Goal: Task Accomplishment & Management: Manage account settings

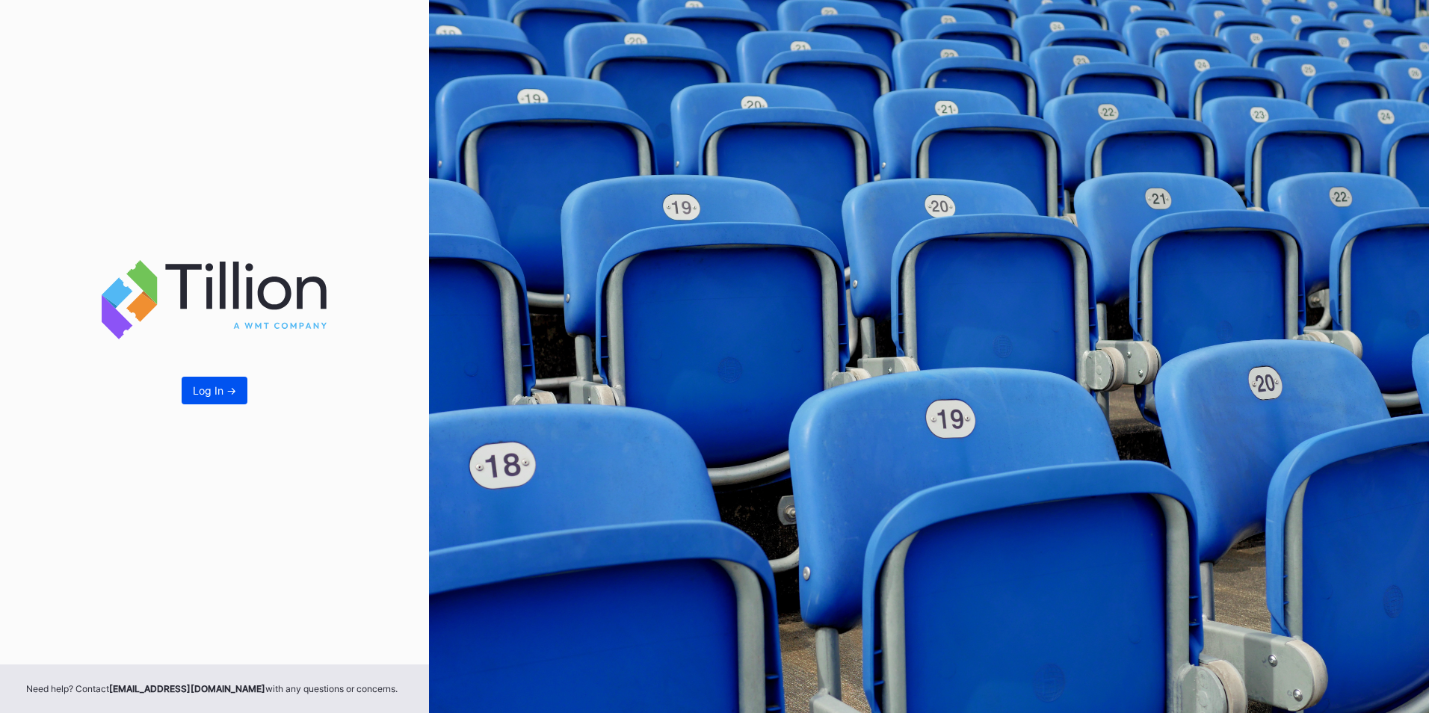
click at [210, 399] on button "Log In ->" at bounding box center [215, 391] width 66 height 28
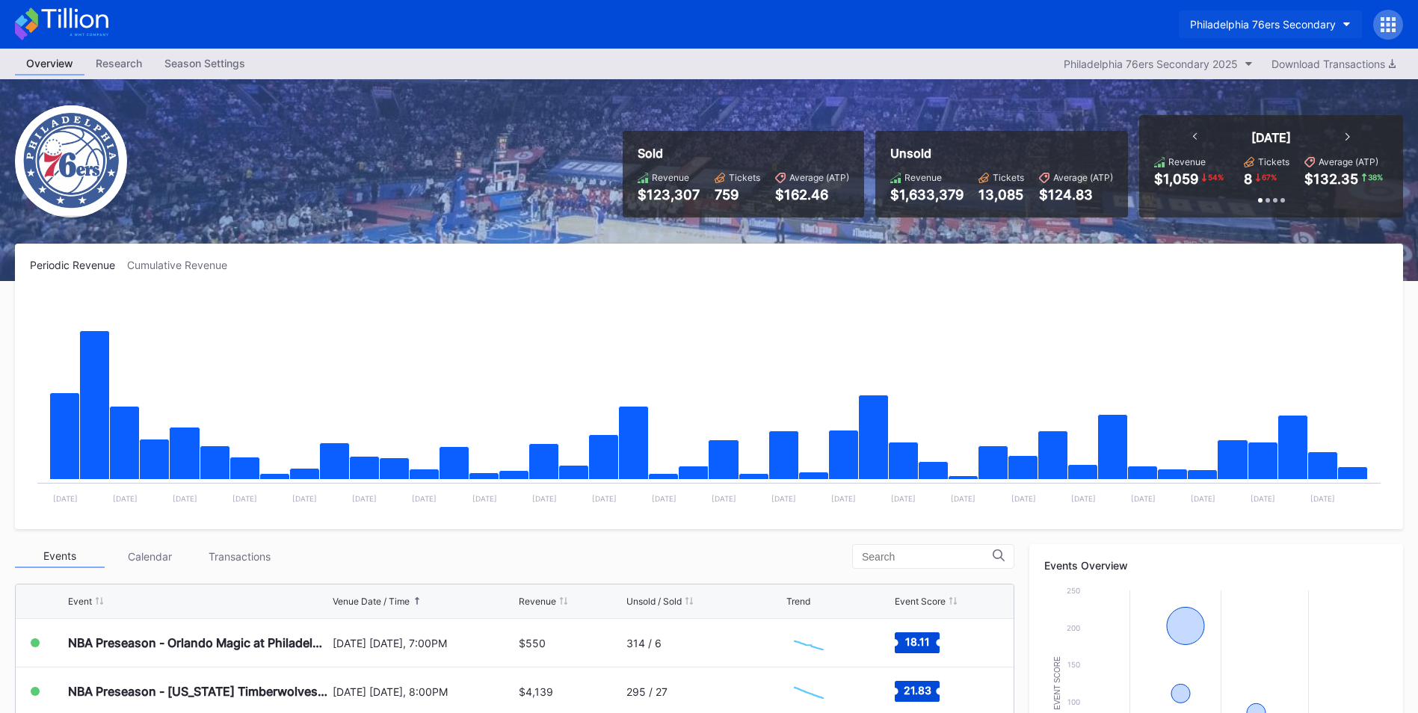
click at [1259, 31] on button "Philadelphia 76ers Secondary" at bounding box center [1269, 24] width 183 height 28
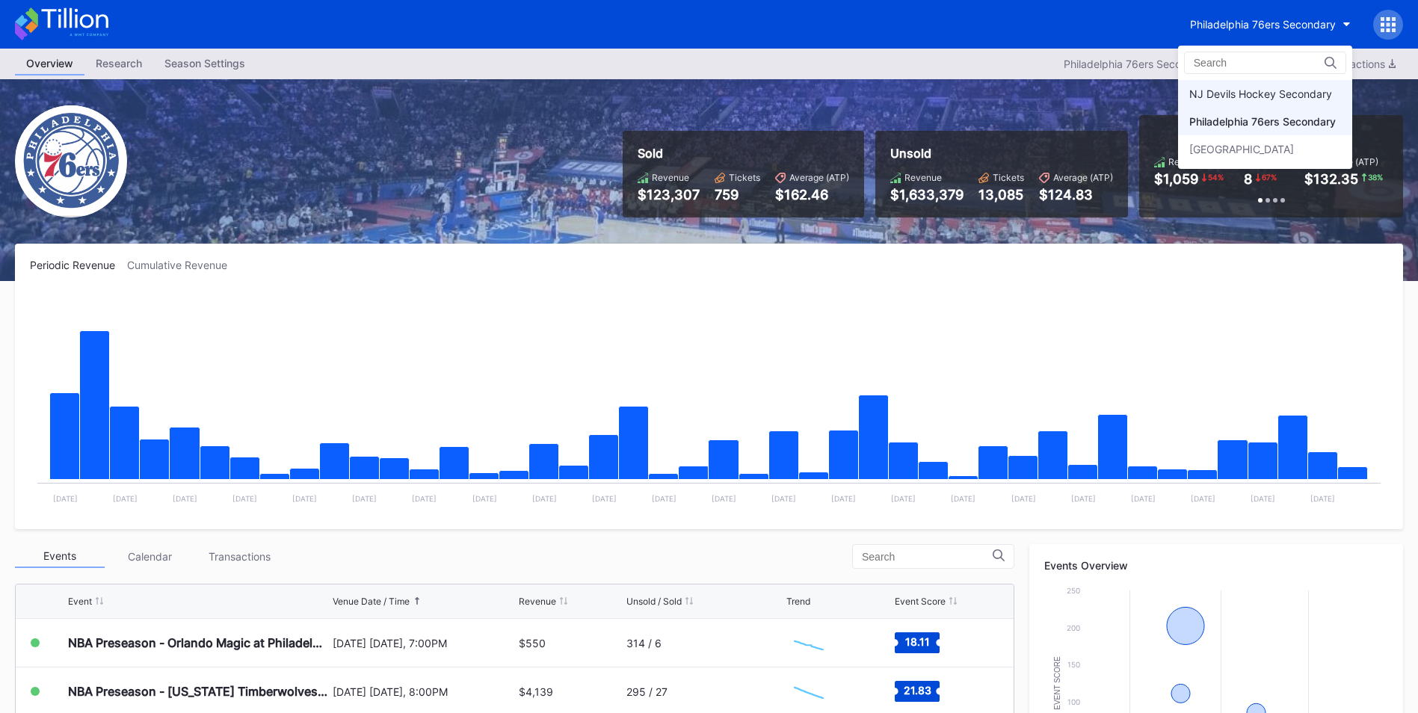
click at [1257, 84] on div "NJ Devils Hockey Secondary" at bounding box center [1265, 94] width 174 height 28
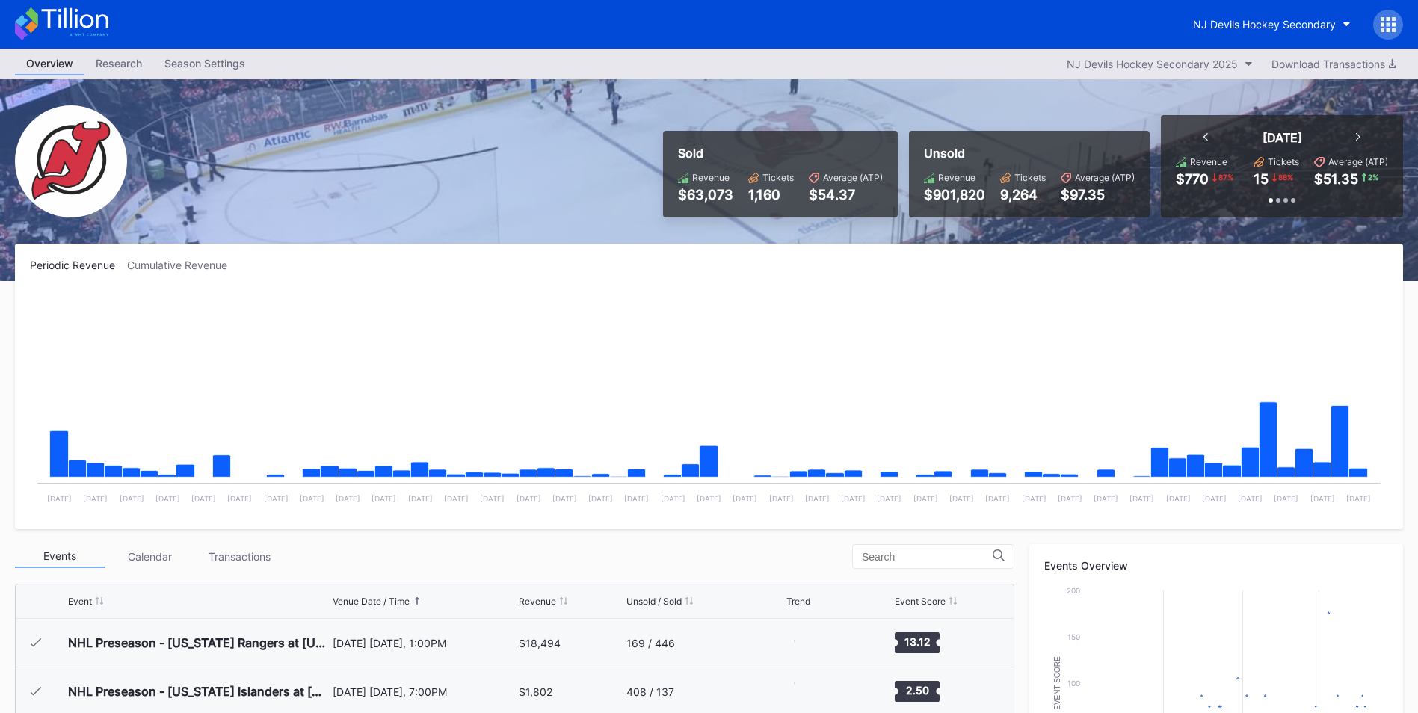
scroll to position [97, 0]
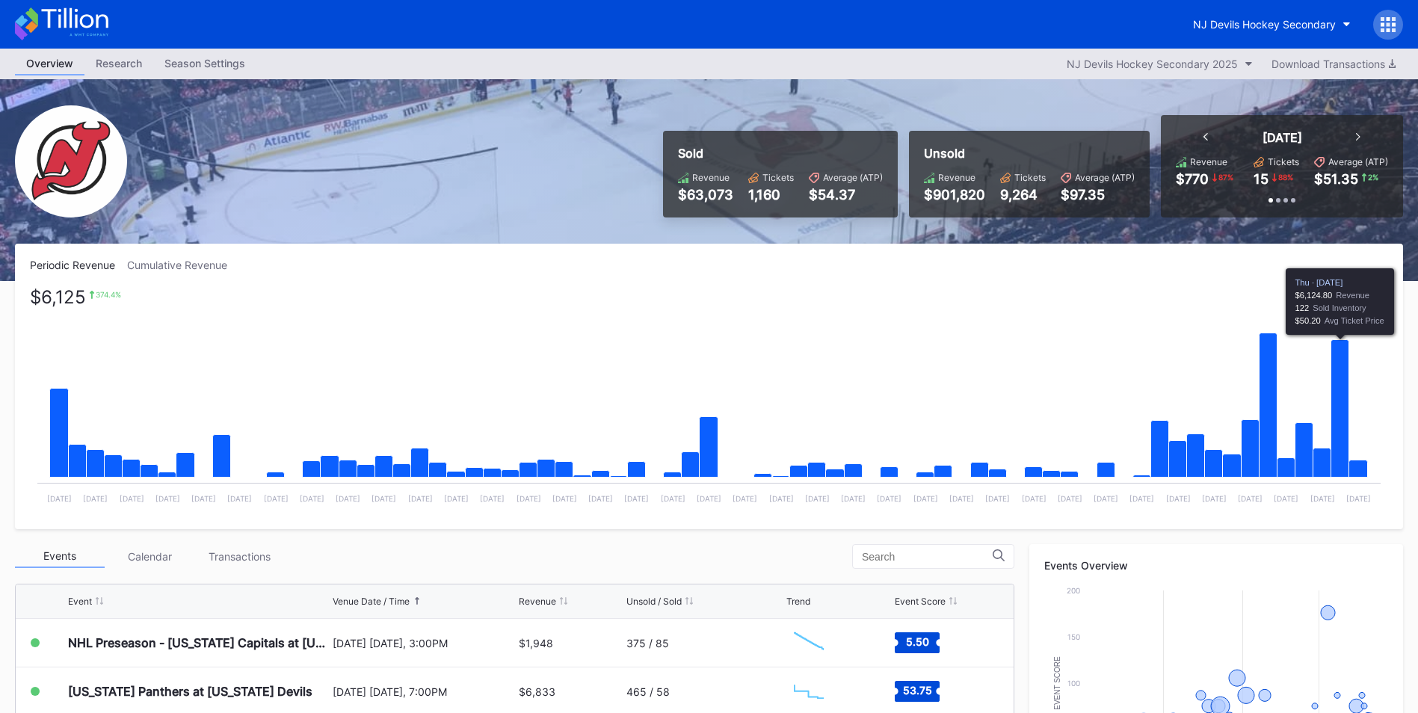
click at [1338, 428] on icon "Chart title" at bounding box center [1340, 408] width 18 height 137
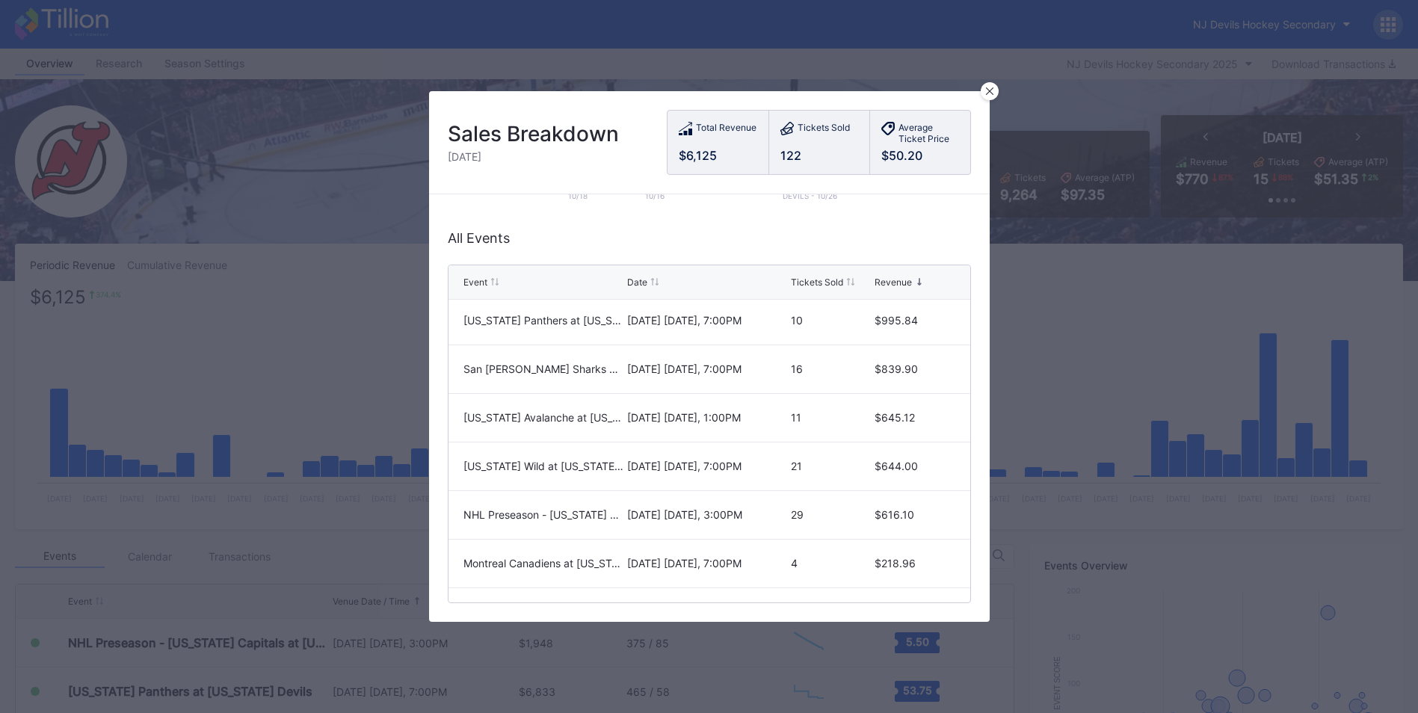
scroll to position [0, 0]
click at [986, 86] on div at bounding box center [989, 91] width 18 height 18
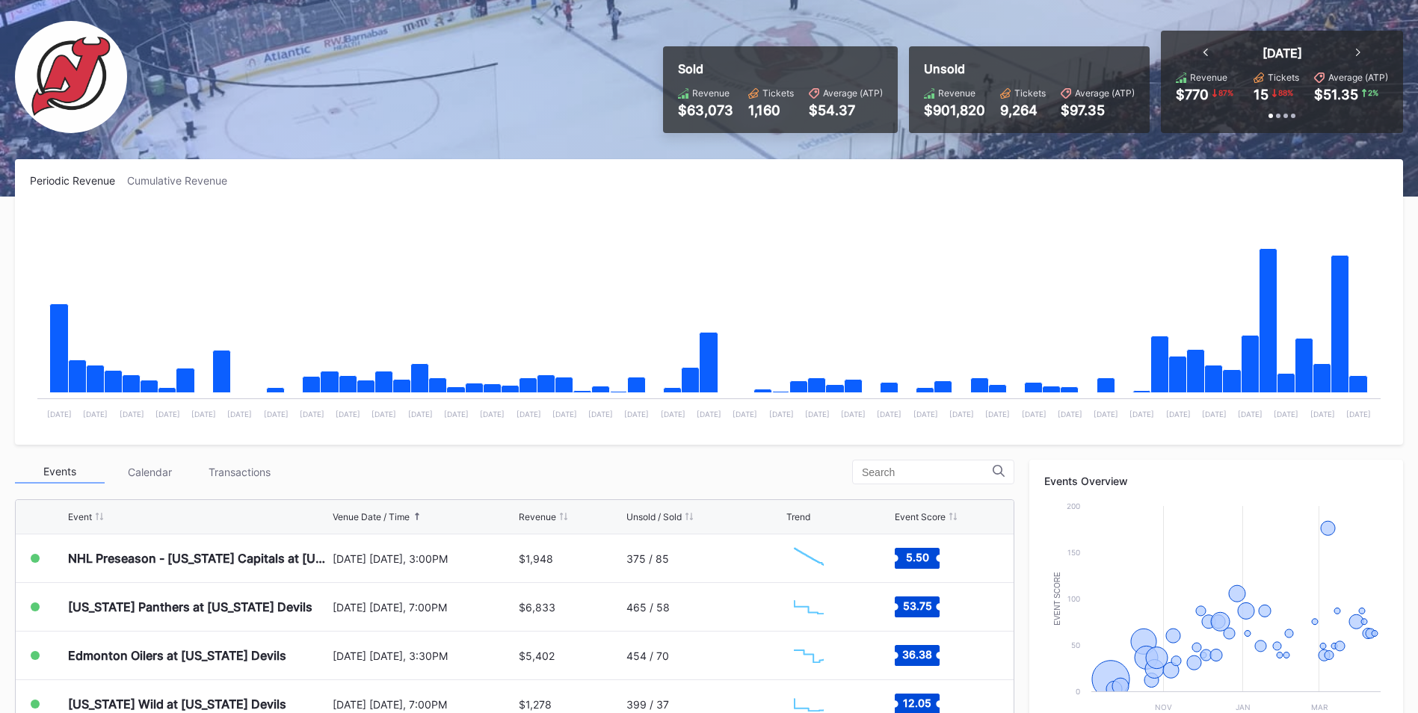
scroll to position [224, 0]
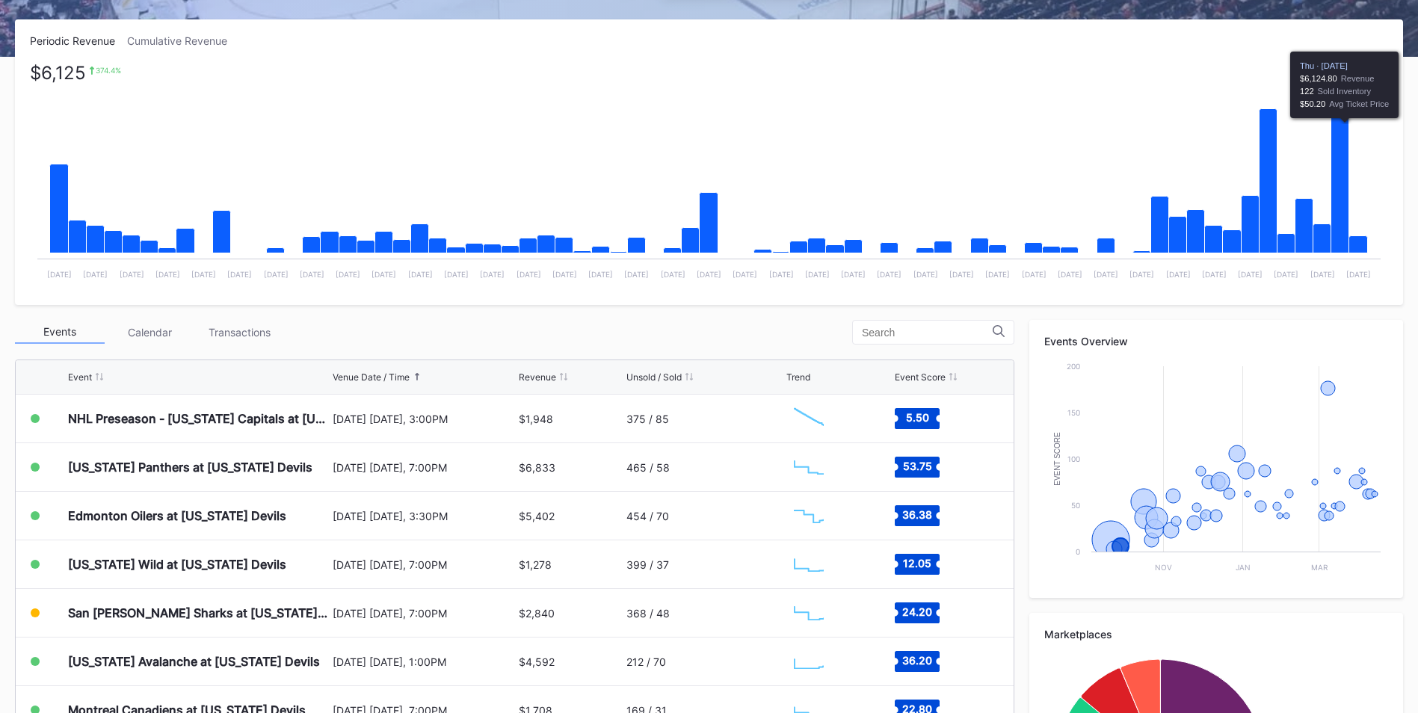
click at [1344, 232] on icon "Chart title" at bounding box center [1340, 184] width 18 height 137
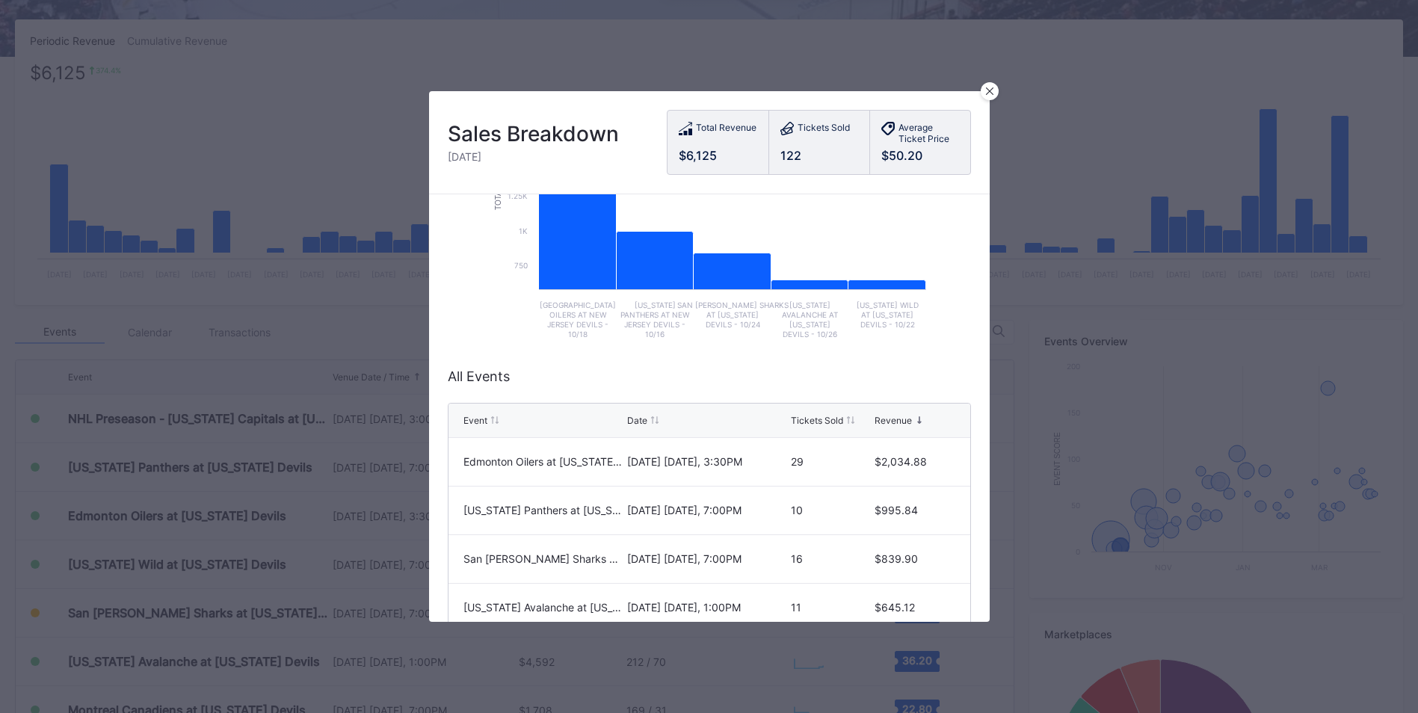
scroll to position [114, 0]
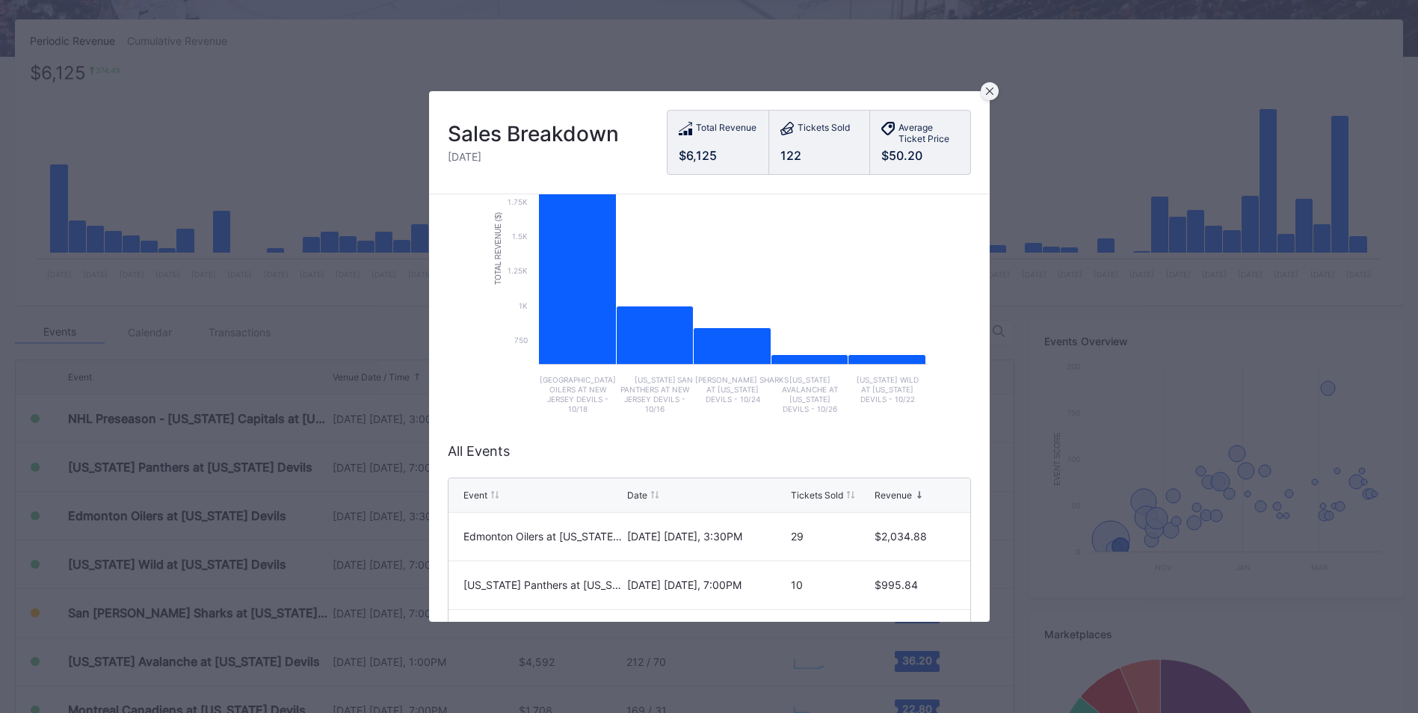
click at [989, 92] on icon at bounding box center [988, 90] width 7 height 7
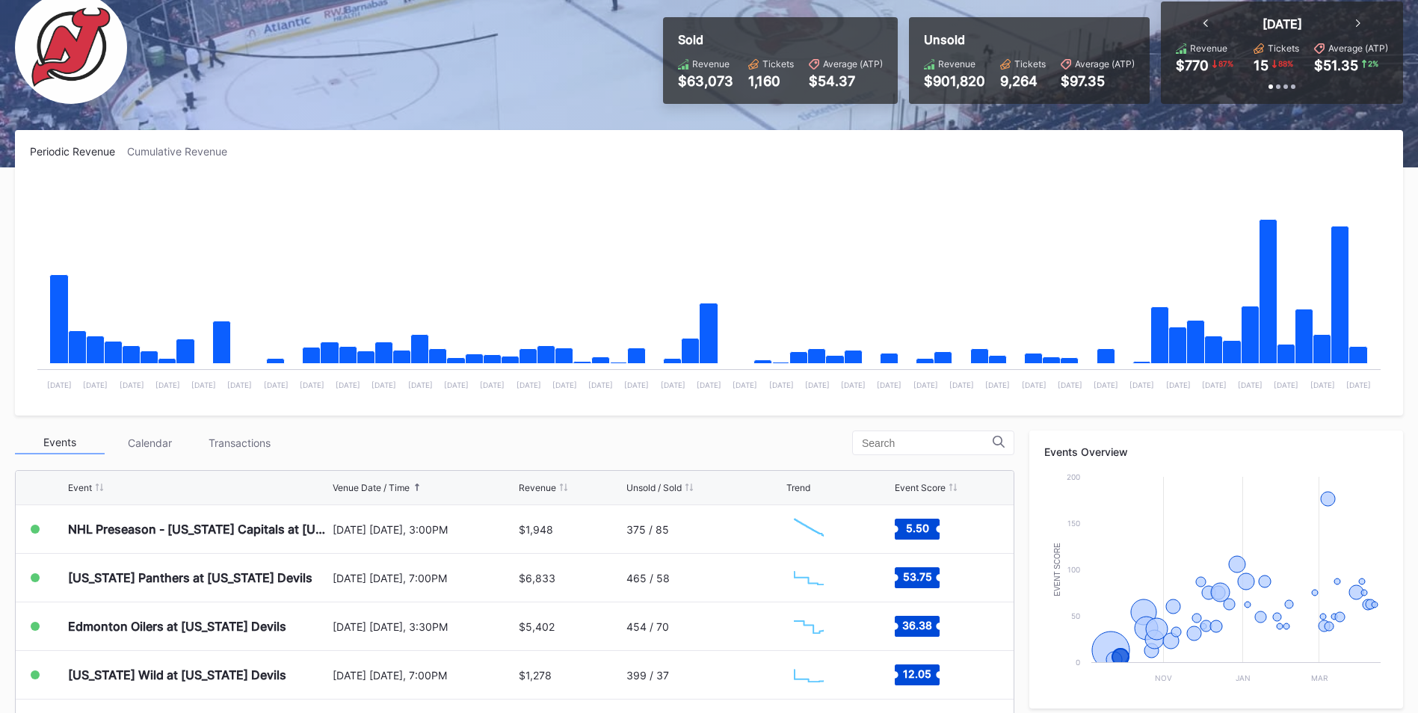
scroll to position [224, 0]
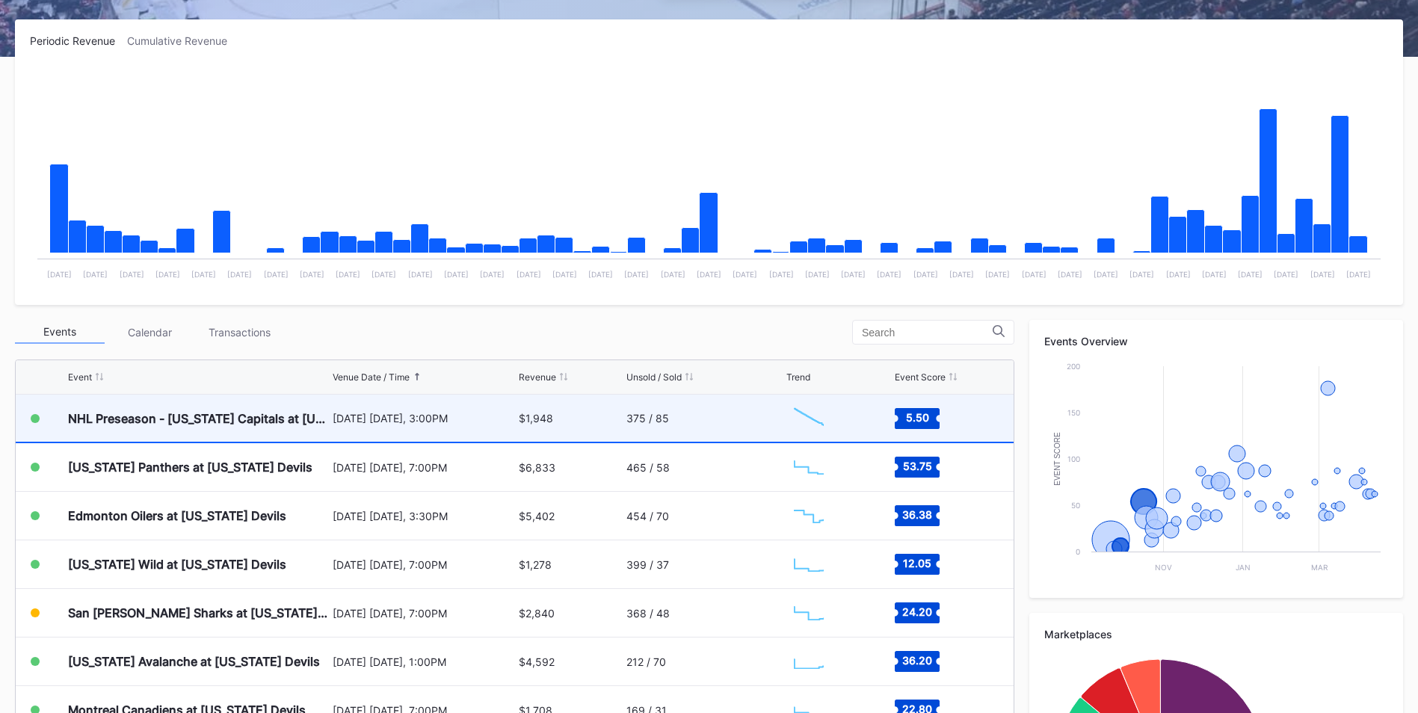
click at [213, 426] on div "NHL Preseason - [US_STATE] Capitals at [US_STATE] Devils (Split Squad)" at bounding box center [198, 418] width 261 height 47
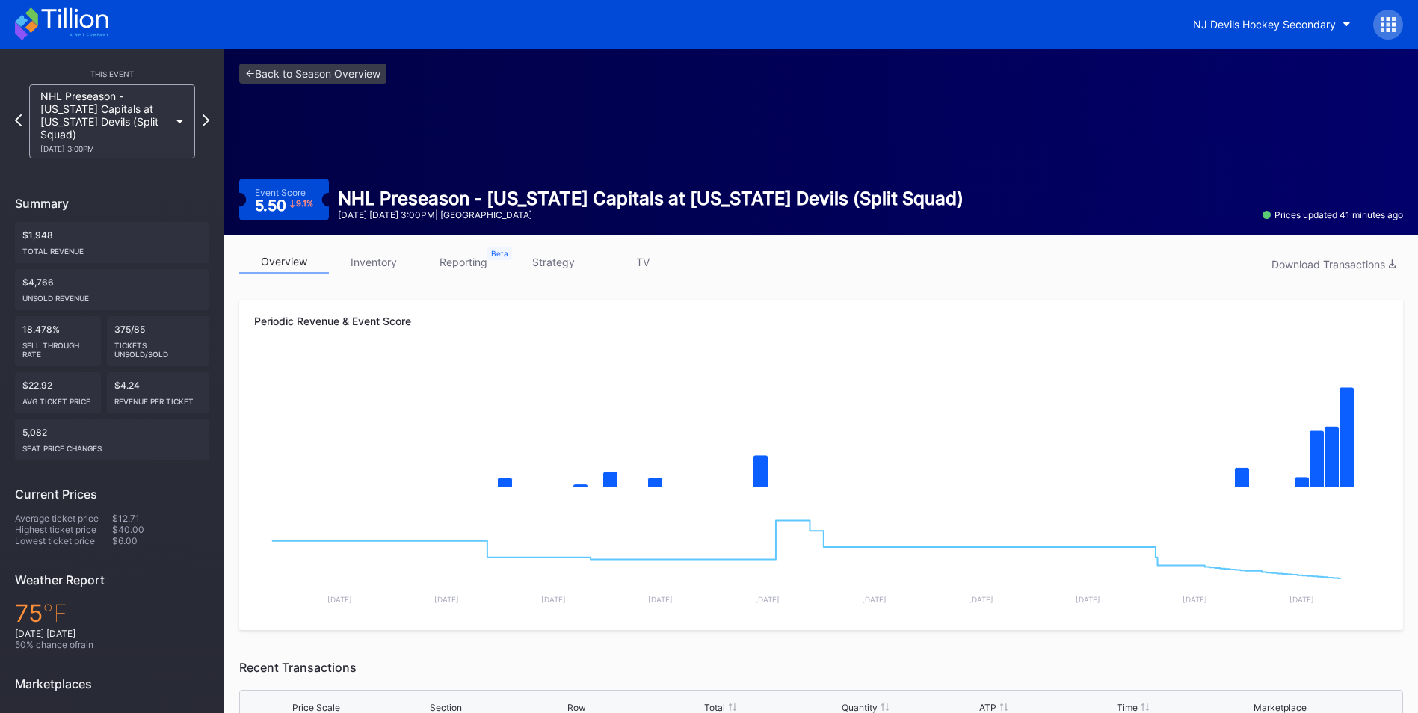
click at [380, 266] on link "inventory" at bounding box center [374, 261] width 90 height 23
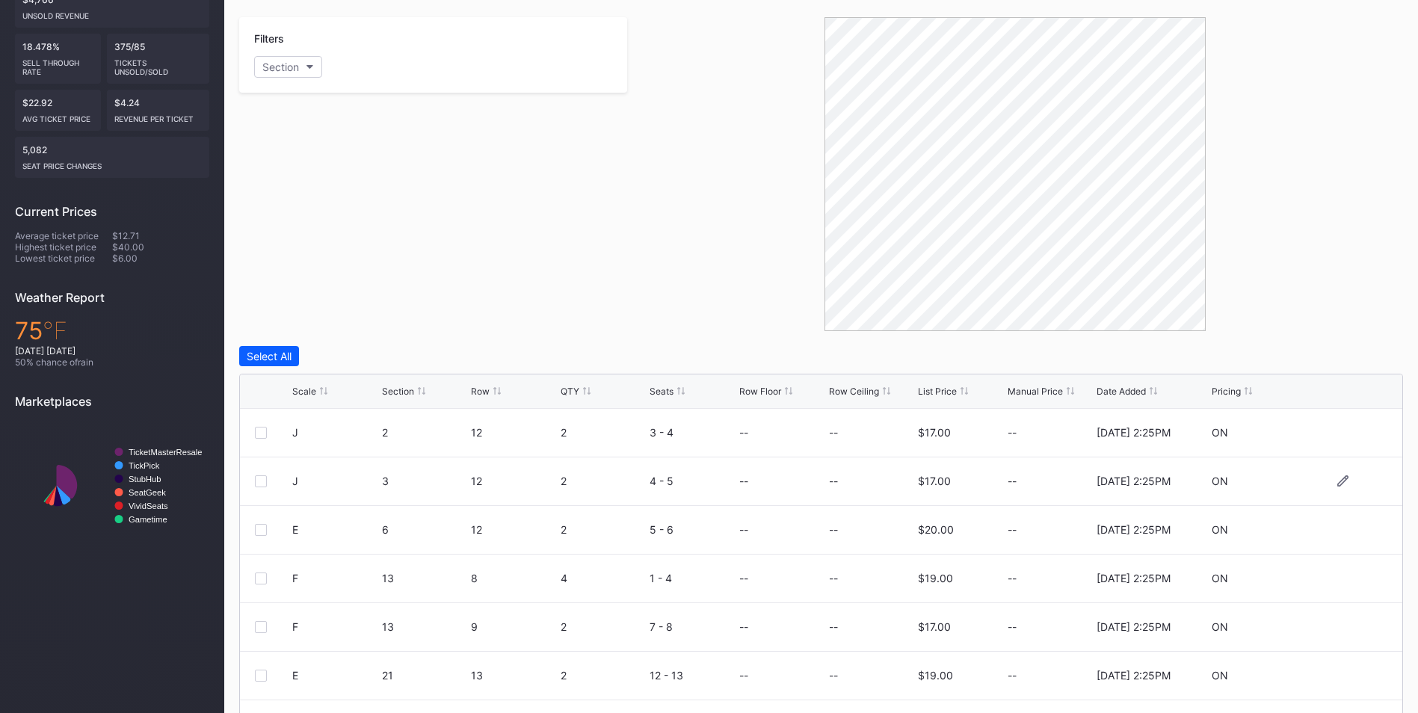
scroll to position [299, 0]
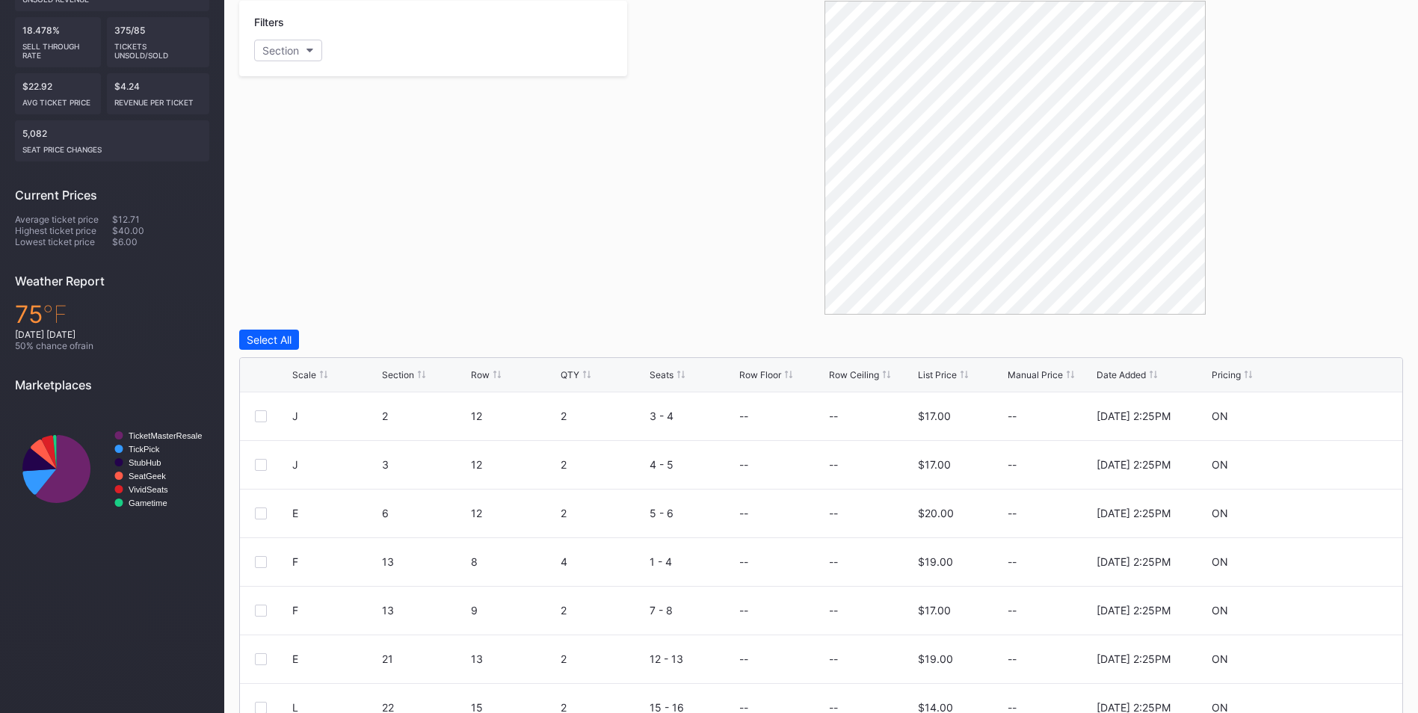
click at [959, 385] on div "Scale Section Row QTY Seats Row Floor Row Ceiling List Price Manual Price Date …" at bounding box center [821, 375] width 1162 height 34
click at [954, 380] on div "List Price" at bounding box center [937, 374] width 39 height 11
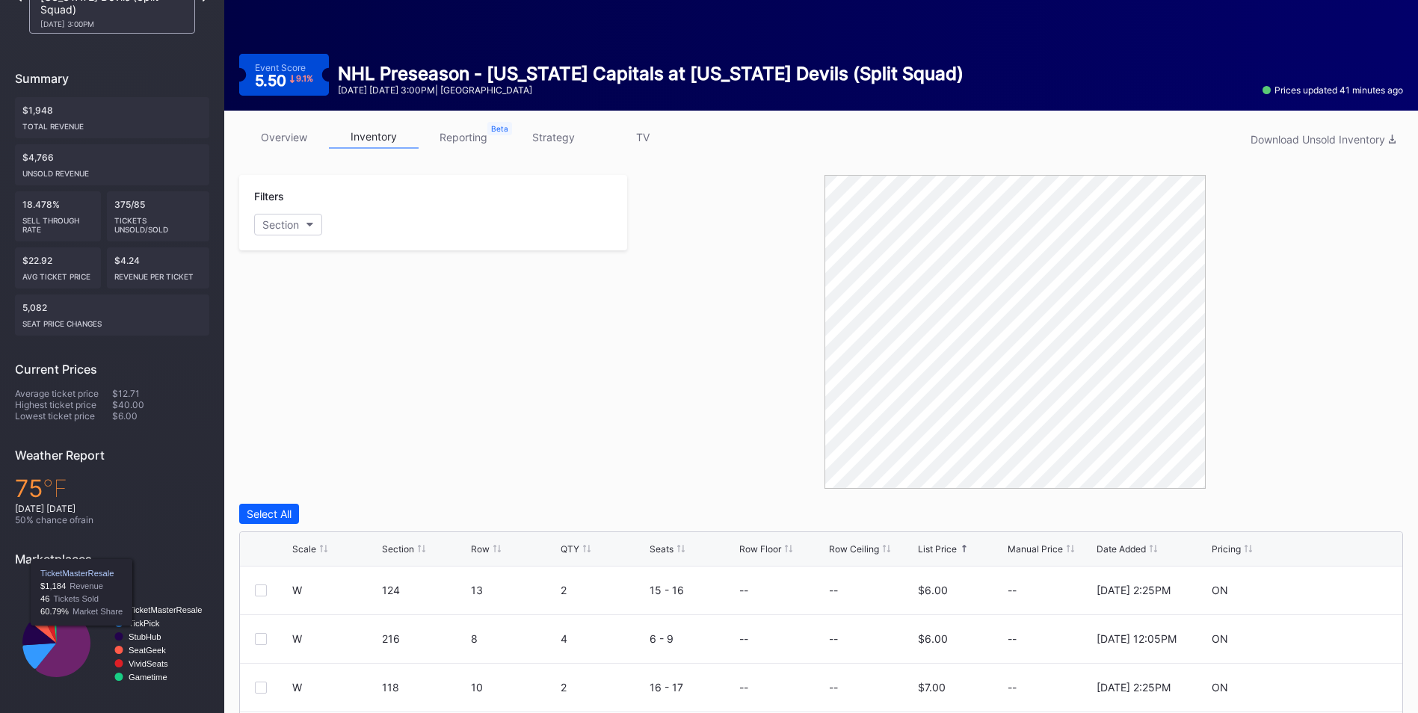
scroll to position [0, 0]
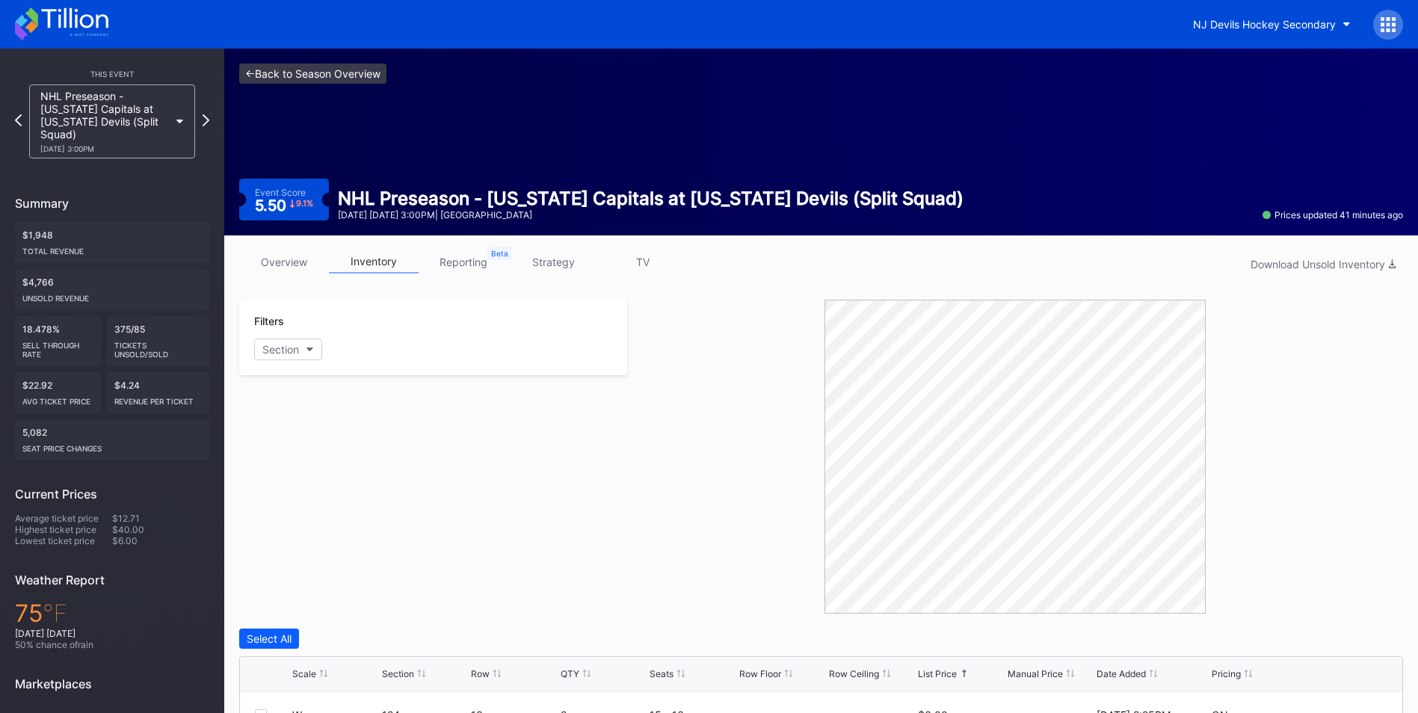
click at [334, 74] on link "<- Back to Season Overview" at bounding box center [312, 74] width 147 height 20
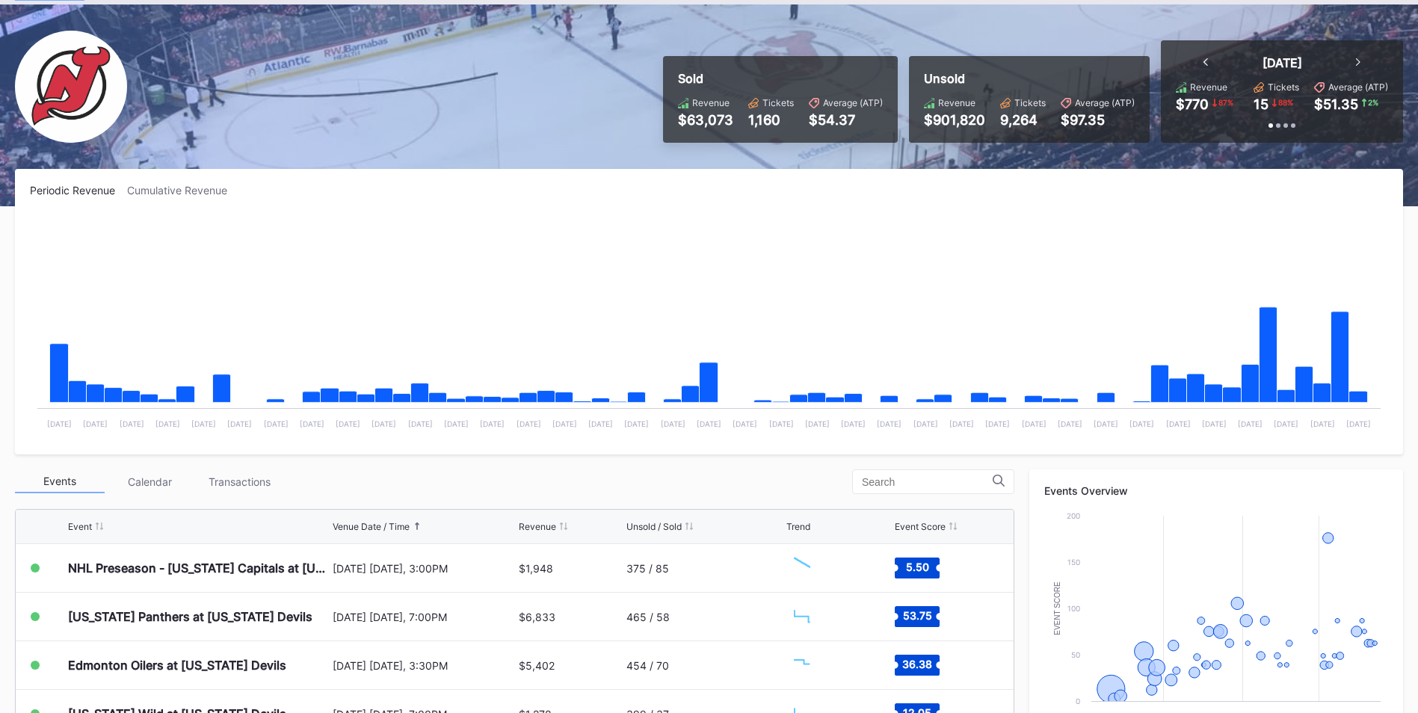
scroll to position [224, 0]
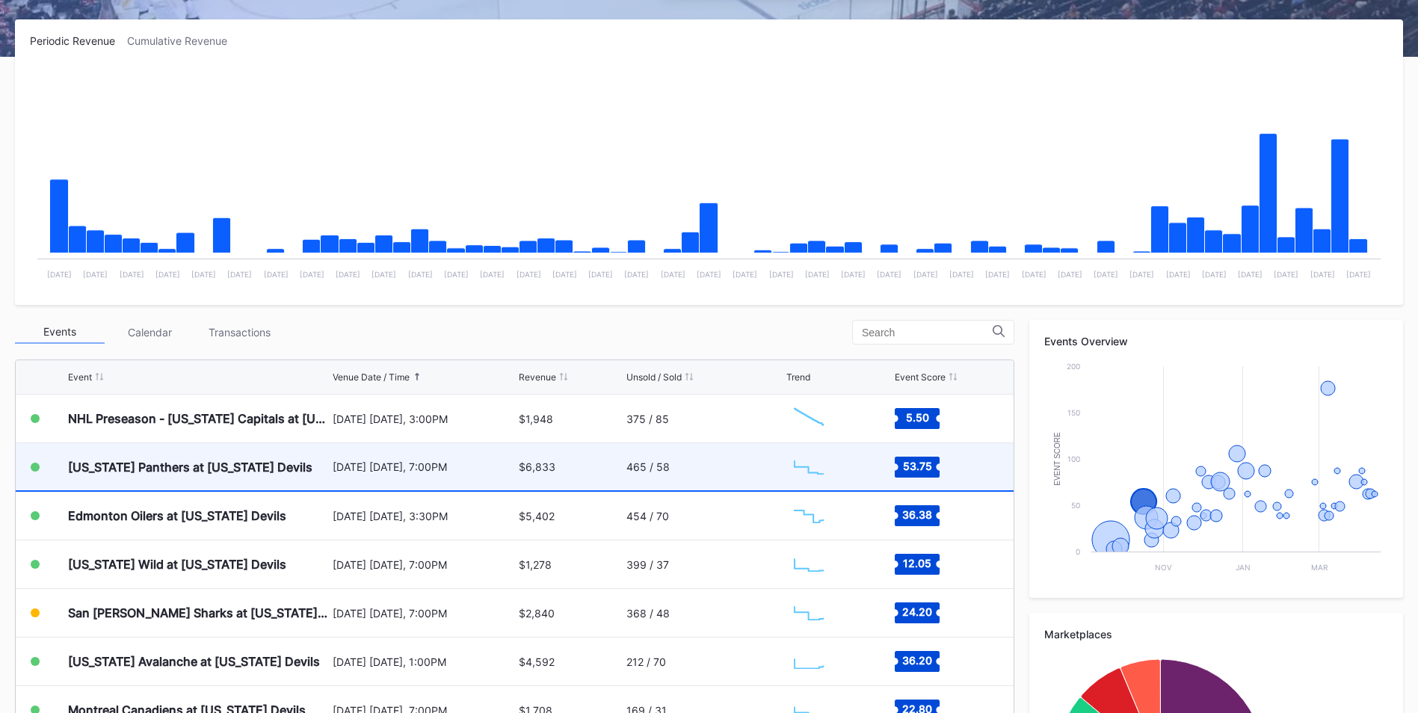
click at [267, 487] on div "[US_STATE] Panthers at [US_STATE] Devils" at bounding box center [198, 466] width 261 height 47
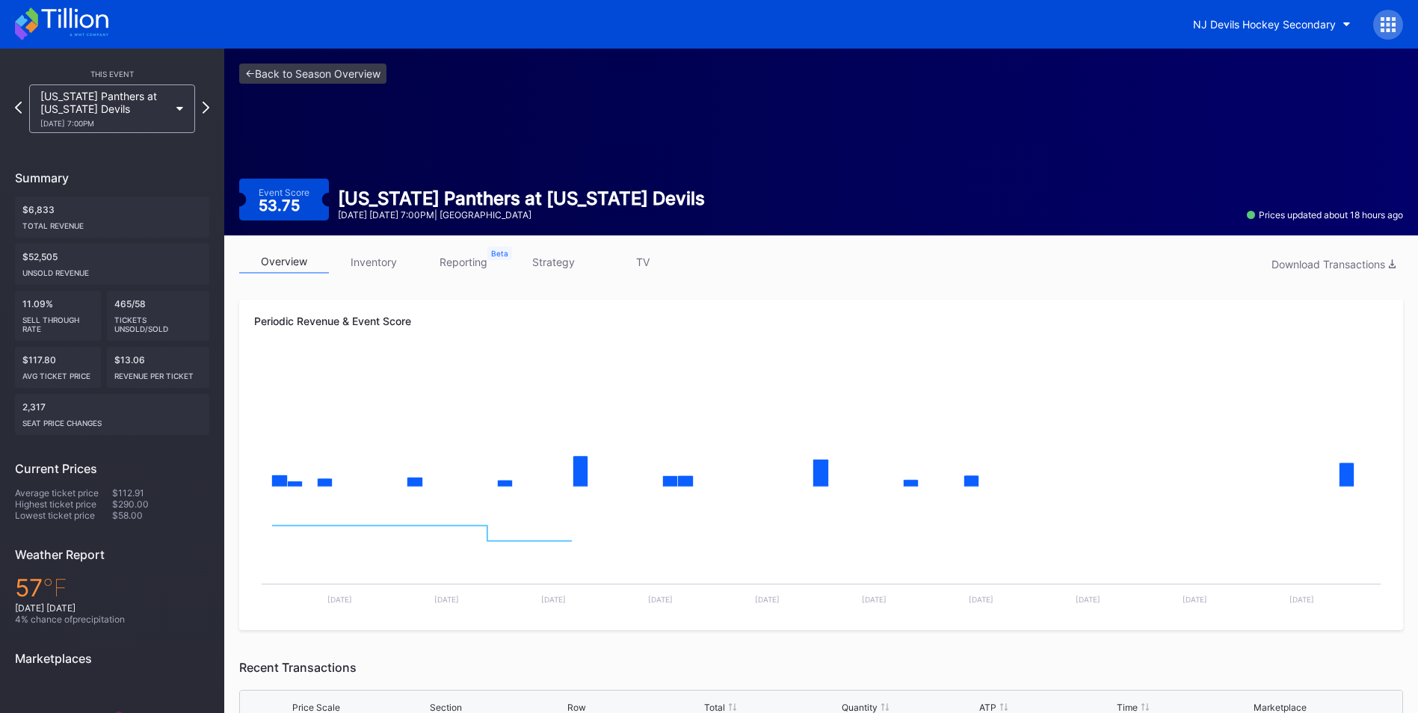
click at [366, 259] on link "inventory" at bounding box center [374, 261] width 90 height 23
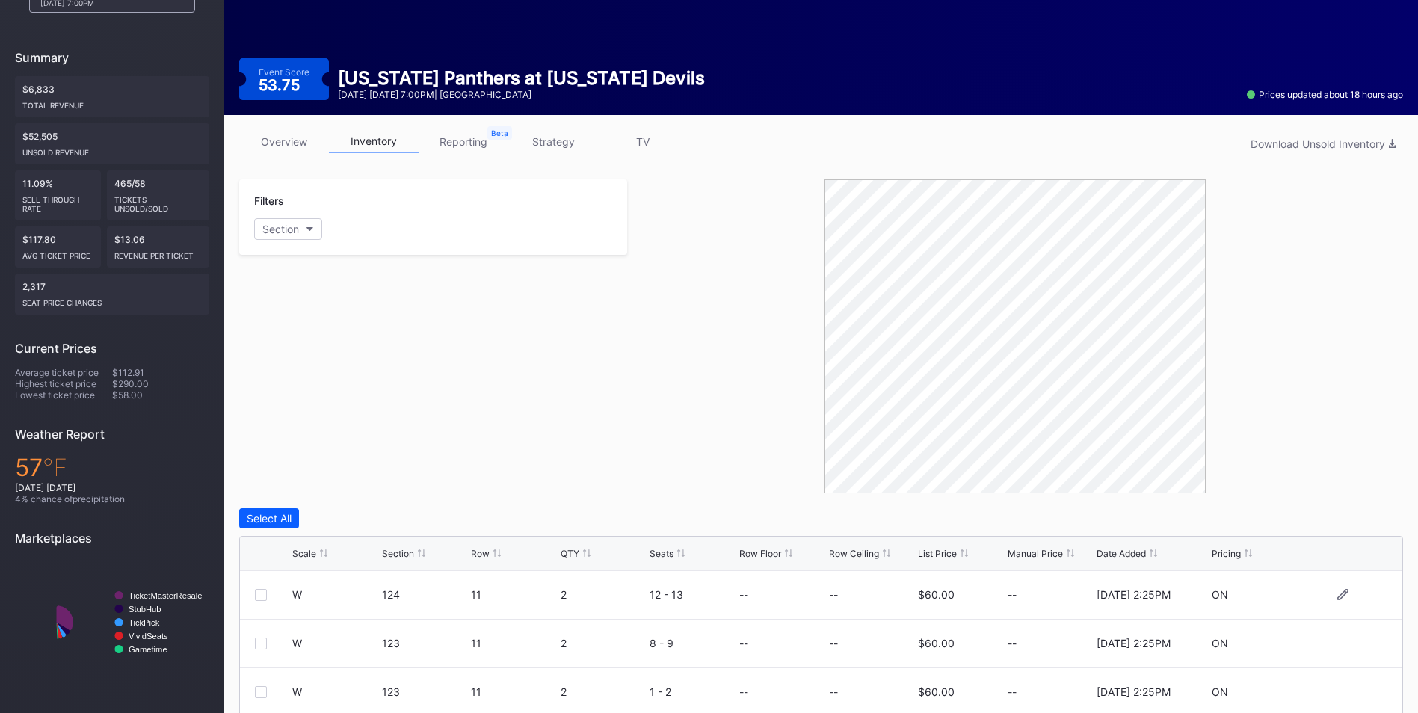
scroll to position [224, 0]
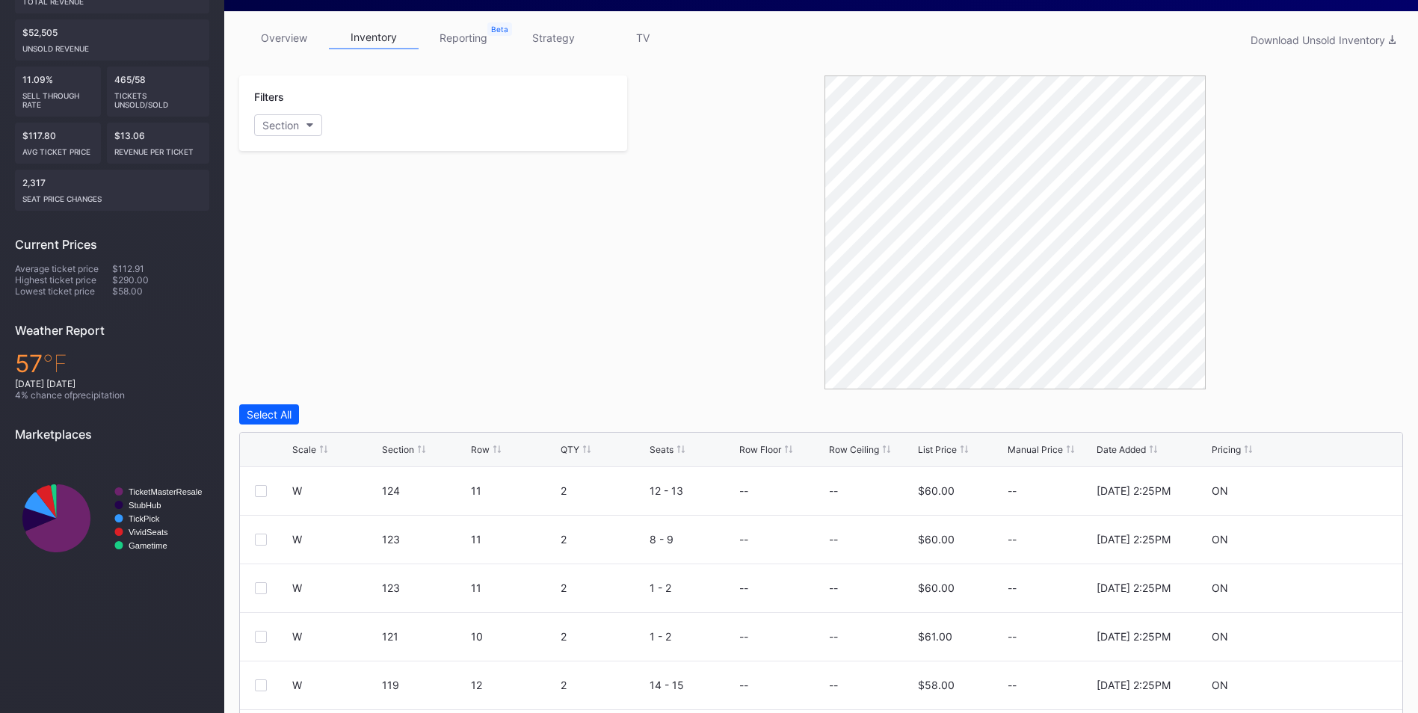
click at [934, 448] on div "List Price" at bounding box center [937, 449] width 39 height 11
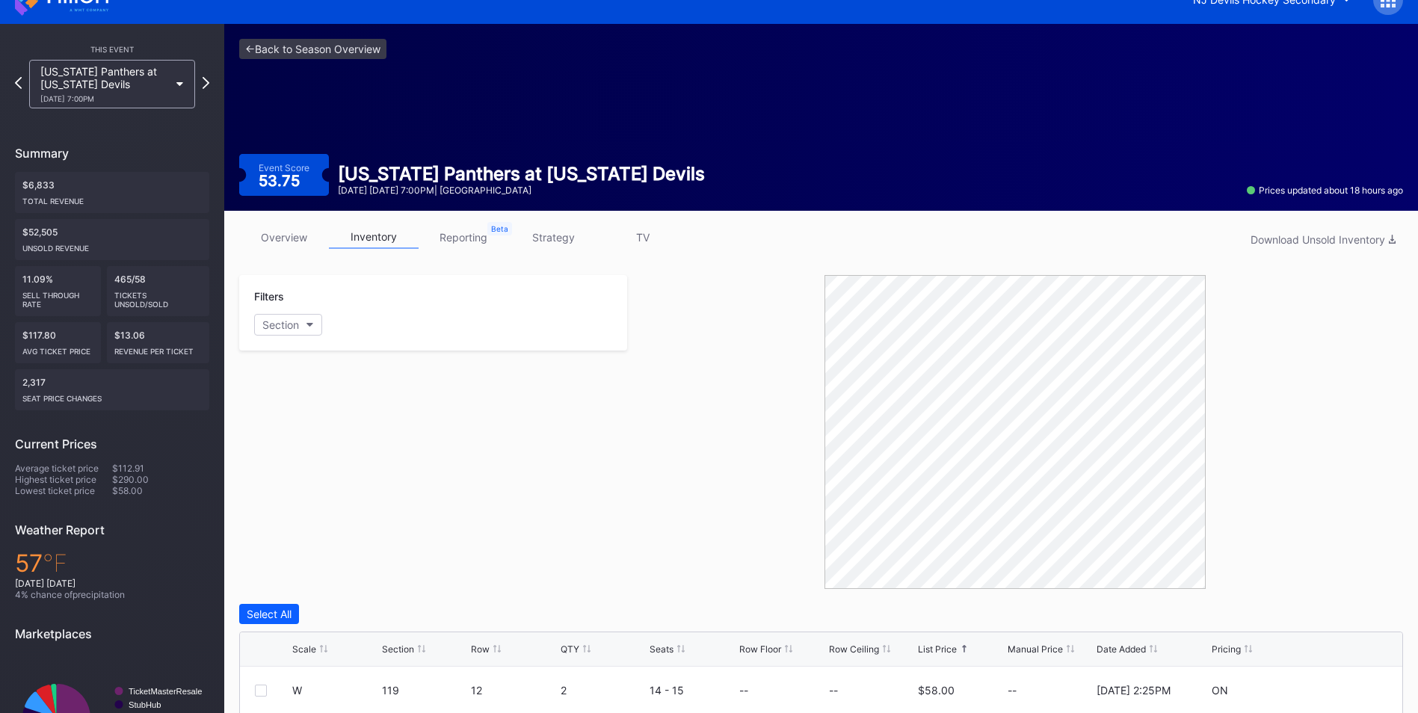
scroll to position [0, 0]
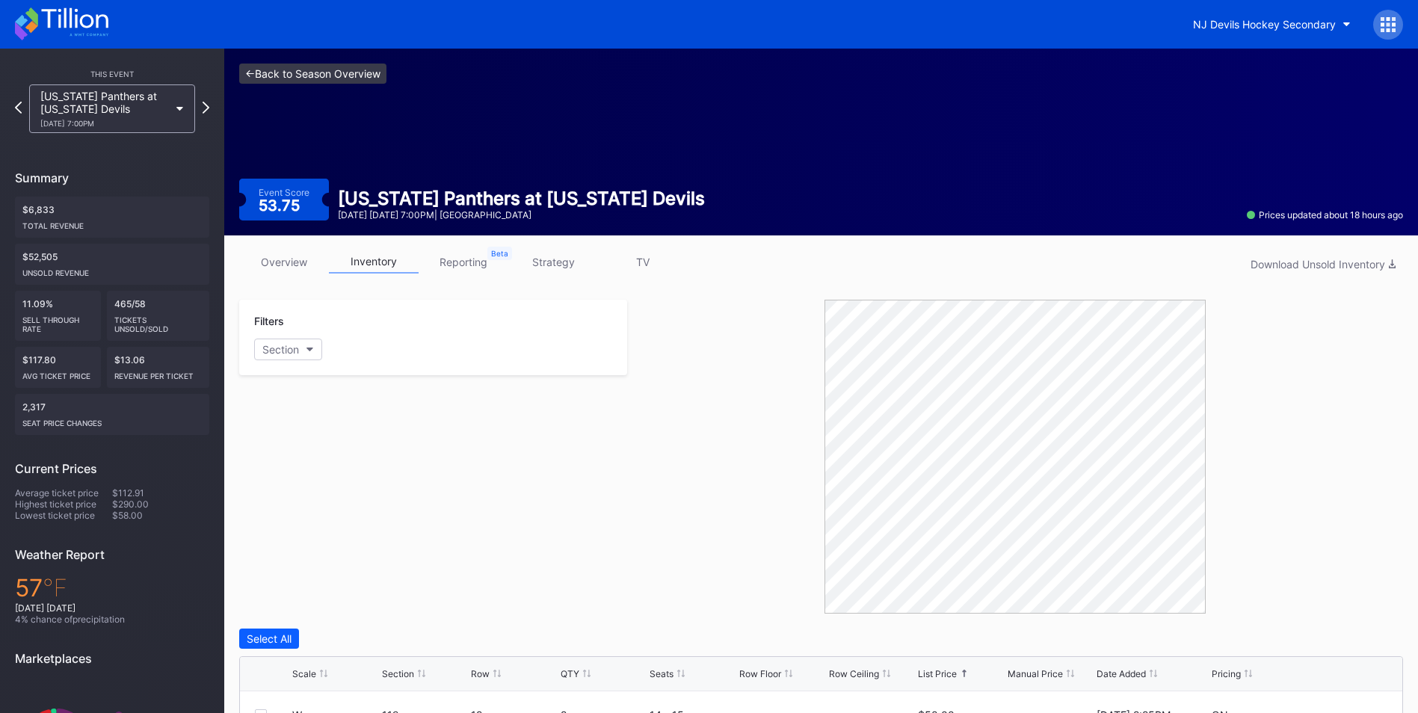
click at [327, 71] on link "<- Back to Season Overview" at bounding box center [312, 74] width 147 height 20
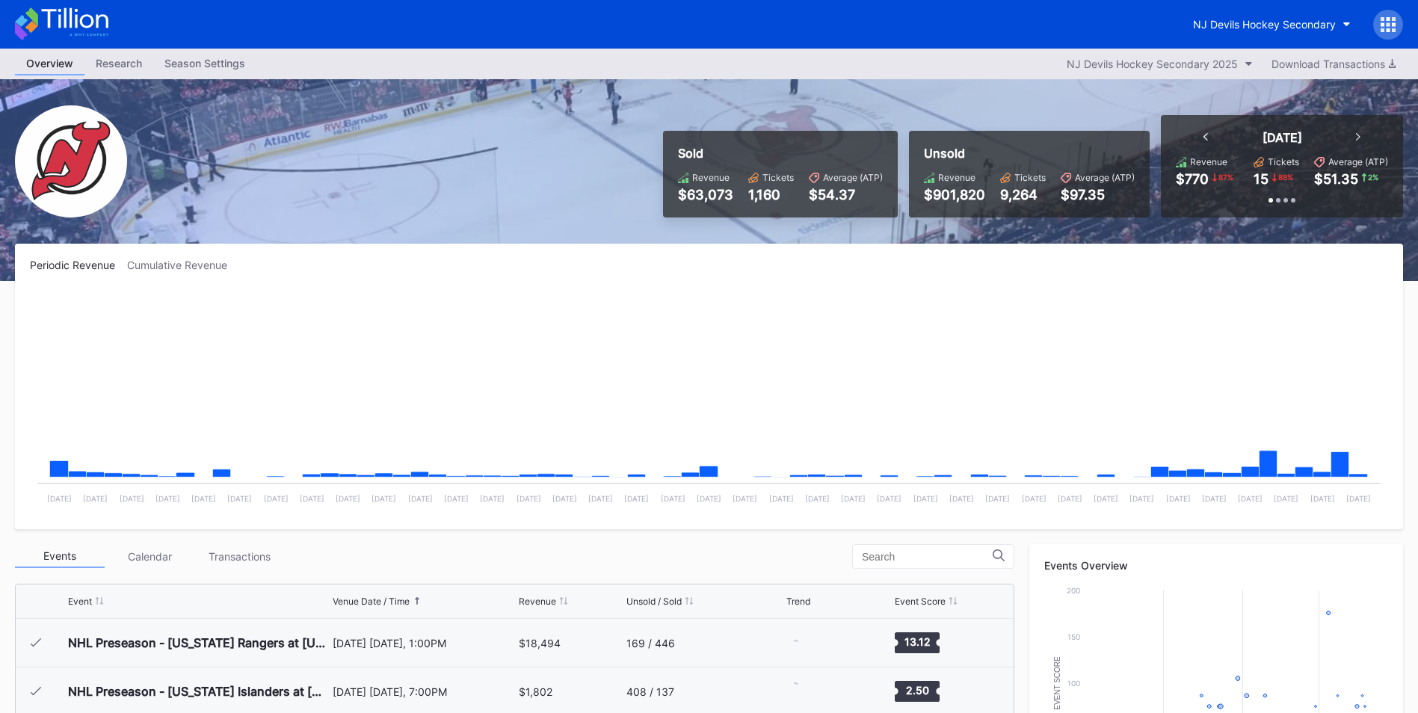
scroll to position [97, 0]
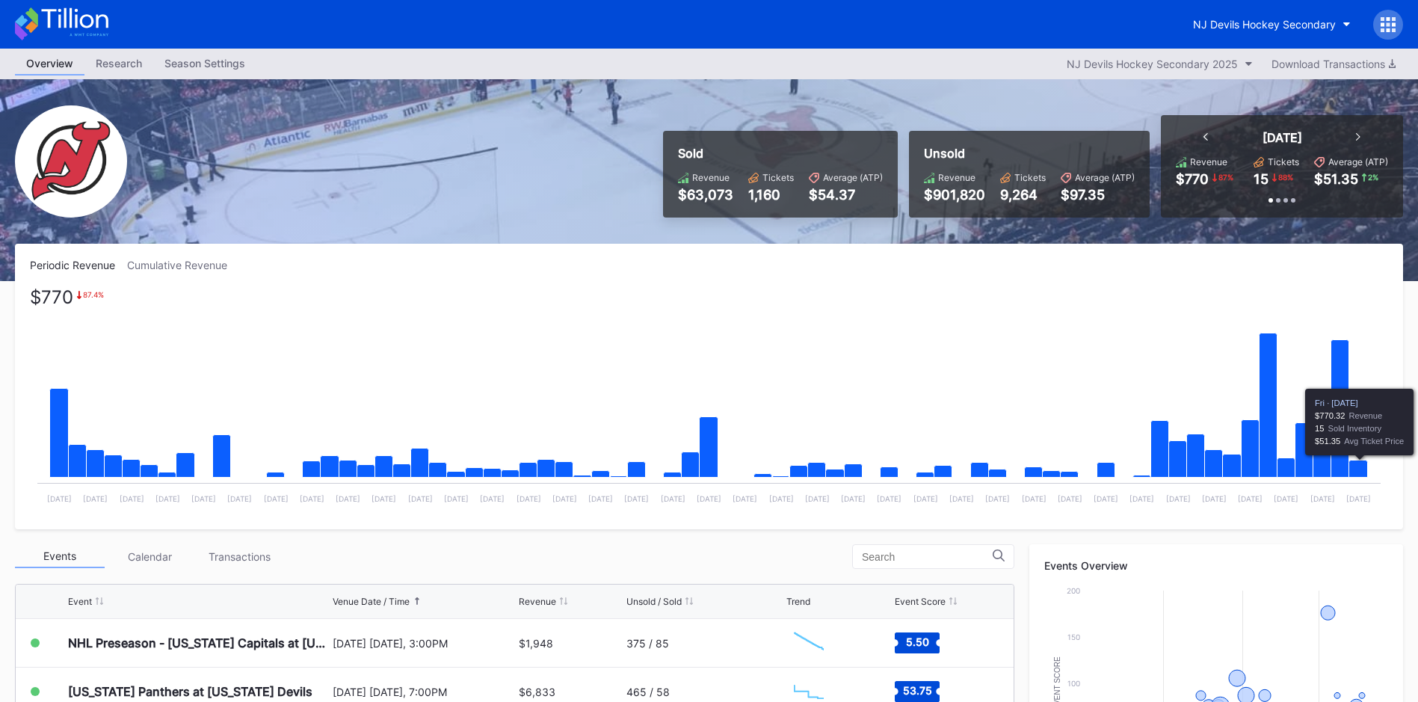
click at [1359, 465] on icon "Chart title" at bounding box center [1358, 468] width 19 height 17
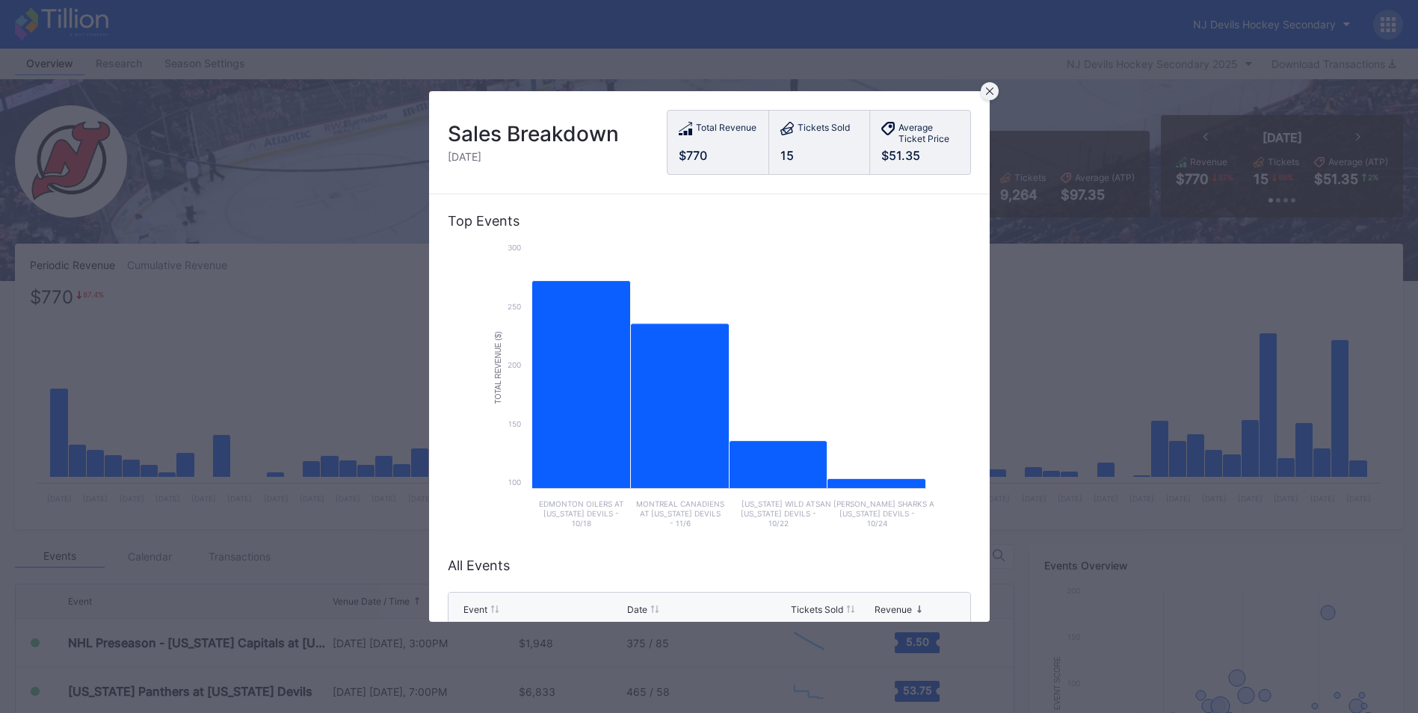
click at [987, 91] on icon at bounding box center [989, 90] width 7 height 7
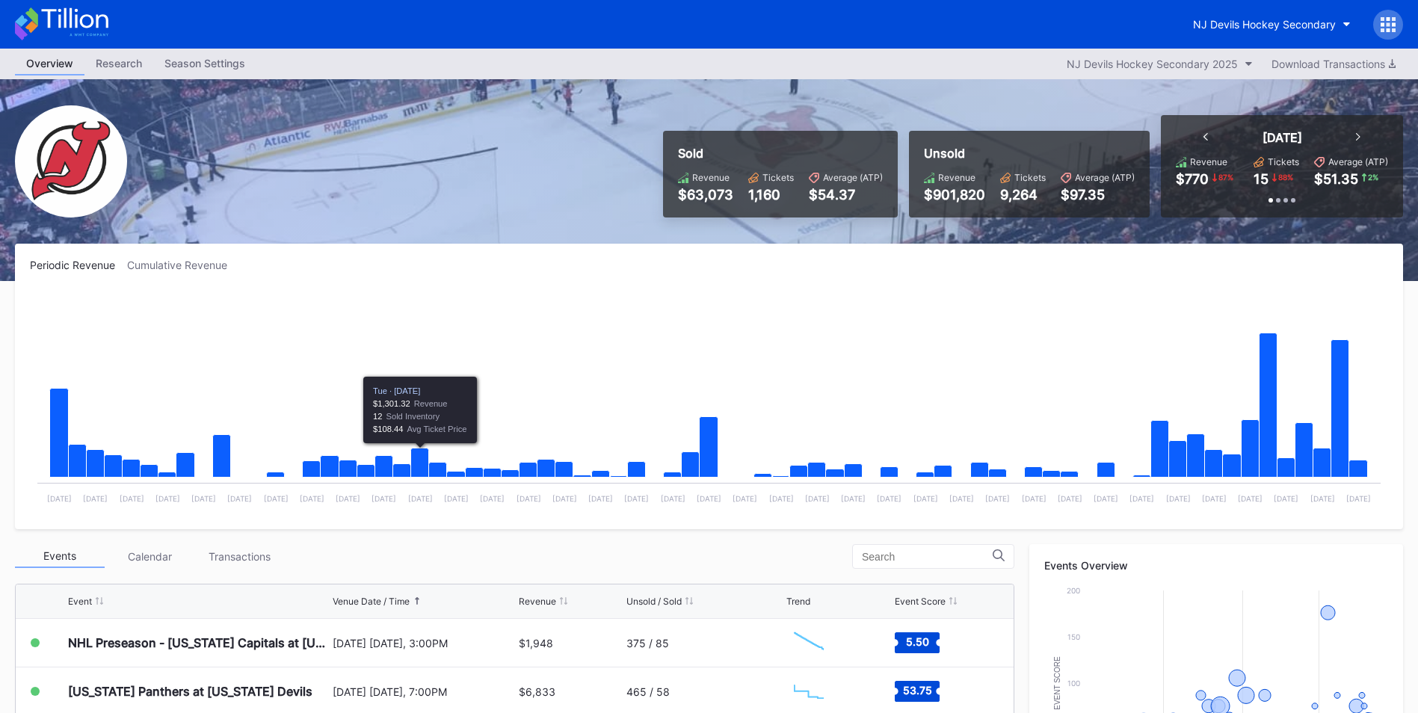
click at [234, 549] on div "Transactions" at bounding box center [239, 556] width 90 height 23
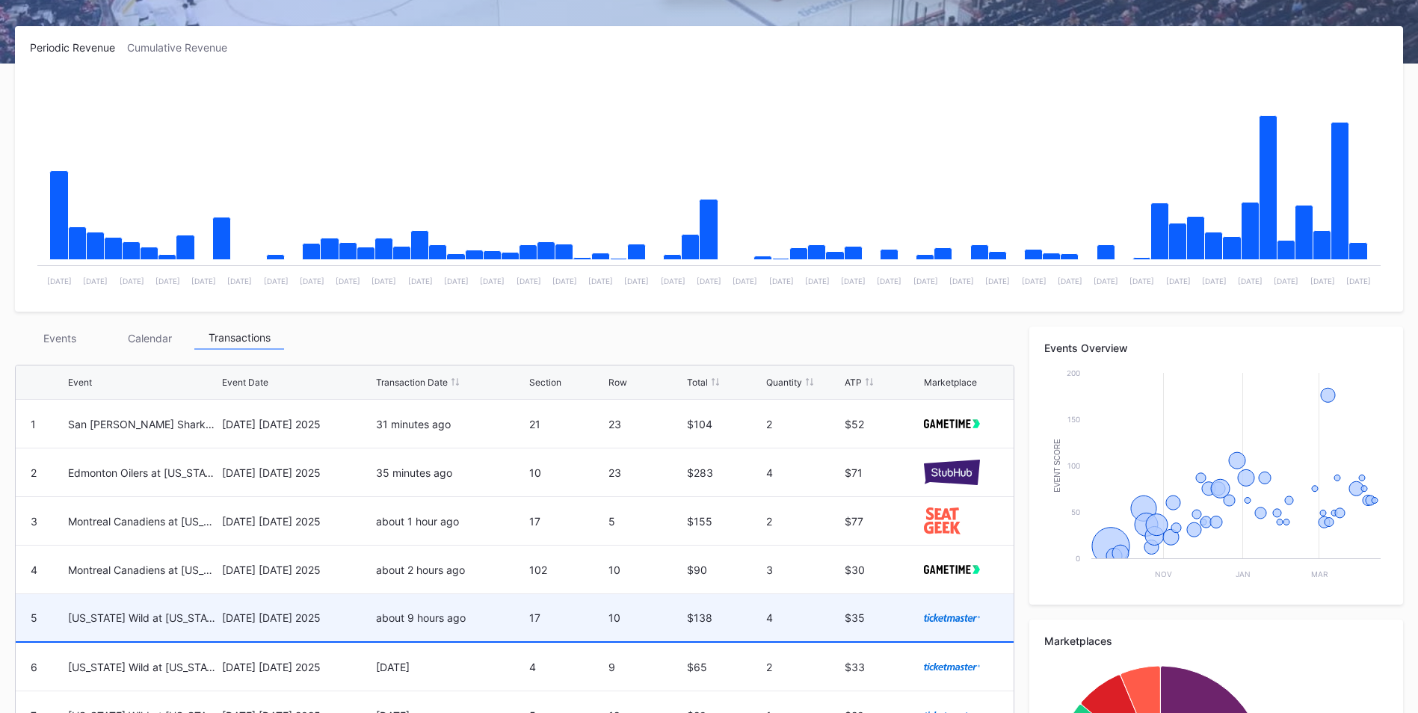
scroll to position [374, 0]
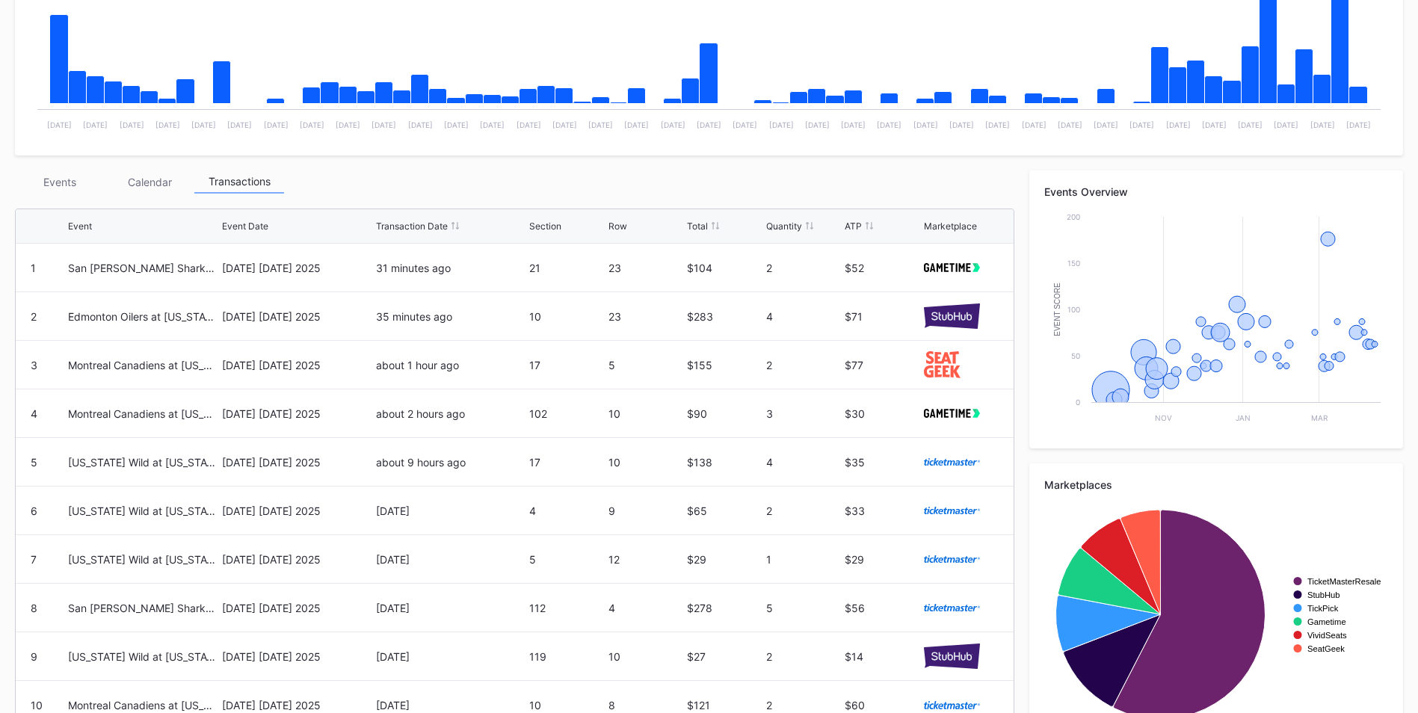
click at [58, 184] on div "Events" at bounding box center [60, 181] width 90 height 23
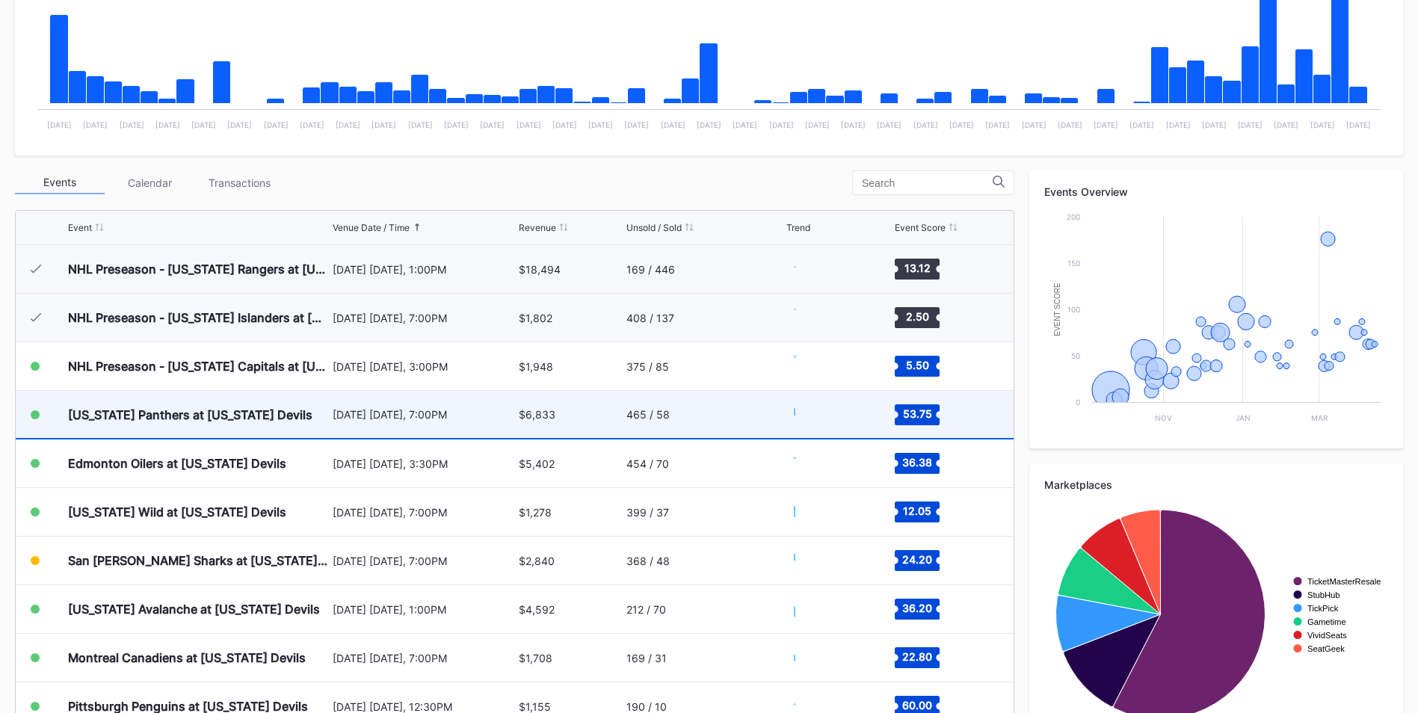
scroll to position [97, 0]
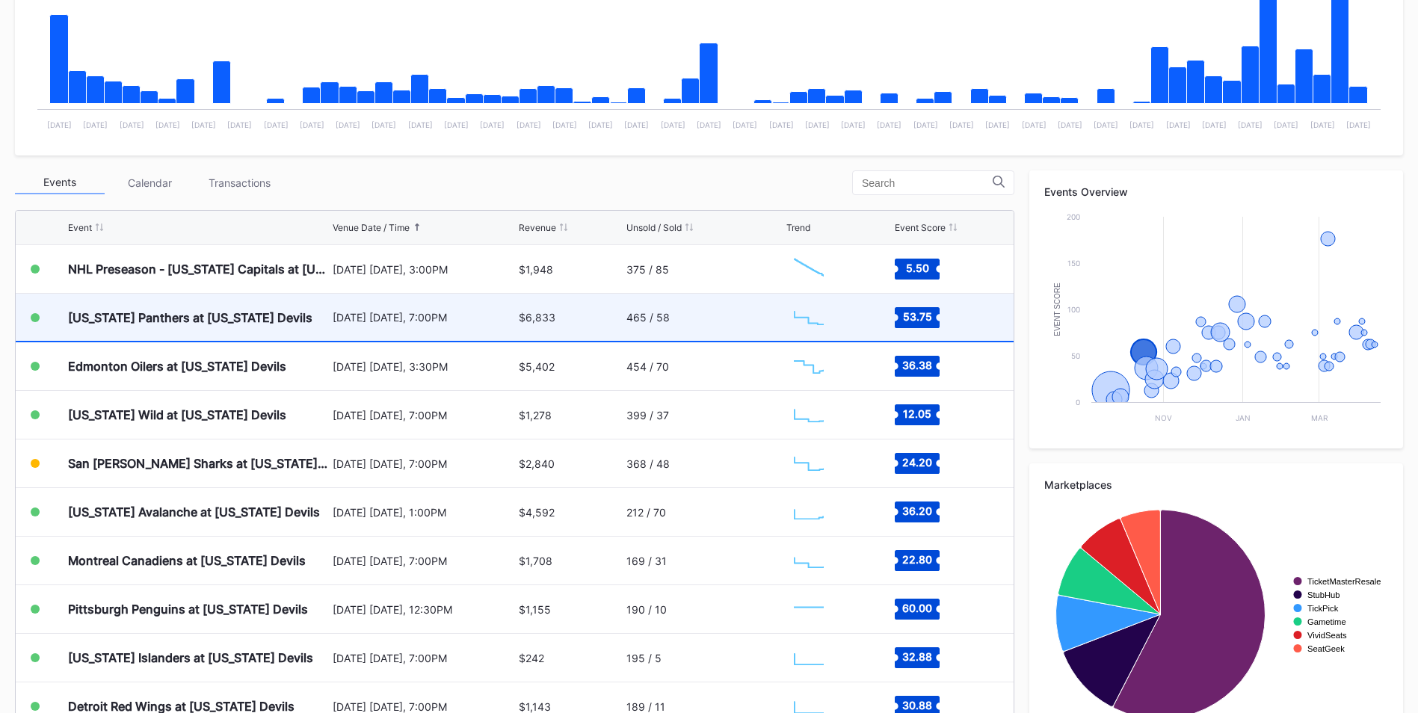
click at [300, 315] on div "[US_STATE] Panthers at [US_STATE] Devils" at bounding box center [198, 317] width 261 height 47
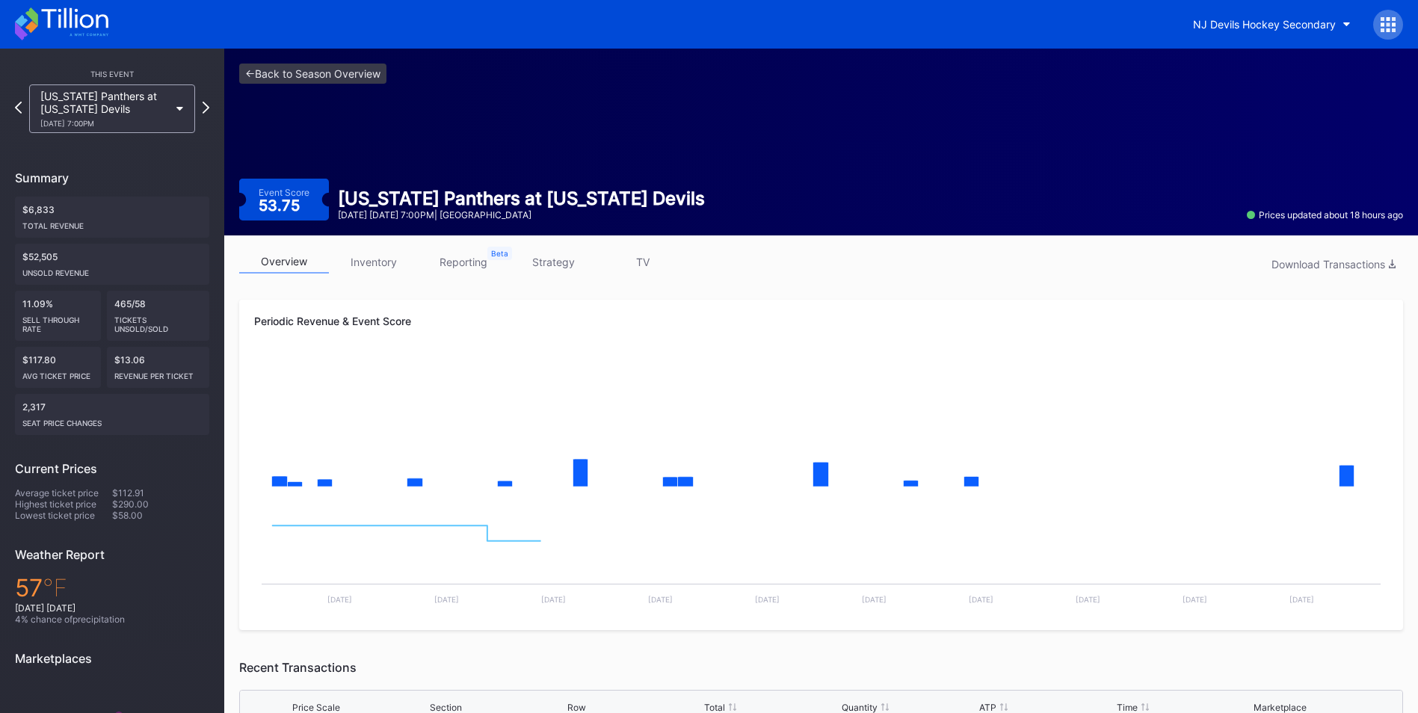
click at [380, 272] on link "inventory" at bounding box center [374, 261] width 90 height 23
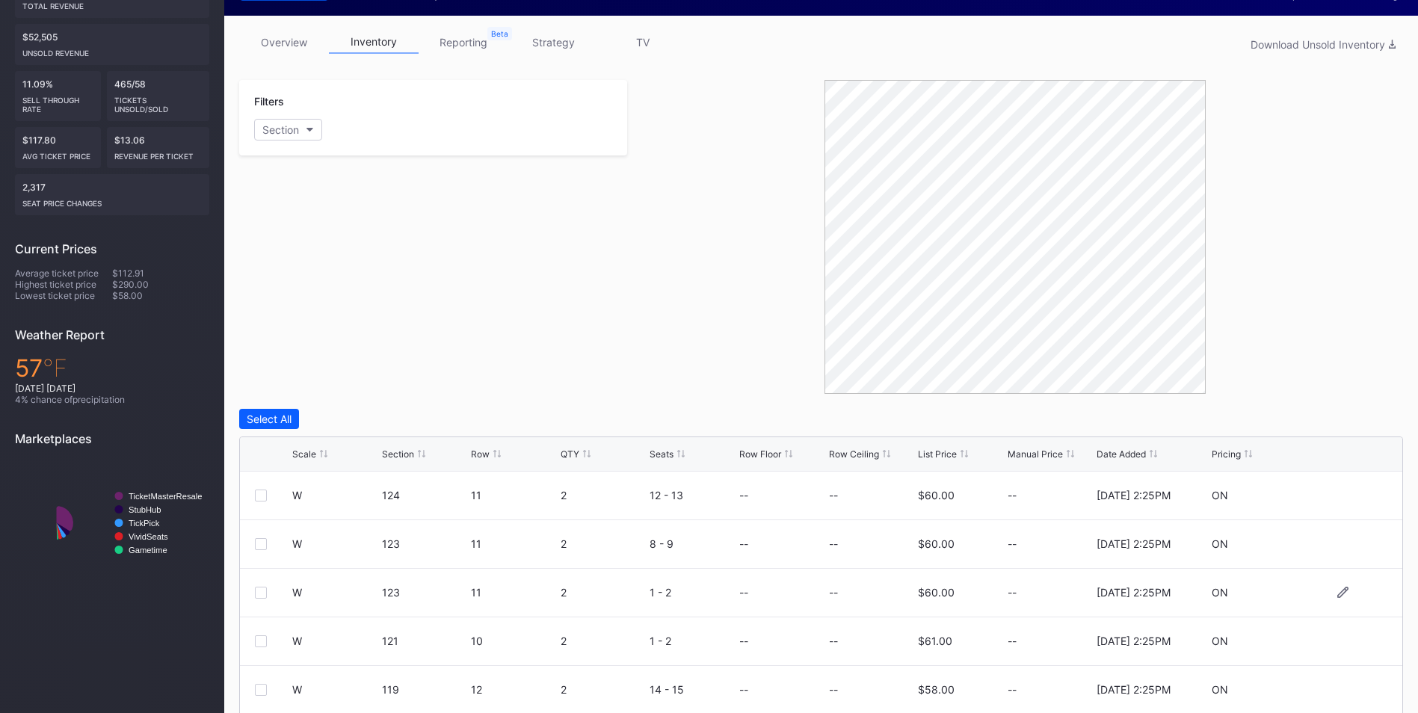
scroll to position [371, 0]
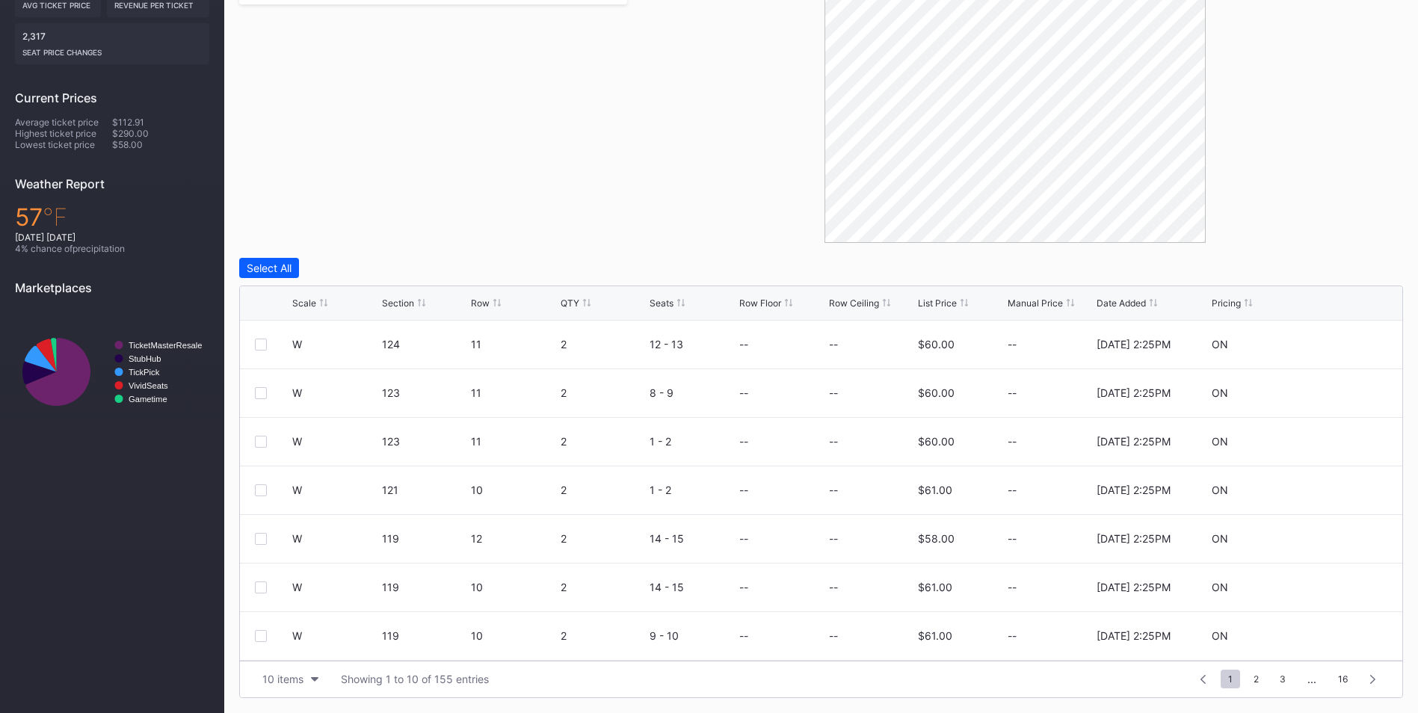
click at [933, 314] on div "Scale Section Row QTY Seats Row Floor Row Ceiling List Price Manual Price Date …" at bounding box center [821, 303] width 1162 height 34
click at [938, 305] on div "List Price" at bounding box center [937, 302] width 39 height 11
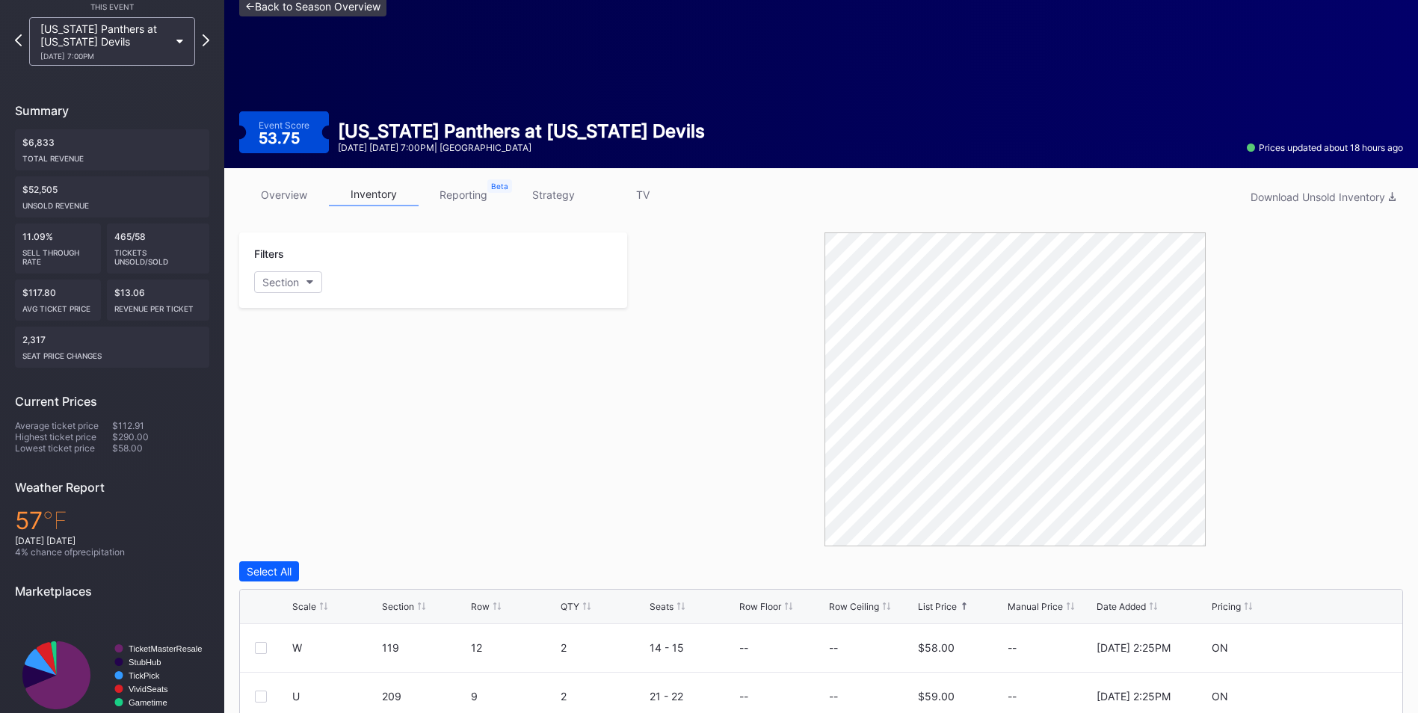
scroll to position [0, 0]
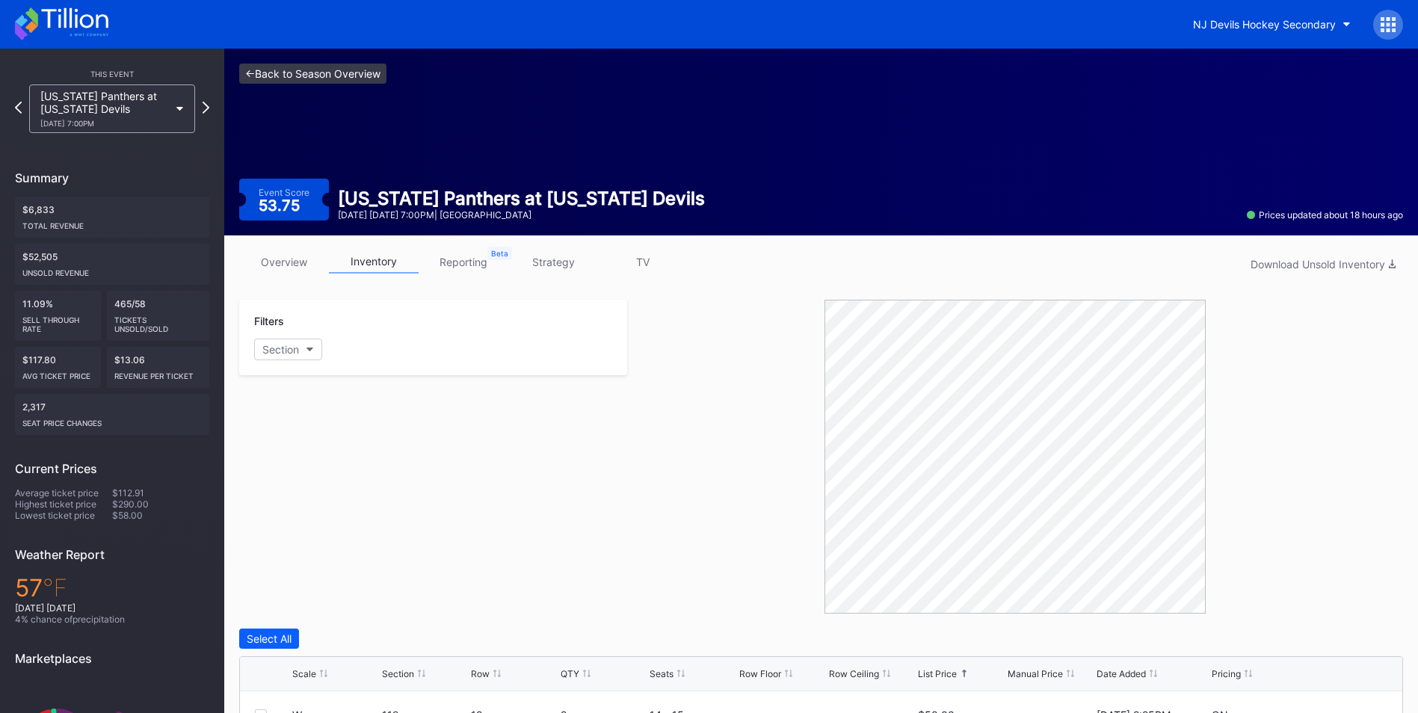
click at [343, 75] on link "<- Back to Season Overview" at bounding box center [312, 74] width 147 height 20
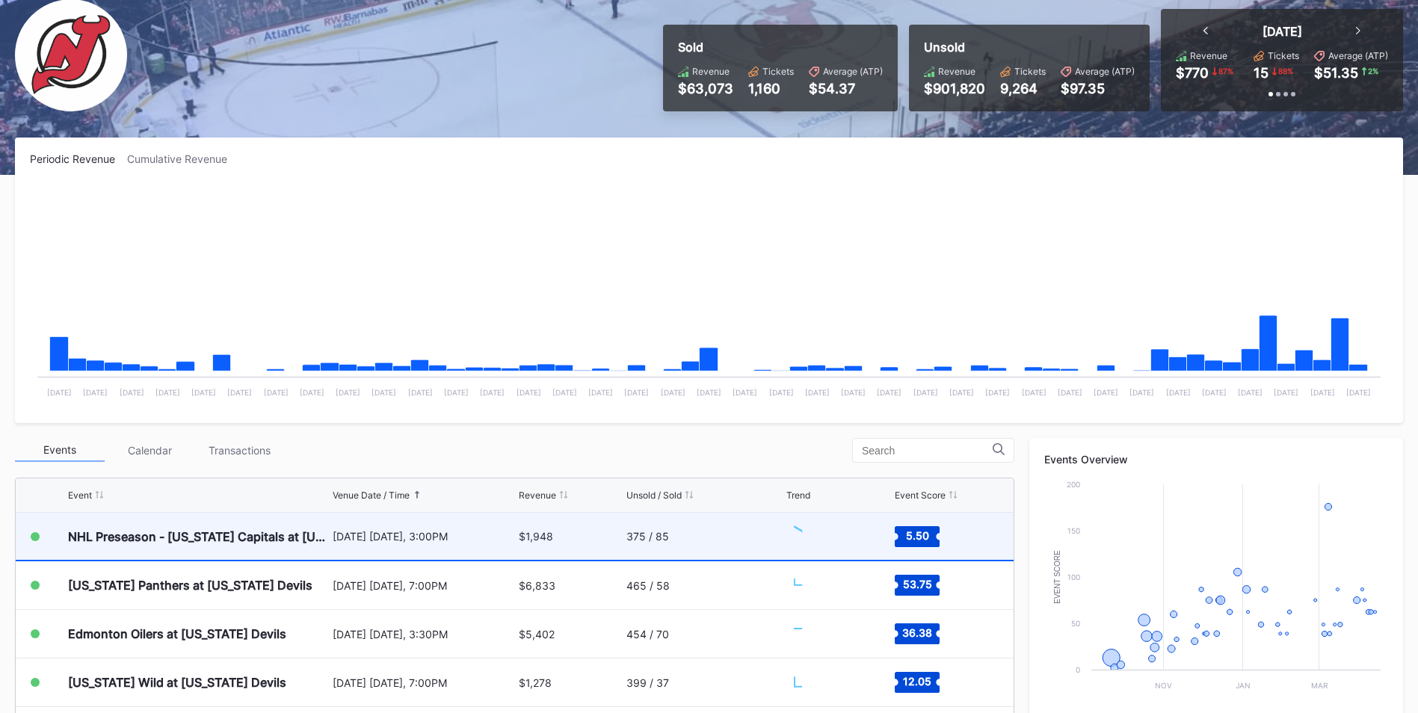
scroll to position [299, 0]
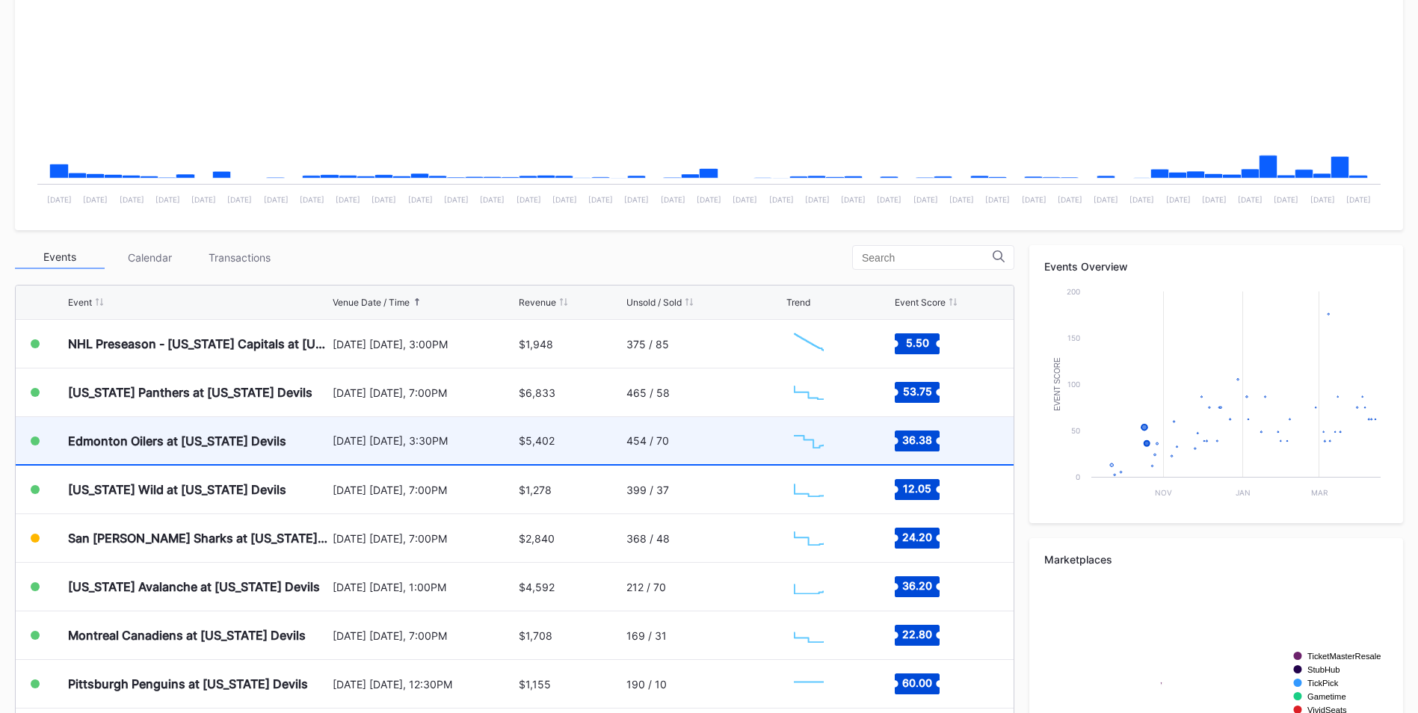
click at [277, 435] on div "Edmonton Oilers at [US_STATE] Devils" at bounding box center [177, 440] width 218 height 15
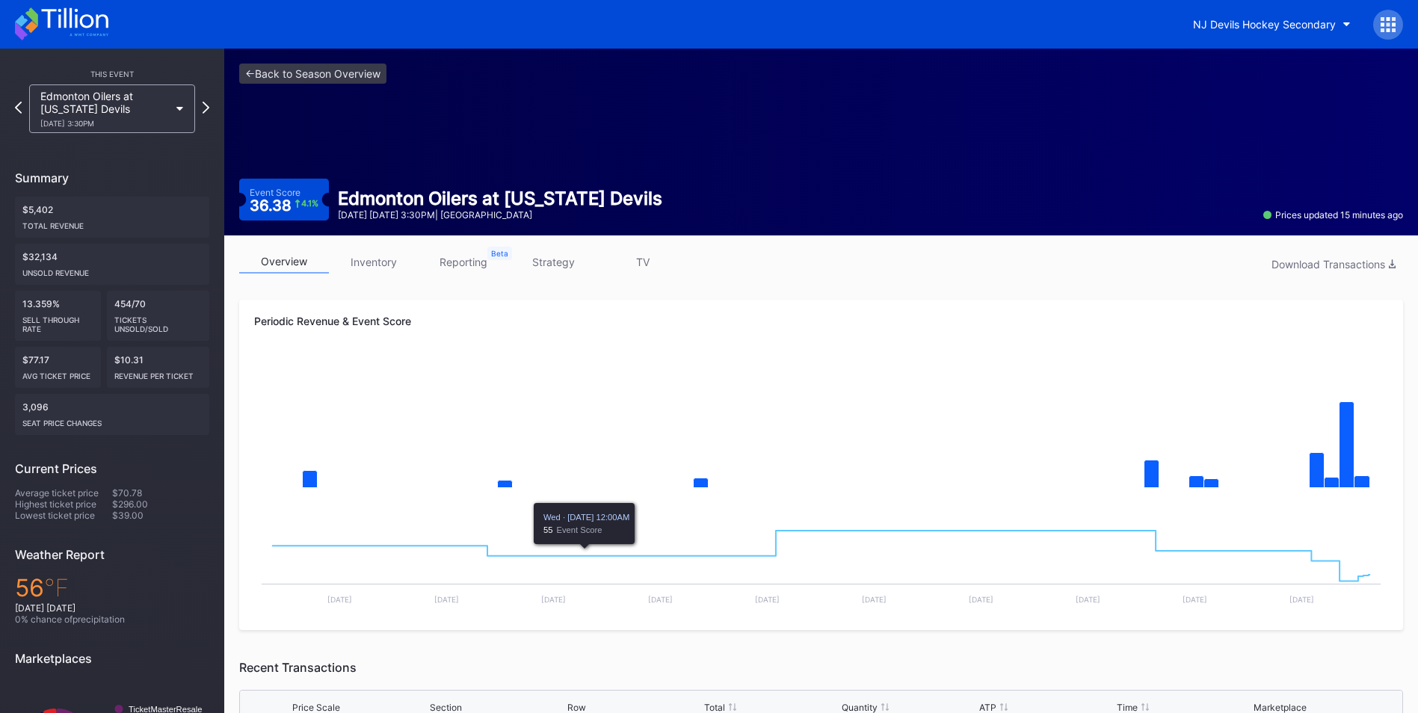
click at [383, 275] on div "overview inventory reporting strategy TV Download Transactions" at bounding box center [820, 265] width 1163 height 31
drag, startPoint x: 379, startPoint y: 268, endPoint x: 411, endPoint y: 279, distance: 34.0
click at [379, 268] on link "inventory" at bounding box center [374, 261] width 90 height 23
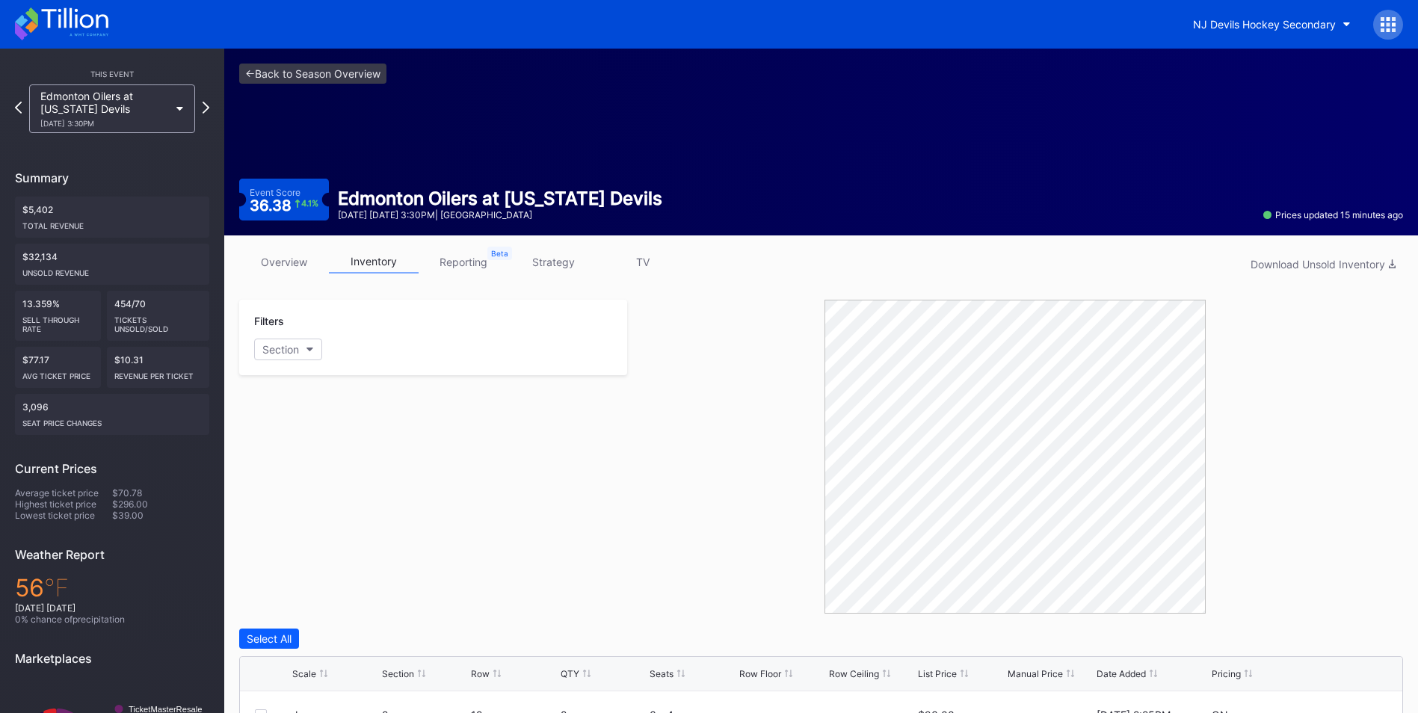
scroll to position [224, 0]
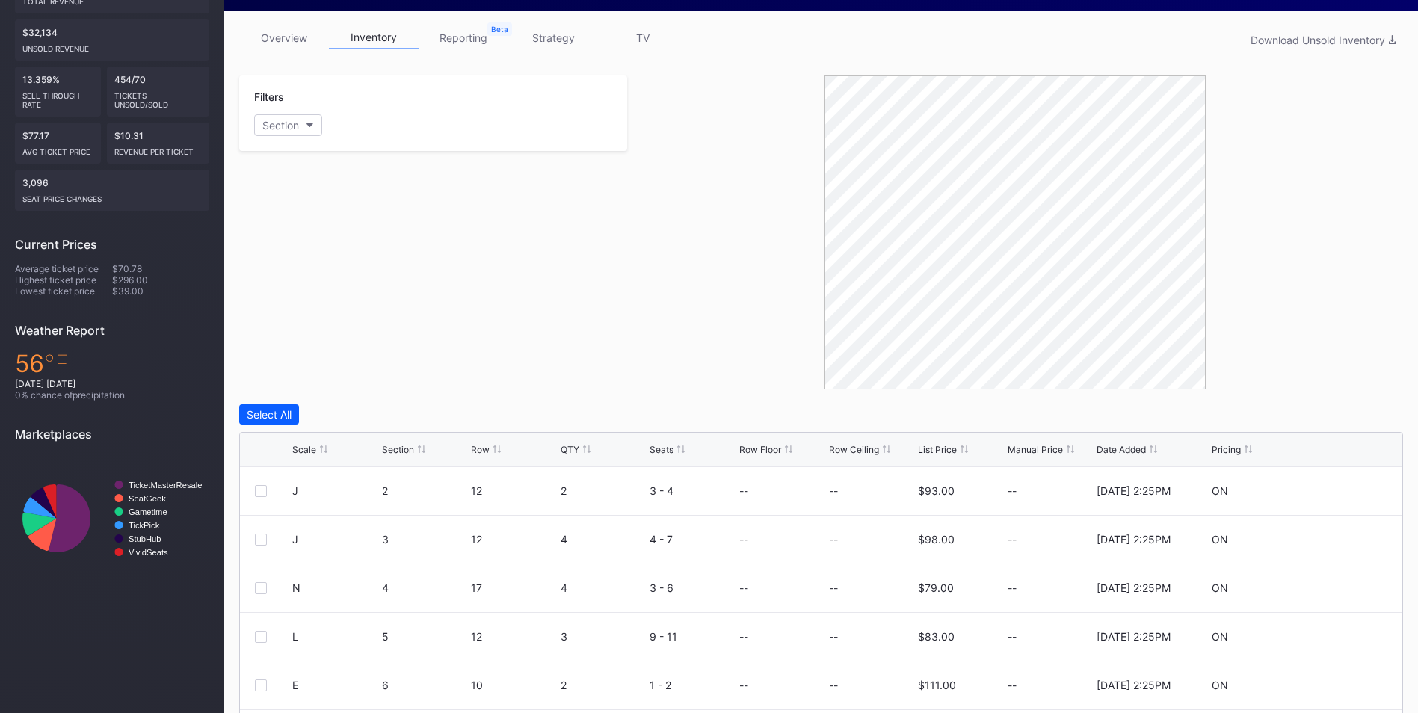
click at [947, 445] on div "List Price" at bounding box center [937, 449] width 39 height 11
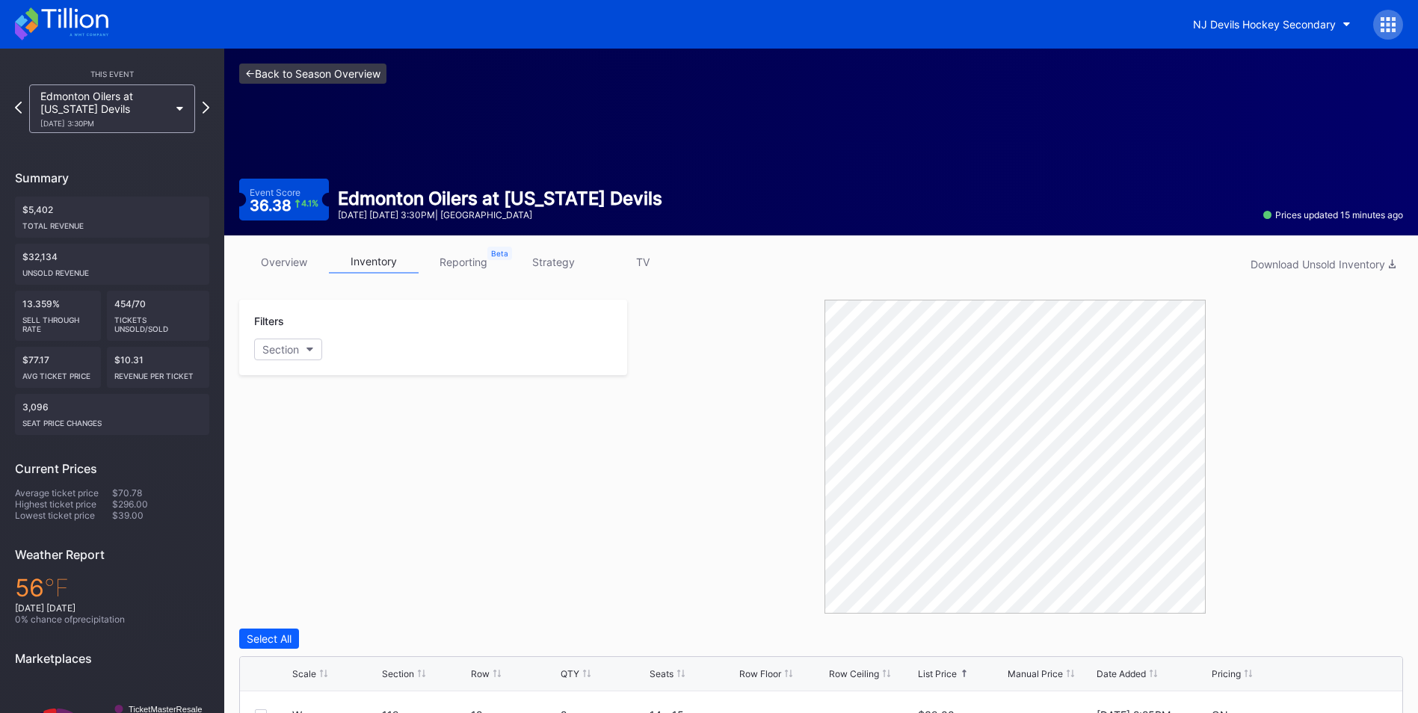
click at [309, 74] on link "<- Back to Season Overview" at bounding box center [312, 74] width 147 height 20
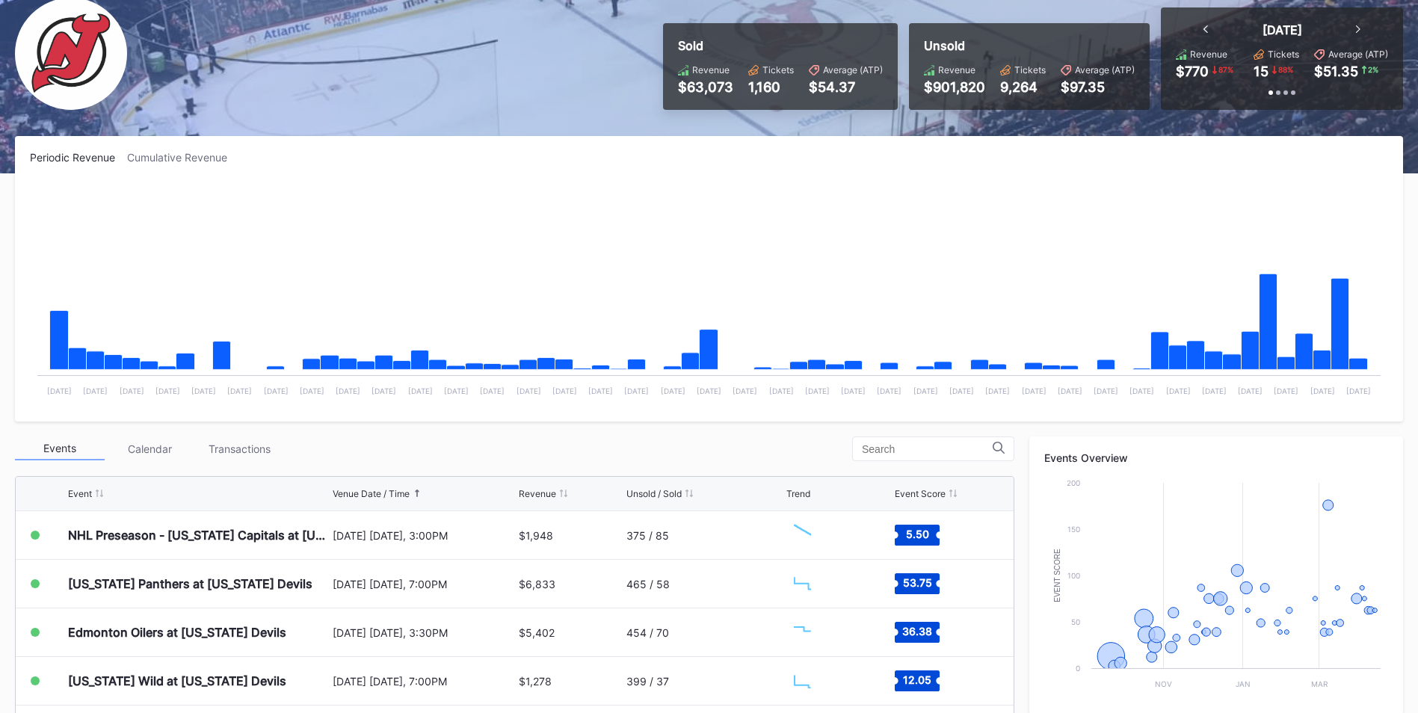
scroll to position [224, 0]
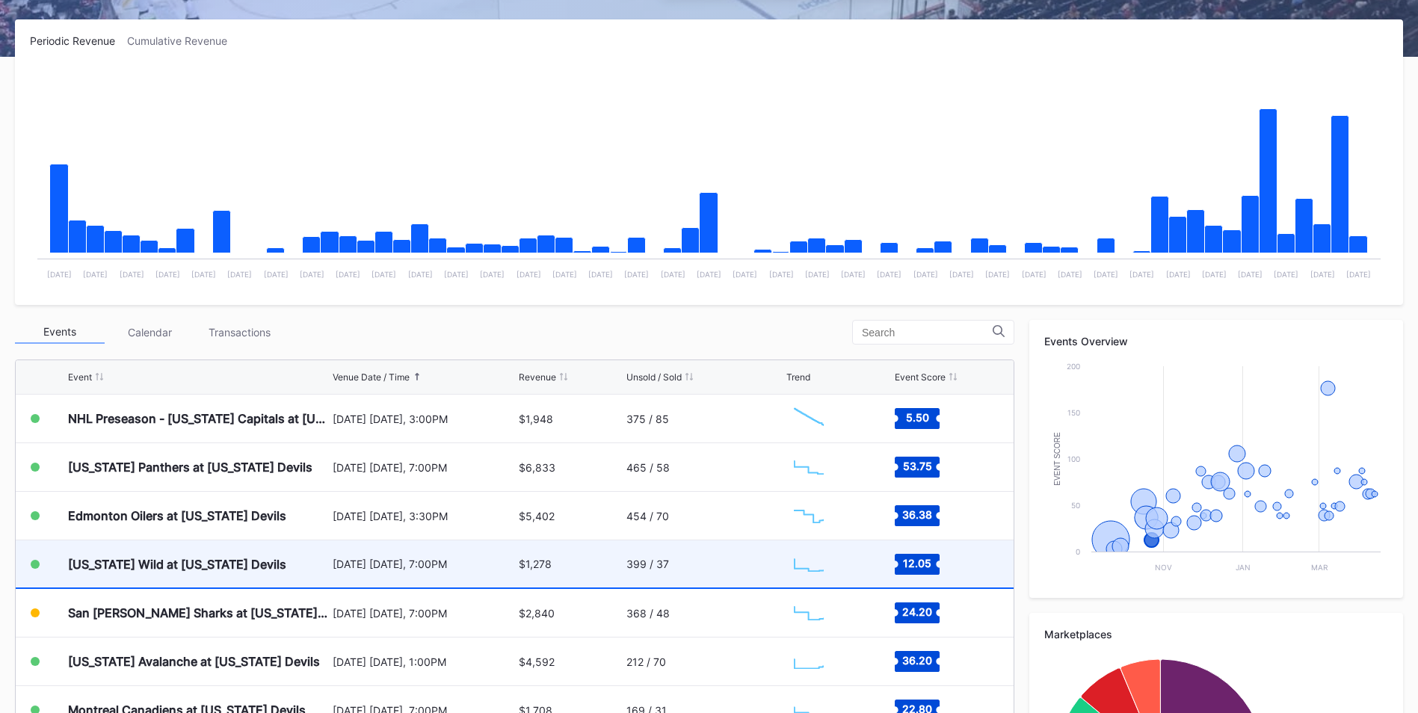
click at [197, 558] on div "[US_STATE] Wild at [US_STATE] Devils" at bounding box center [177, 564] width 218 height 15
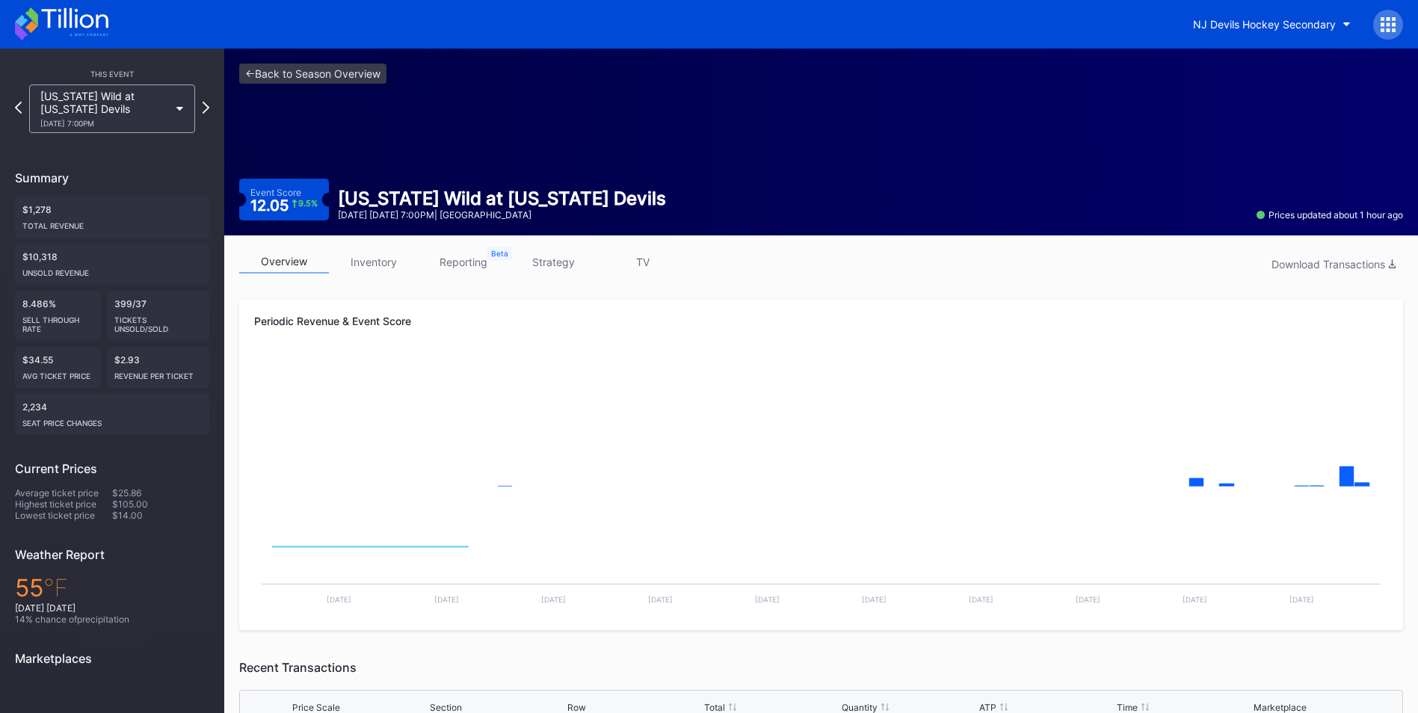
click at [362, 267] on link "inventory" at bounding box center [374, 261] width 90 height 23
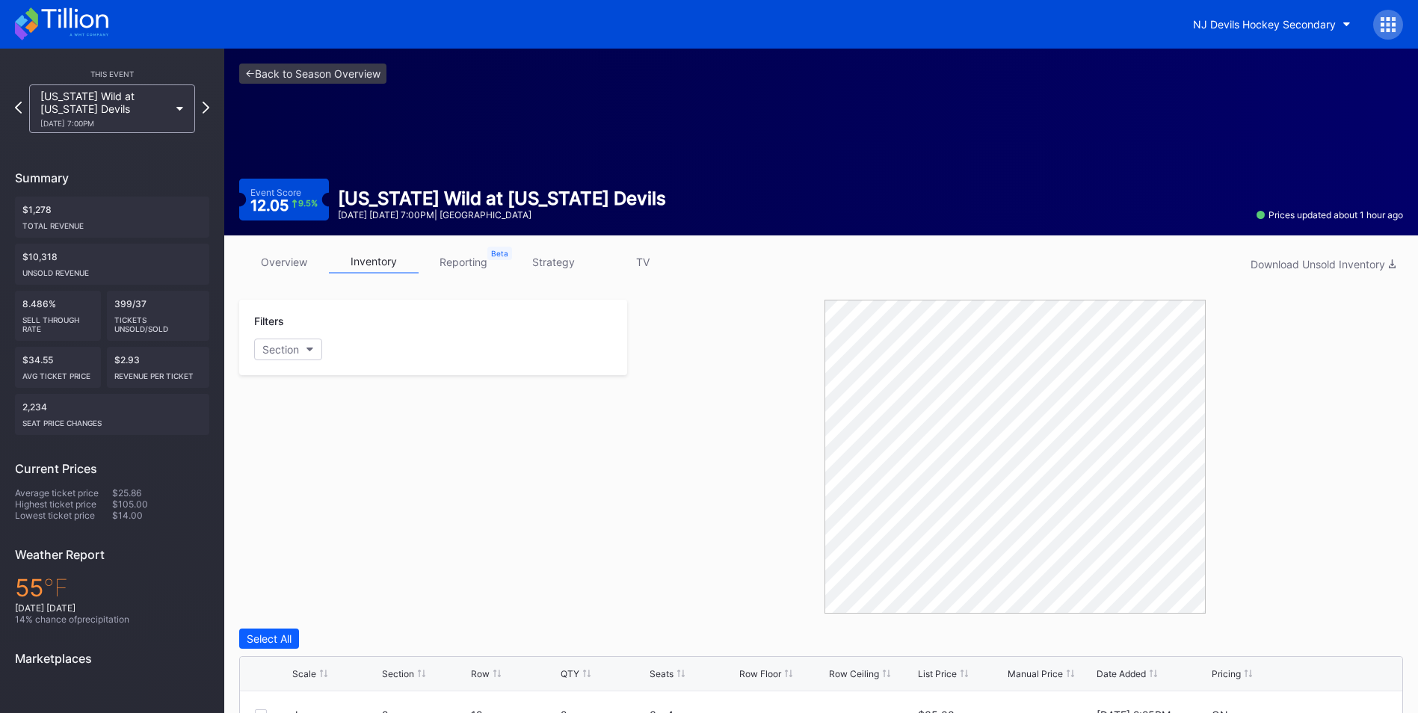
scroll to position [110, 0]
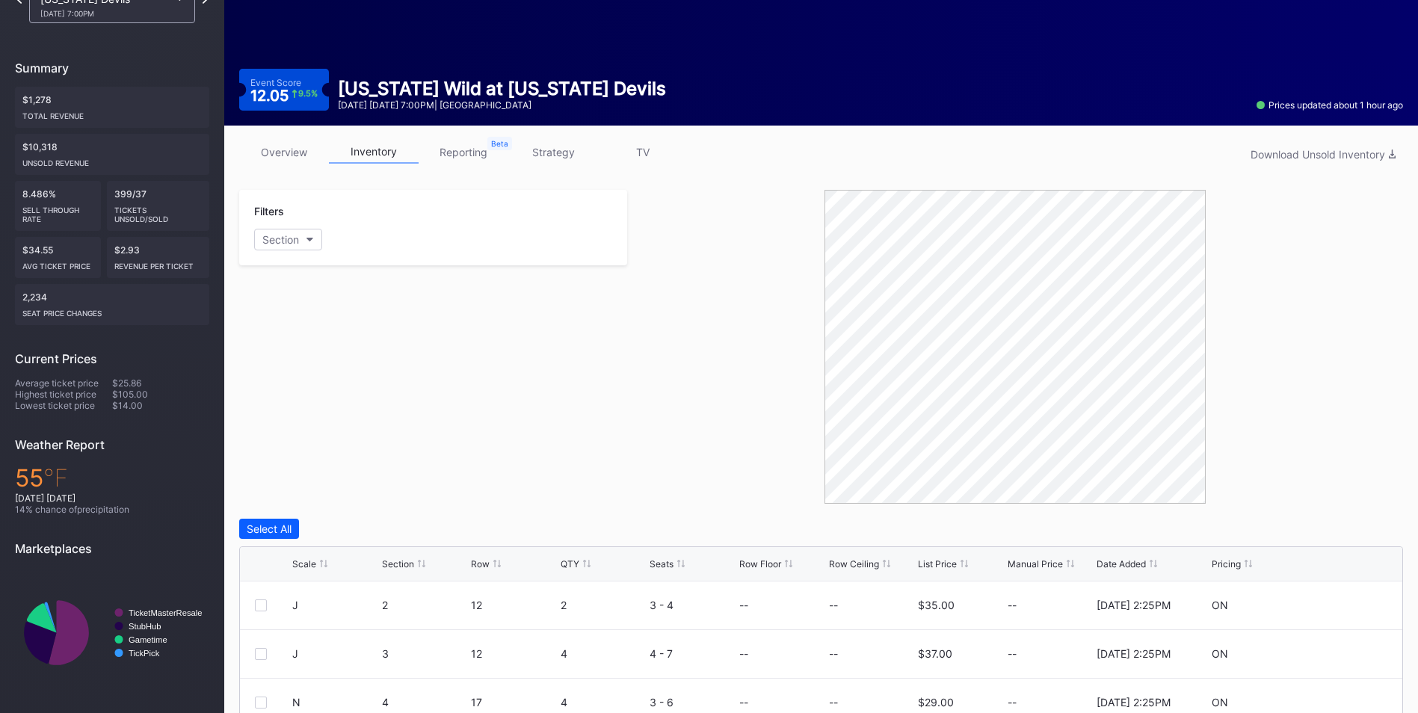
click at [941, 557] on div "Scale Section Row QTY Seats Row Floor Row Ceiling List Price Manual Price Date …" at bounding box center [821, 564] width 1162 height 34
click at [943, 565] on div "List Price" at bounding box center [937, 563] width 39 height 11
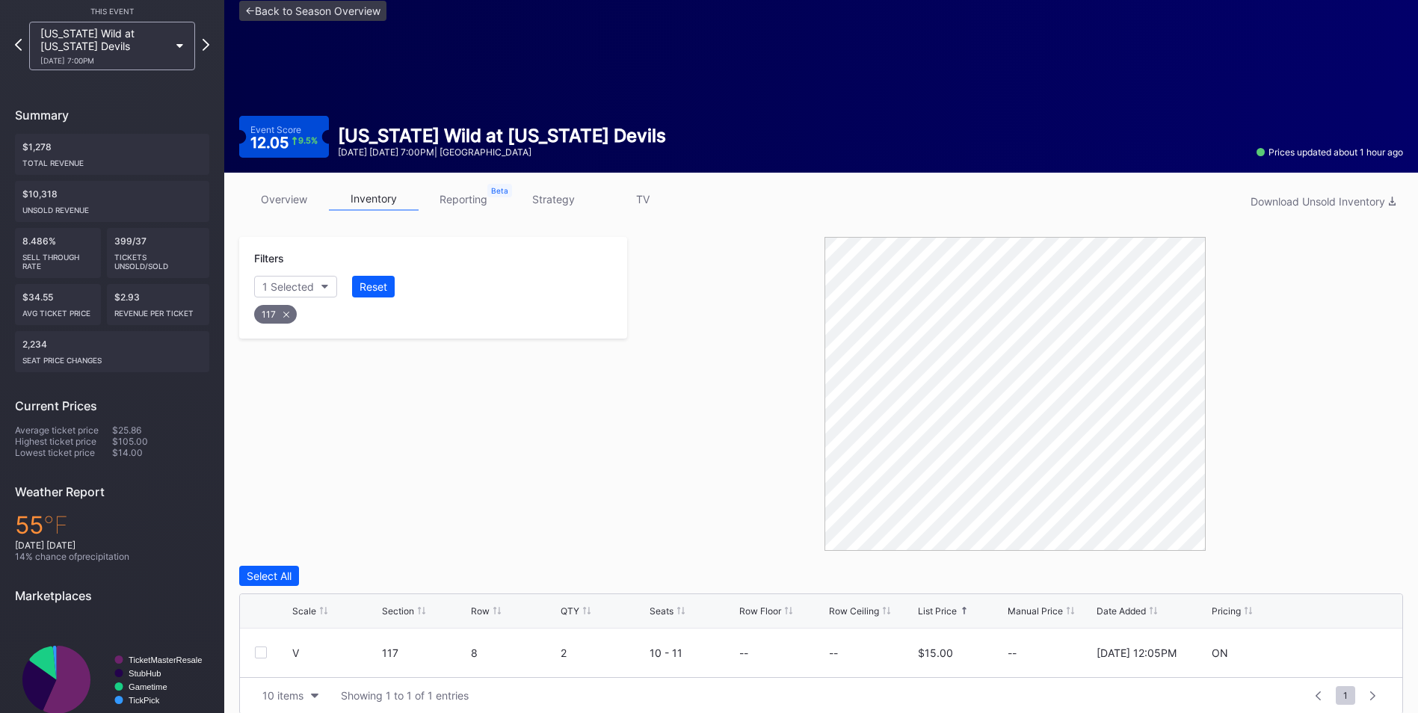
scroll to position [0, 0]
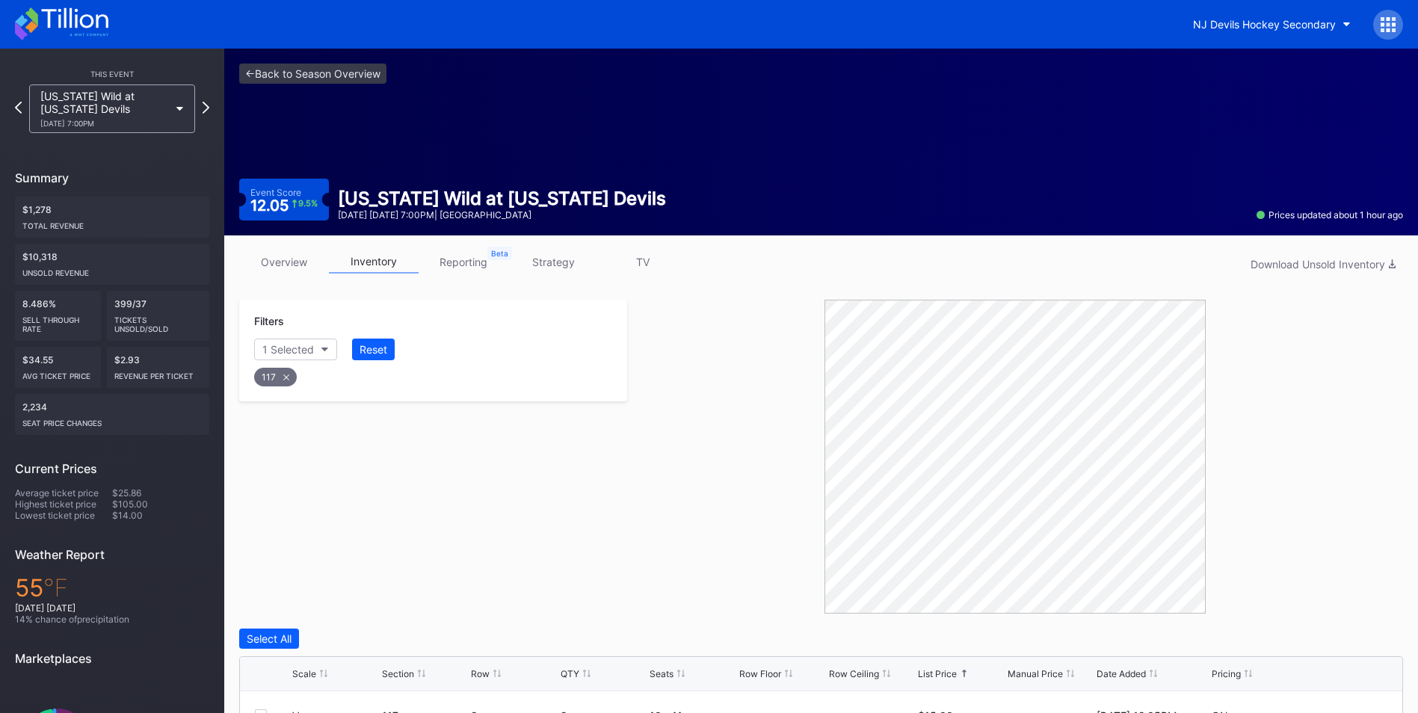
click at [550, 259] on link "strategy" at bounding box center [553, 261] width 90 height 23
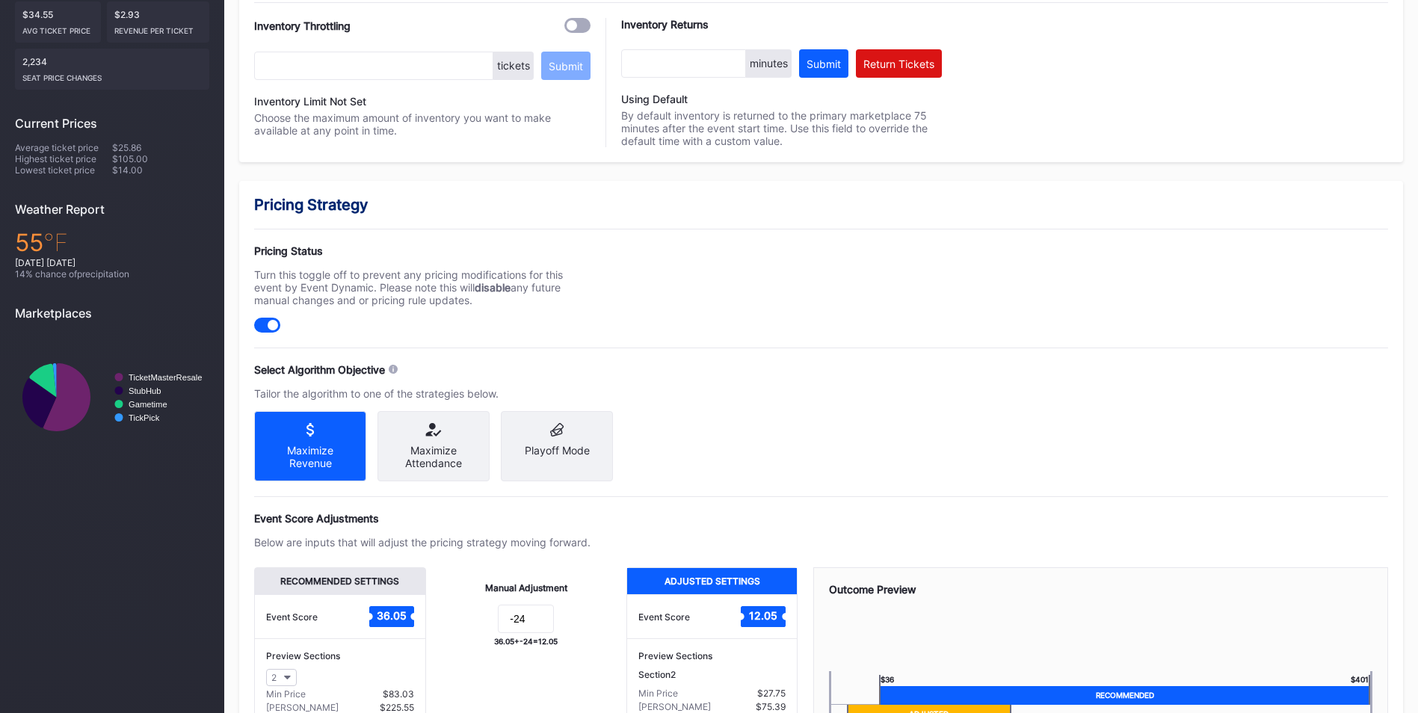
scroll to position [523, 0]
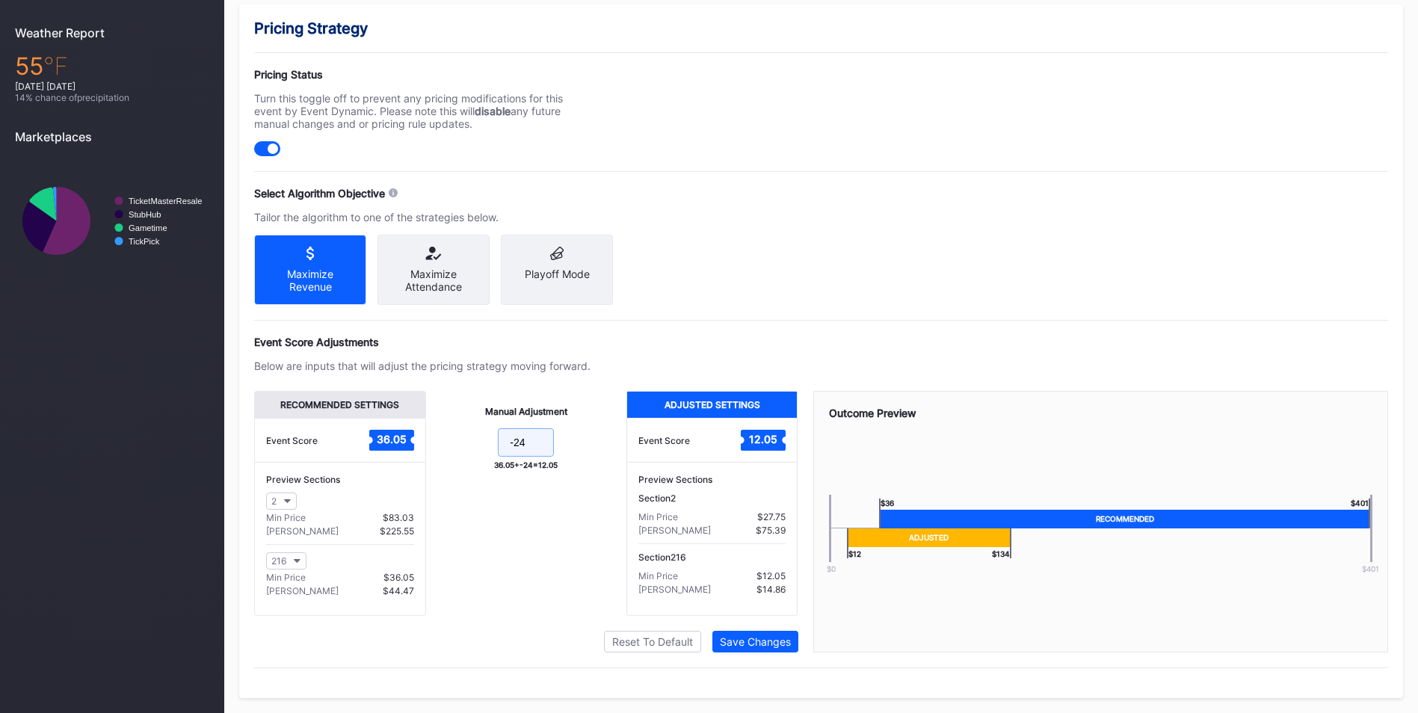
click at [551, 456] on input "-24" at bounding box center [526, 442] width 56 height 28
type input "-23"
click at [755, 648] on div "Save Changes" at bounding box center [755, 641] width 71 height 13
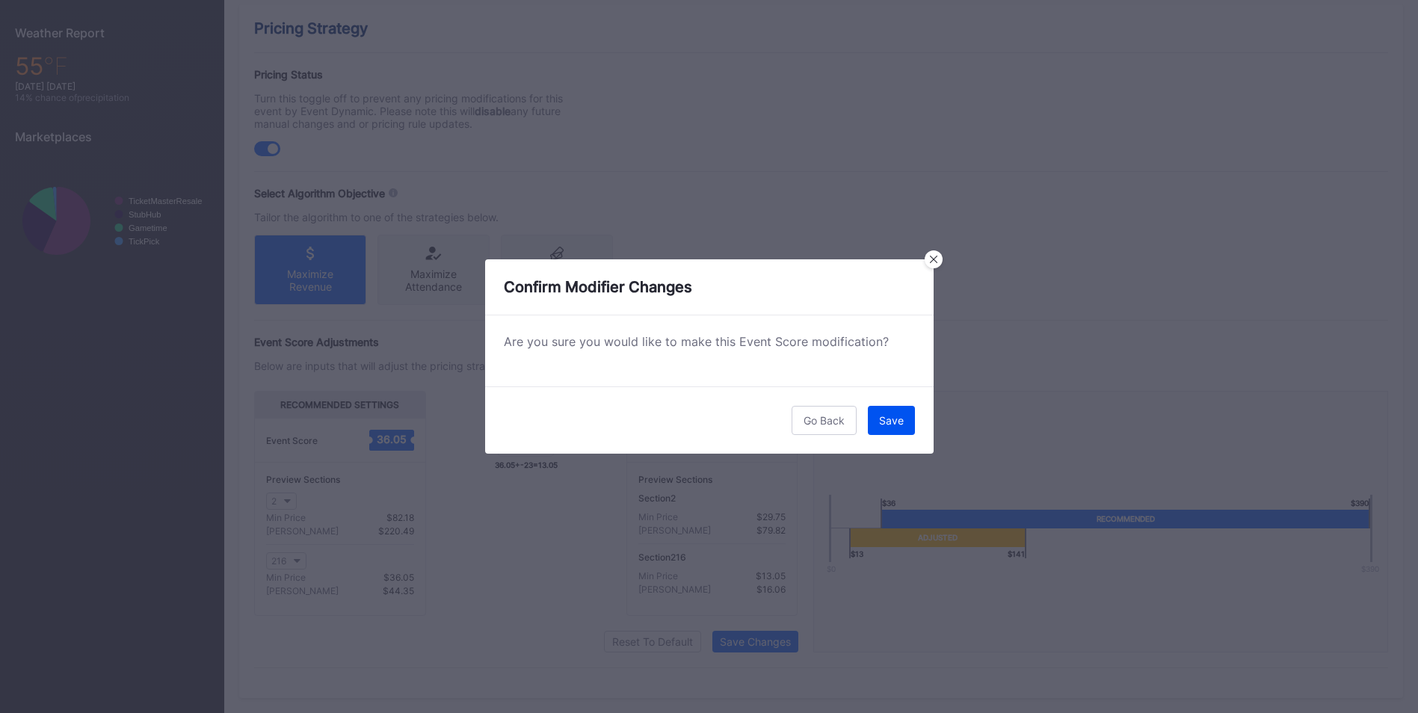
click at [883, 412] on button "Save" at bounding box center [891, 420] width 47 height 29
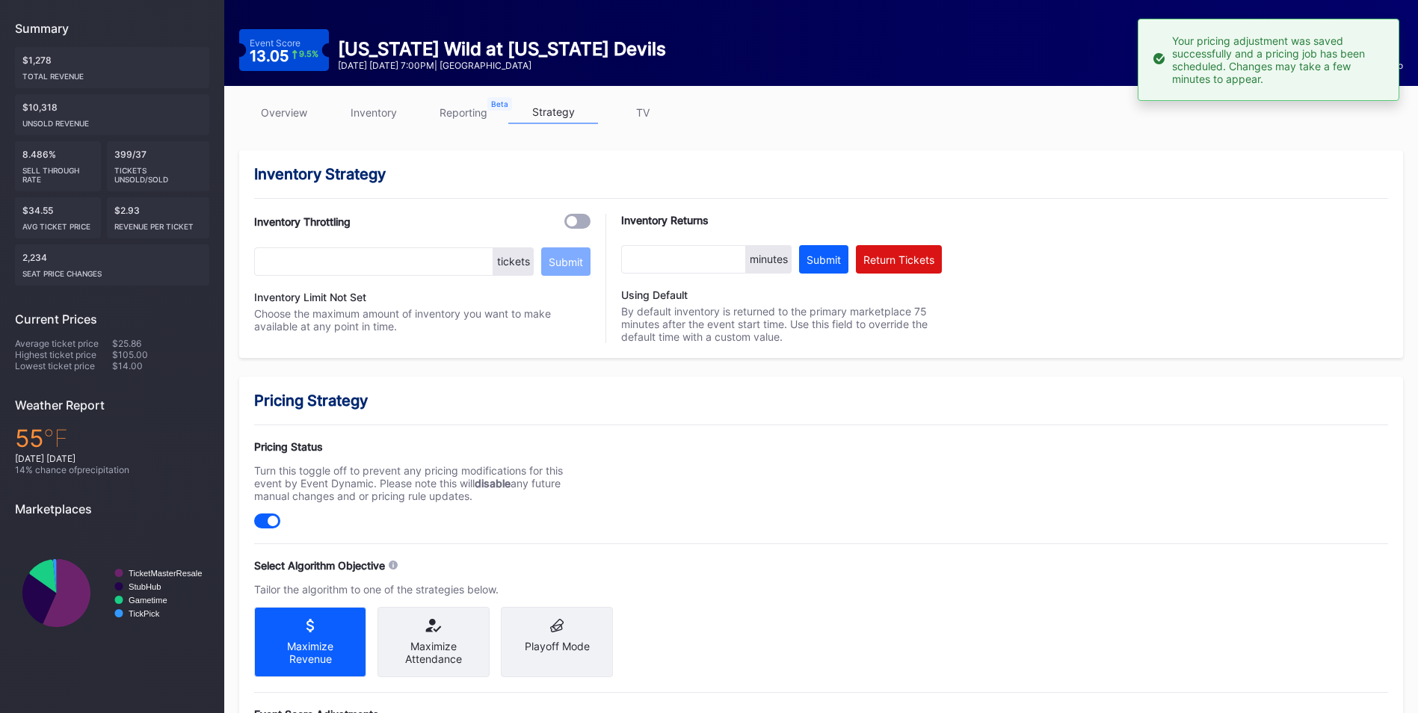
scroll to position [0, 0]
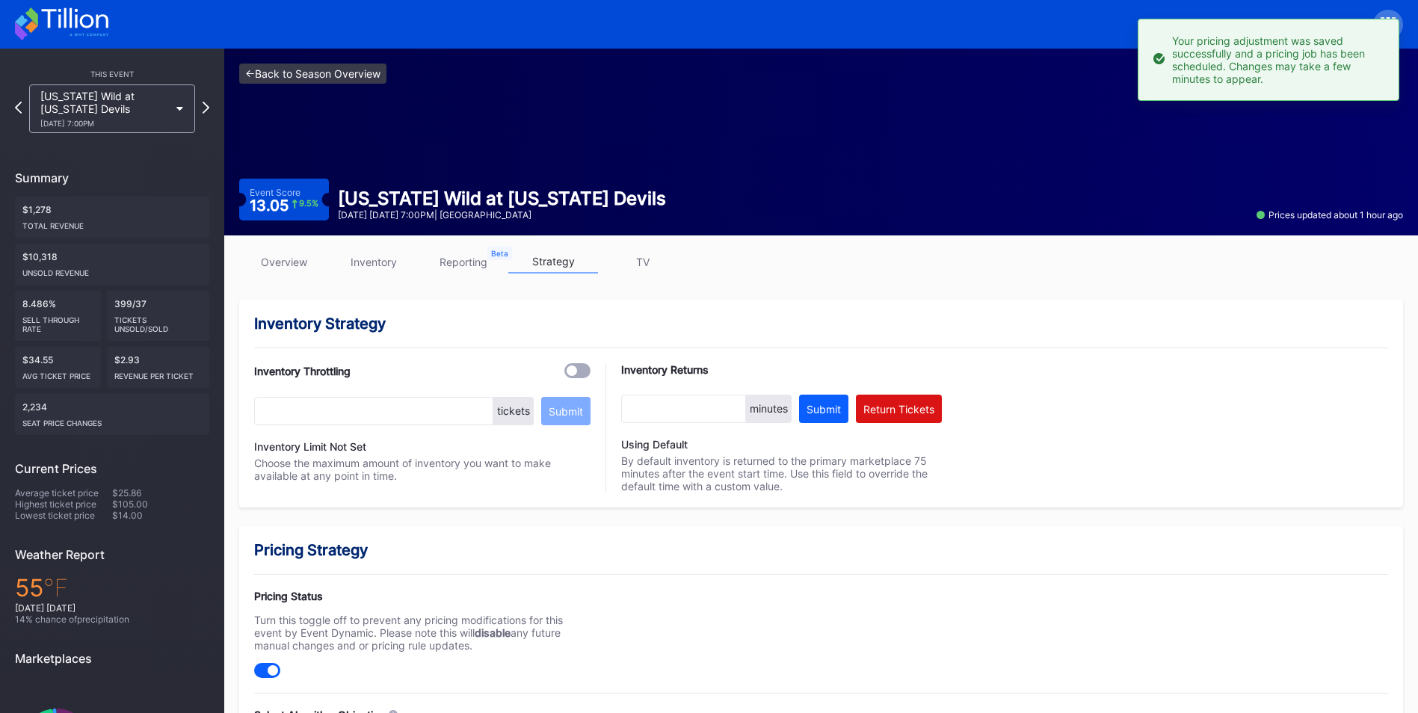
click at [290, 69] on link "<- Back to Season Overview" at bounding box center [312, 74] width 147 height 20
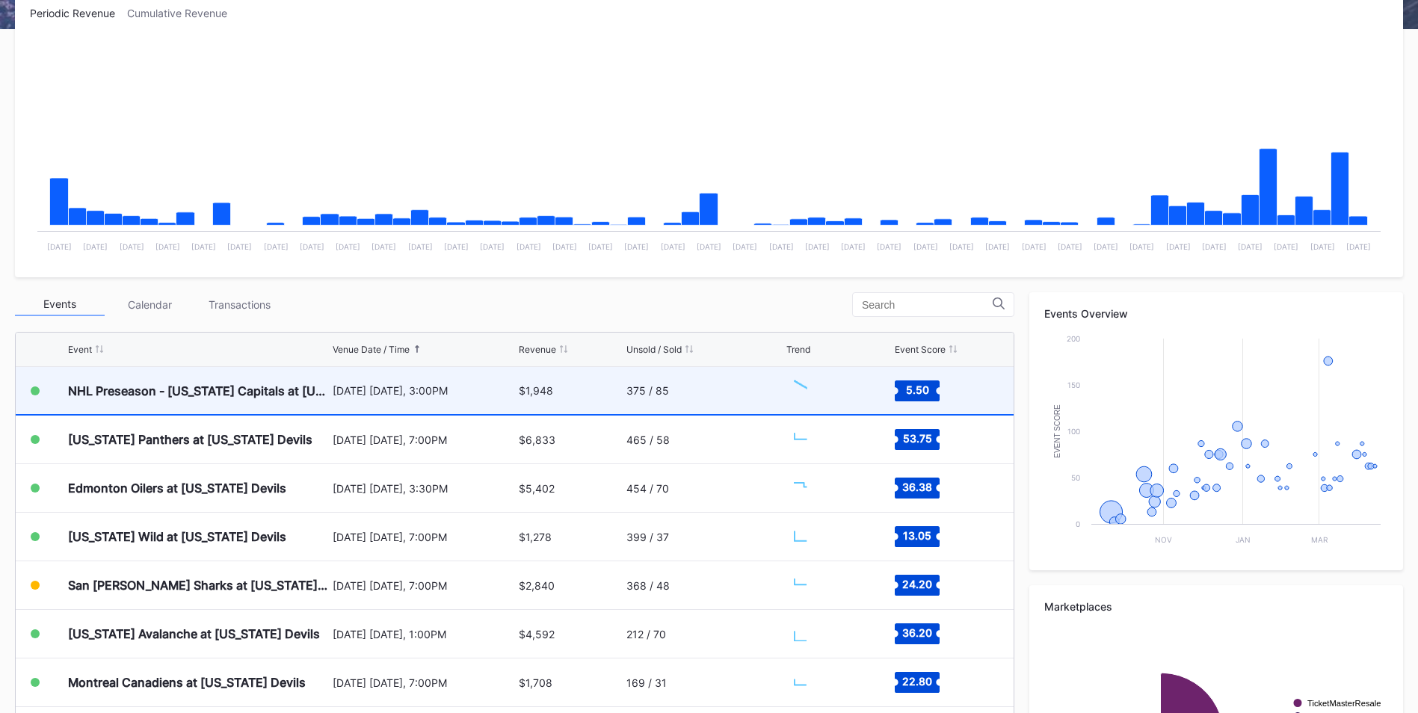
scroll to position [374, 0]
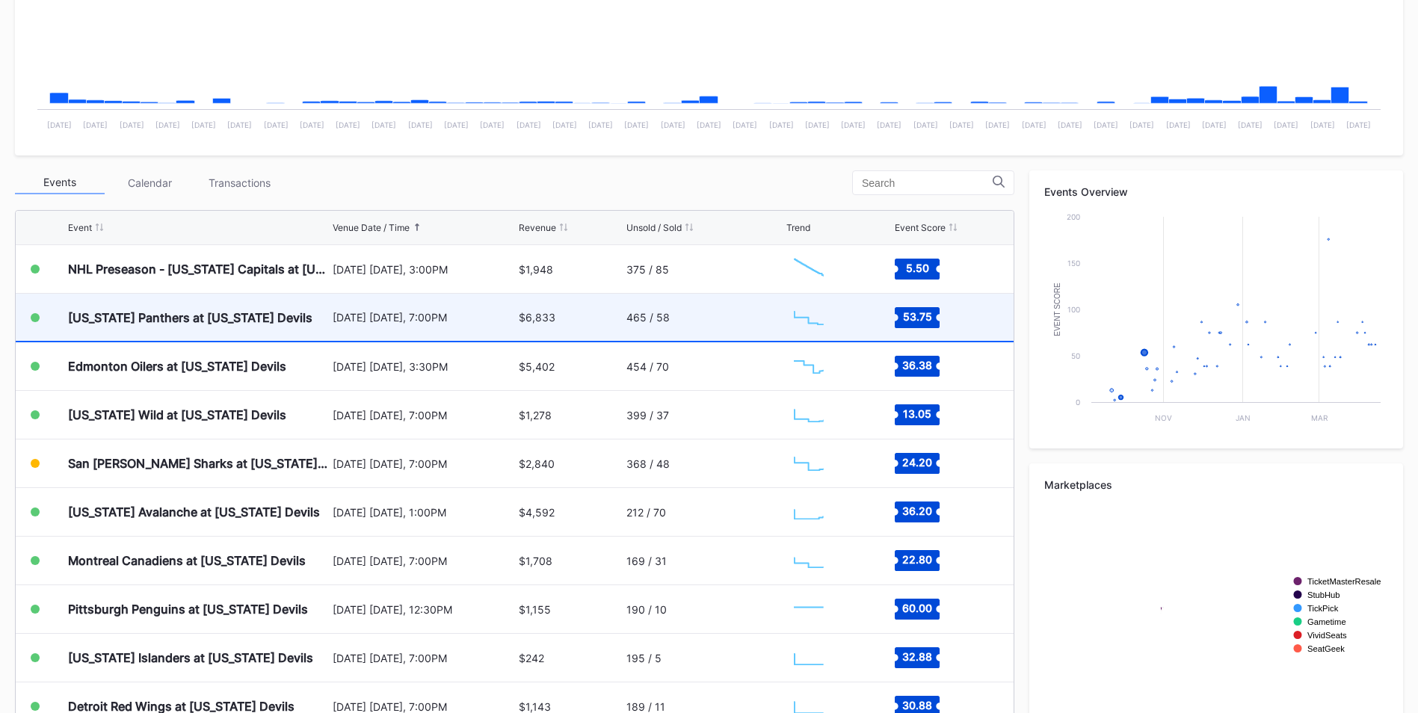
click at [201, 309] on div "[US_STATE] Panthers at [US_STATE] Devils" at bounding box center [198, 317] width 261 height 47
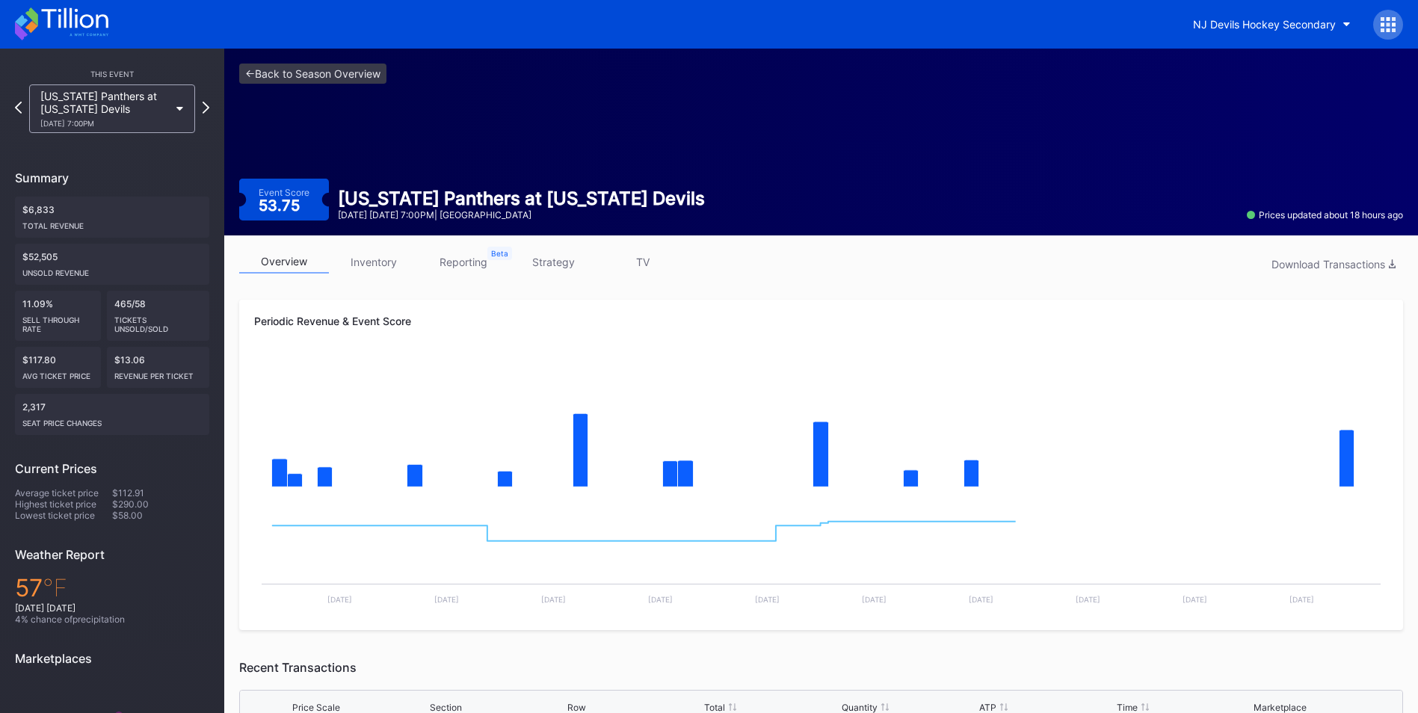
click at [362, 253] on link "inventory" at bounding box center [374, 261] width 90 height 23
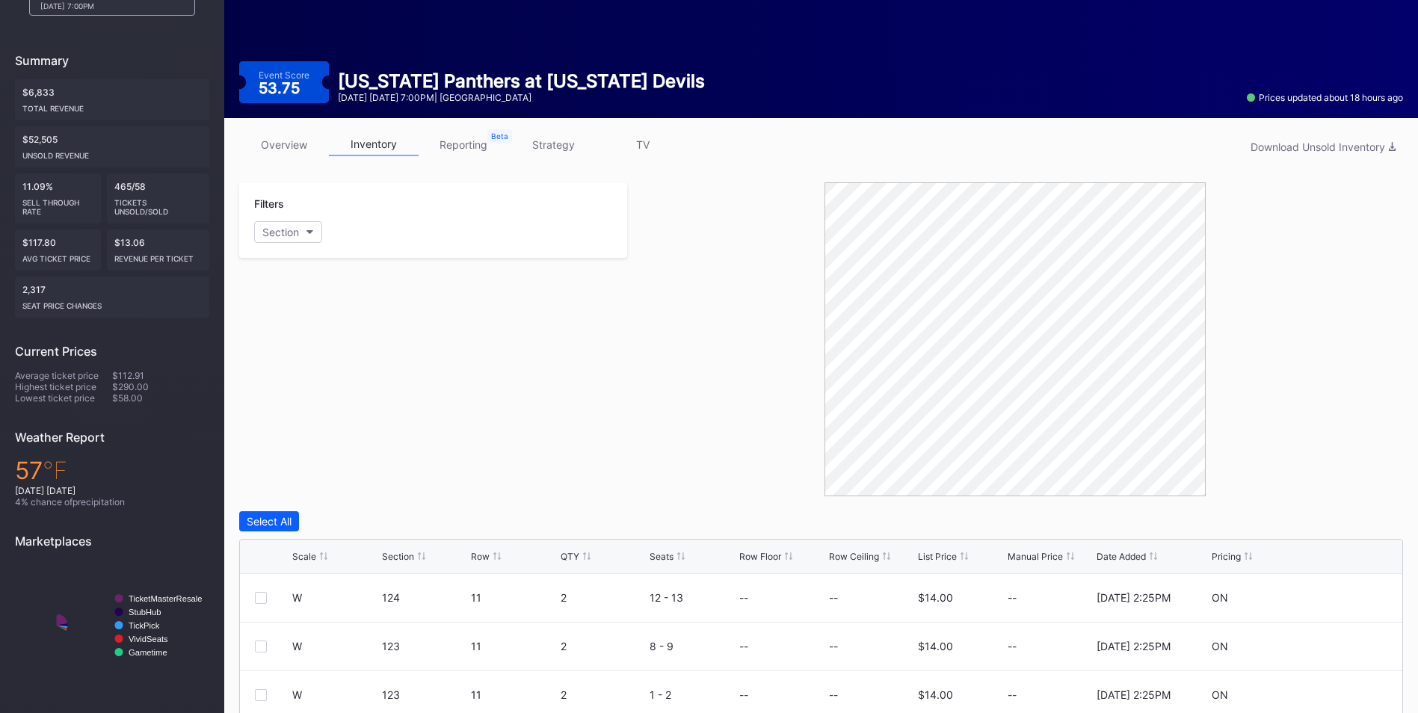
scroll to position [224, 0]
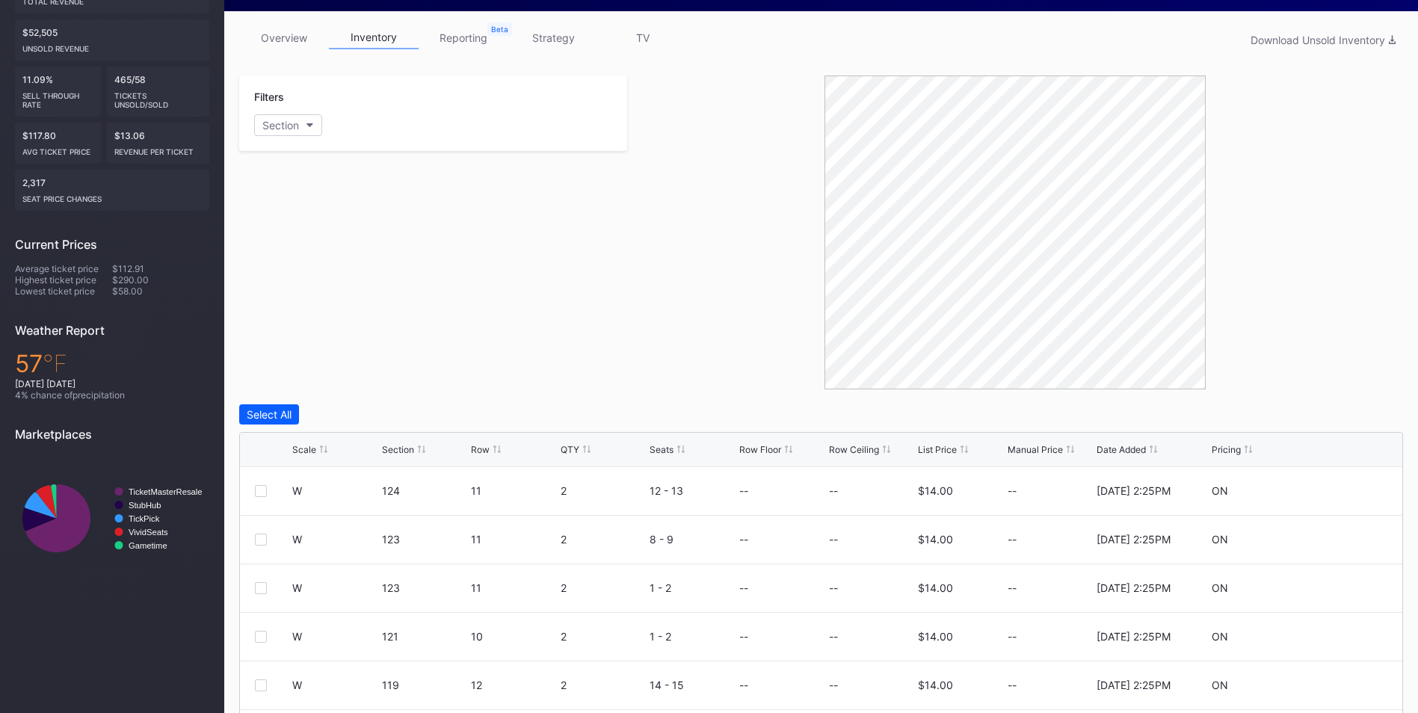
click at [934, 449] on div "List Price" at bounding box center [937, 449] width 39 height 11
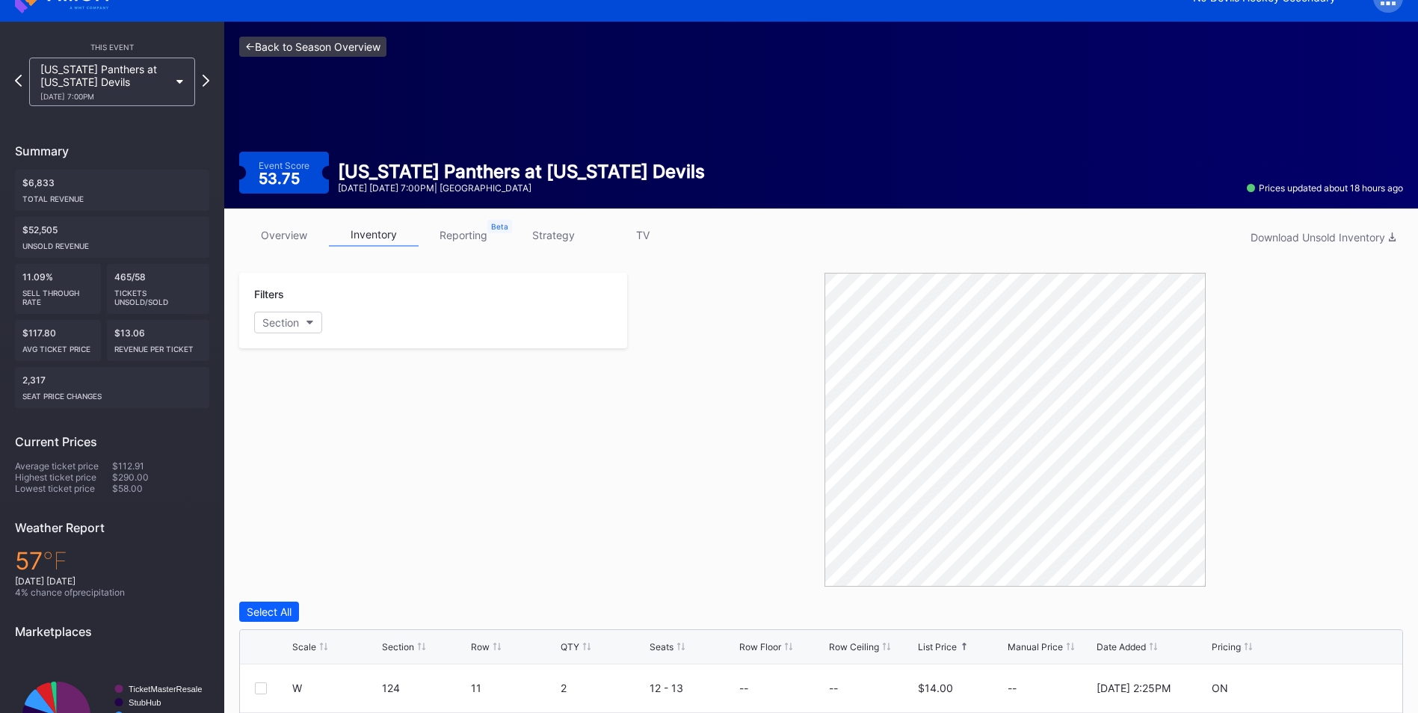
scroll to position [0, 0]
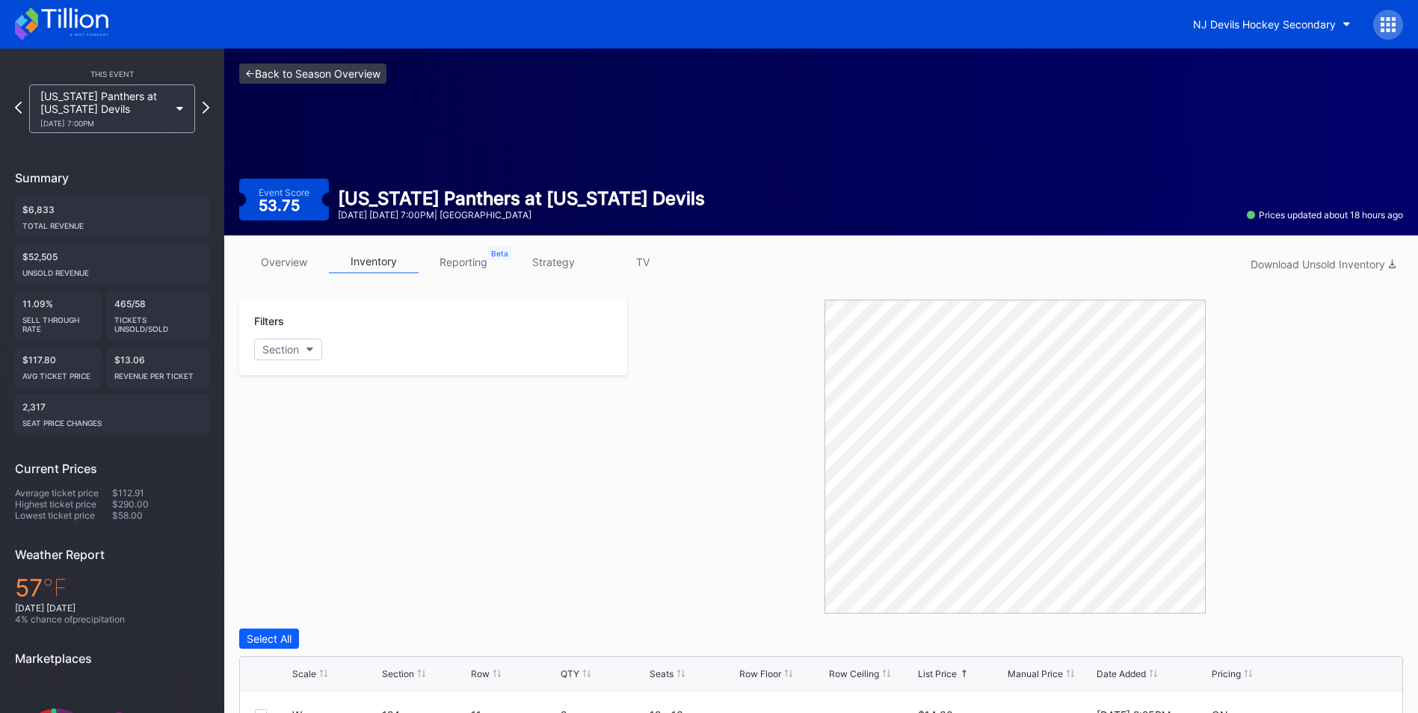
click at [379, 67] on link "<- Back to Season Overview" at bounding box center [312, 74] width 147 height 20
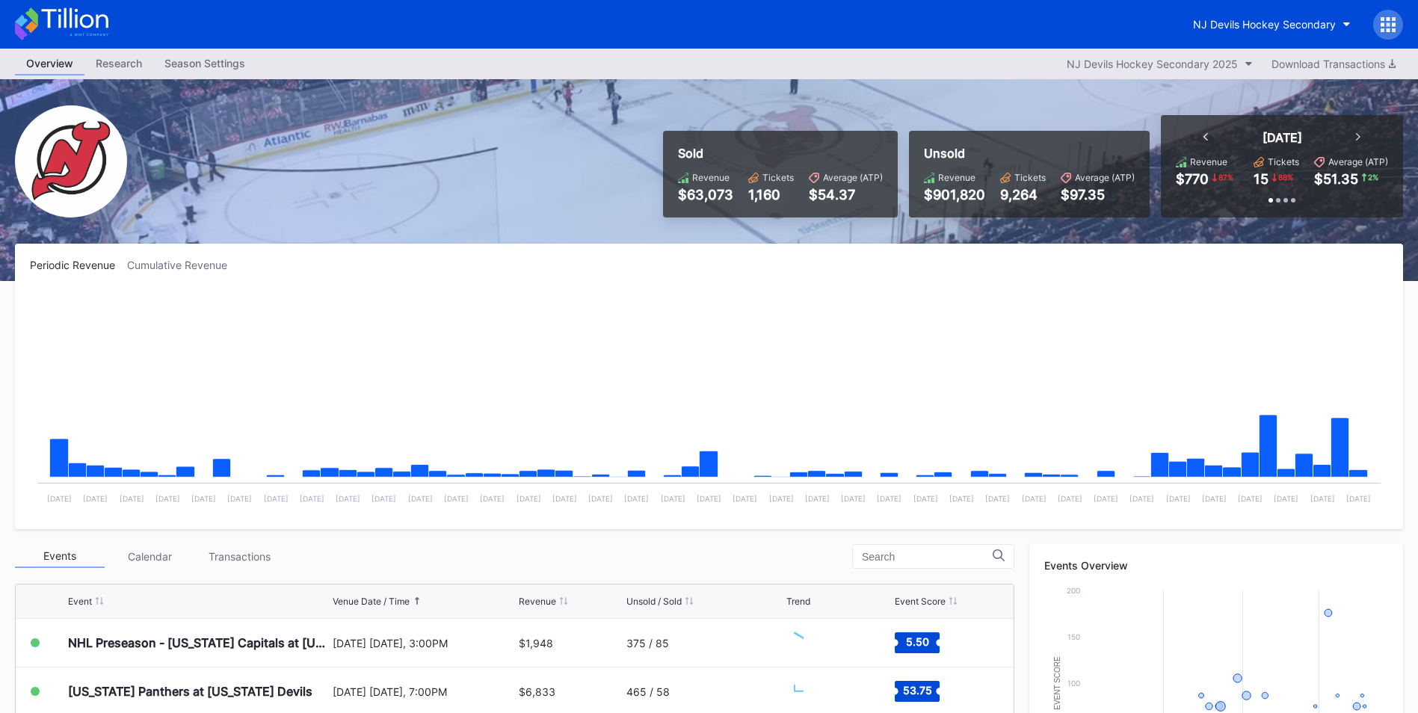
scroll to position [224, 0]
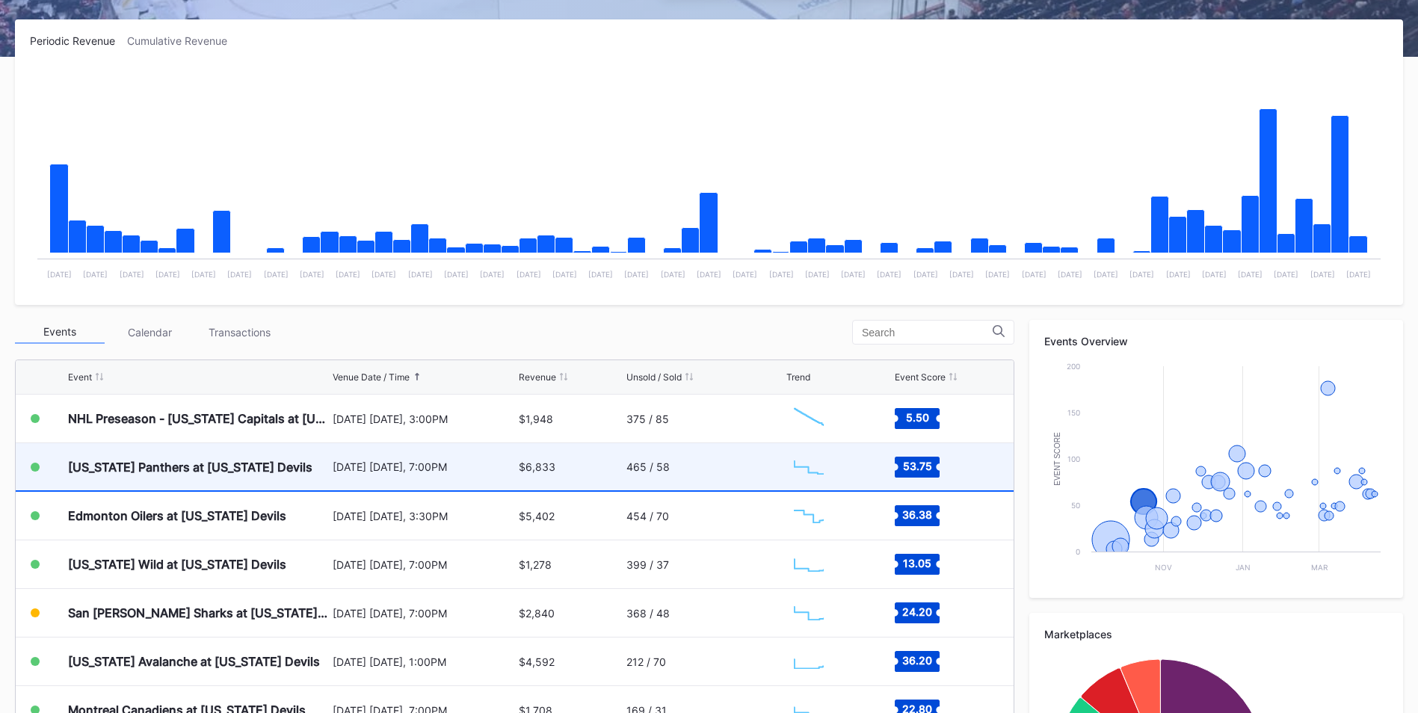
click at [265, 466] on div "[US_STATE] Panthers at [US_STATE] Devils" at bounding box center [190, 467] width 244 height 15
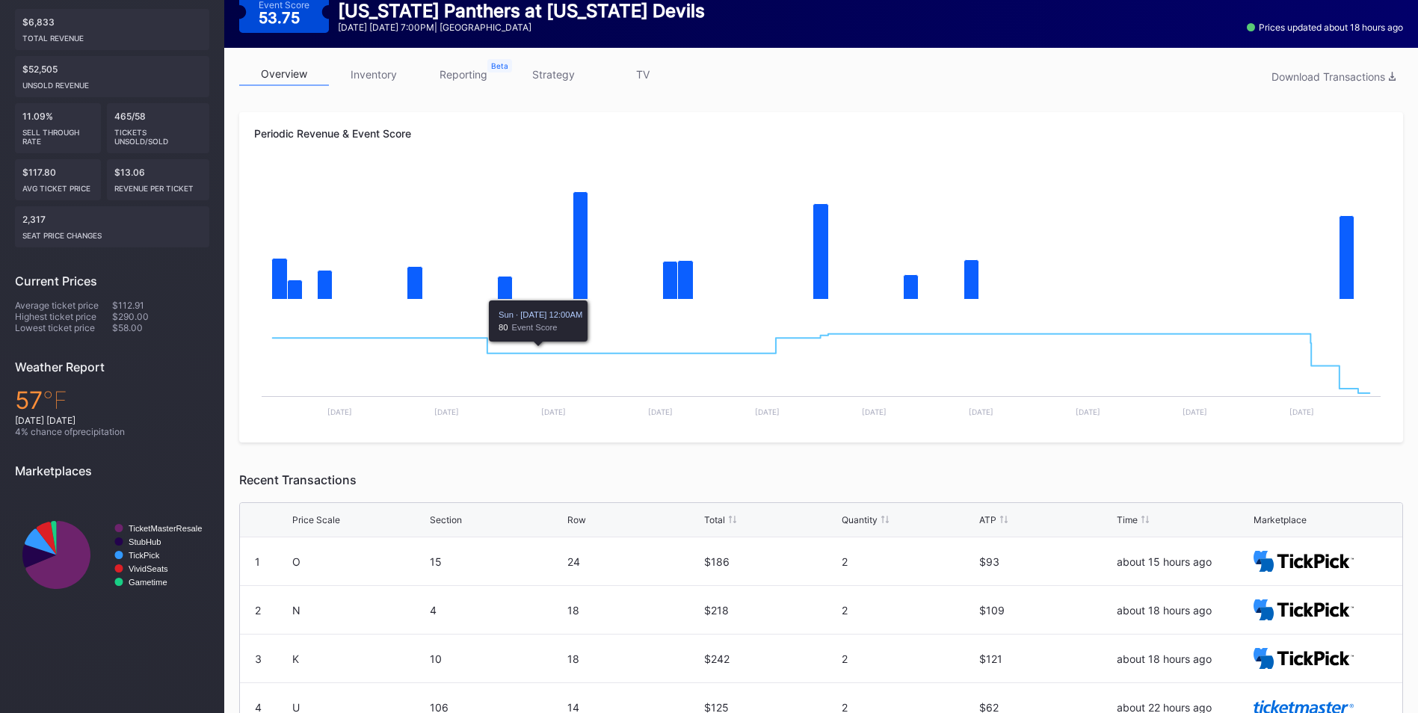
scroll to position [75, 0]
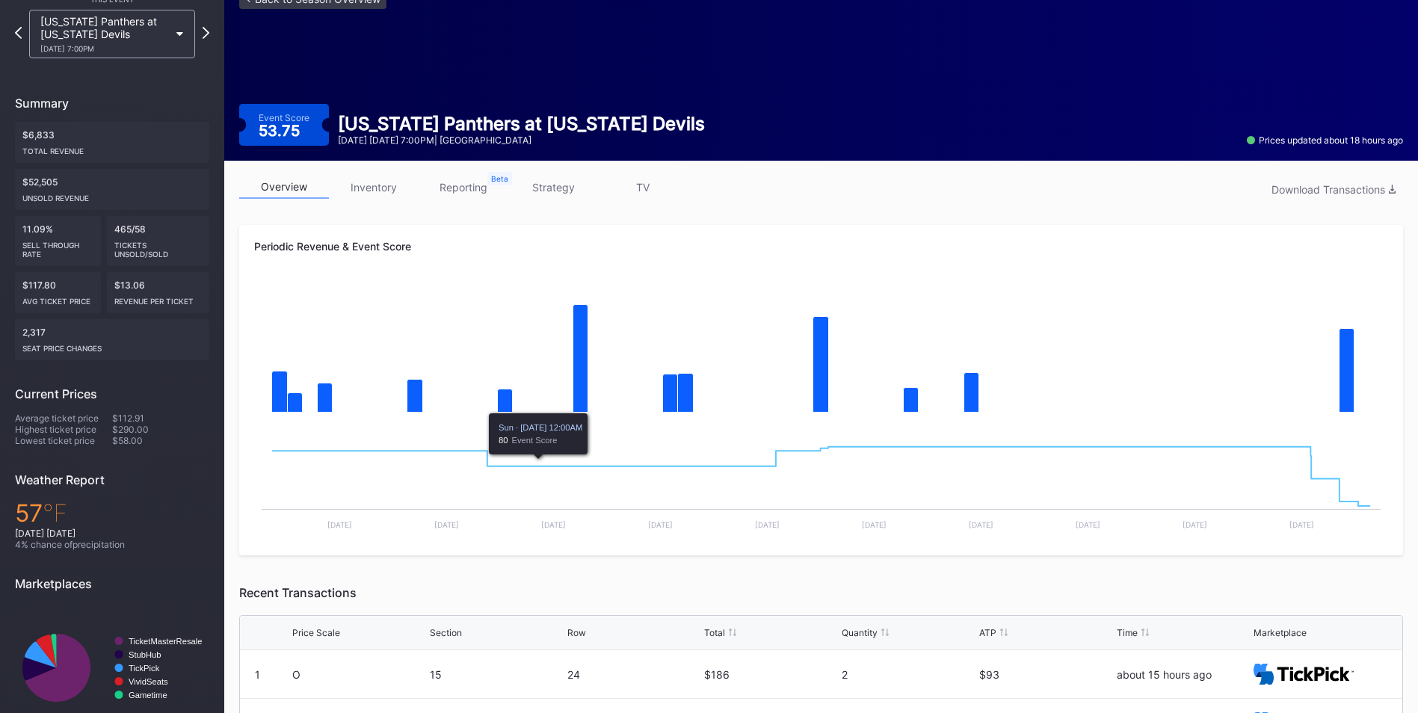
click at [392, 183] on link "inventory" at bounding box center [374, 187] width 90 height 23
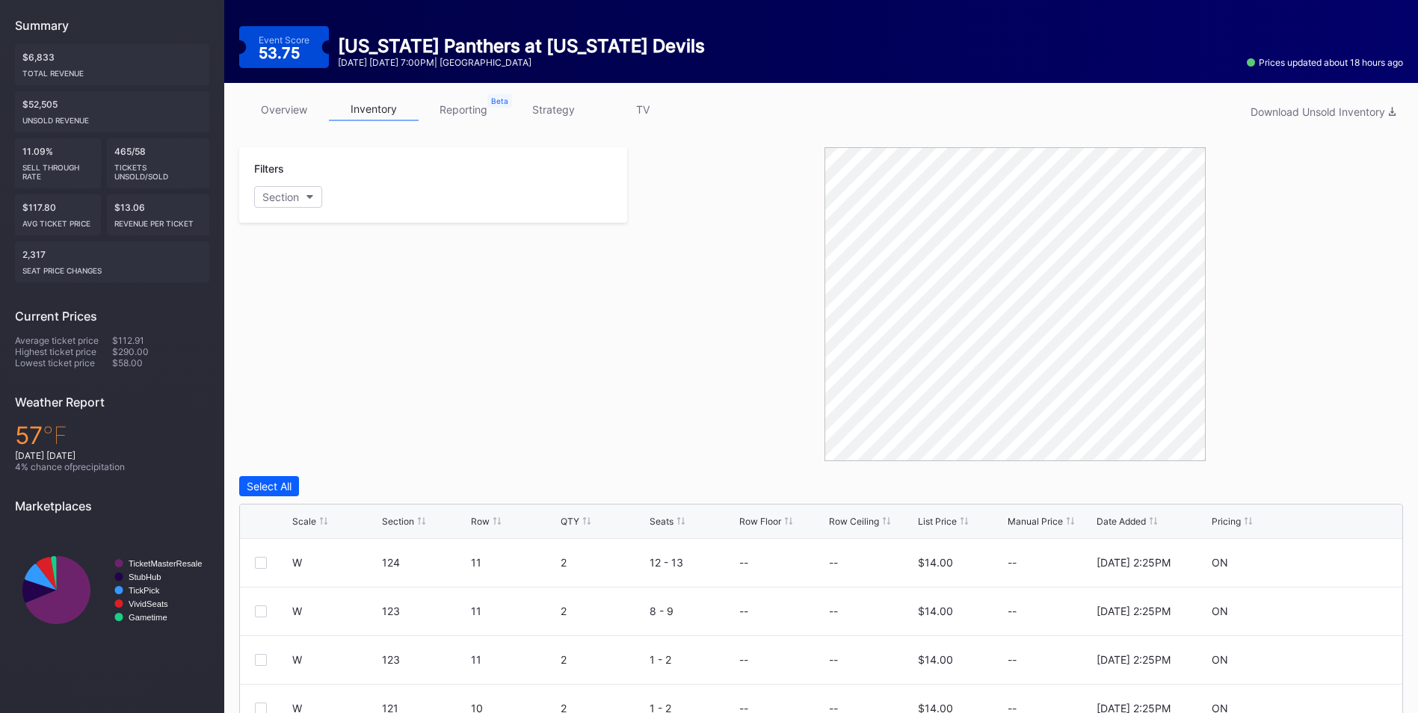
scroll to position [299, 0]
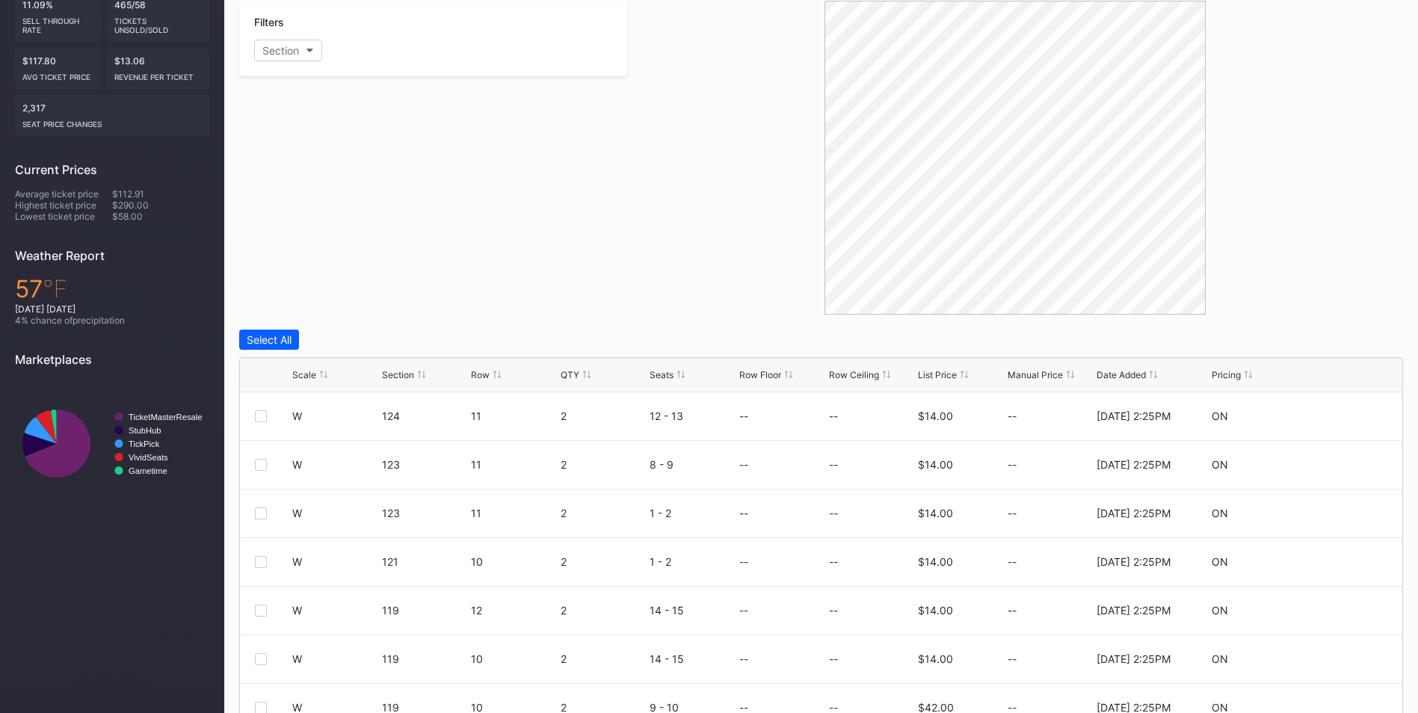
click at [945, 377] on div "List Price" at bounding box center [937, 374] width 39 height 11
click at [659, 256] on div at bounding box center [1015, 158] width 776 height 314
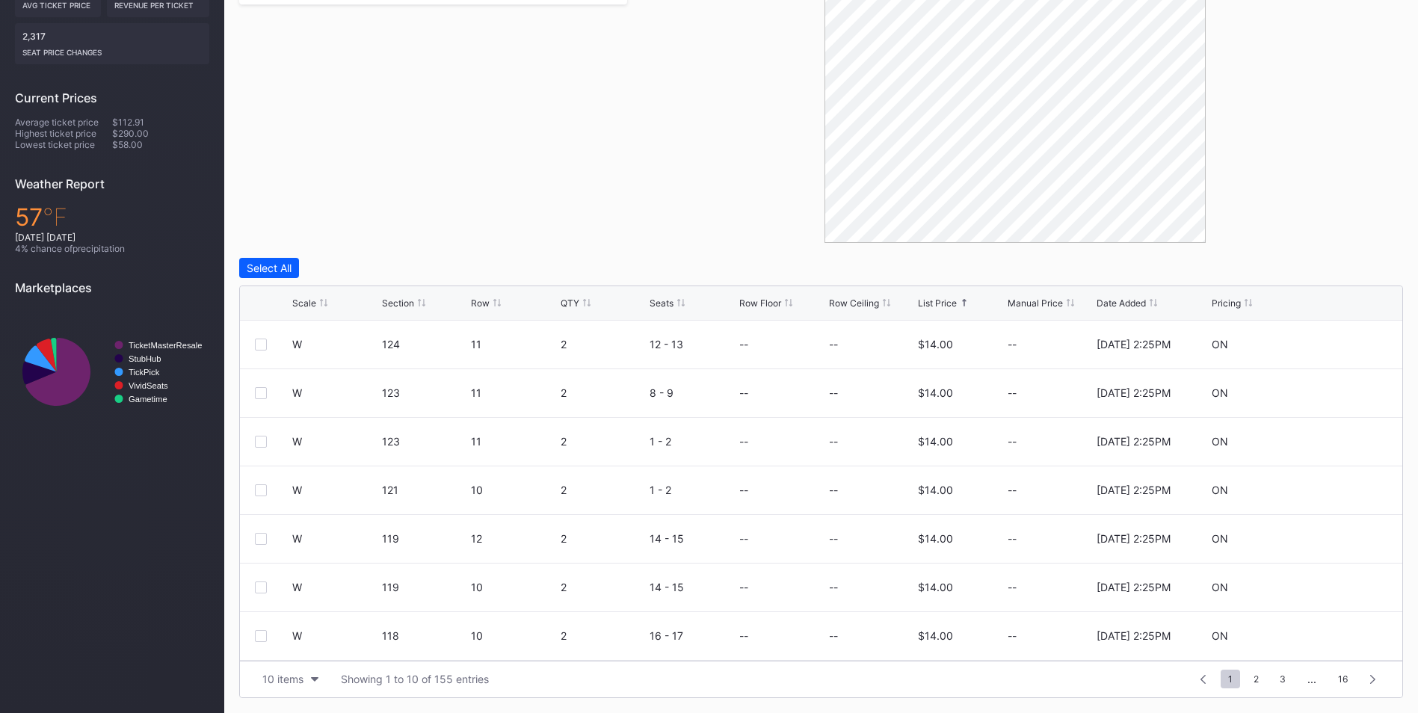
click at [1323, 675] on div "..." at bounding box center [1311, 679] width 31 height 13
click at [1342, 678] on span "16" at bounding box center [1342, 679] width 25 height 19
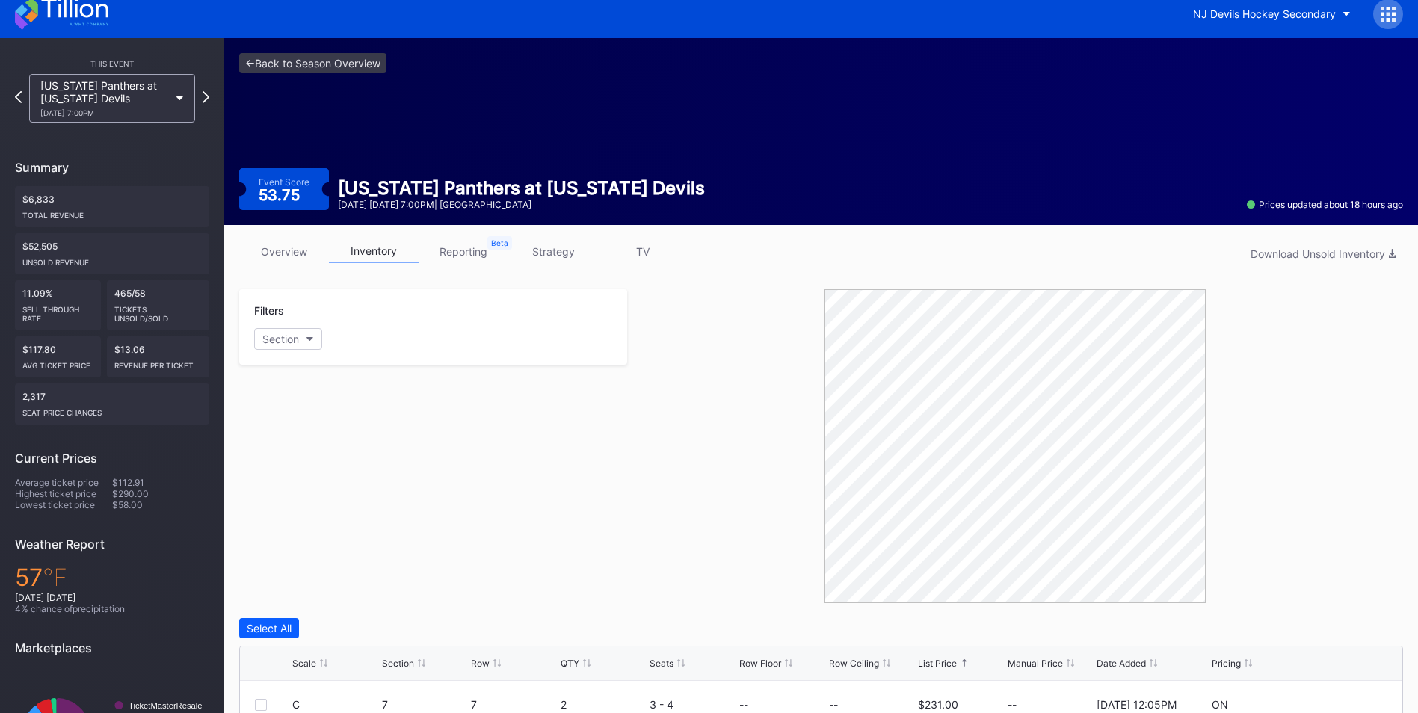
scroll to position [0, 0]
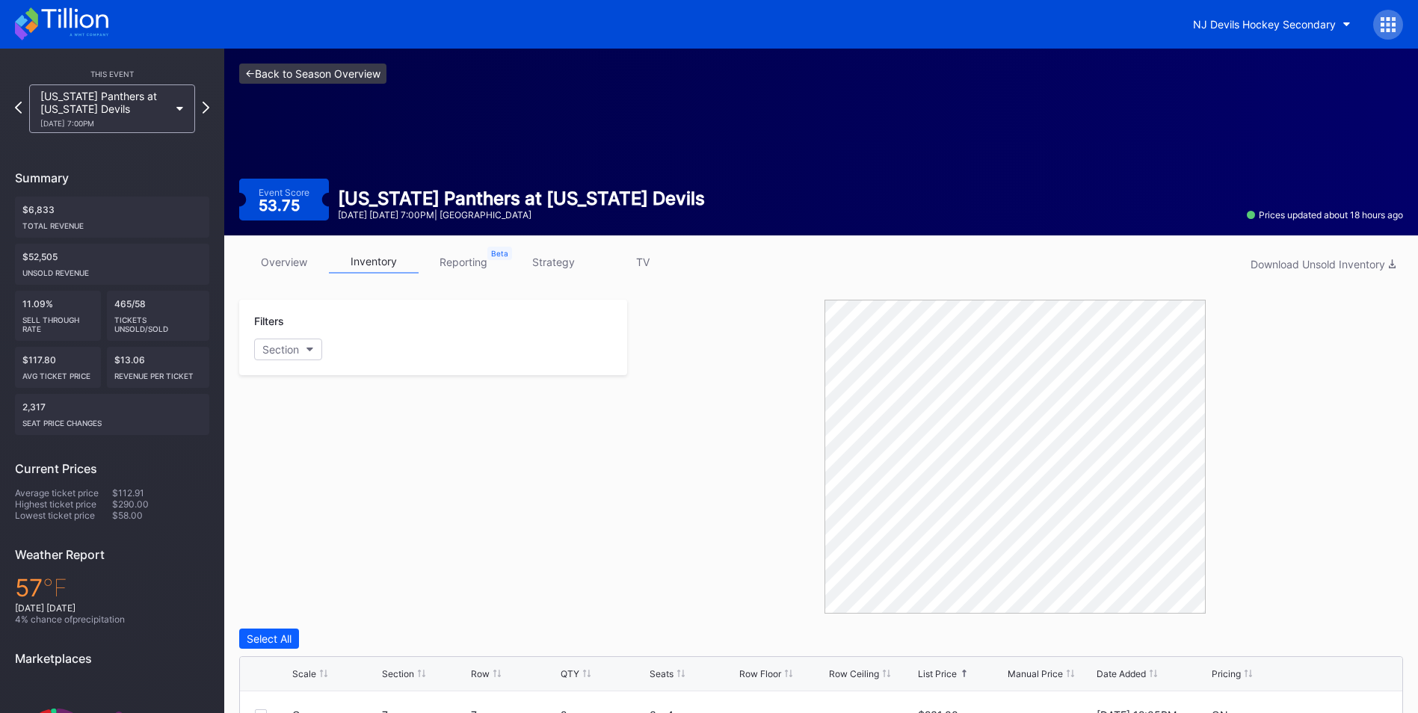
click at [360, 78] on link "<- Back to Season Overview" at bounding box center [312, 74] width 147 height 20
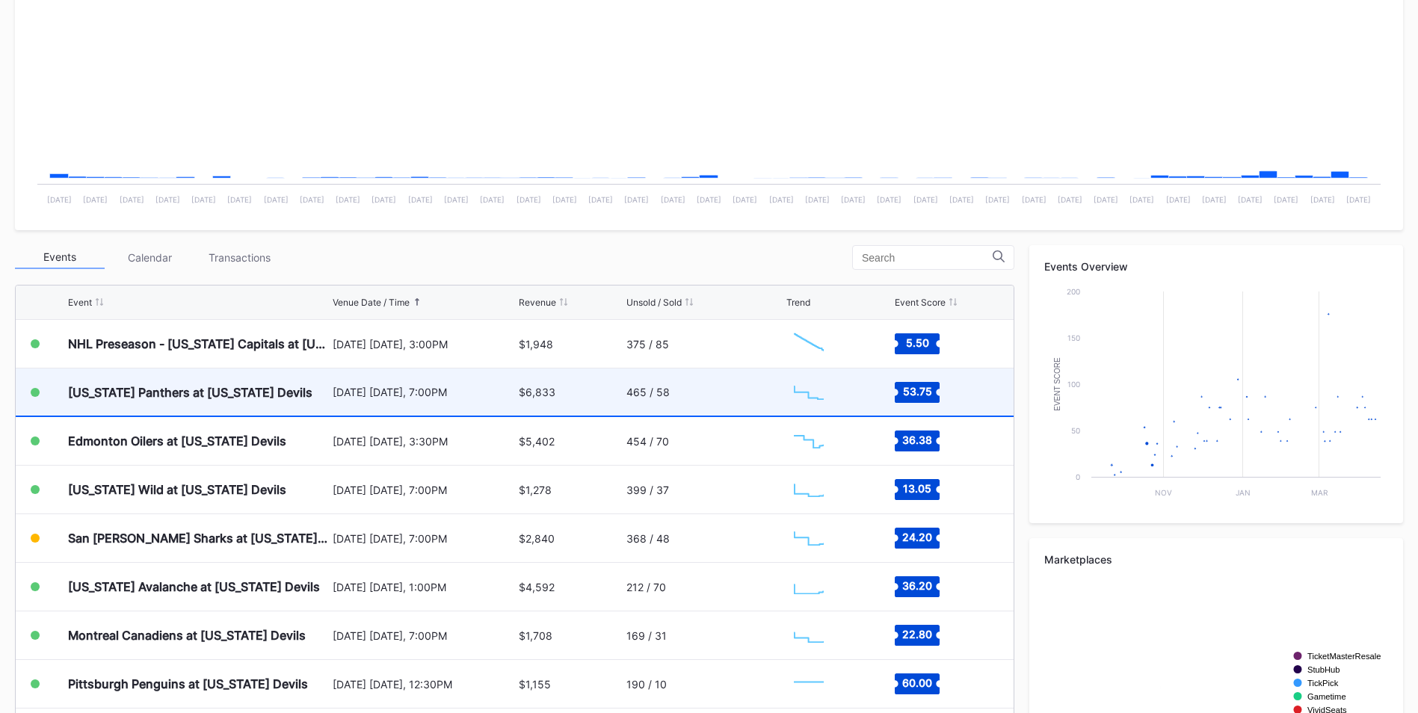
click at [328, 379] on div "Florida Panthers at New Jersey Devils October 16 Thursday, 7:00PM $6,833 465 / …" at bounding box center [515, 392] width 998 height 49
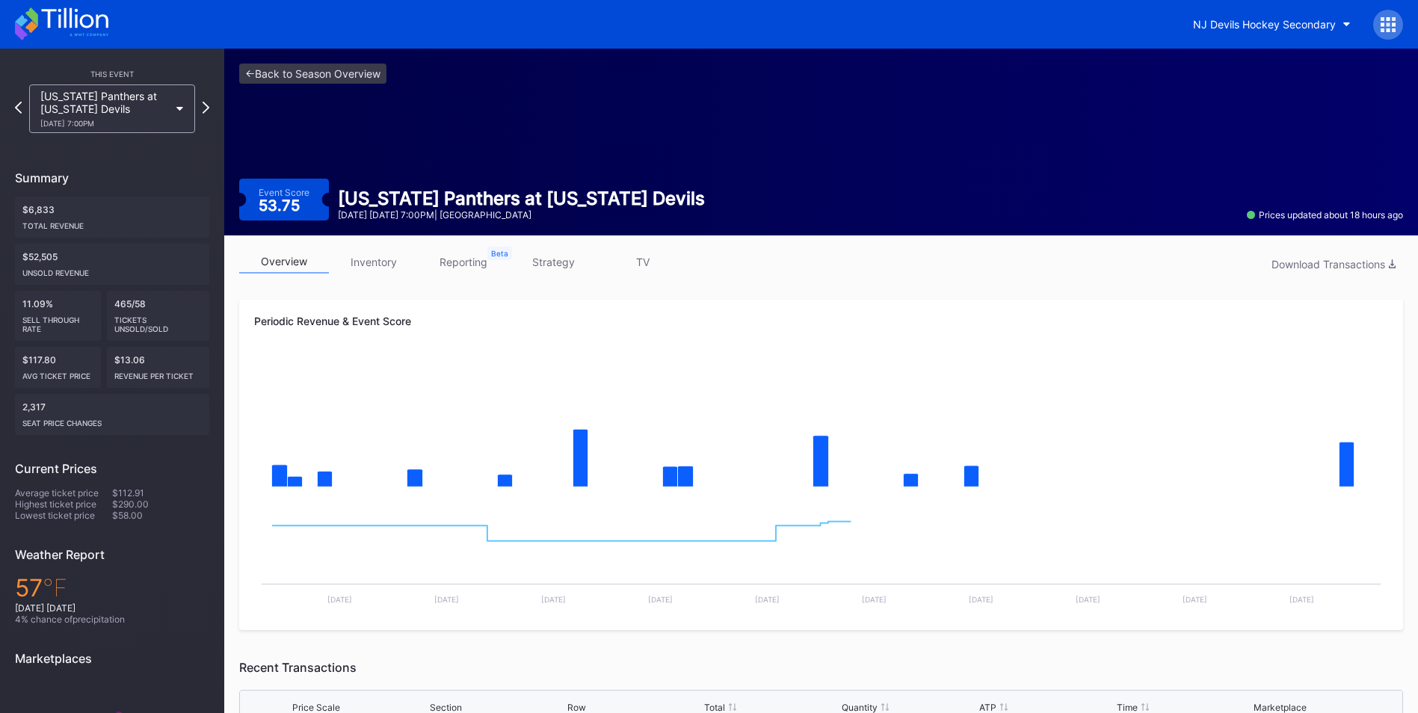
click at [385, 251] on link "inventory" at bounding box center [374, 261] width 90 height 23
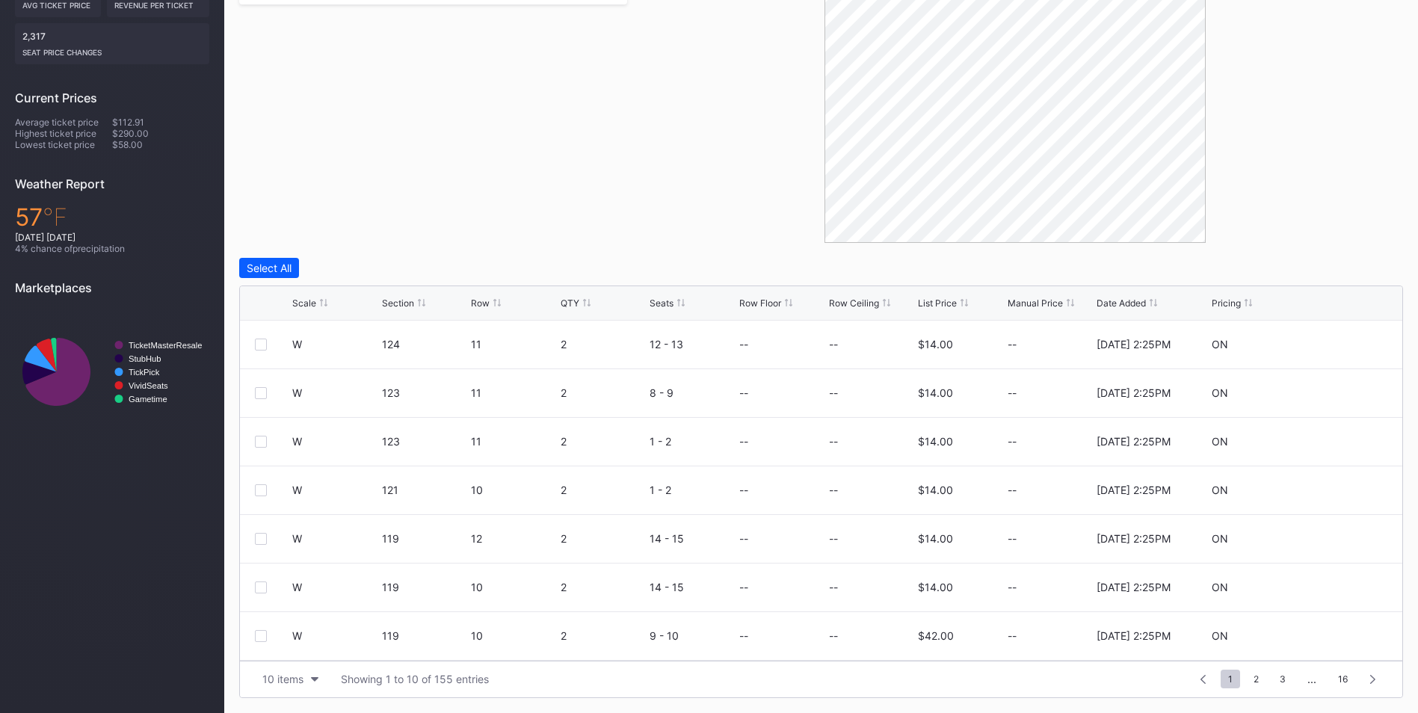
click at [944, 305] on div "List Price" at bounding box center [937, 302] width 39 height 11
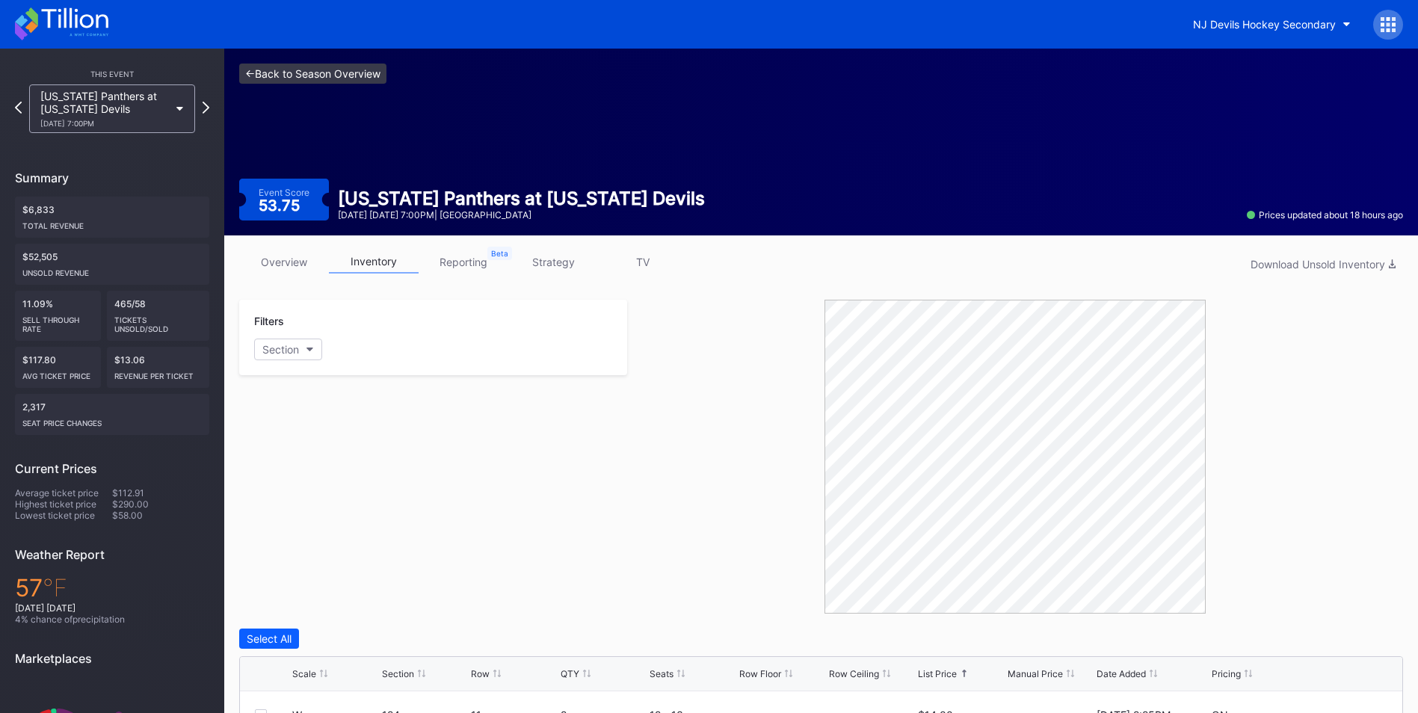
click at [341, 69] on link "<- Back to Season Overview" at bounding box center [312, 74] width 147 height 20
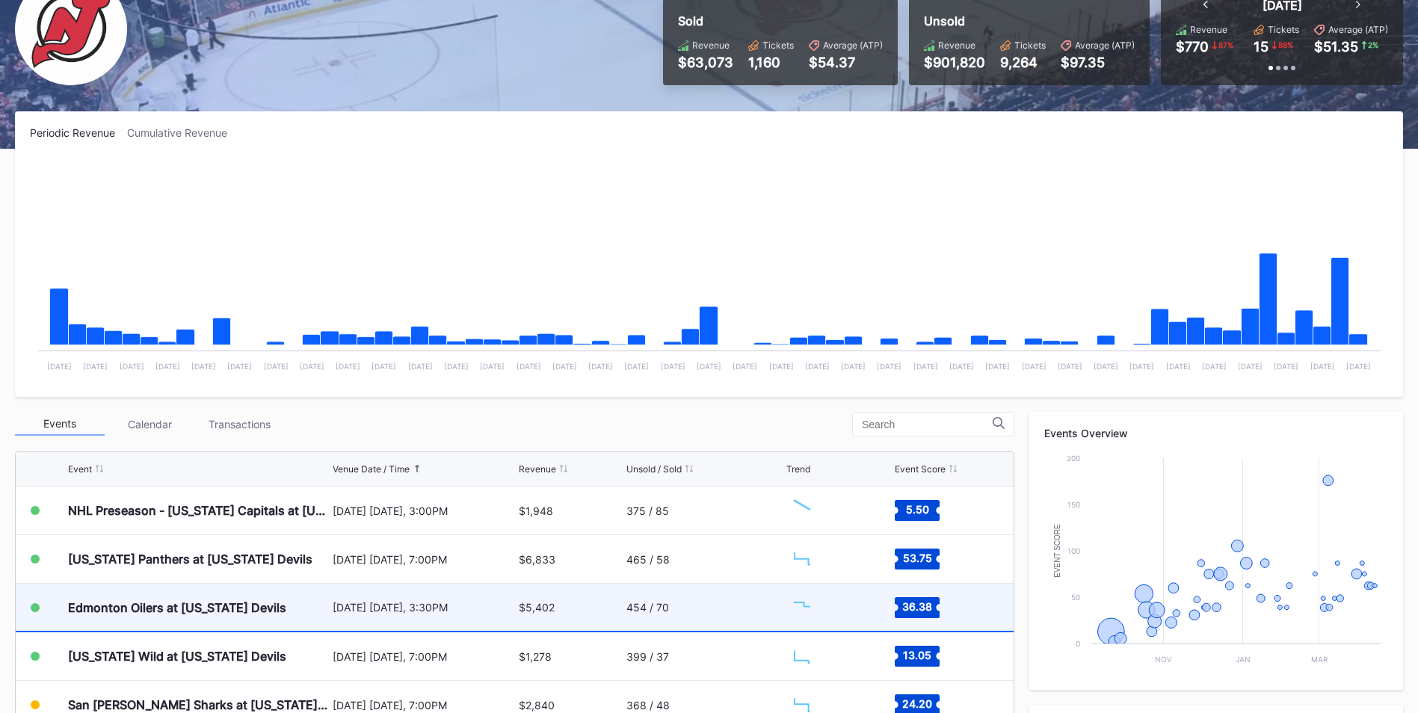
scroll to position [299, 0]
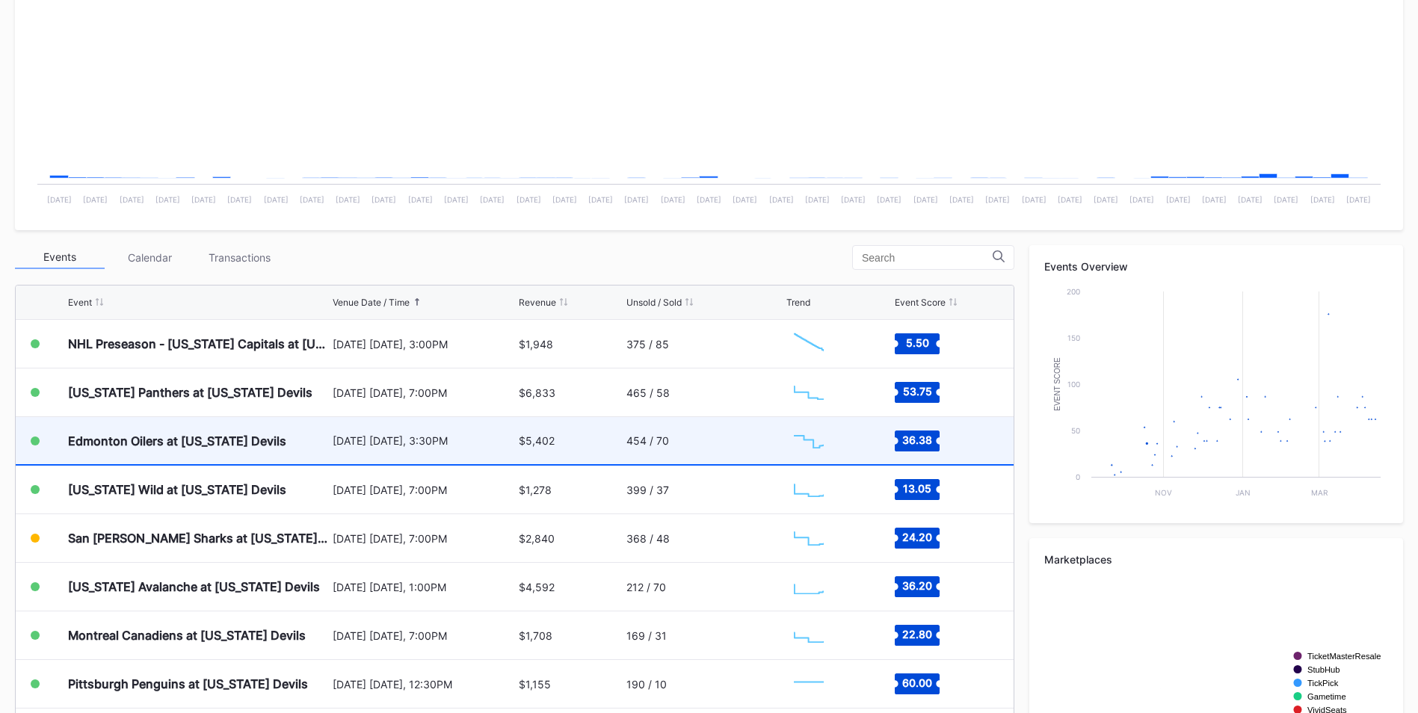
click at [273, 433] on div "Edmonton Oilers at [US_STATE] Devils" at bounding box center [177, 440] width 218 height 15
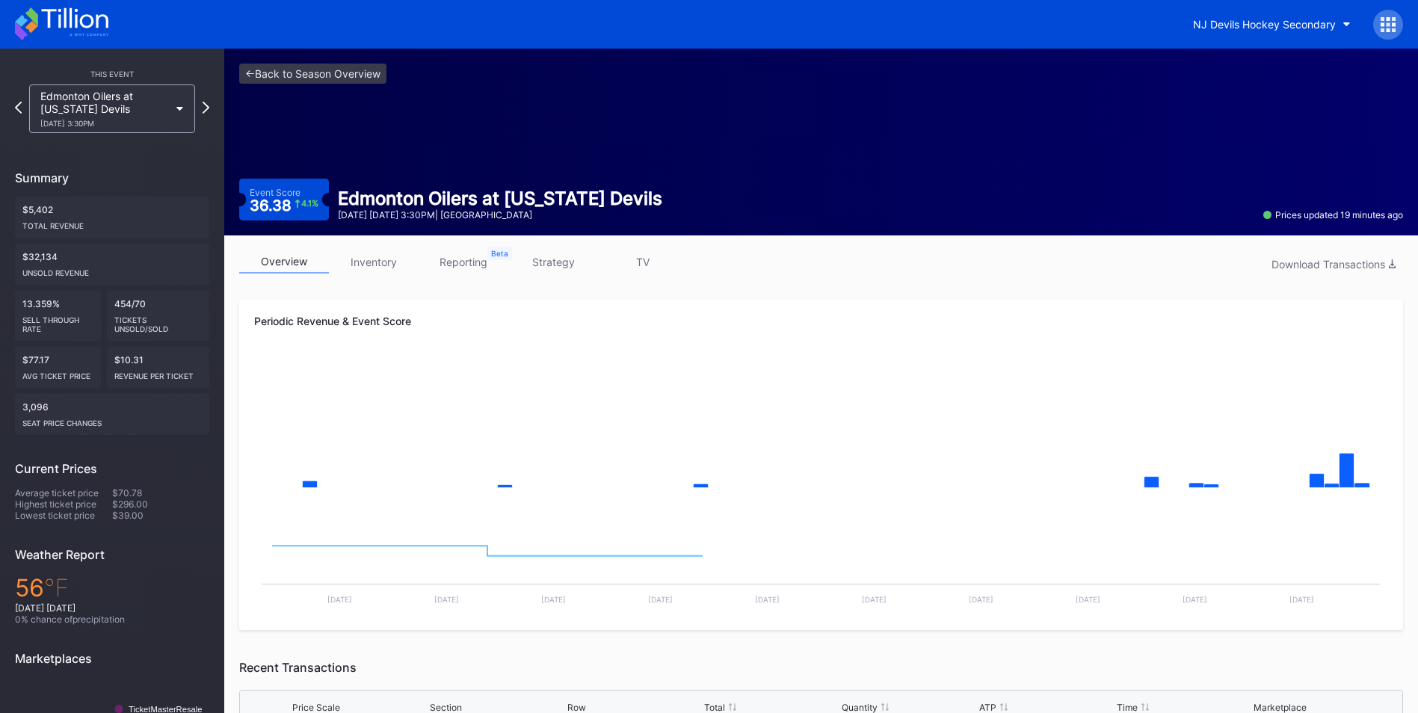
drag, startPoint x: 388, startPoint y: 265, endPoint x: 418, endPoint y: 271, distance: 31.2
click at [388, 264] on link "inventory" at bounding box center [374, 261] width 90 height 23
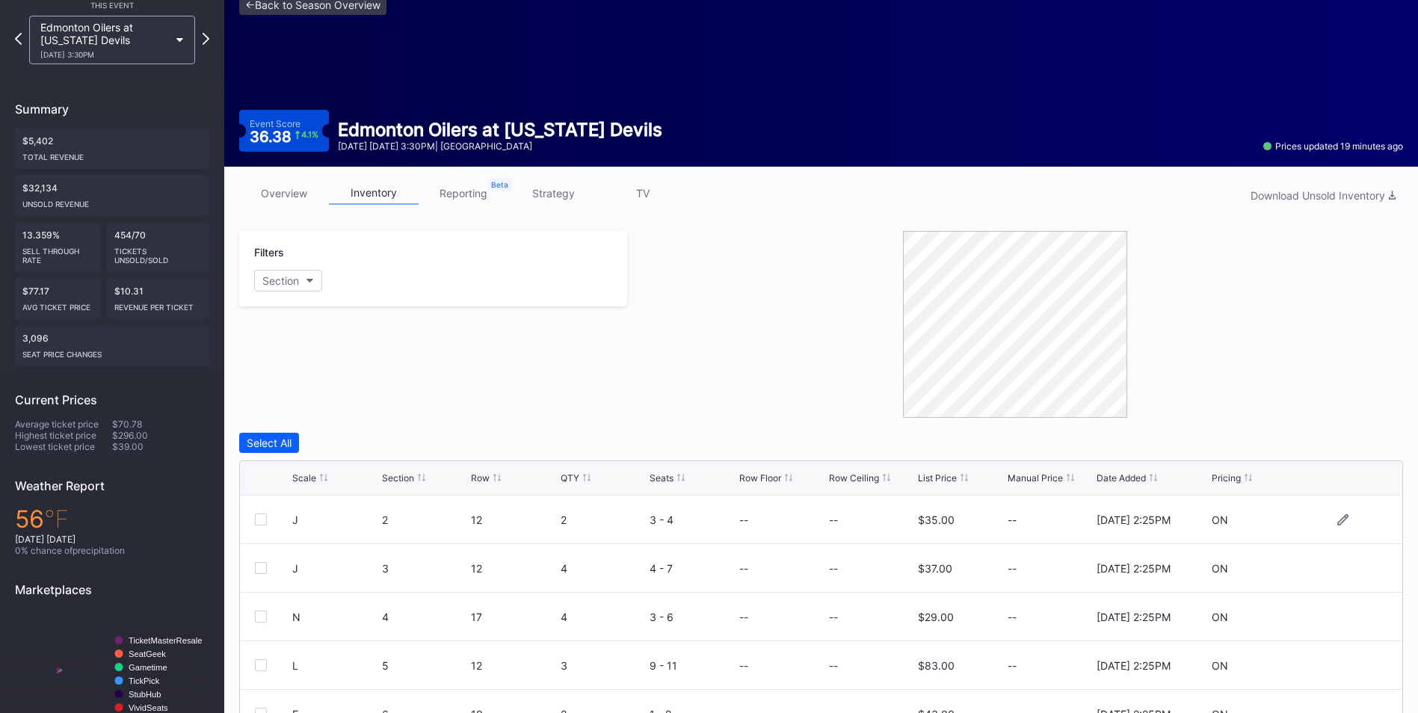
scroll to position [244, 0]
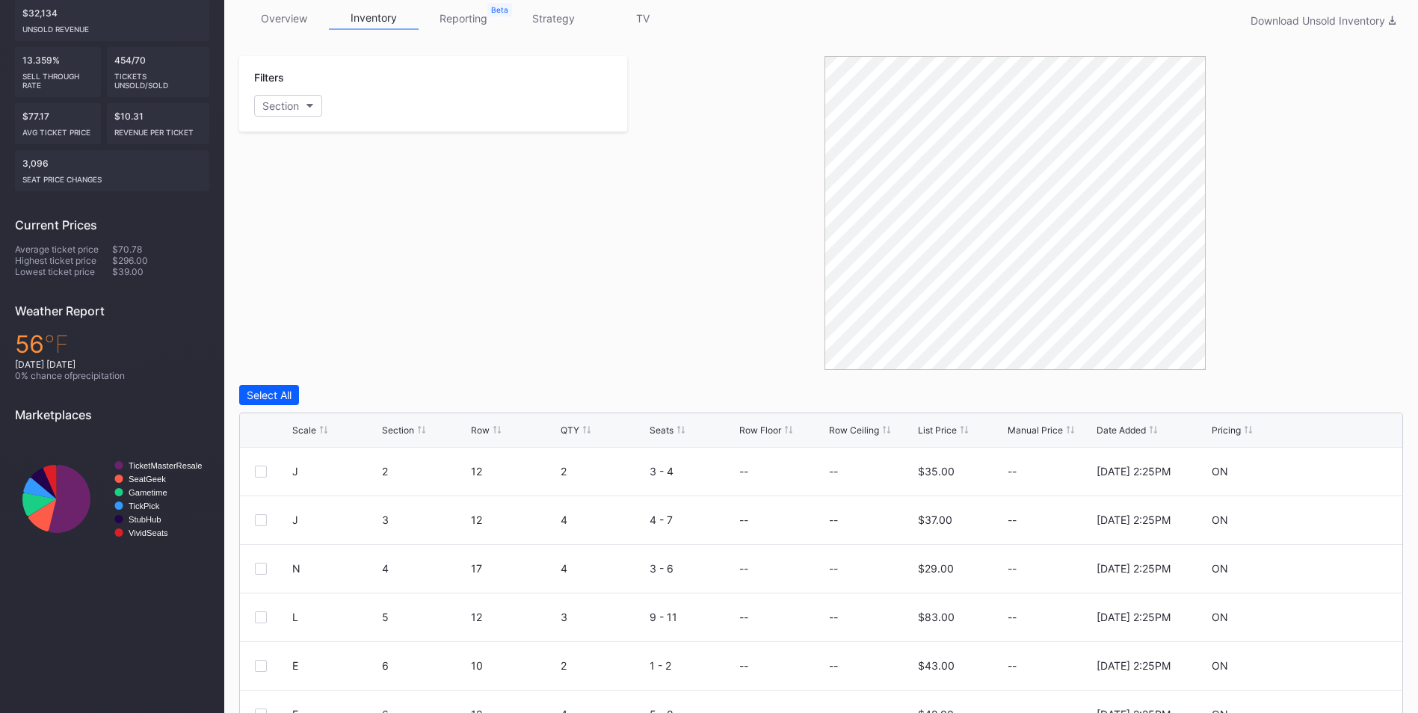
click at [928, 433] on div "List Price" at bounding box center [937, 429] width 39 height 11
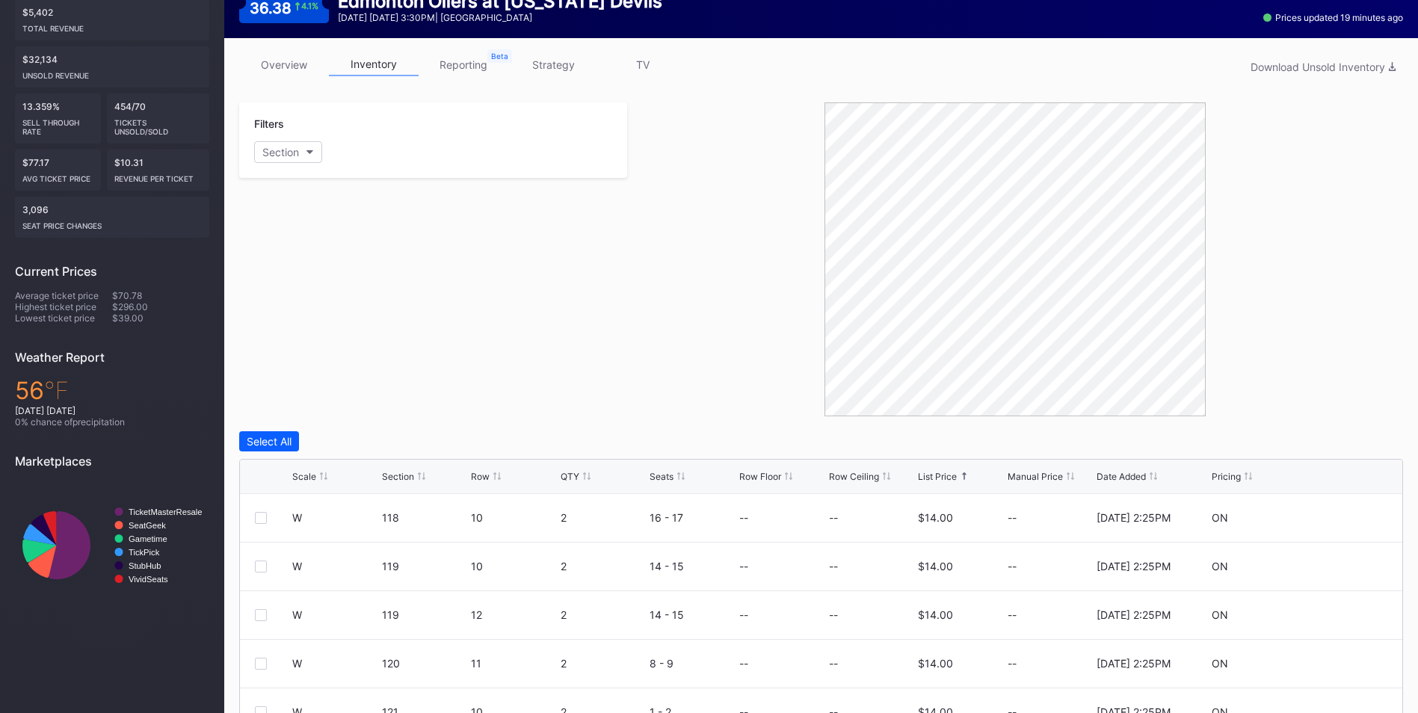
scroll to position [0, 0]
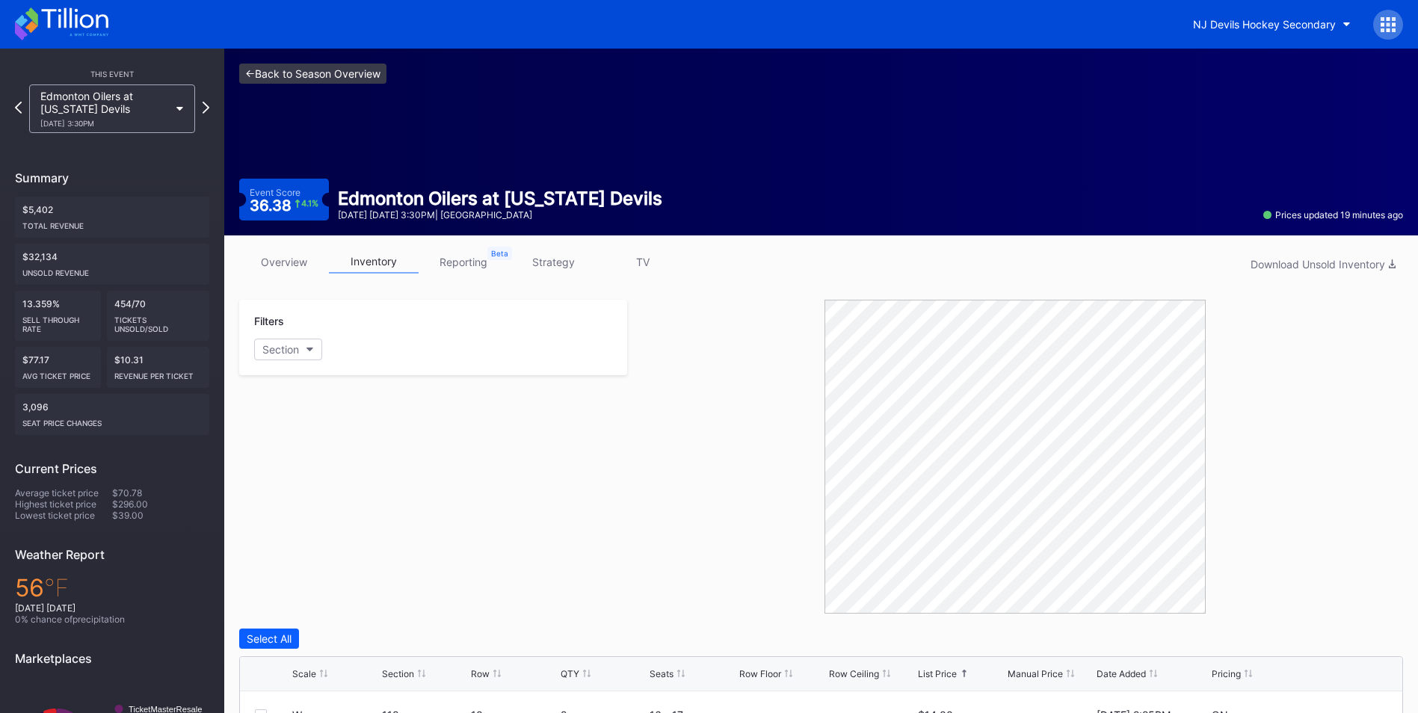
click at [365, 80] on link "<- Back to Season Overview" at bounding box center [312, 74] width 147 height 20
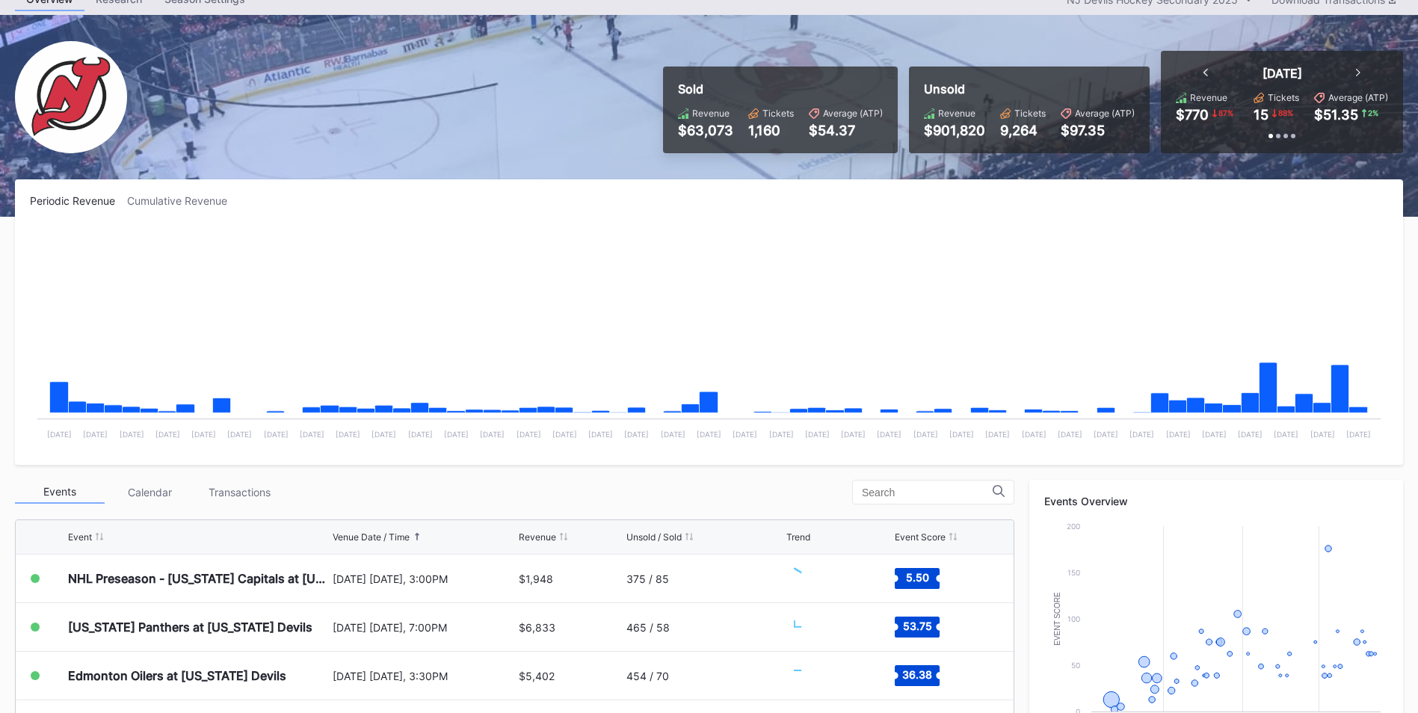
scroll to position [224, 0]
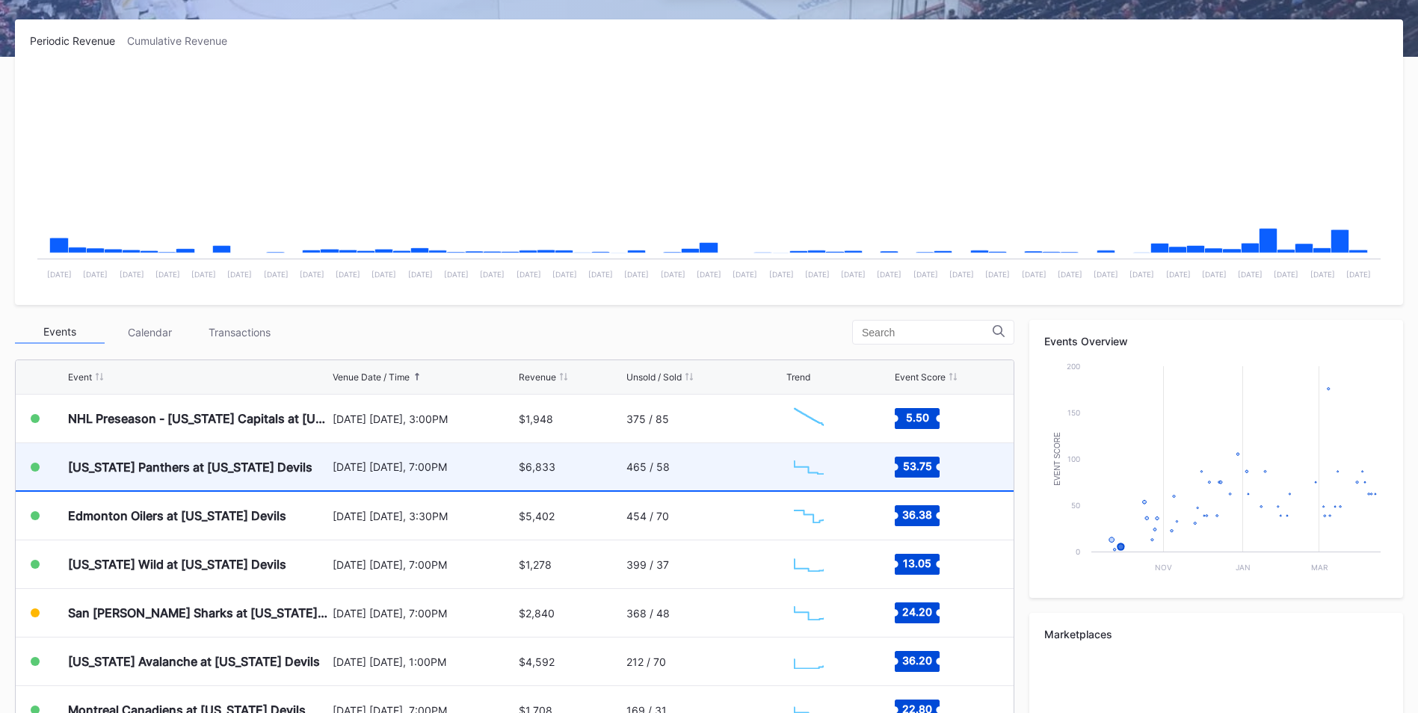
click at [377, 472] on div "[DATE] [DATE], 7:00PM" at bounding box center [424, 466] width 182 height 13
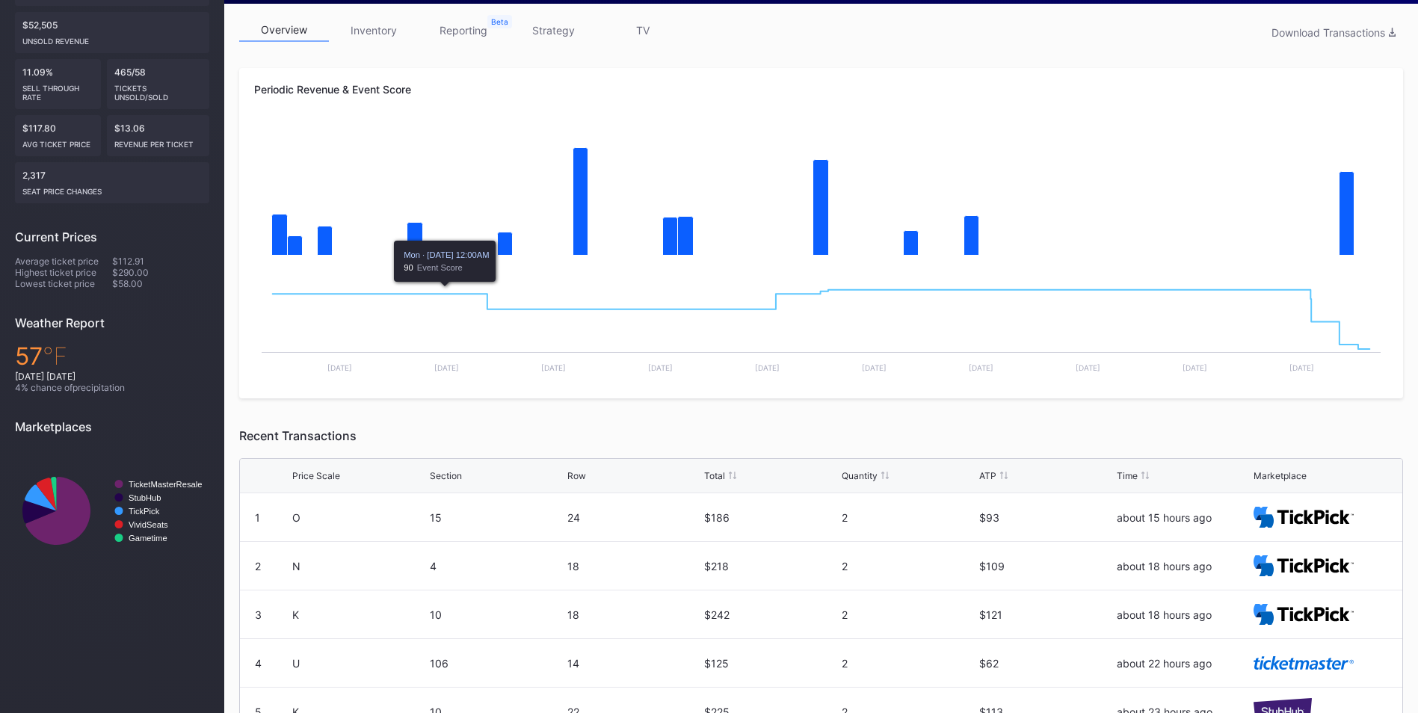
scroll to position [149, 0]
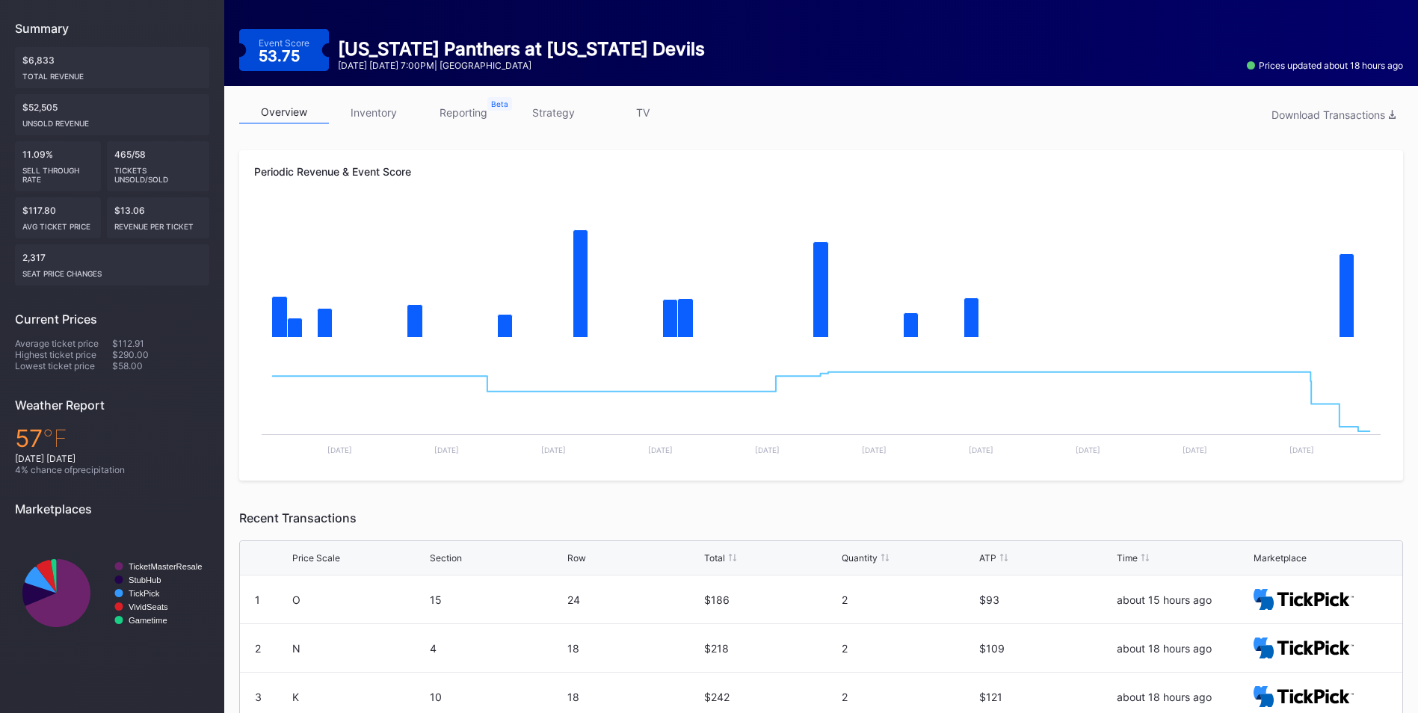
click at [361, 114] on link "inventory" at bounding box center [374, 112] width 90 height 23
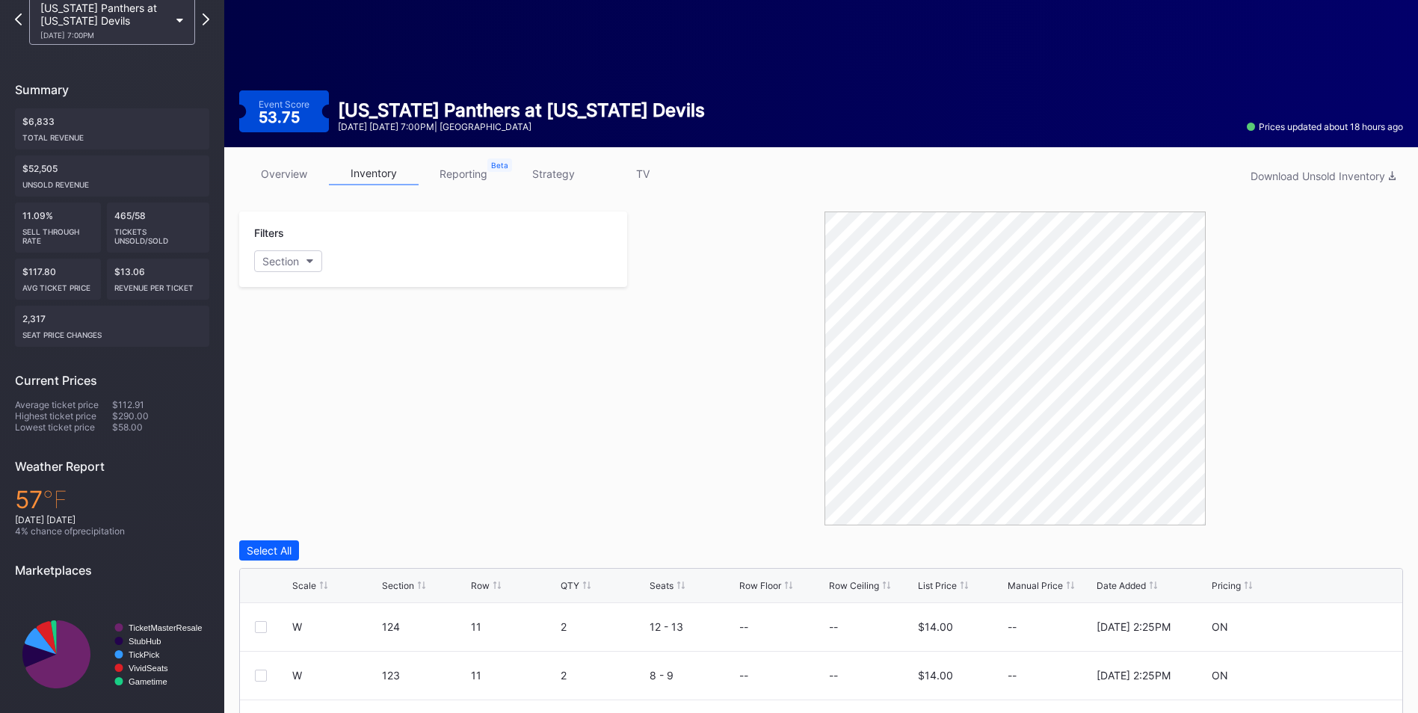
scroll to position [149, 0]
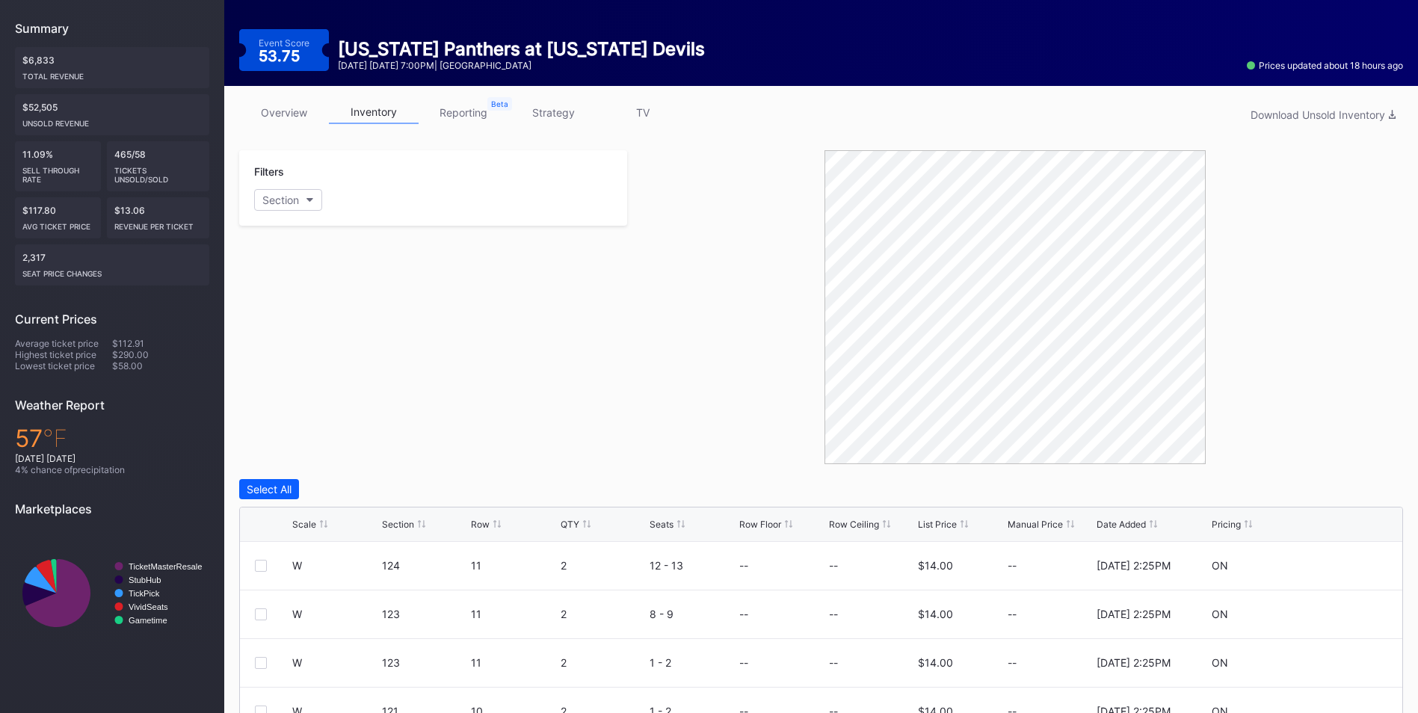
click at [942, 522] on div "List Price" at bounding box center [937, 524] width 39 height 11
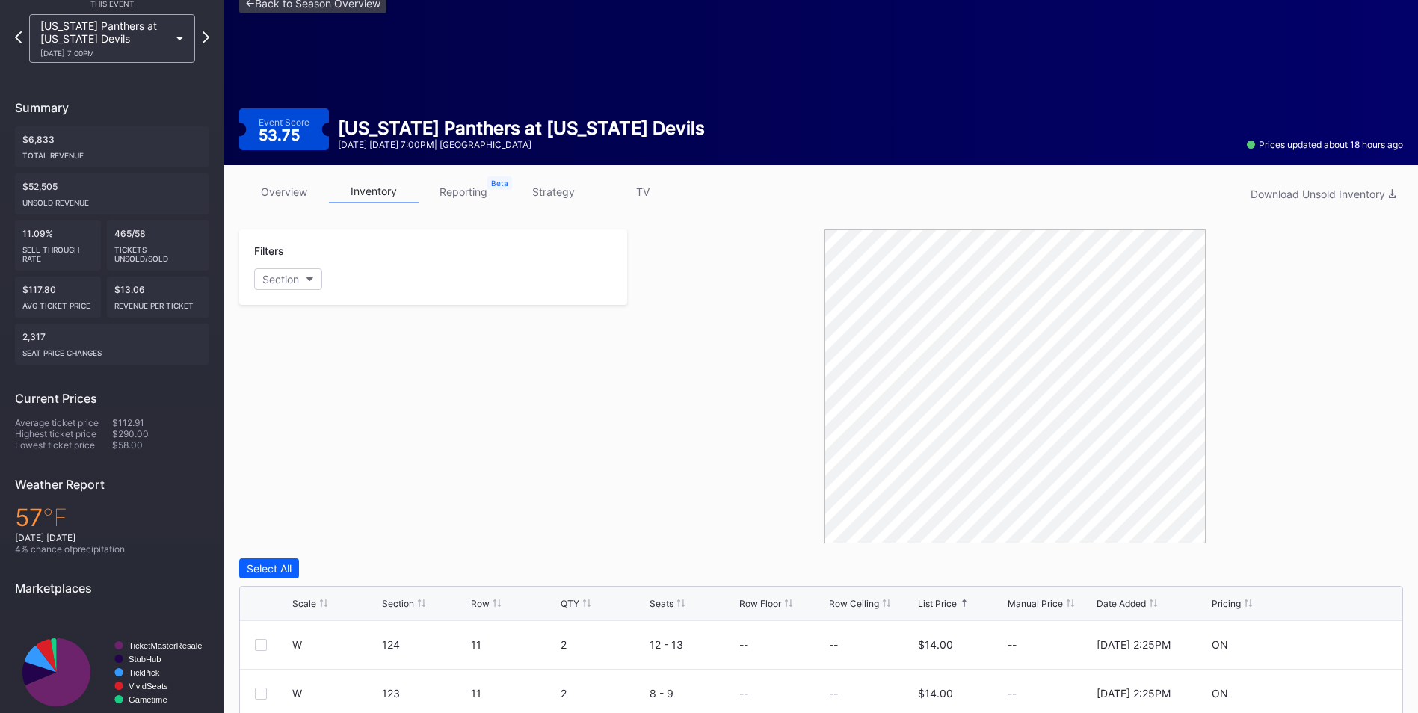
scroll to position [0, 0]
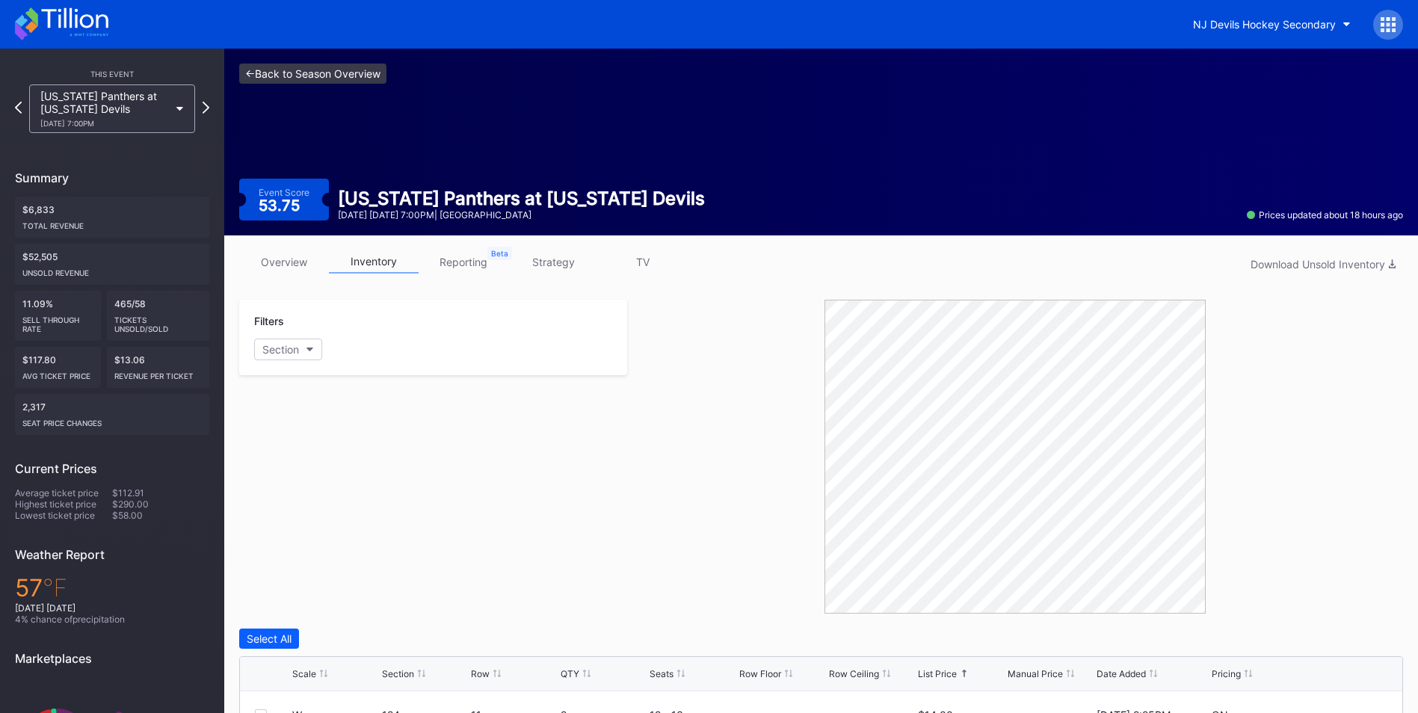
click at [321, 69] on link "<- Back to Season Overview" at bounding box center [312, 74] width 147 height 20
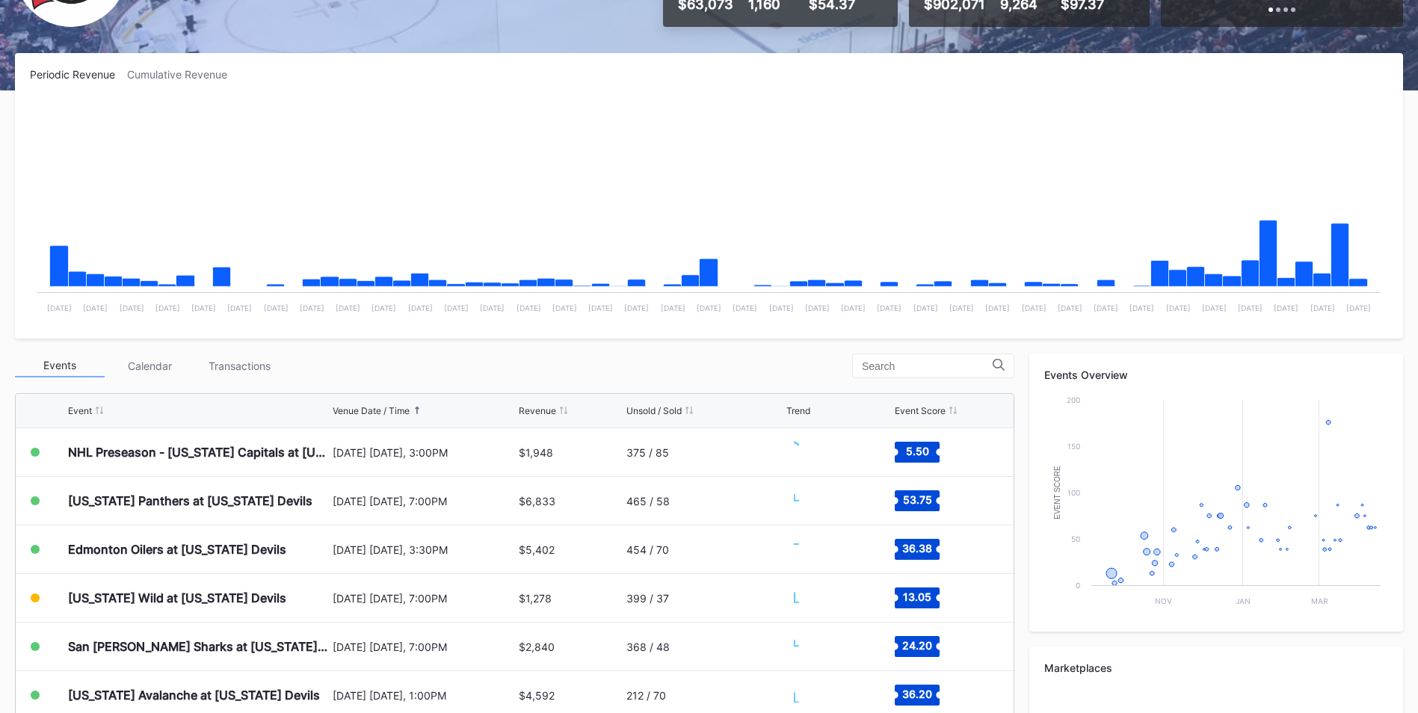
scroll to position [224, 0]
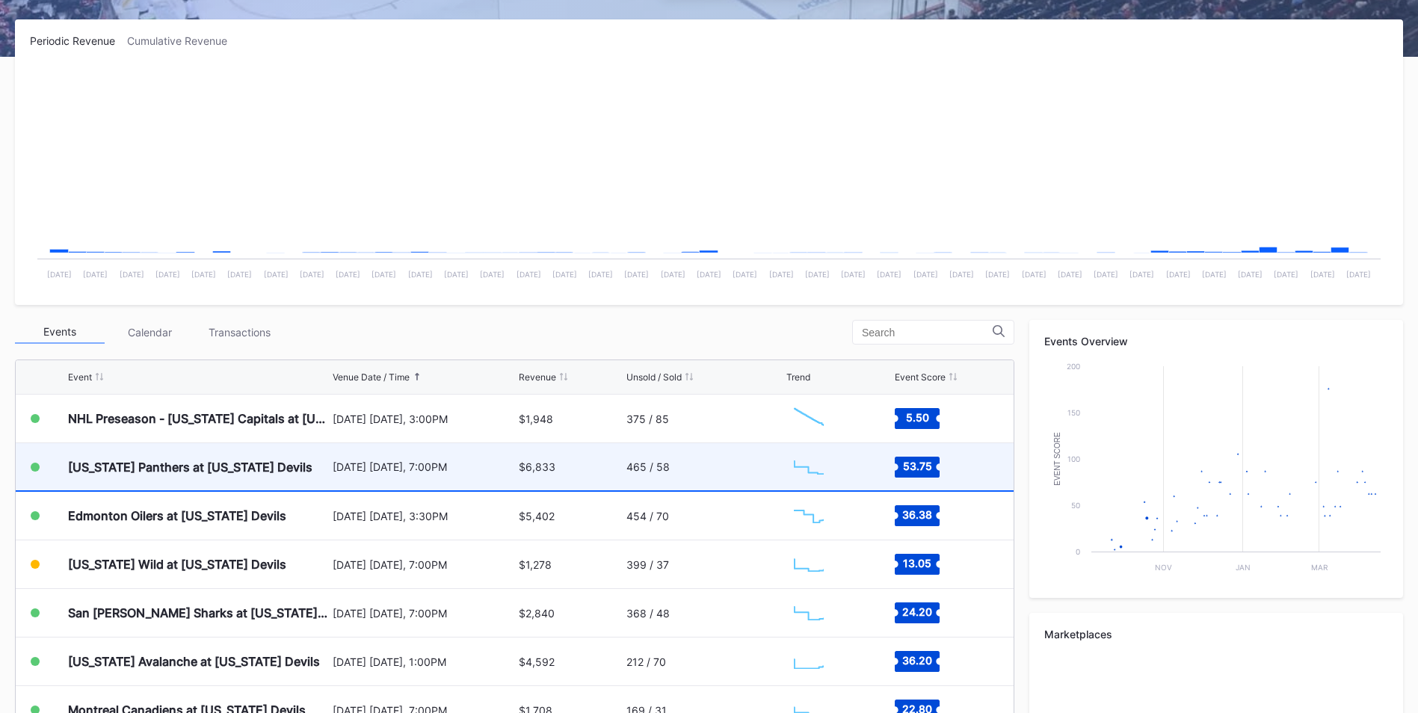
click at [308, 481] on div "[US_STATE] Panthers at [US_STATE] Devils" at bounding box center [198, 466] width 261 height 47
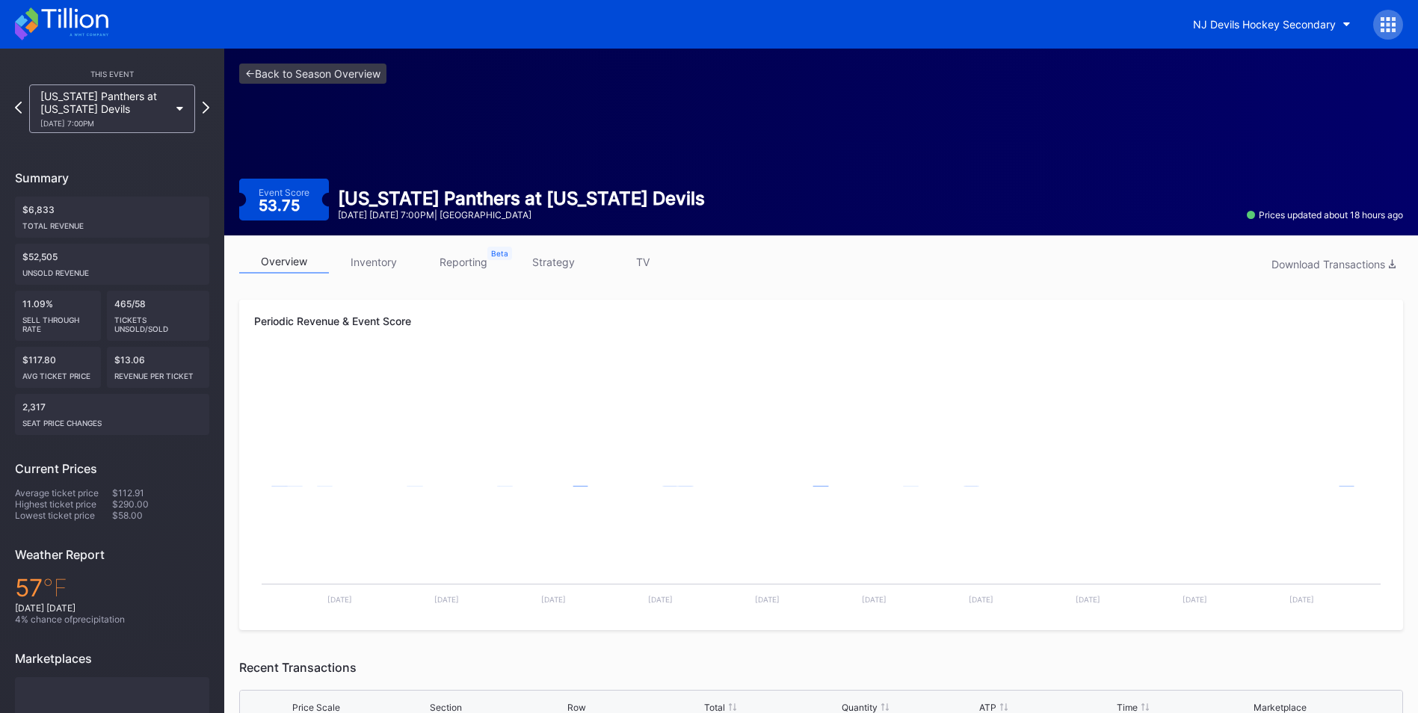
click at [367, 242] on div "overview inventory reporting strategy TV Download Transactions Periodic Revenue…" at bounding box center [820, 676] width 1193 height 882
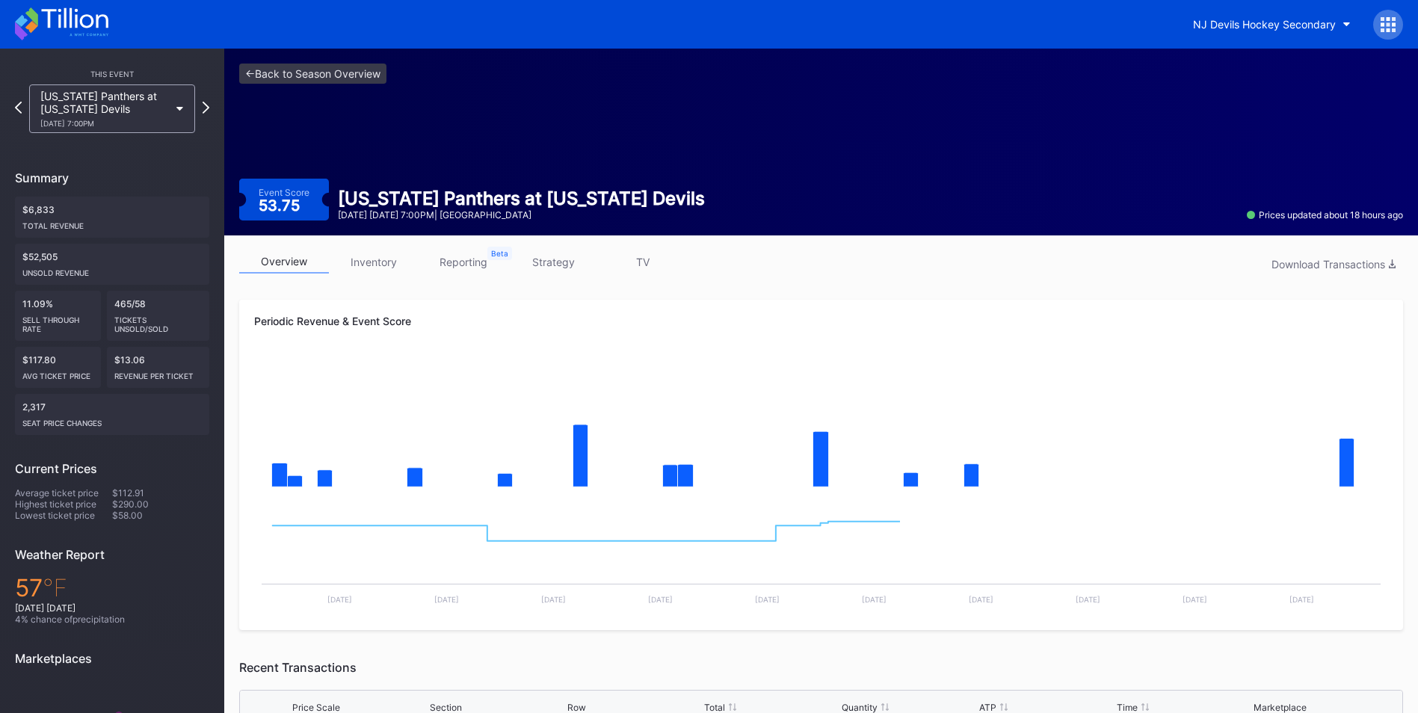
click at [371, 254] on link "inventory" at bounding box center [374, 261] width 90 height 23
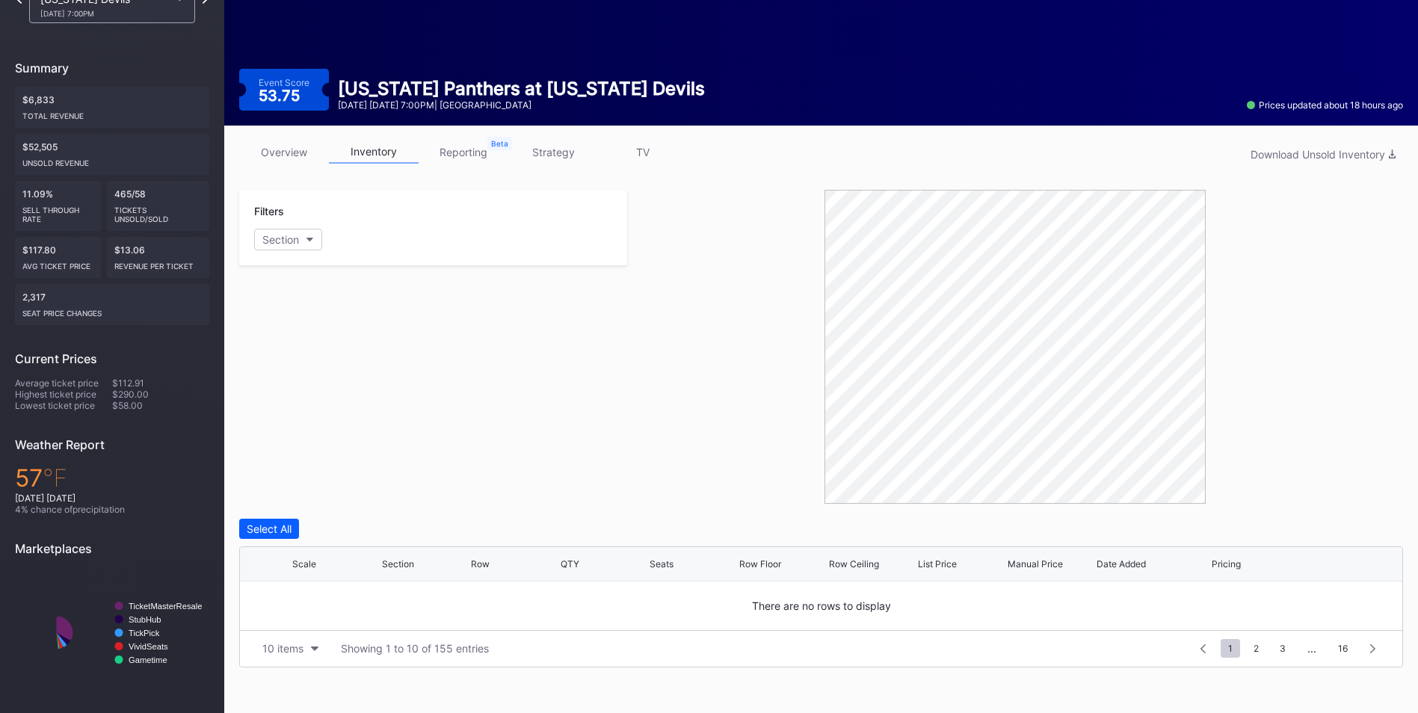
scroll to position [299, 0]
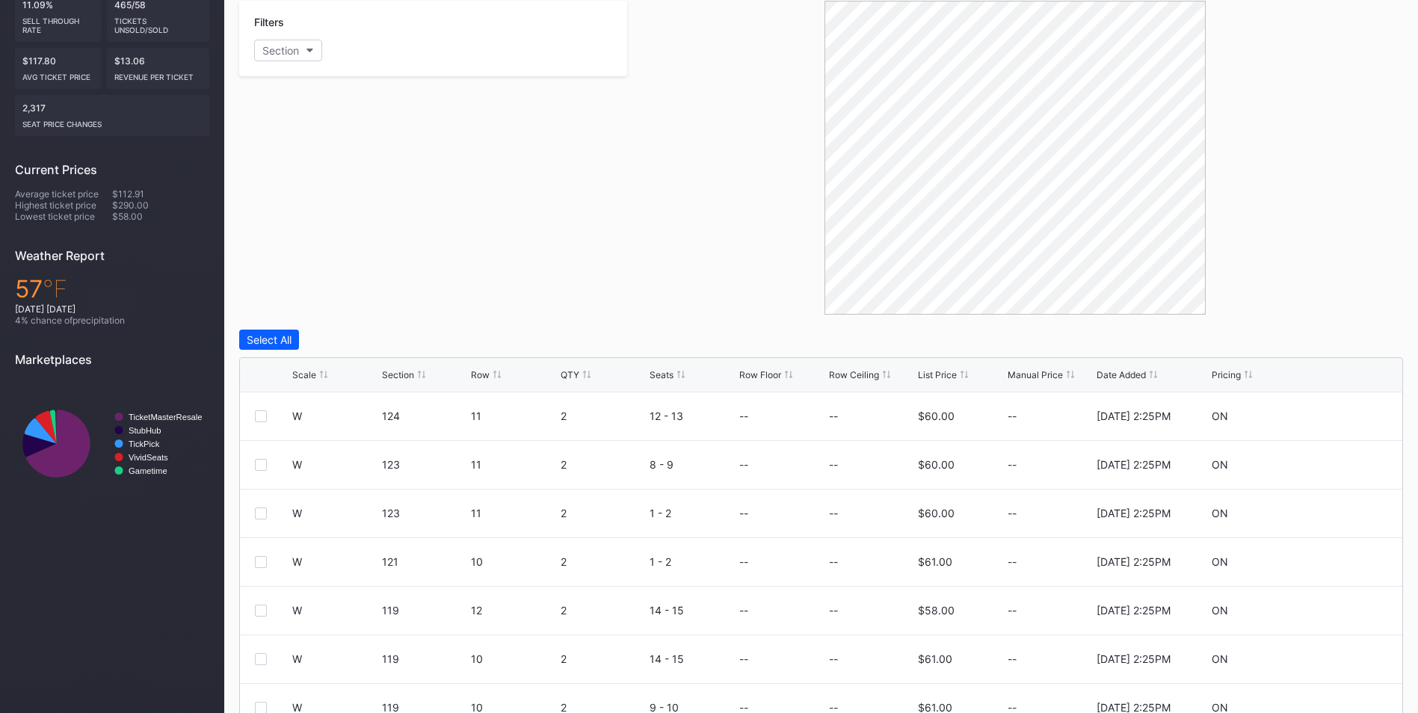
click at [945, 372] on div "List Price" at bounding box center [937, 374] width 39 height 11
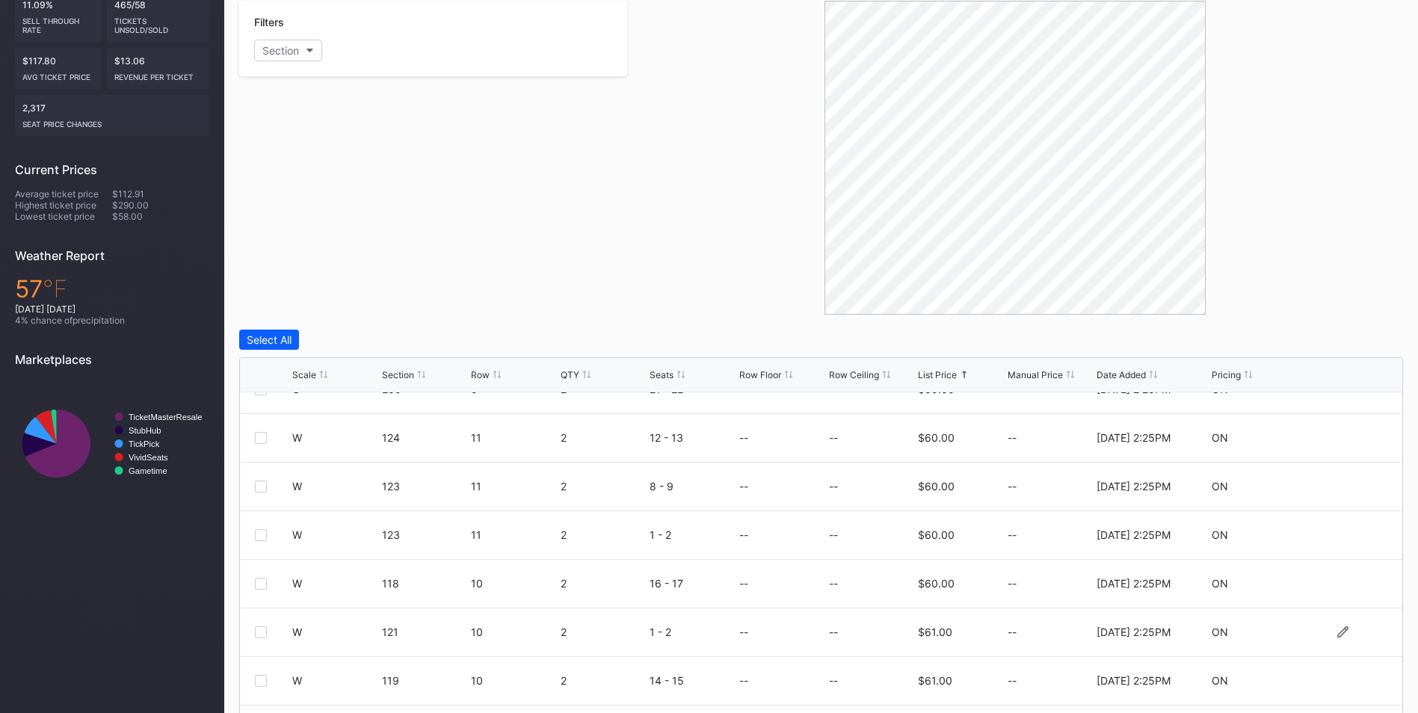
scroll to position [146, 0]
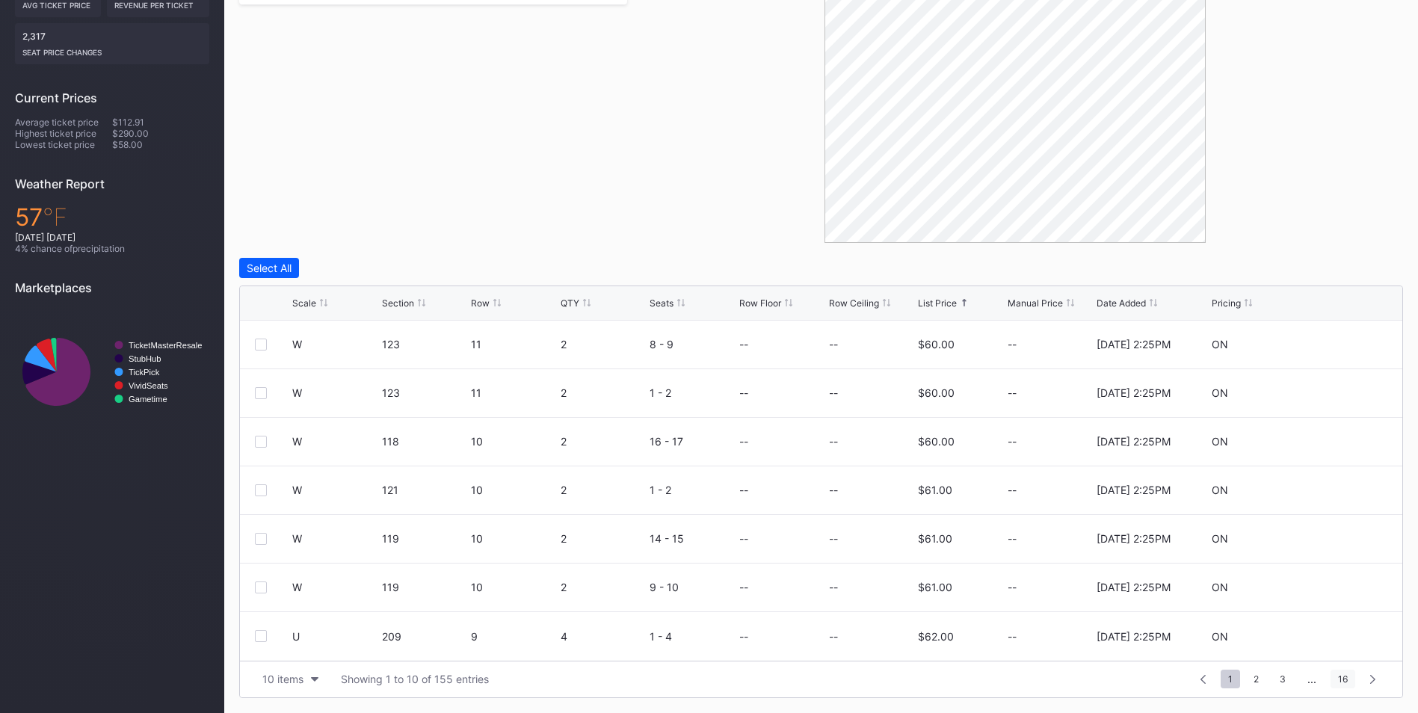
click at [1341, 681] on span "16" at bounding box center [1342, 679] width 25 height 19
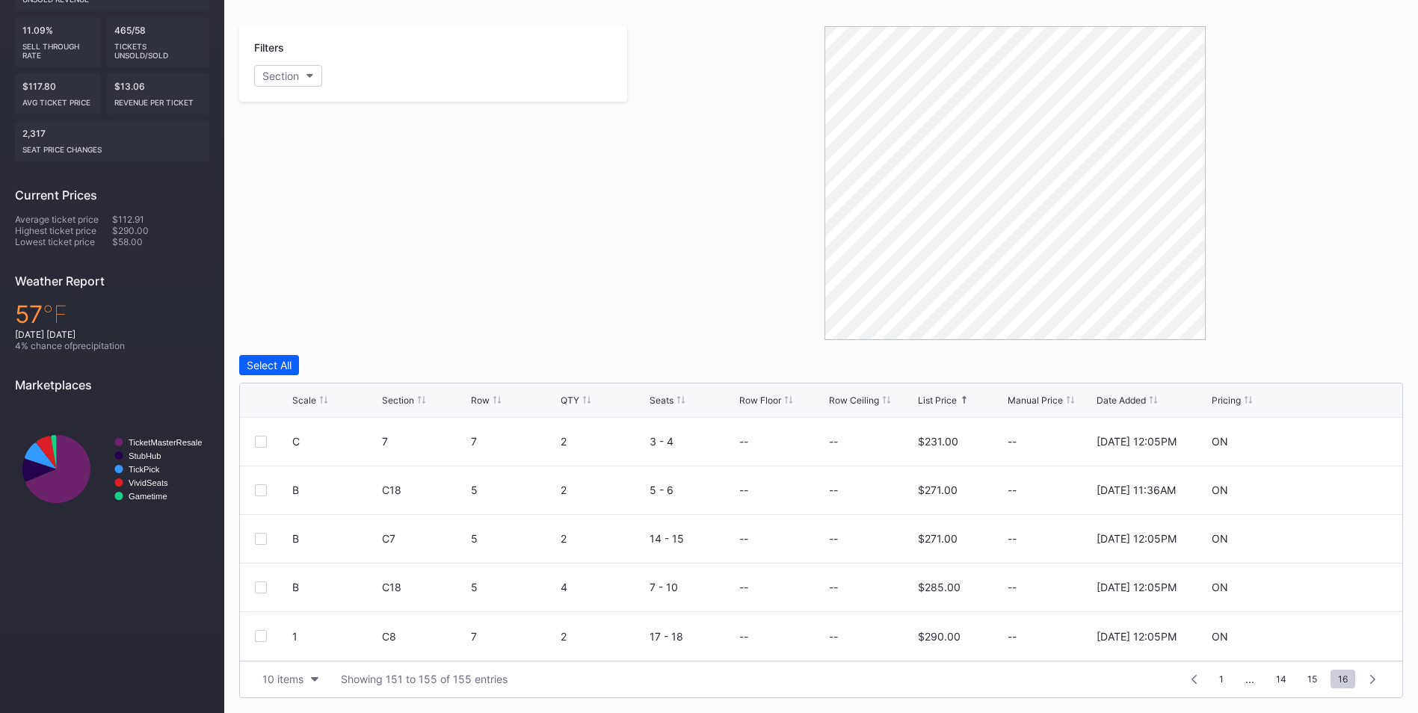
scroll to position [0, 0]
click at [1276, 679] on span "14" at bounding box center [1280, 679] width 25 height 19
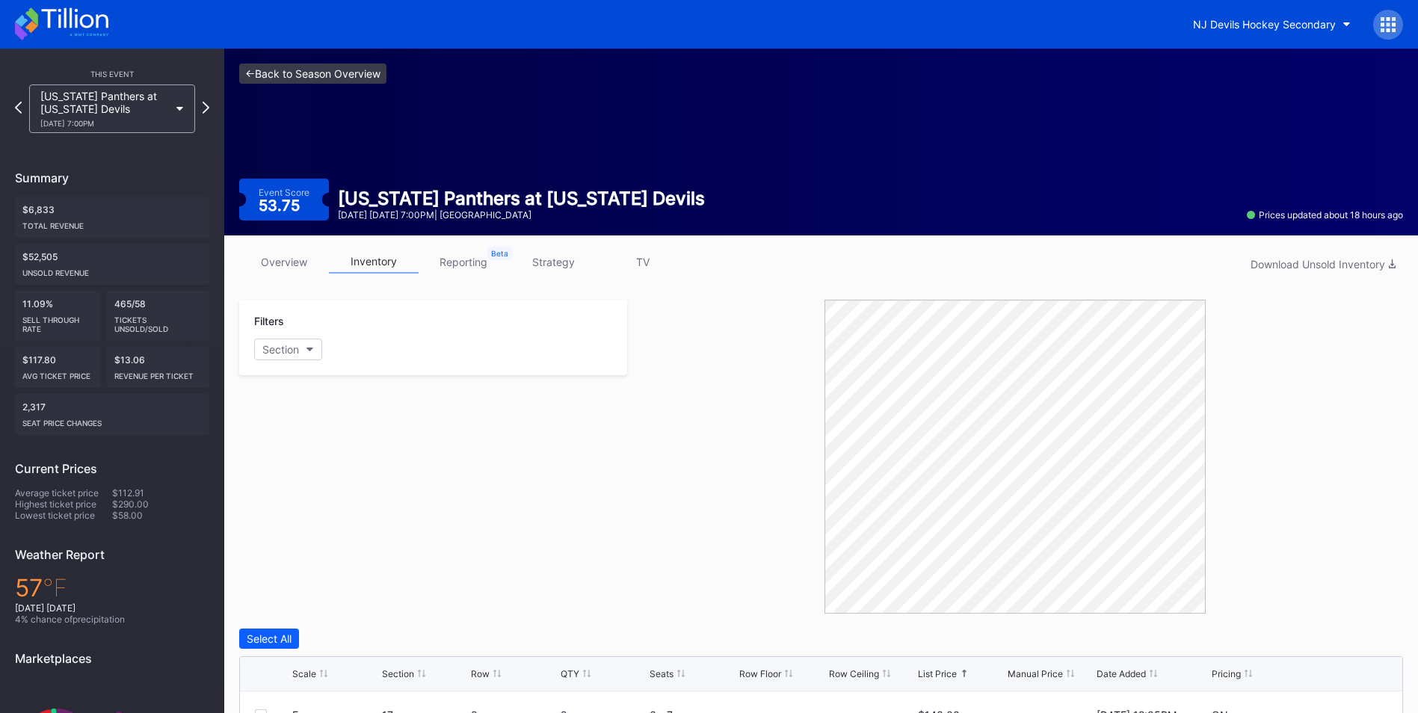
click at [357, 74] on link "<- Back to Season Overview" at bounding box center [312, 74] width 147 height 20
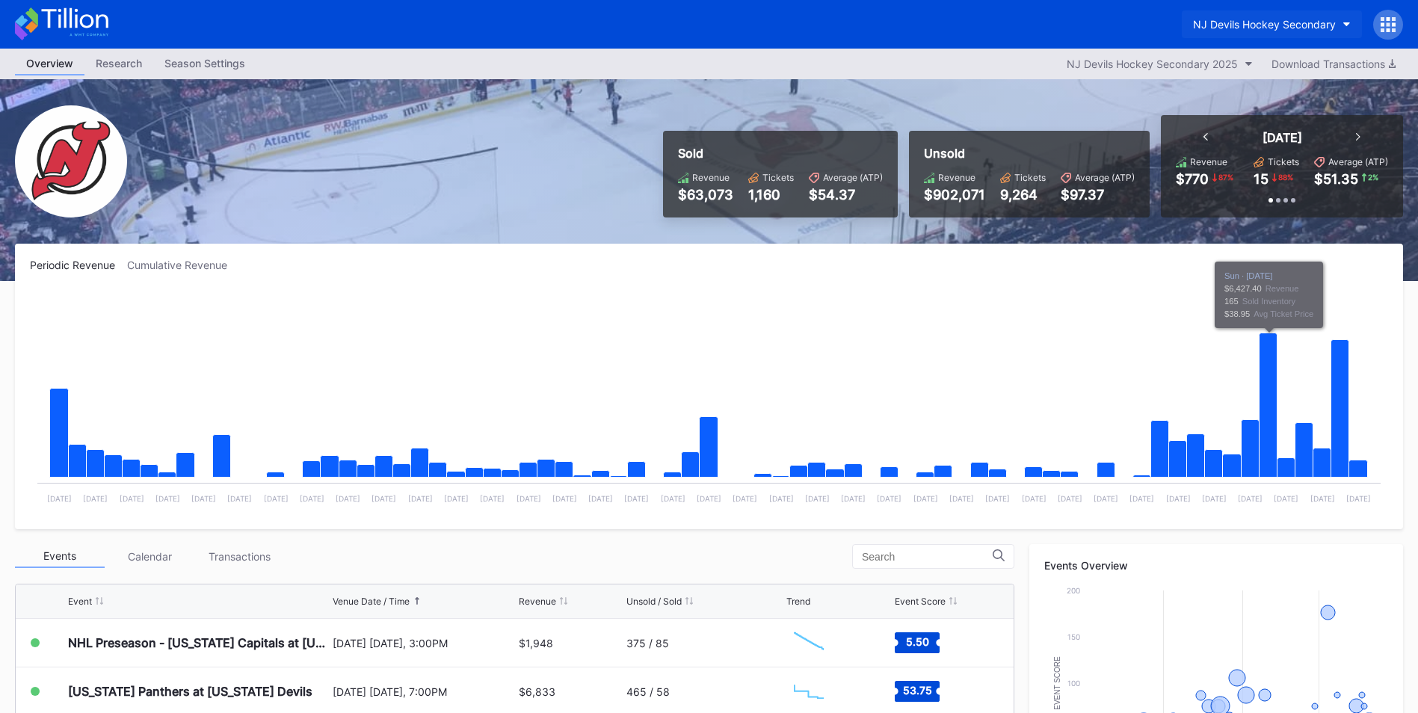
click at [1246, 27] on div "NJ Devils Hockey Secondary" at bounding box center [1264, 24] width 143 height 13
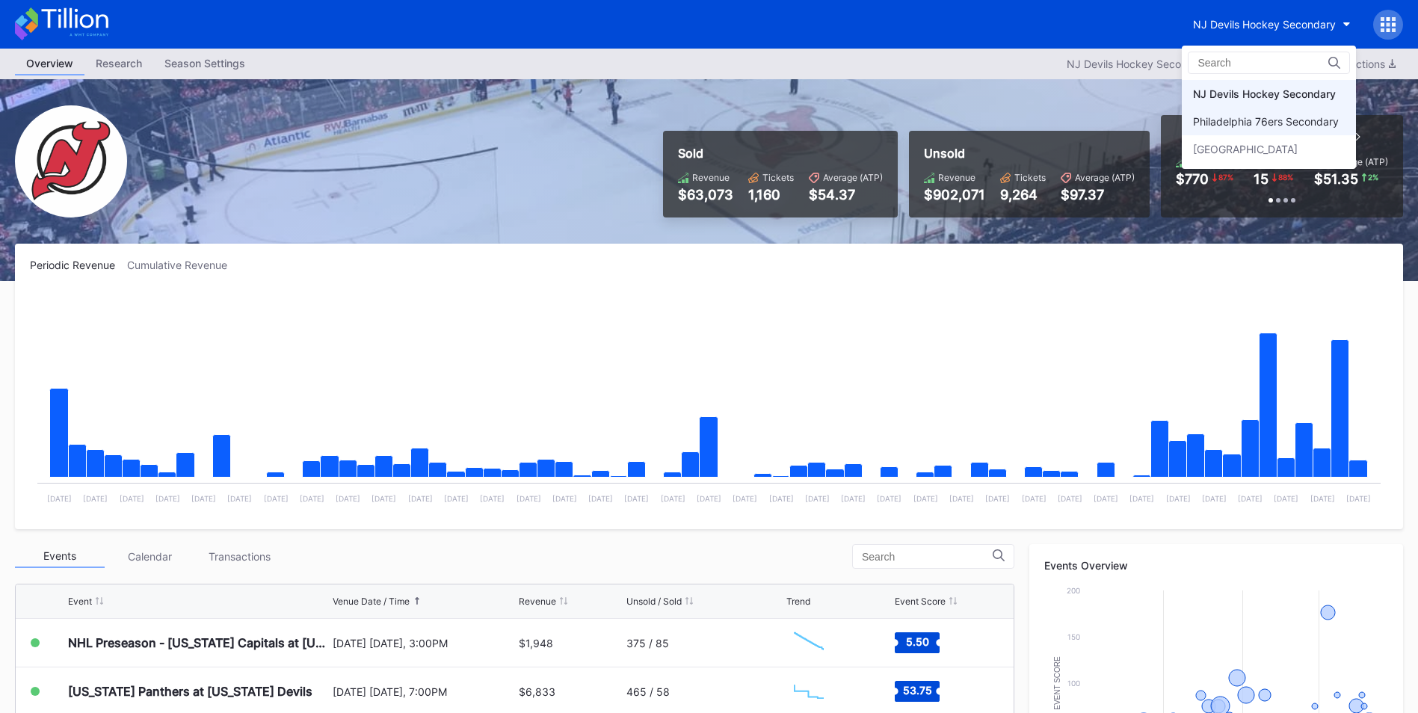
click at [1247, 120] on div "Philadelphia 76ers Secondary" at bounding box center [1266, 121] width 146 height 13
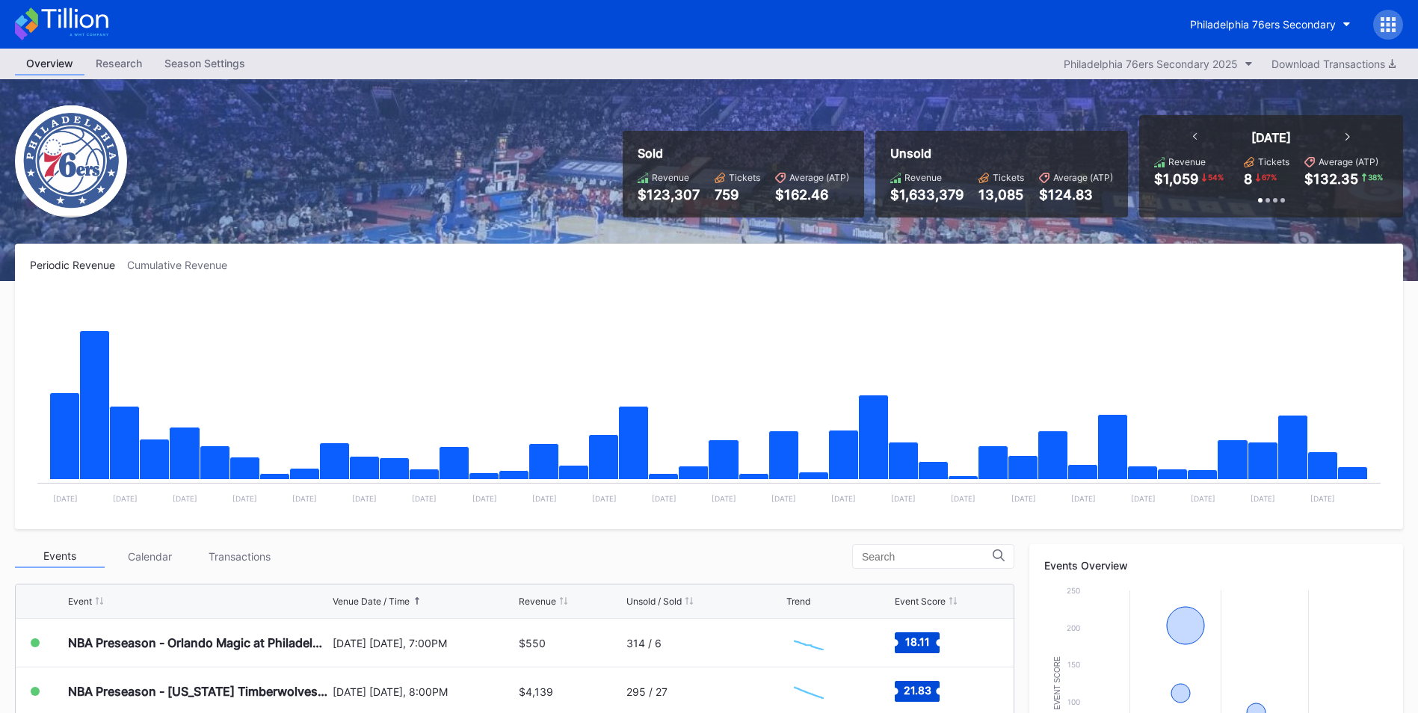
click at [1394, 25] on icon at bounding box center [1393, 24] width 4 height 4
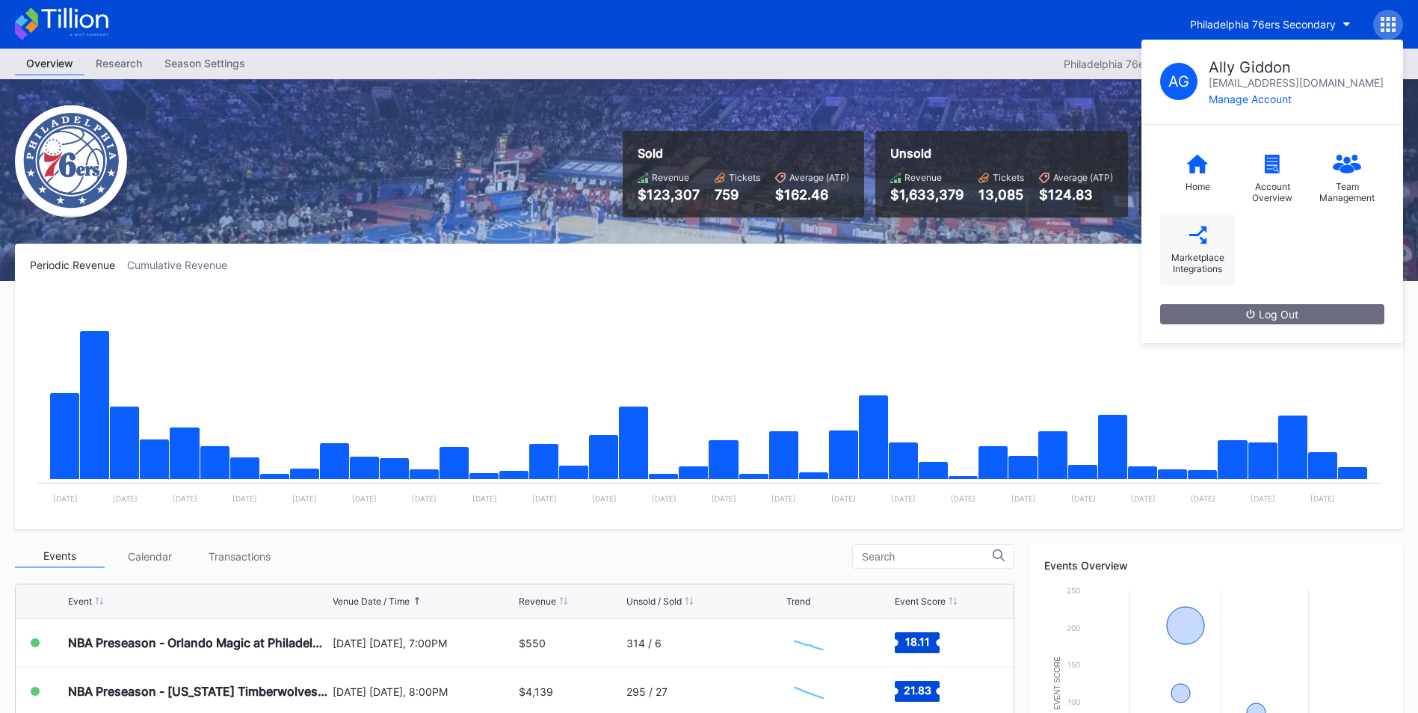
click at [1202, 229] on icon at bounding box center [1196, 234] width 17 height 17
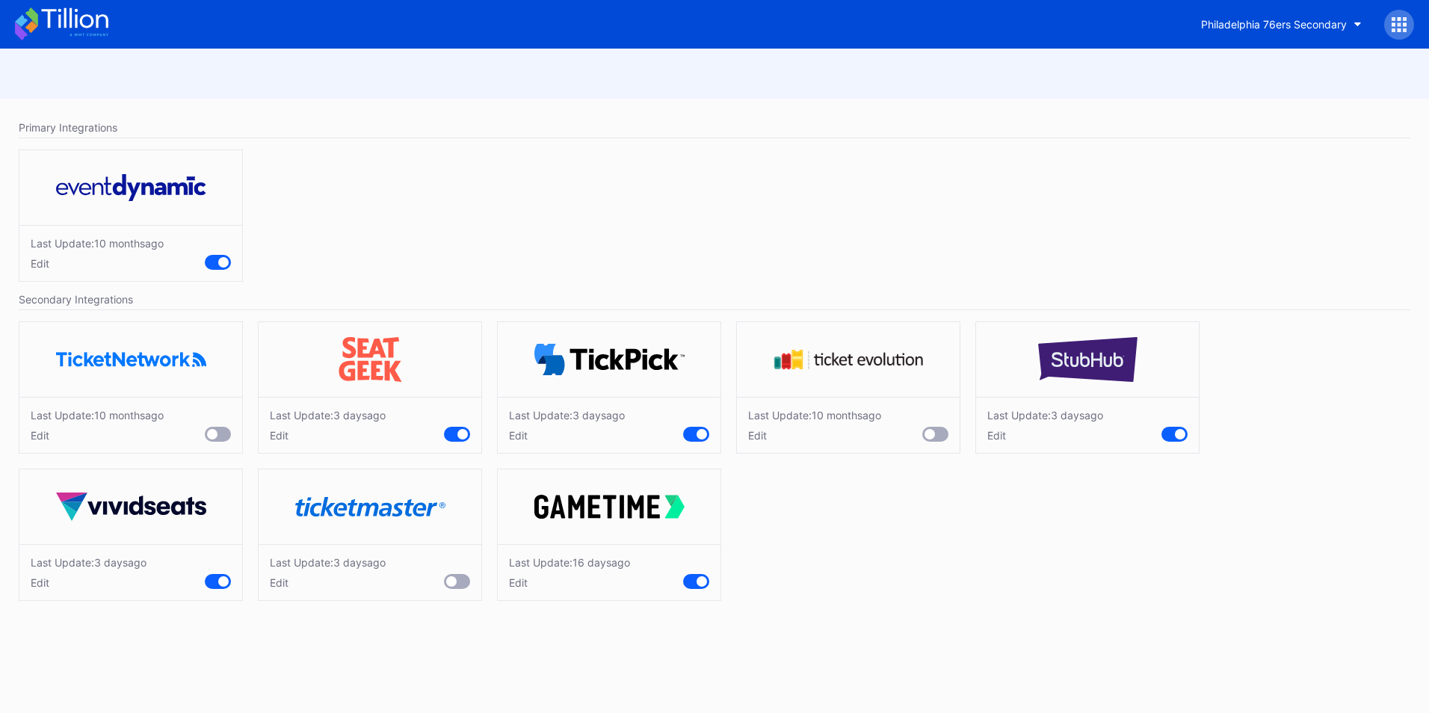
click at [98, 29] on icon at bounding box center [61, 23] width 93 height 33
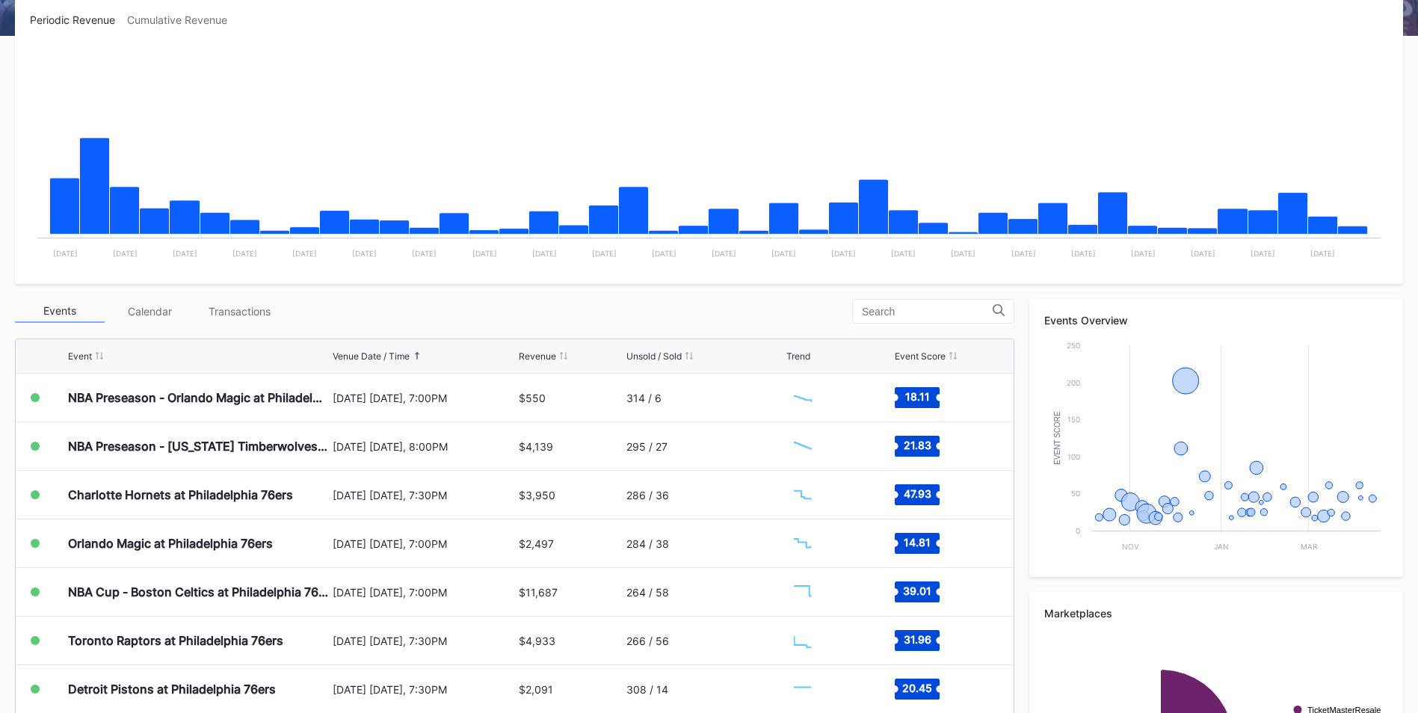
scroll to position [374, 0]
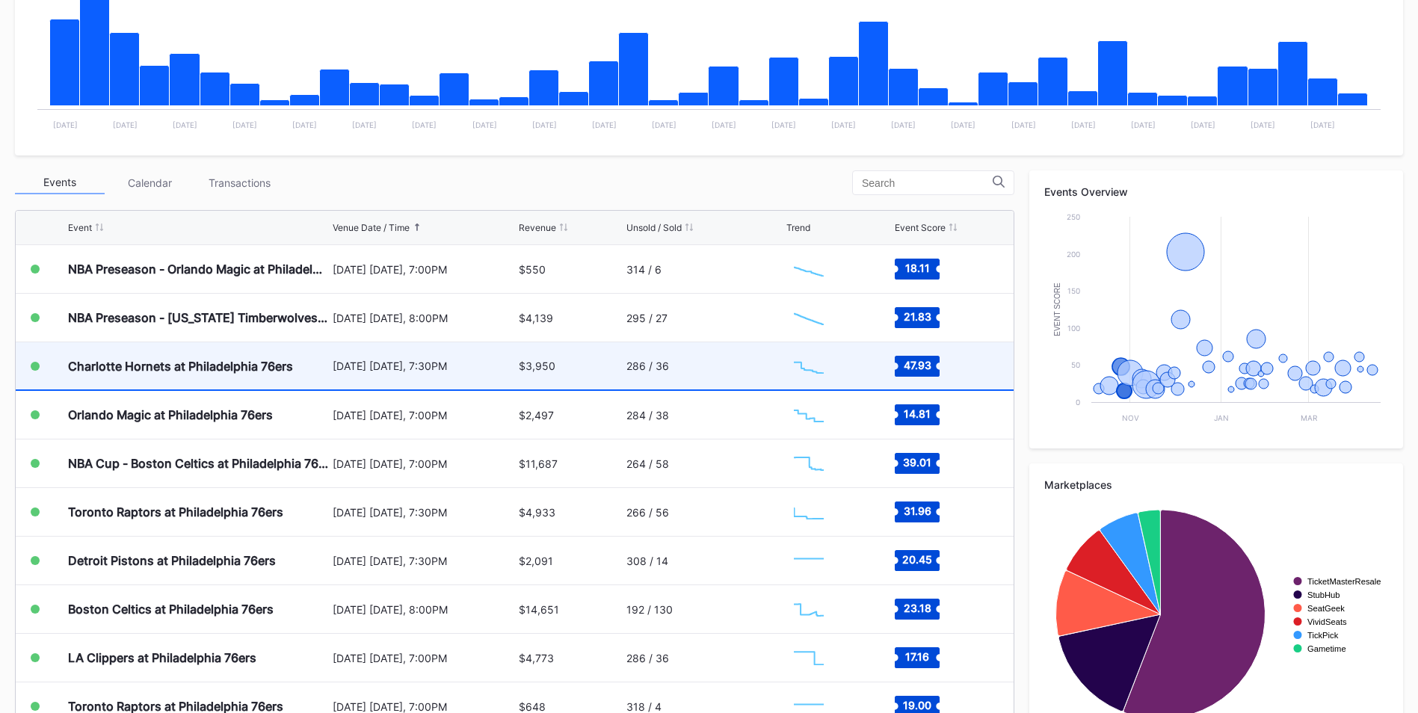
click at [405, 356] on div "October 25 Saturday, 7:30PM" at bounding box center [424, 365] width 182 height 47
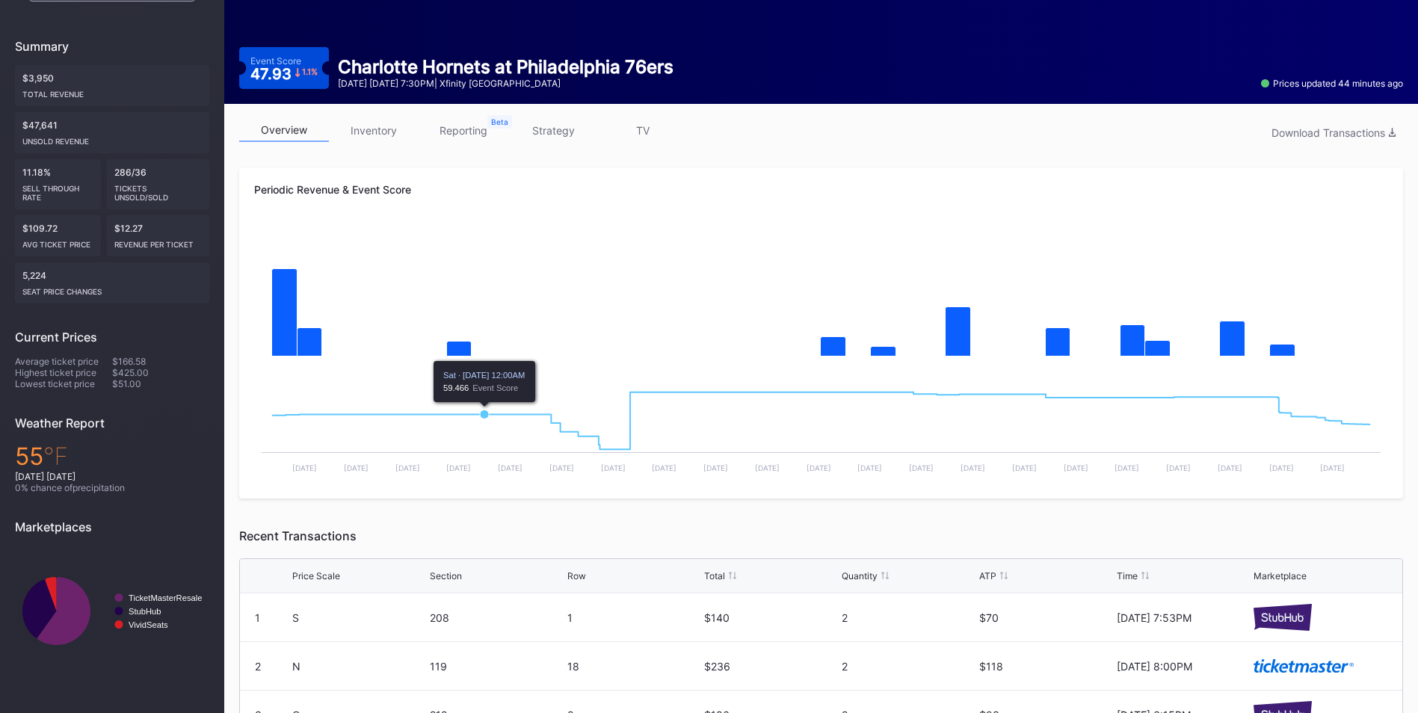
scroll to position [105, 0]
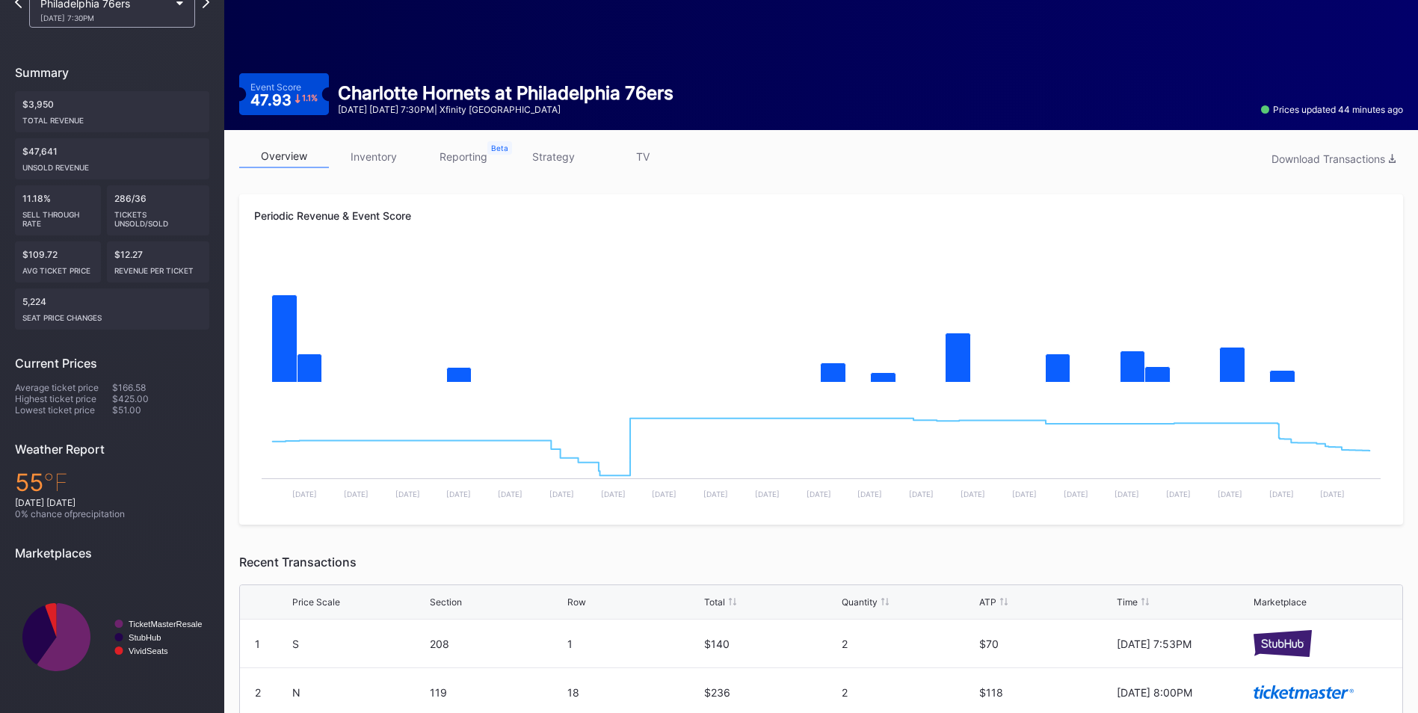
click at [379, 156] on link "inventory" at bounding box center [374, 156] width 90 height 23
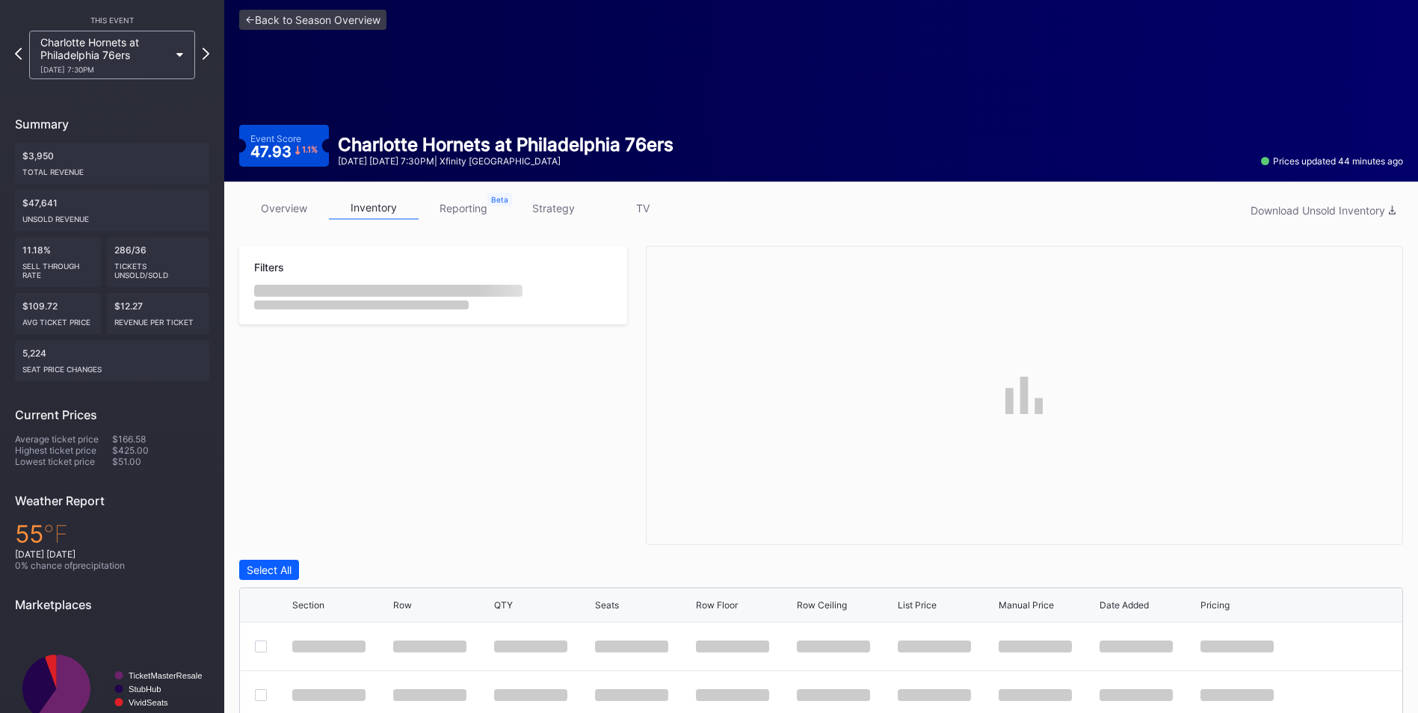
scroll to position [110, 0]
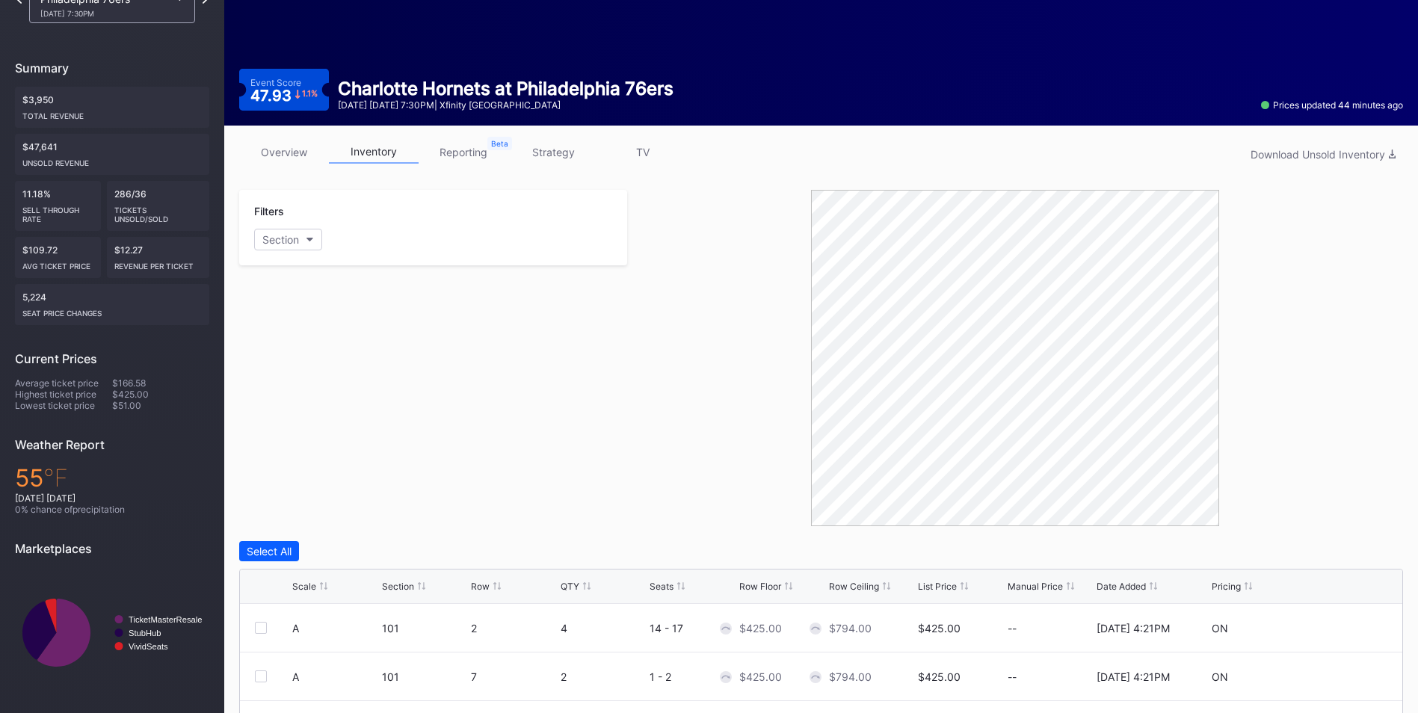
click at [933, 588] on div "List Price" at bounding box center [937, 586] width 39 height 11
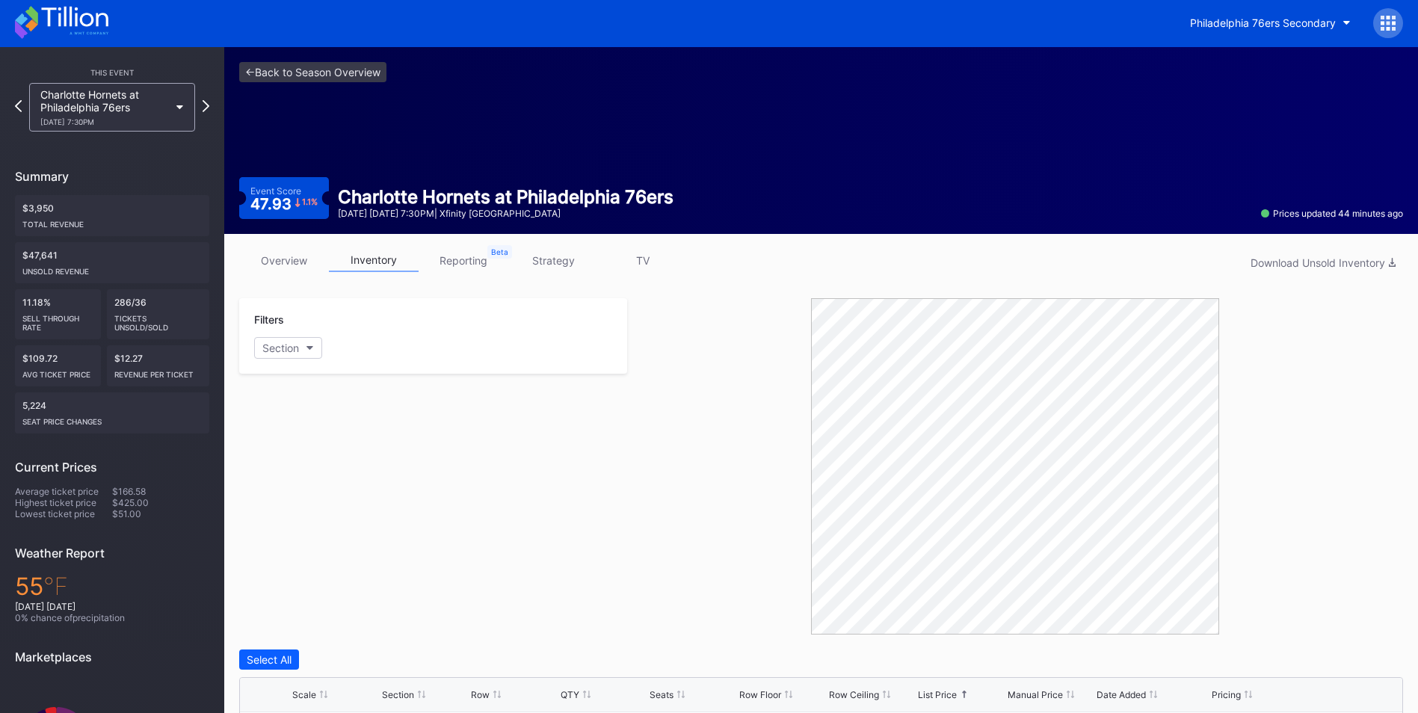
scroll to position [0, 0]
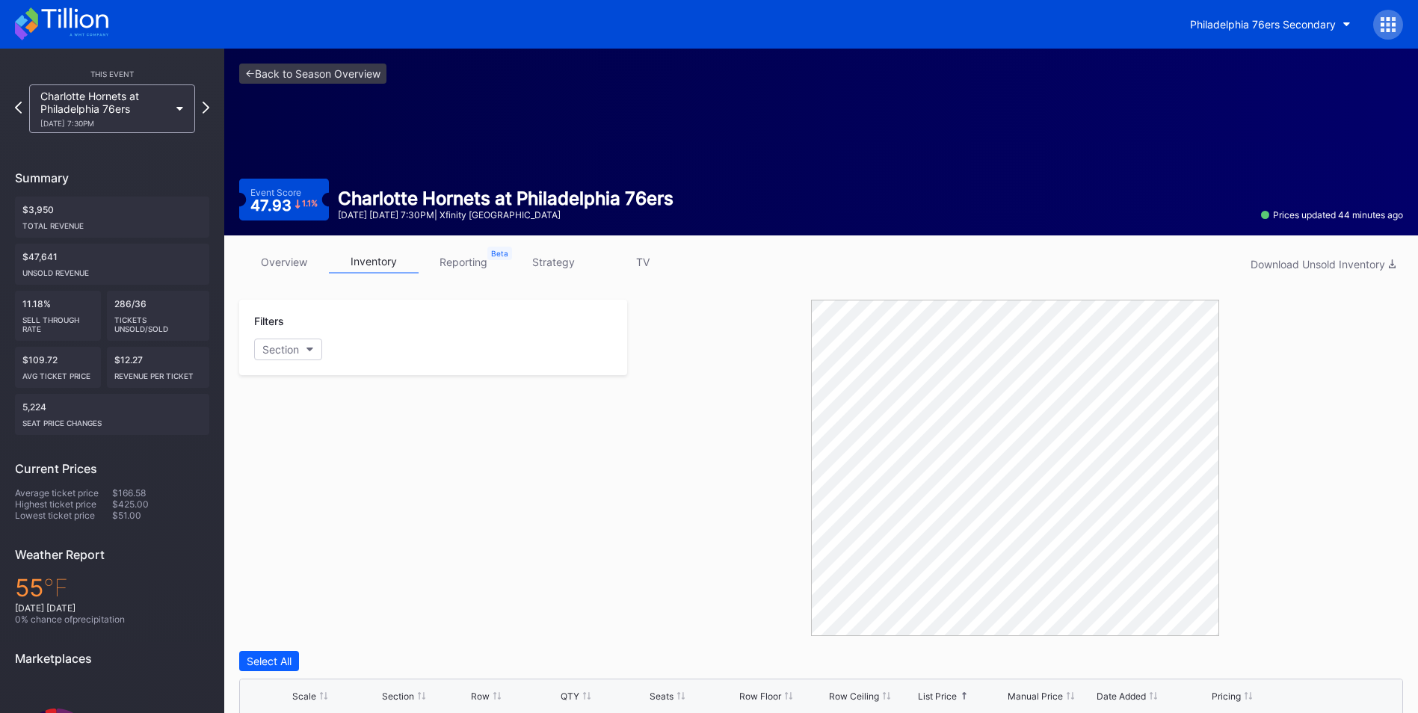
click at [543, 256] on link "strategy" at bounding box center [553, 261] width 90 height 23
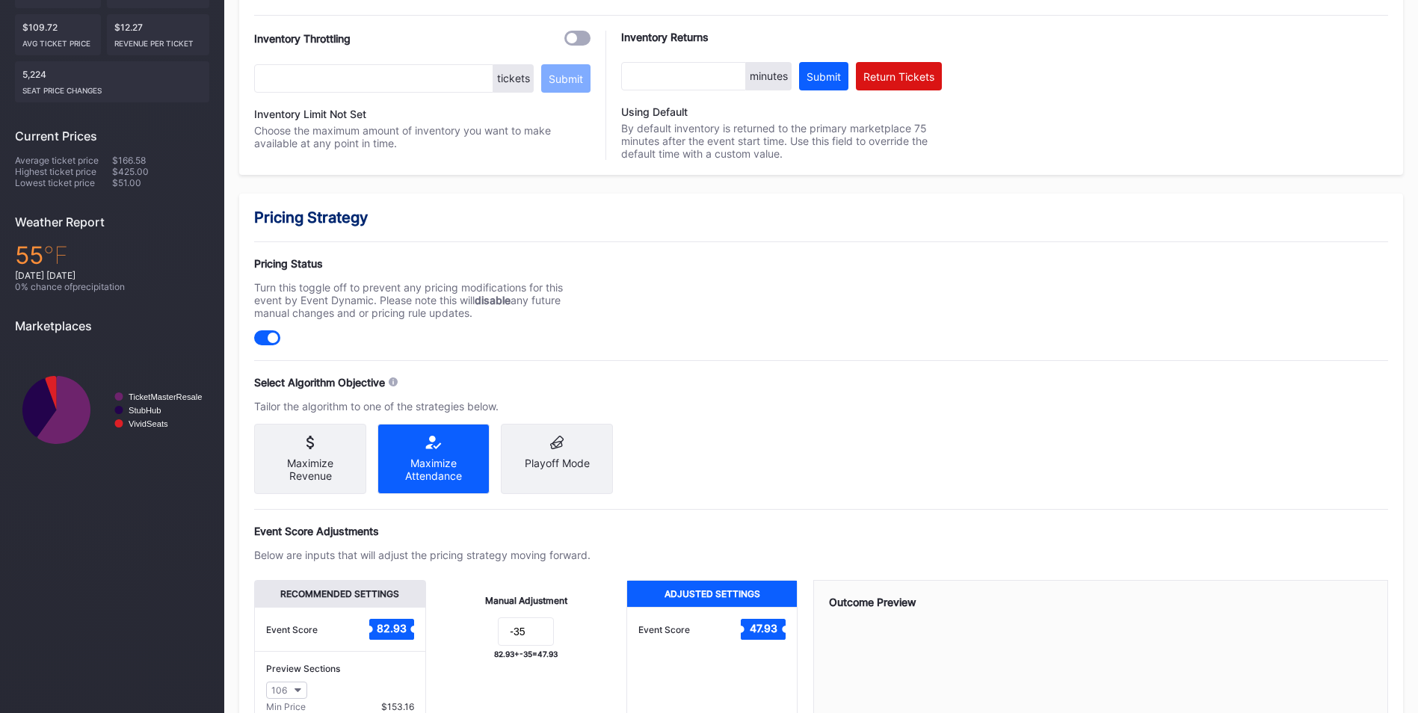
scroll to position [448, 0]
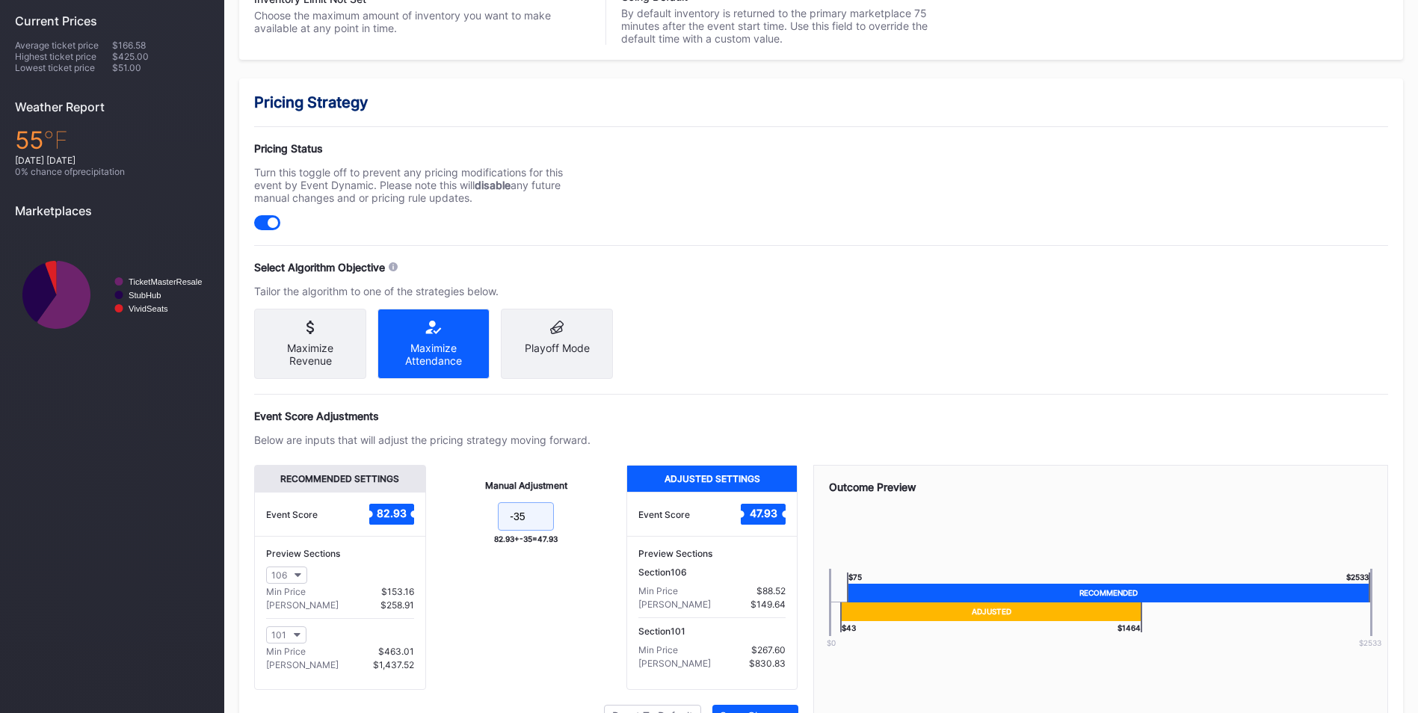
click at [537, 525] on input "-35" at bounding box center [526, 516] width 56 height 28
click at [519, 527] on input "-35" at bounding box center [526, 516] width 56 height 28
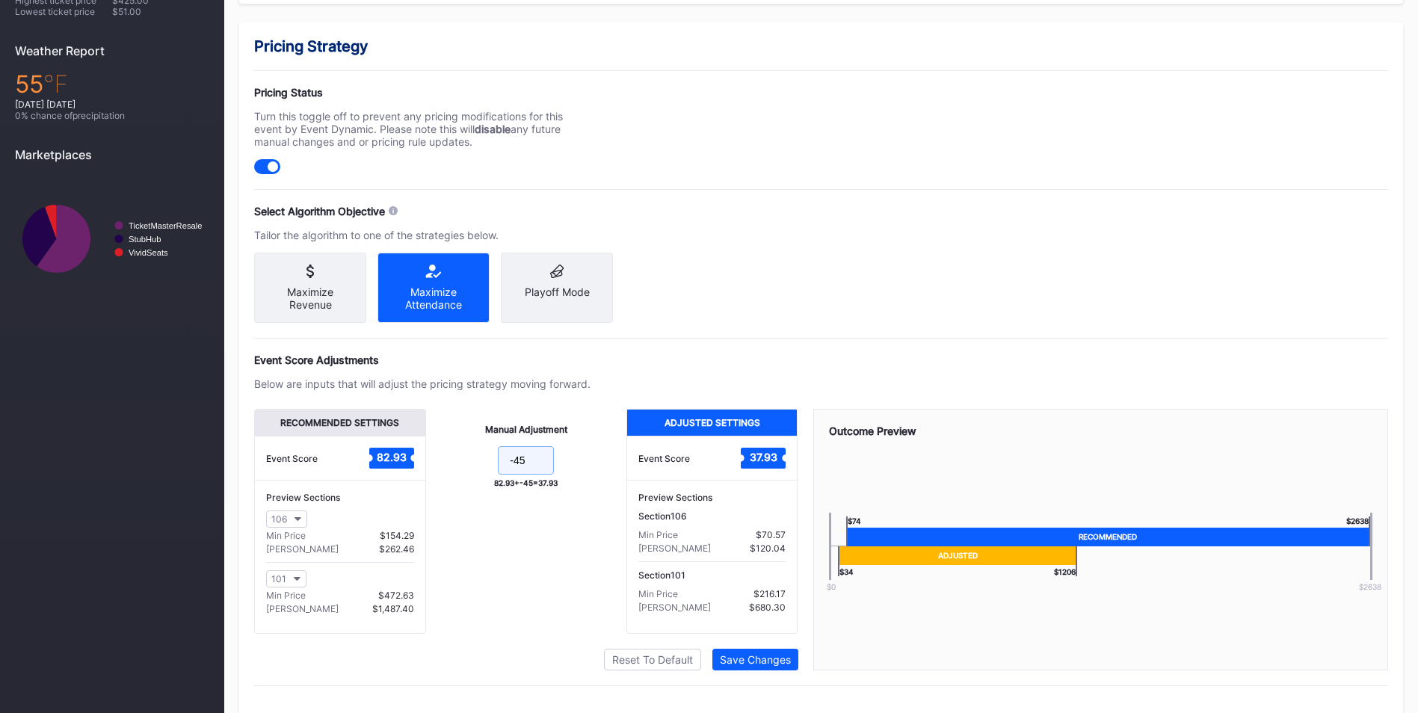
scroll to position [534, 0]
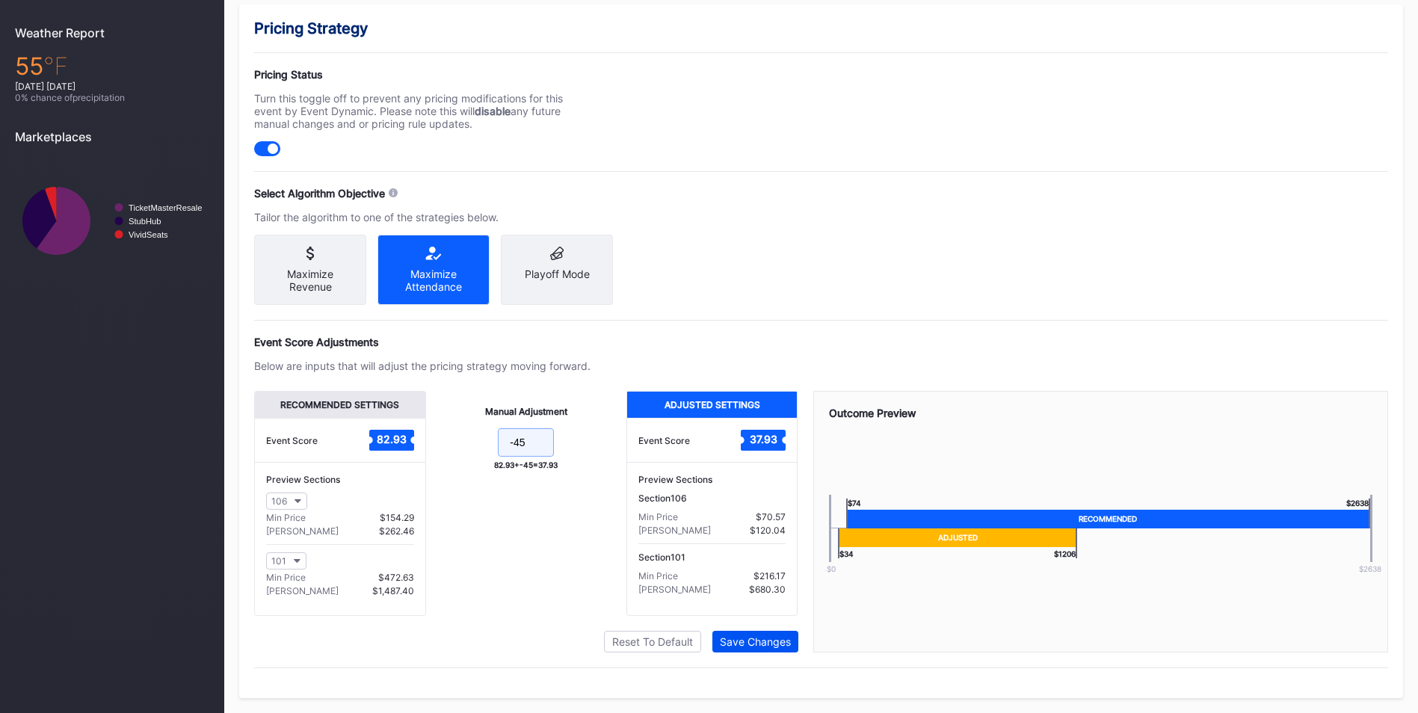
type input "-45"
click at [761, 644] on div "Save Changes" at bounding box center [755, 641] width 71 height 13
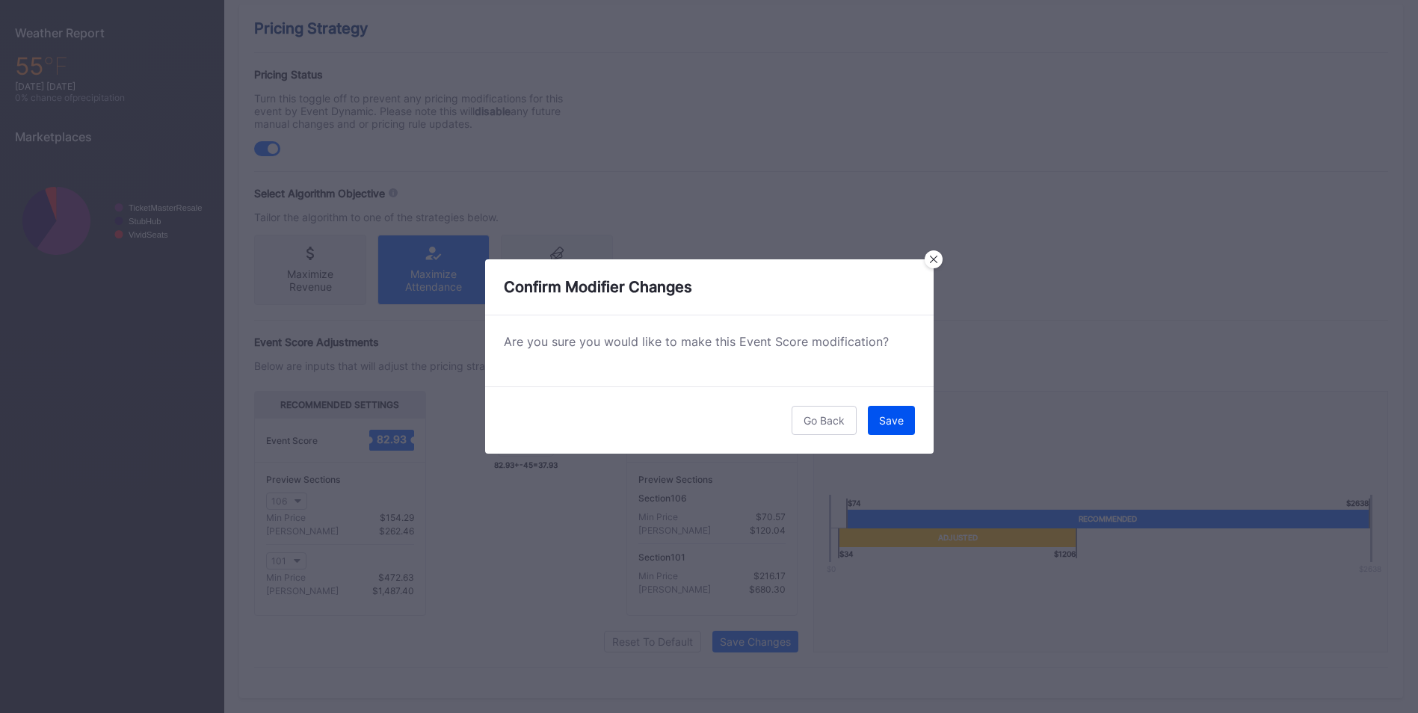
click at [885, 408] on button "Save" at bounding box center [891, 420] width 47 height 29
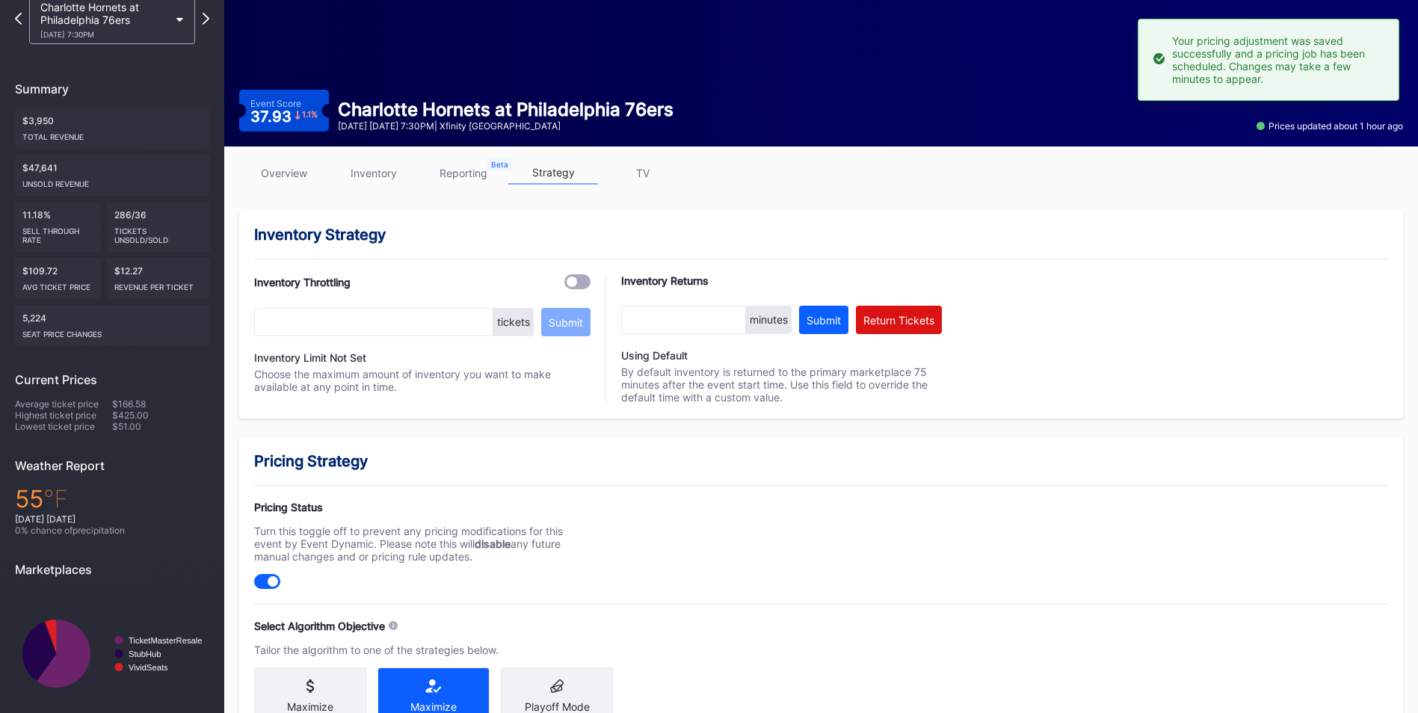
scroll to position [0, 0]
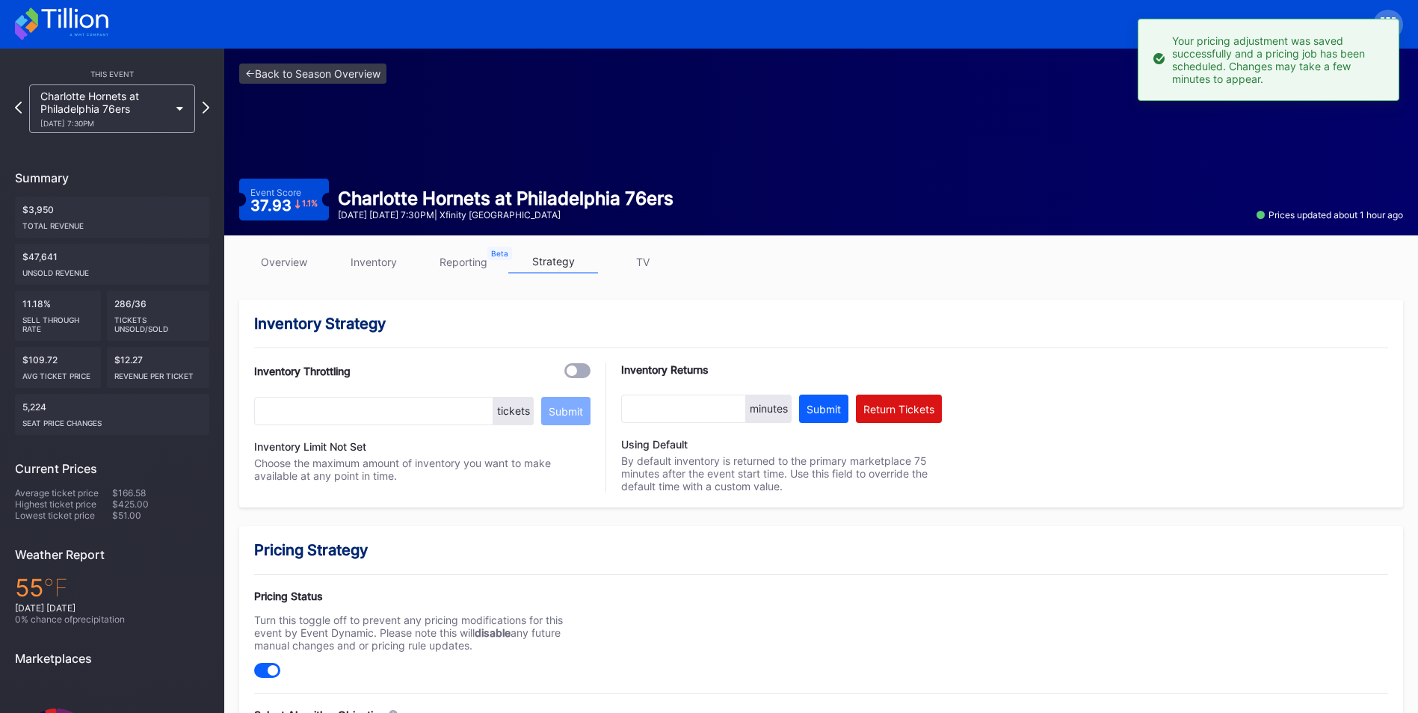
click at [295, 85] on div "<- Back to Season Overview Event Score 37.93 1.1 % Charlotte Hornets at Philade…" at bounding box center [820, 142] width 1193 height 187
click at [291, 75] on link "<- Back to Season Overview" at bounding box center [312, 74] width 147 height 20
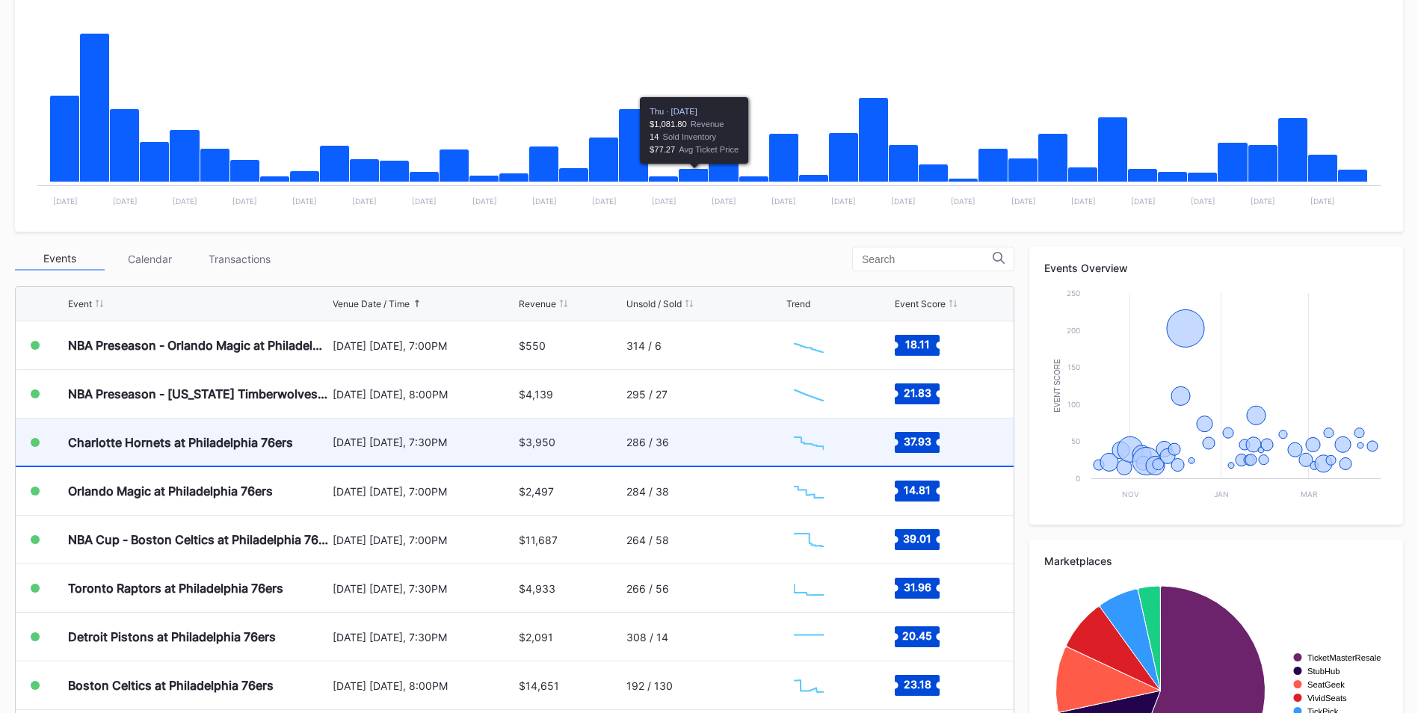
scroll to position [299, 0]
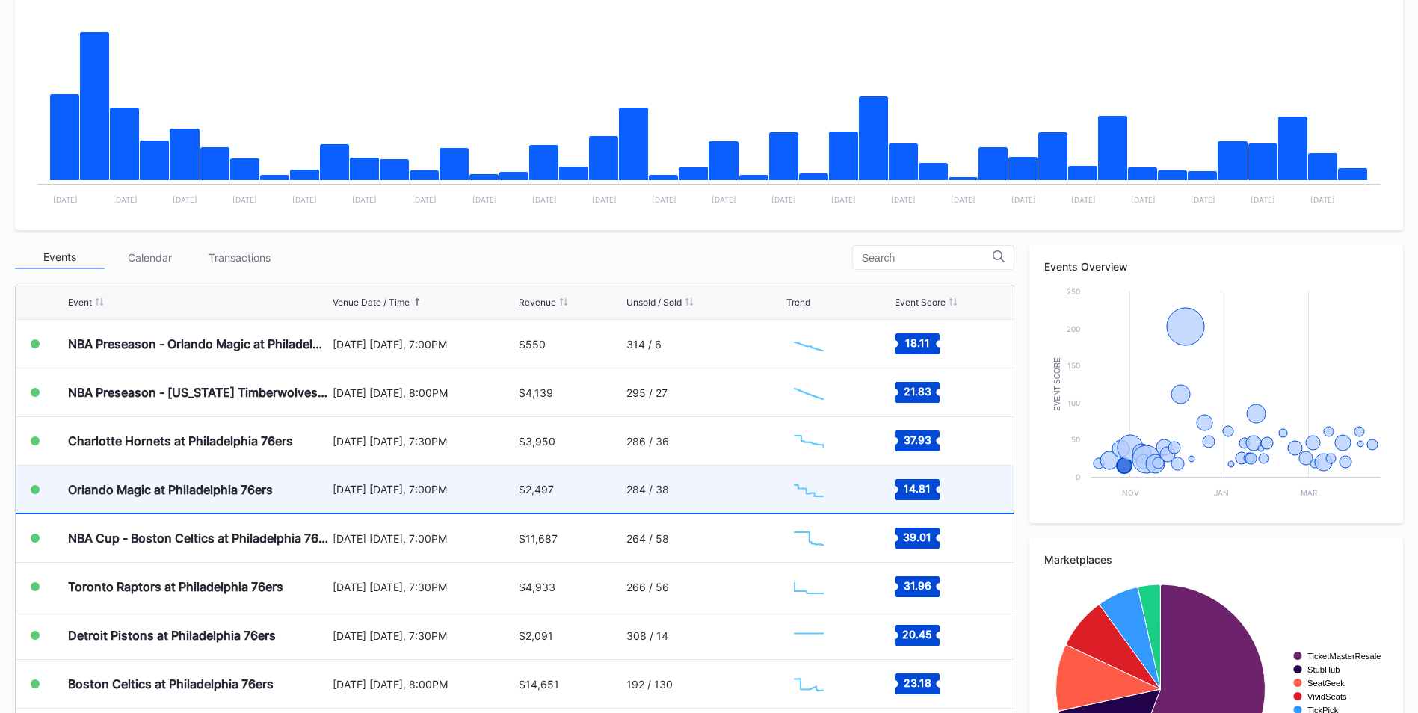
click at [576, 493] on div "$2,497" at bounding box center [571, 489] width 104 height 47
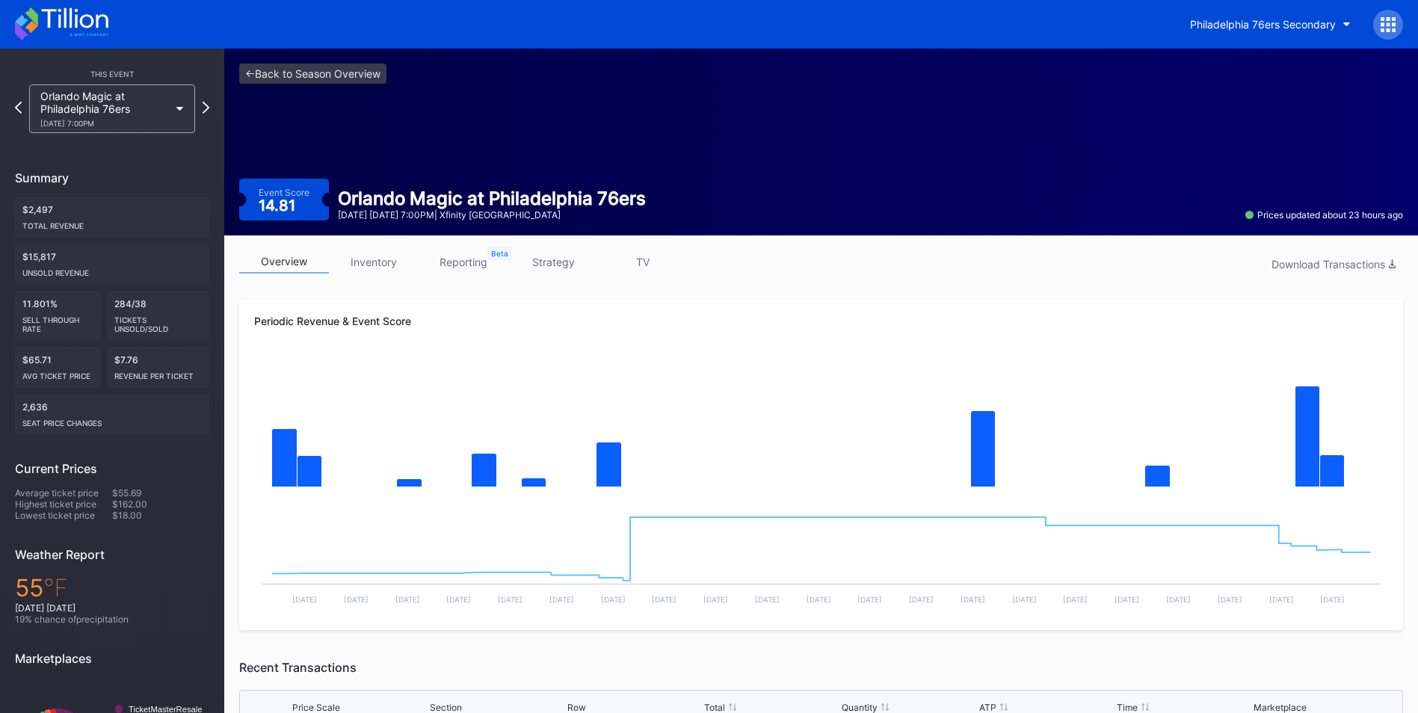
click at [549, 272] on link "strategy" at bounding box center [553, 261] width 90 height 23
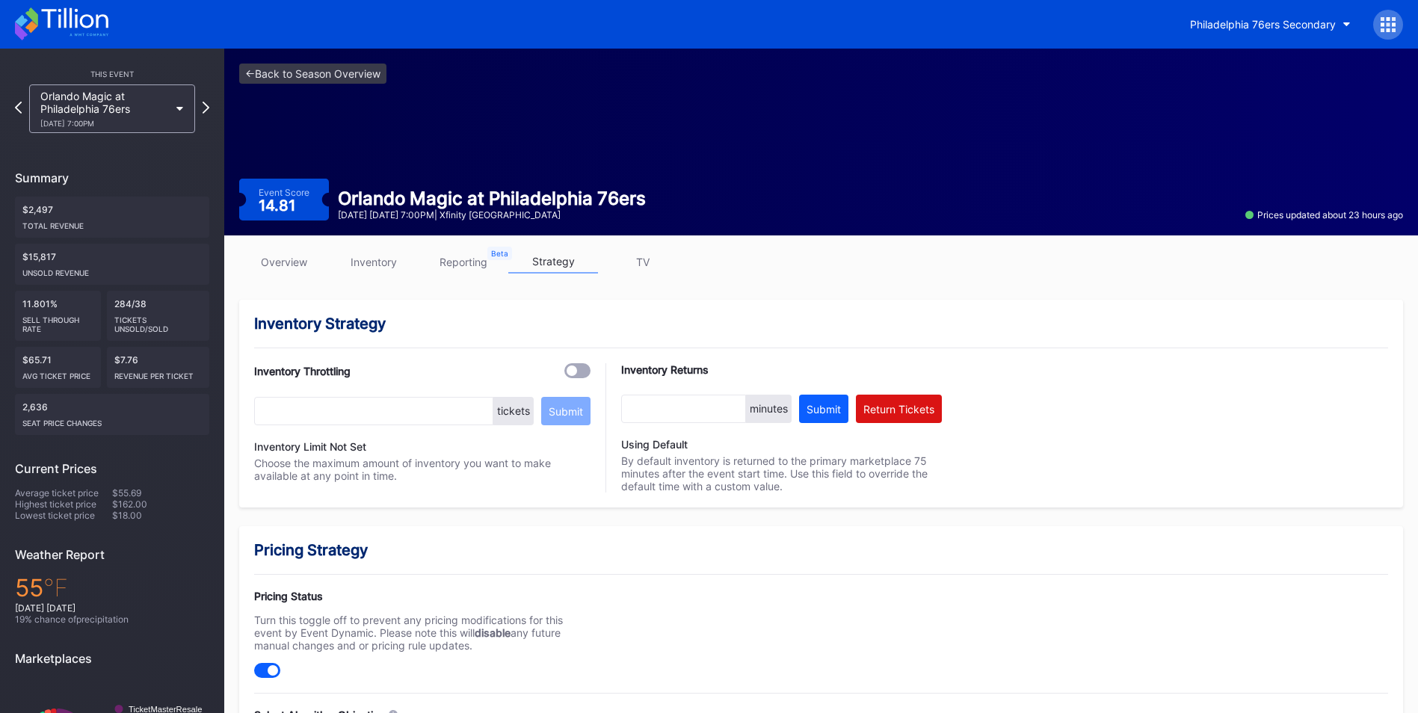
click at [380, 262] on link "inventory" at bounding box center [374, 261] width 90 height 23
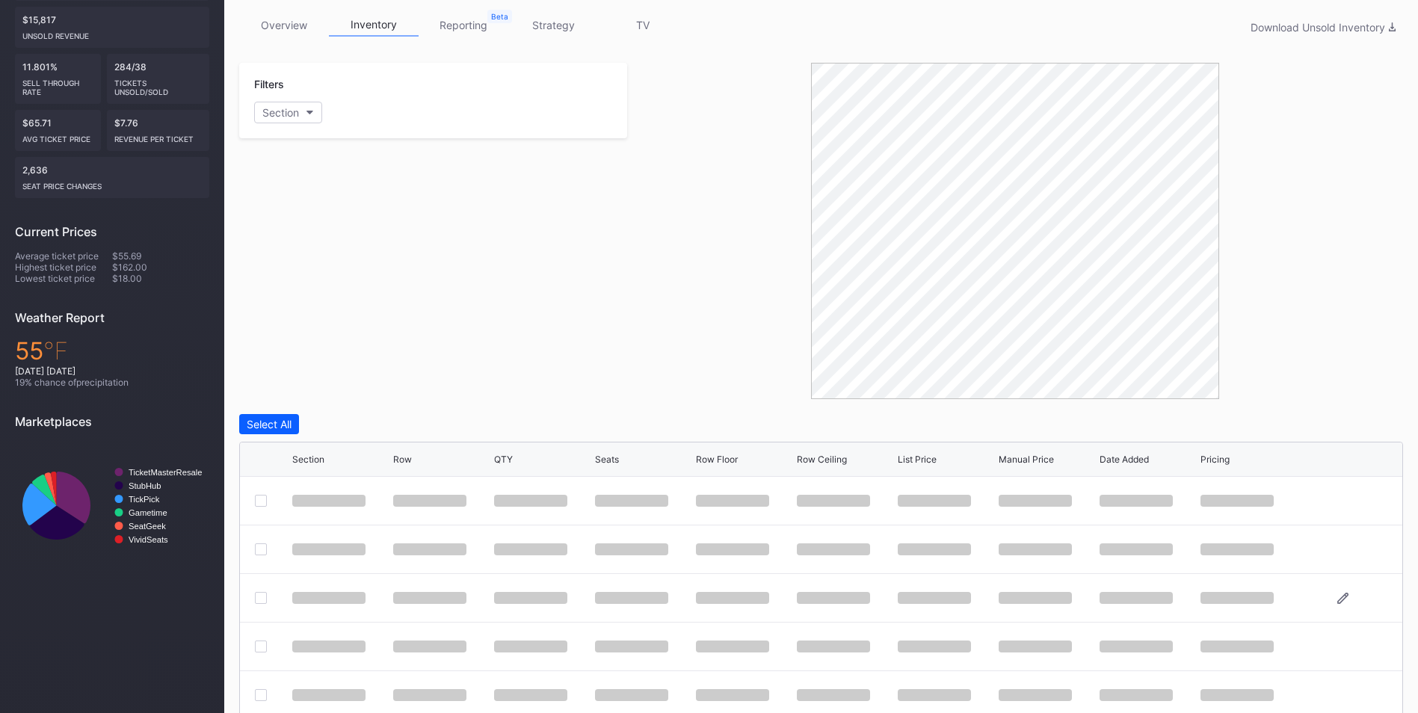
scroll to position [356, 0]
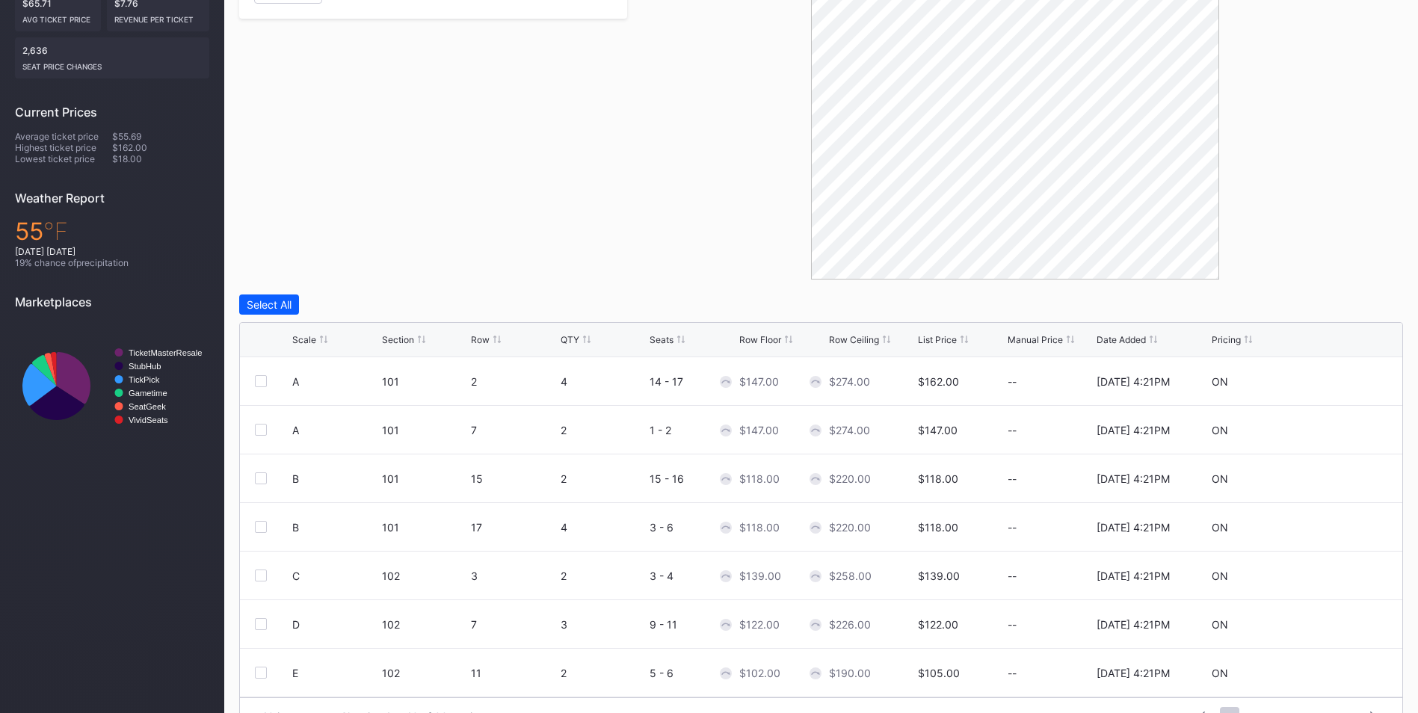
click at [921, 339] on div "List Price" at bounding box center [937, 339] width 39 height 11
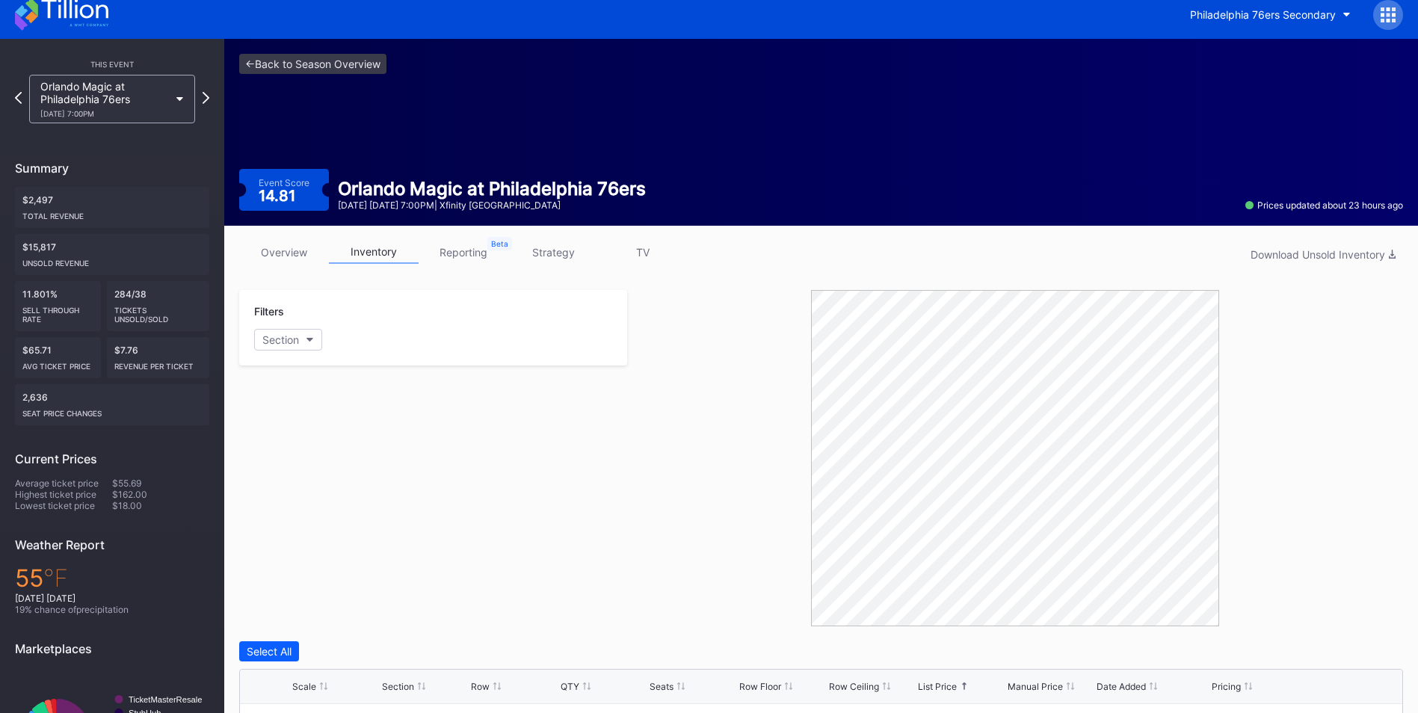
scroll to position [0, 0]
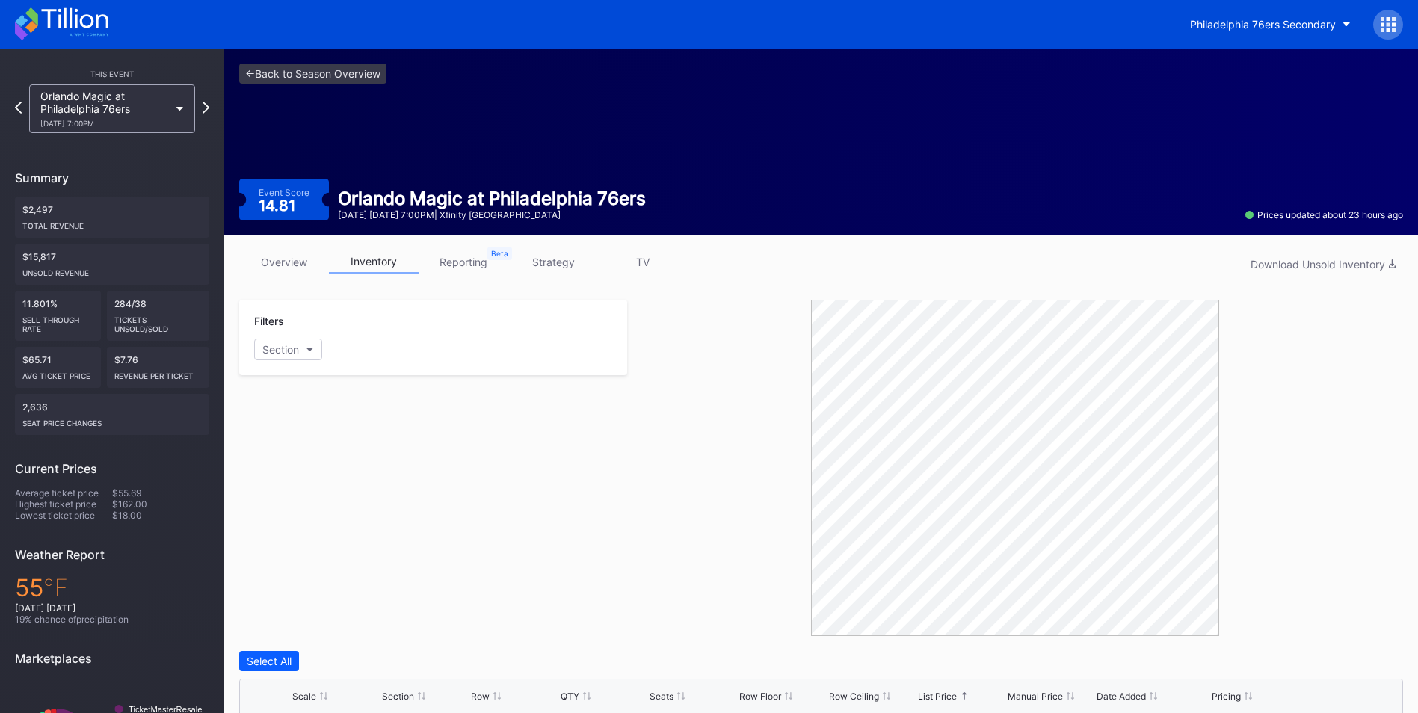
click at [556, 259] on link "strategy" at bounding box center [553, 261] width 90 height 23
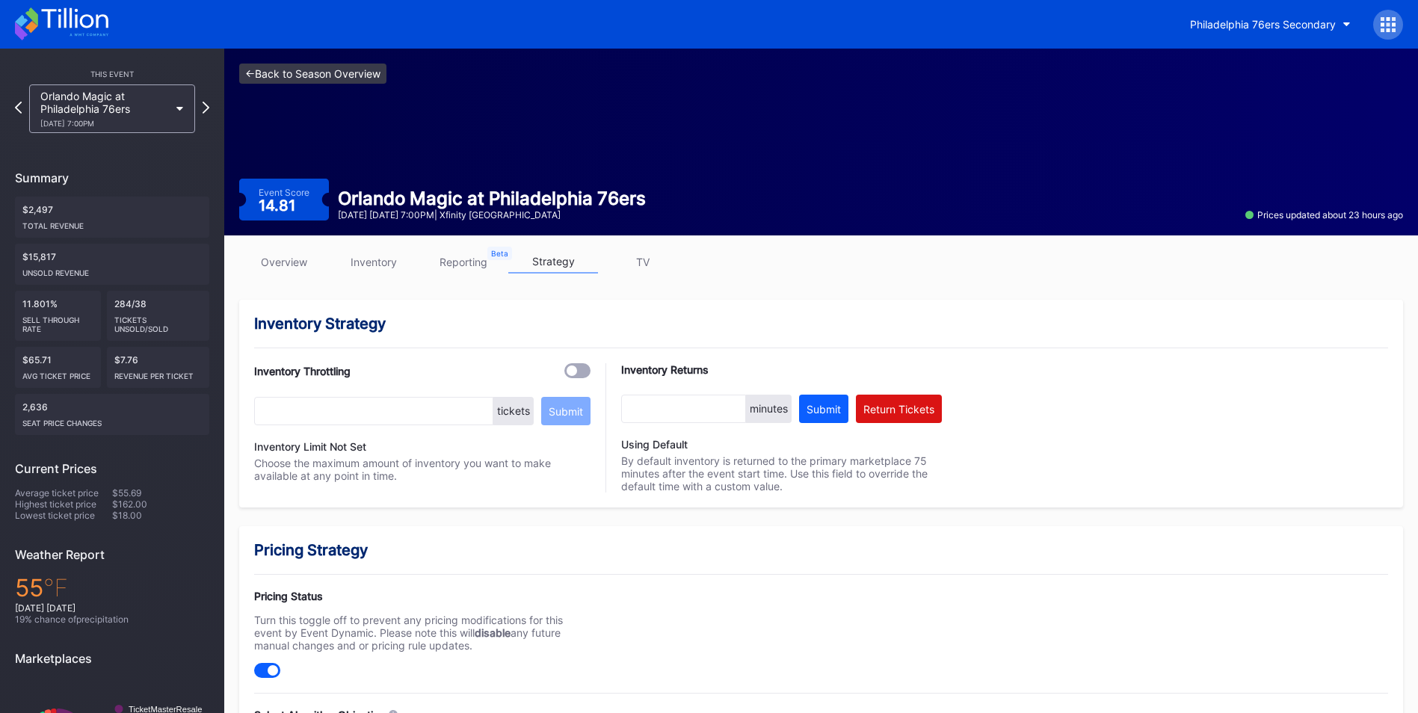
click at [324, 77] on link "<- Back to Season Overview" at bounding box center [312, 74] width 147 height 20
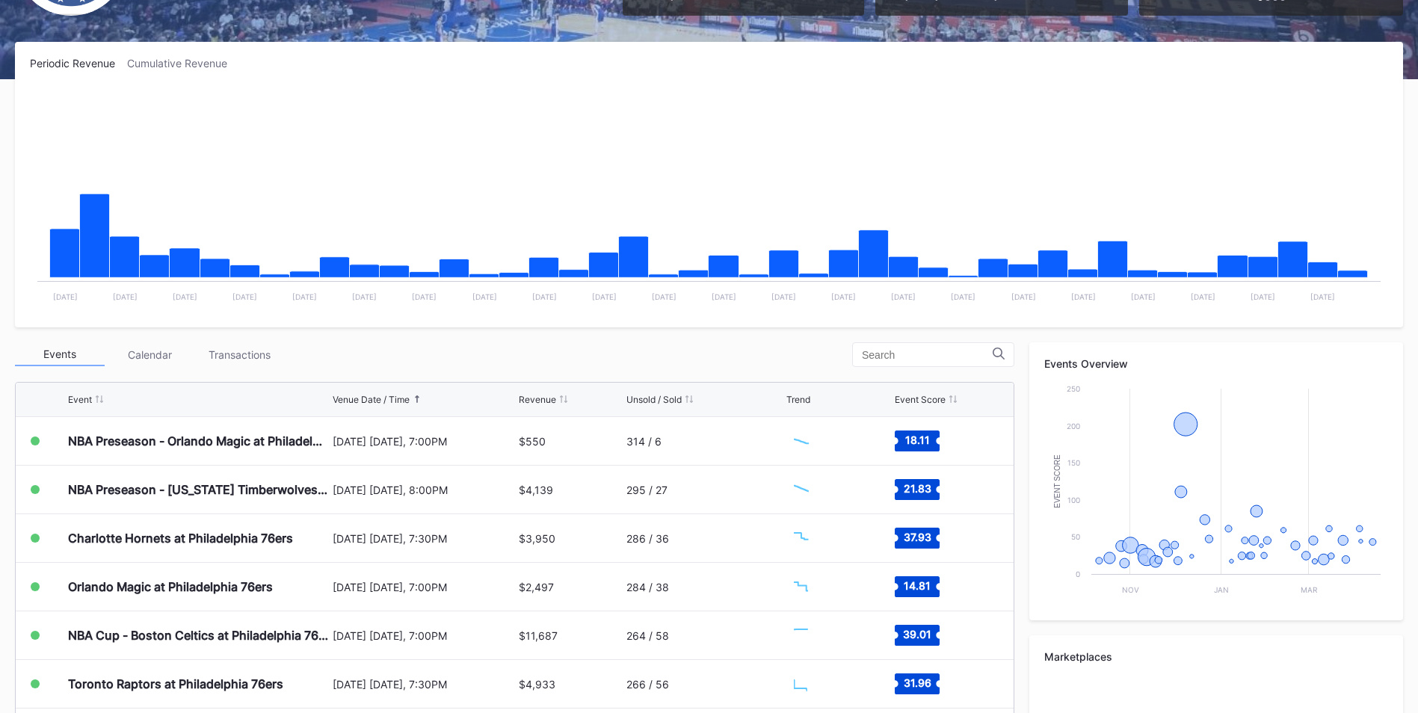
scroll to position [299, 0]
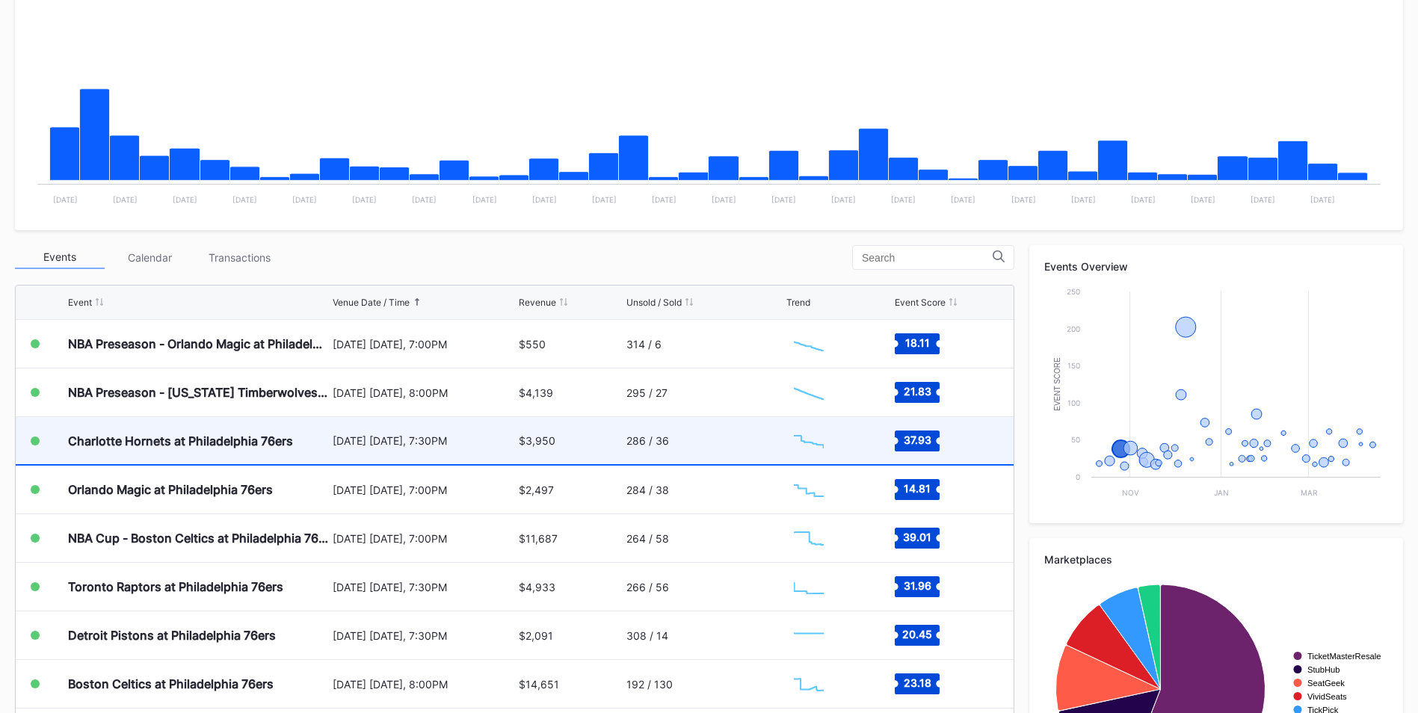
click at [472, 428] on div "October 25 Saturday, 7:30PM" at bounding box center [424, 440] width 182 height 47
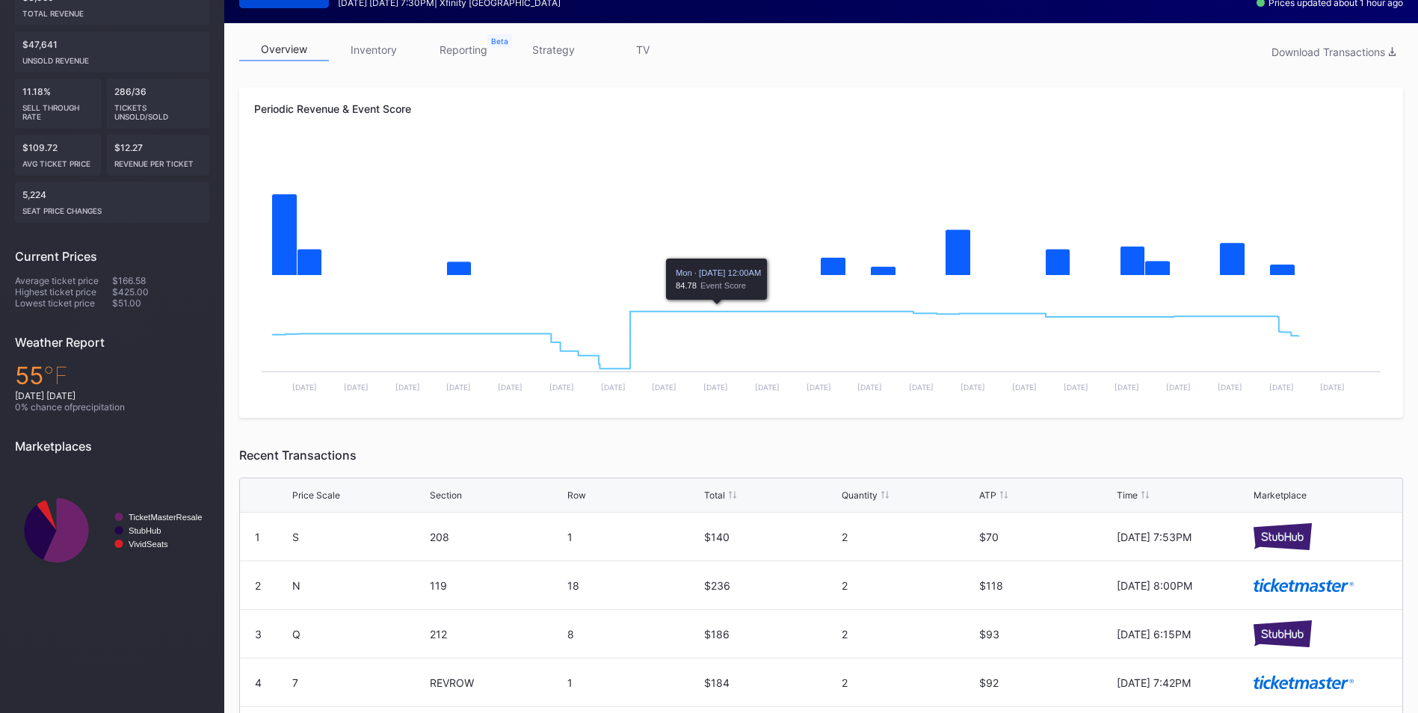
scroll to position [75, 0]
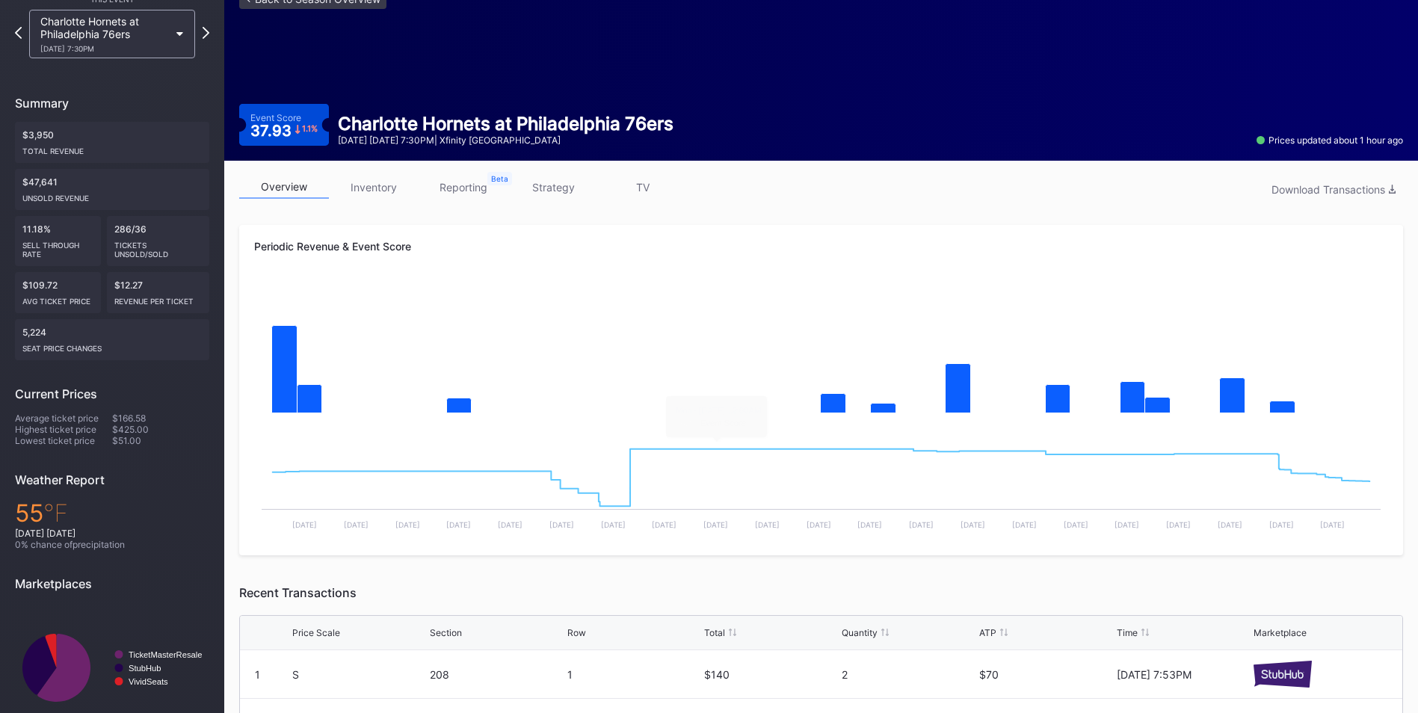
click at [373, 183] on link "inventory" at bounding box center [374, 187] width 90 height 23
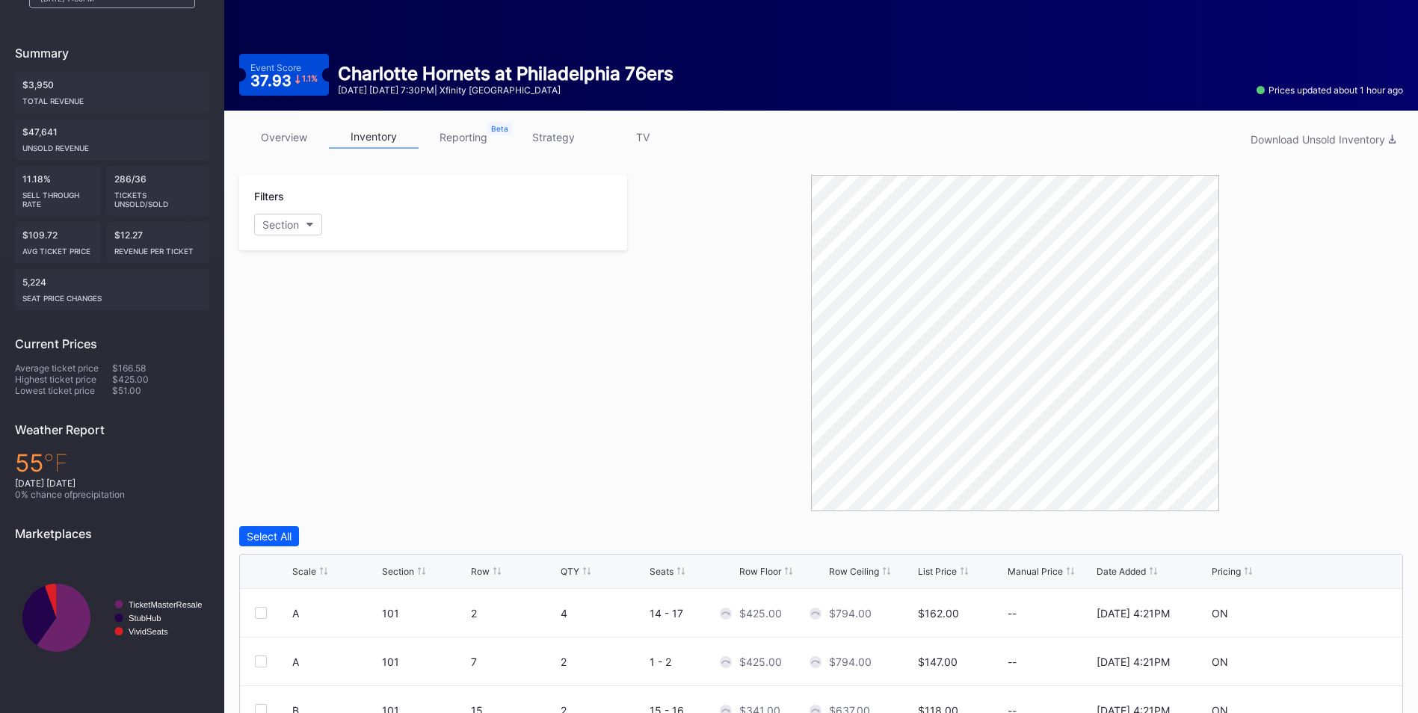
scroll to position [299, 0]
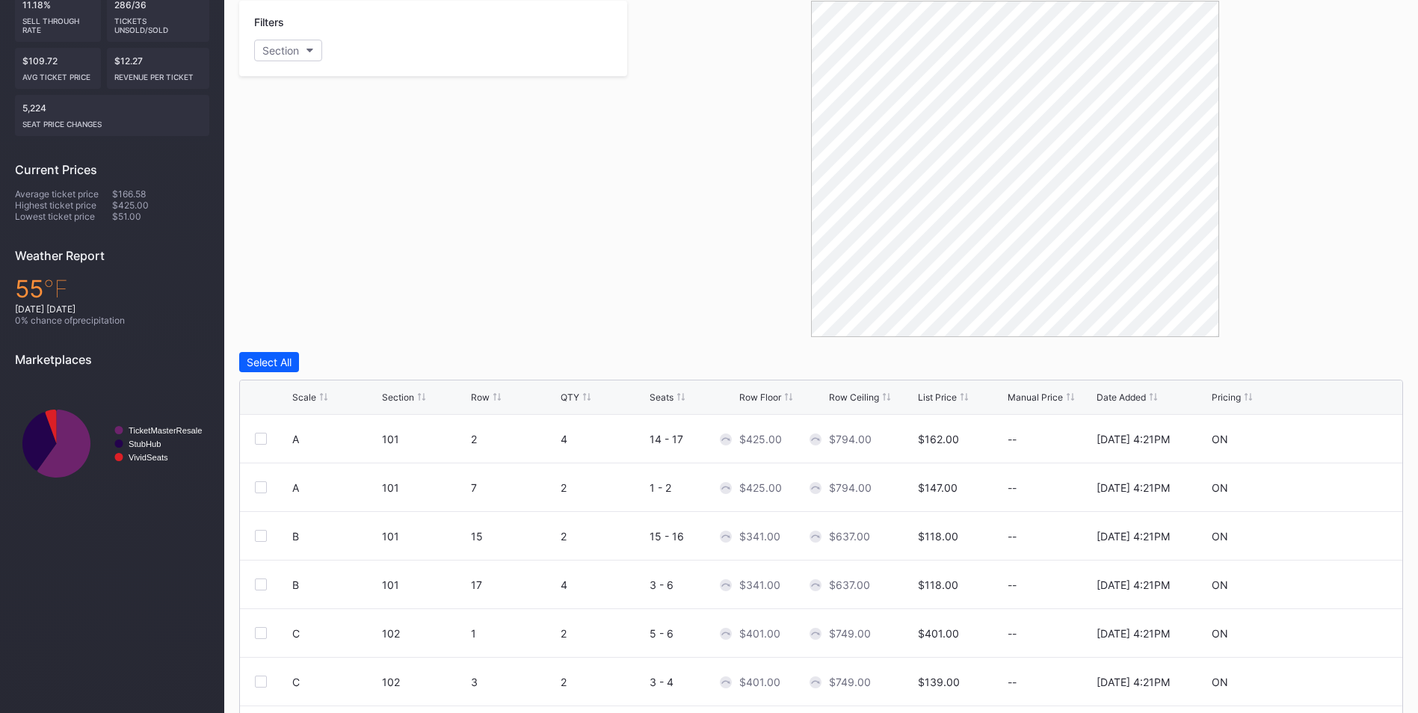
click at [948, 401] on div "List Price" at bounding box center [937, 397] width 39 height 11
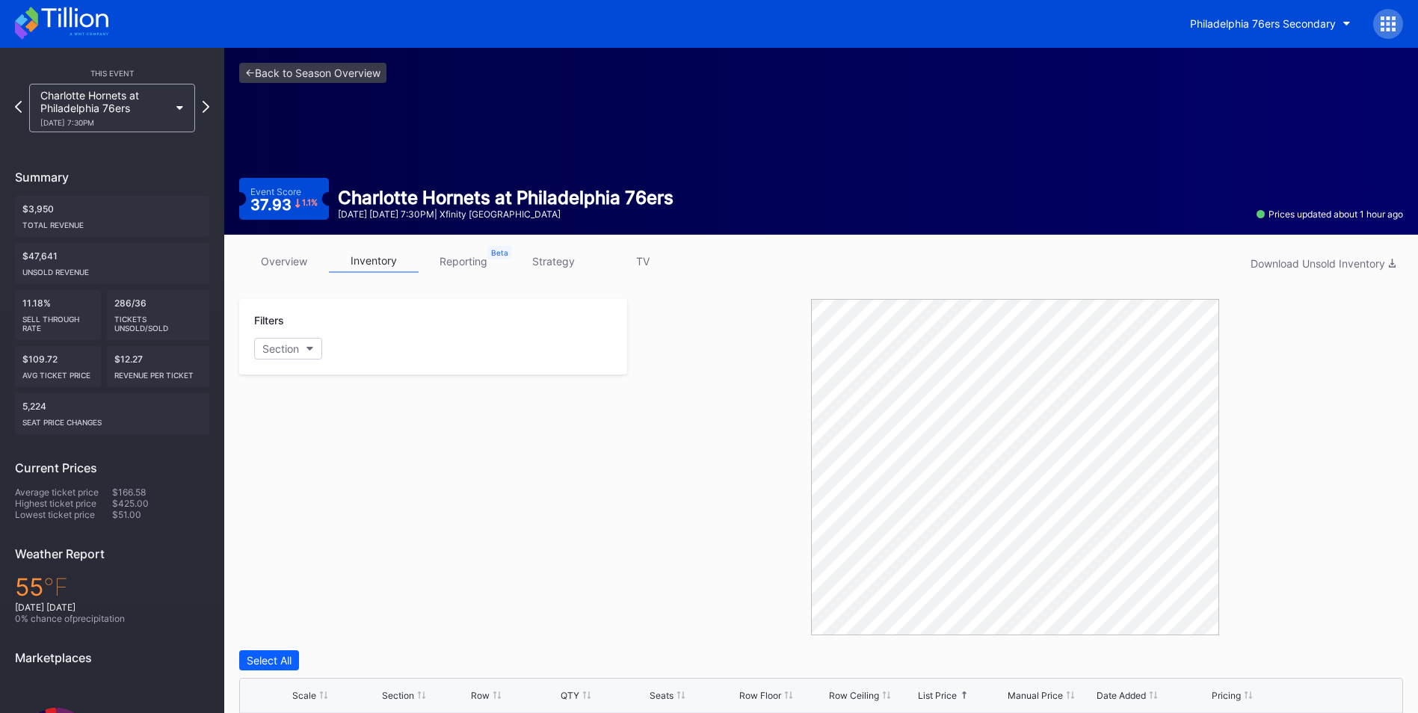
scroll to position [0, 0]
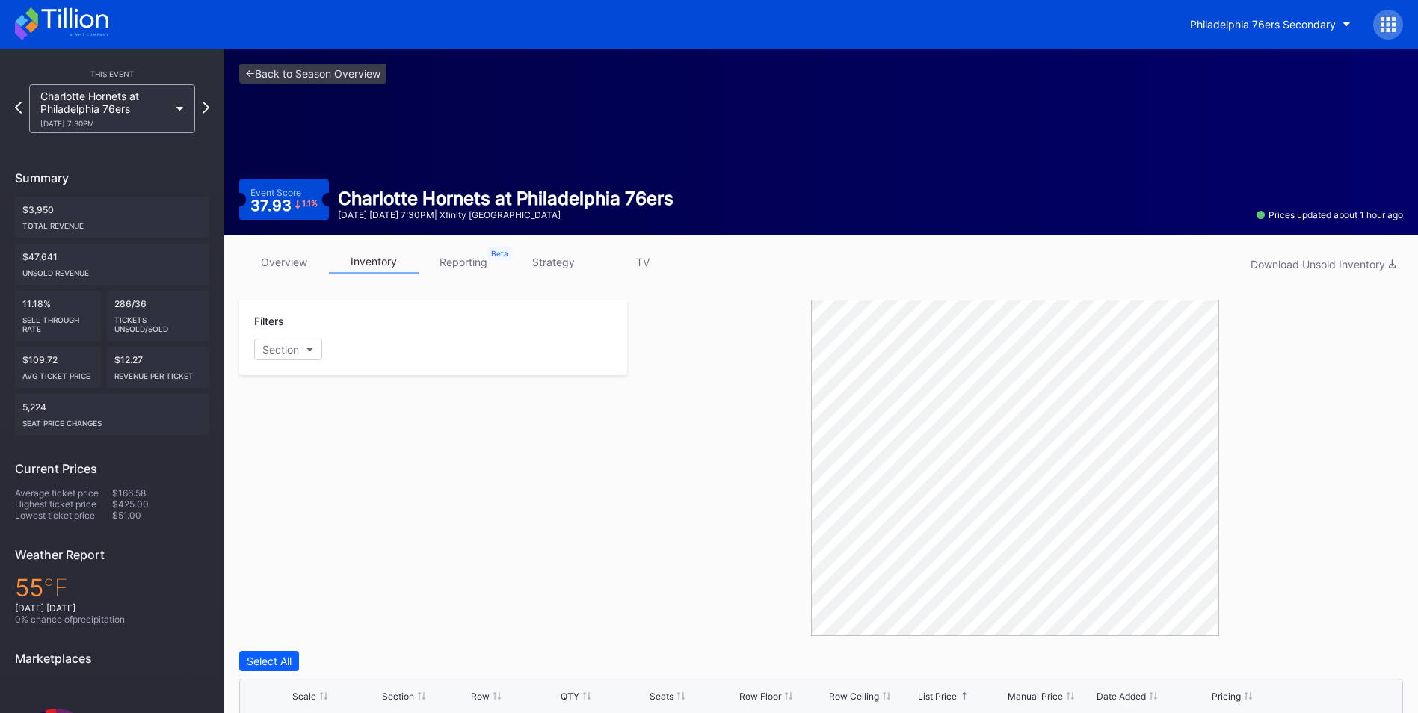
click at [304, 46] on div "Philadelphia 76ers Secondary" at bounding box center [709, 24] width 1418 height 49
click at [315, 75] on link "<- Back to Season Overview" at bounding box center [312, 74] width 147 height 20
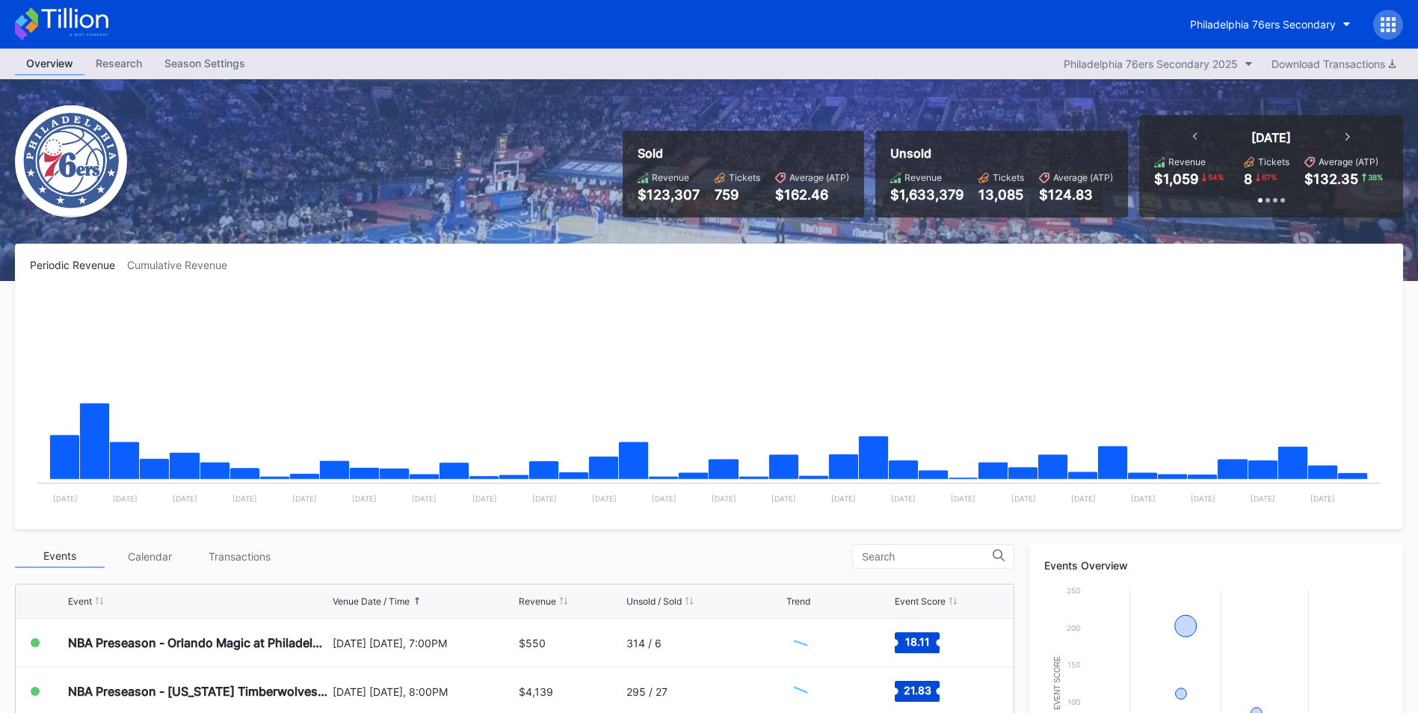
click at [1272, 8] on div "Philadelphia 76ers Secondary" at bounding box center [709, 24] width 1418 height 49
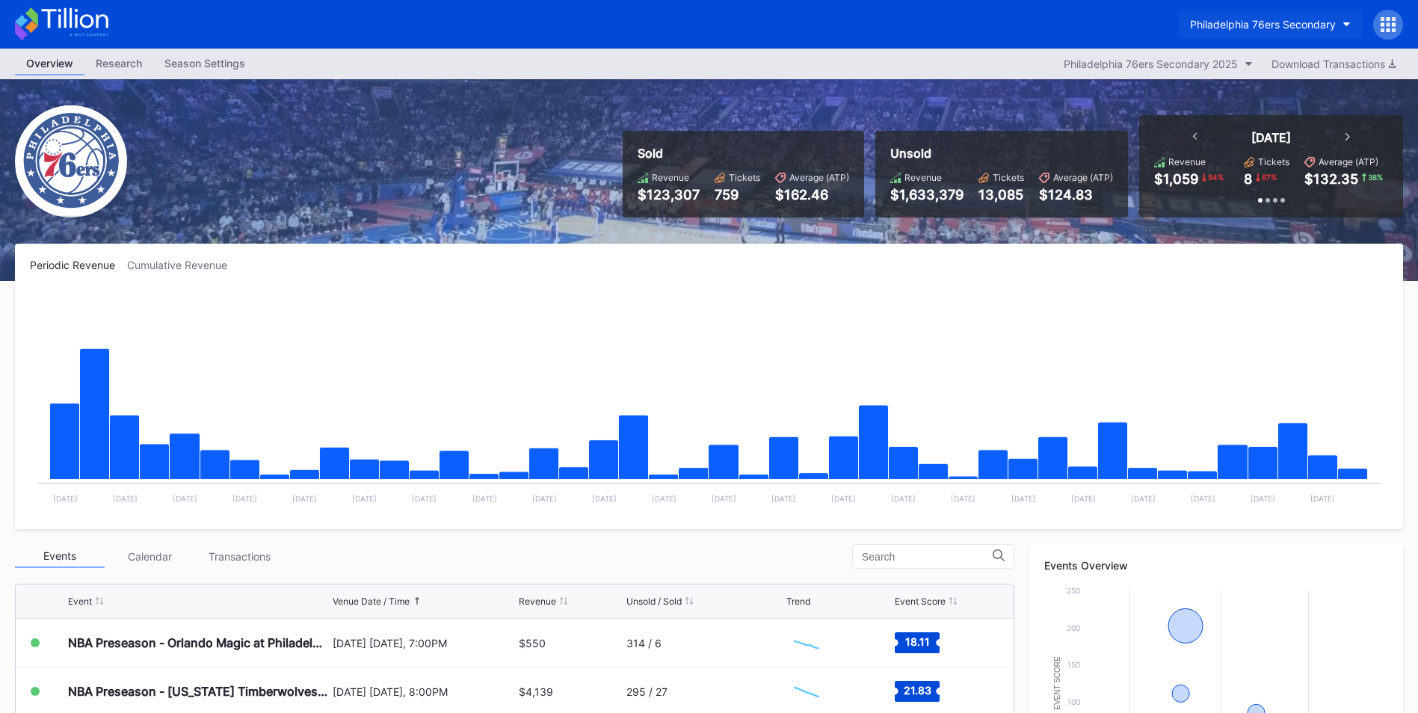
click at [1270, 24] on div "Philadelphia 76ers Secondary" at bounding box center [1263, 24] width 146 height 13
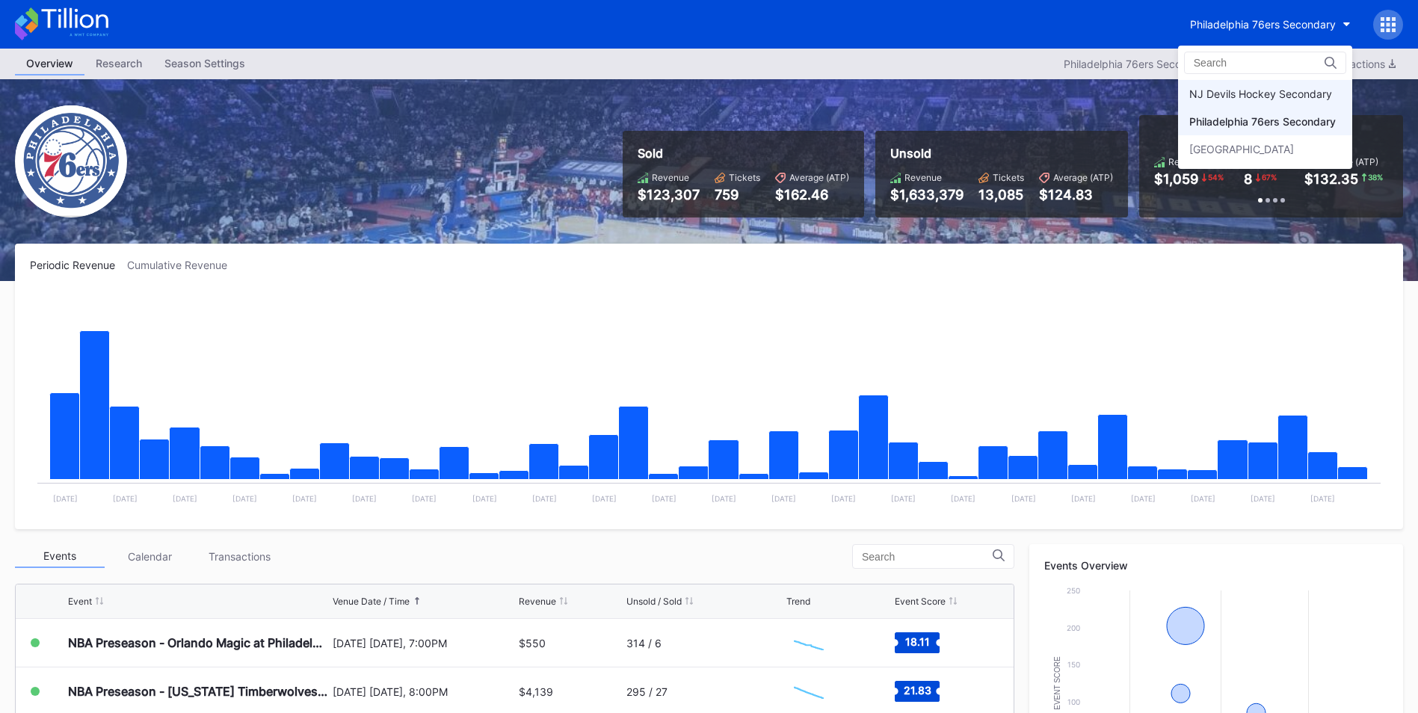
click at [1245, 87] on div "NJ Devils Hockey Secondary" at bounding box center [1260, 93] width 143 height 13
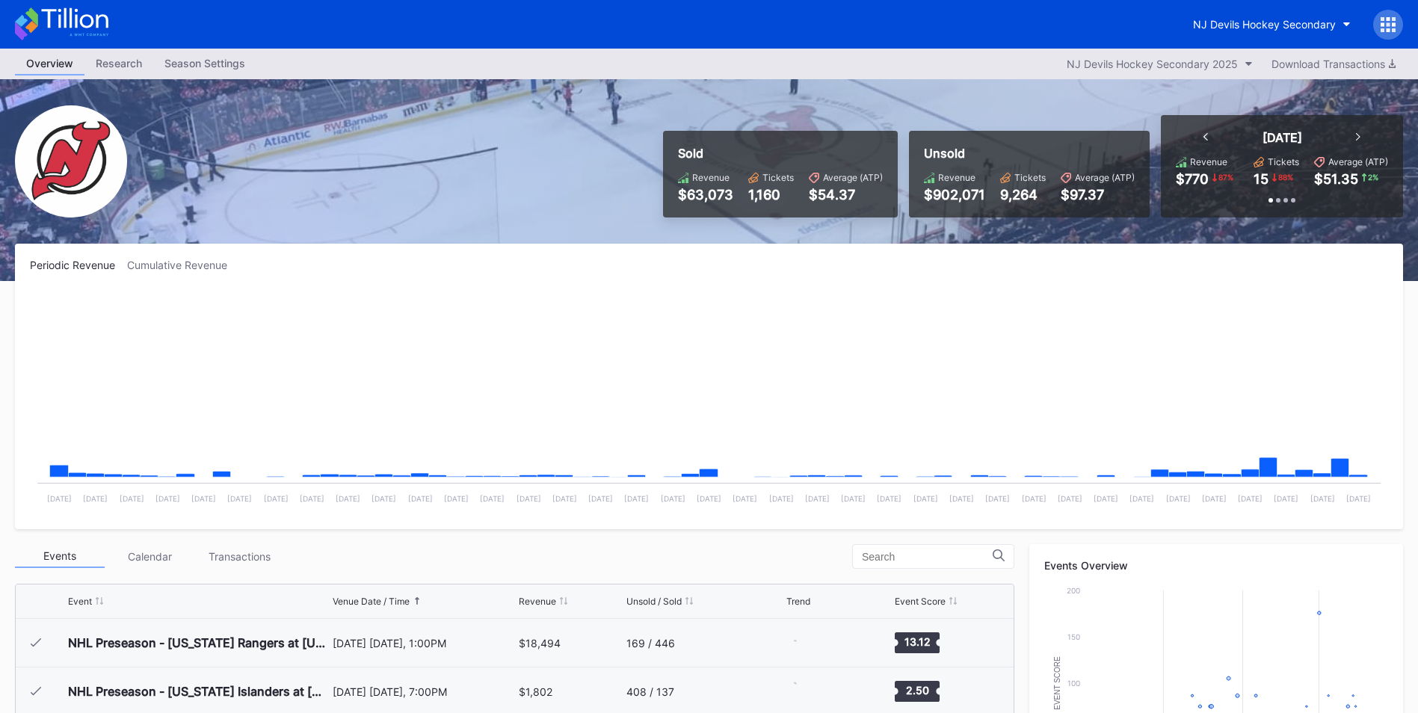
scroll to position [97, 0]
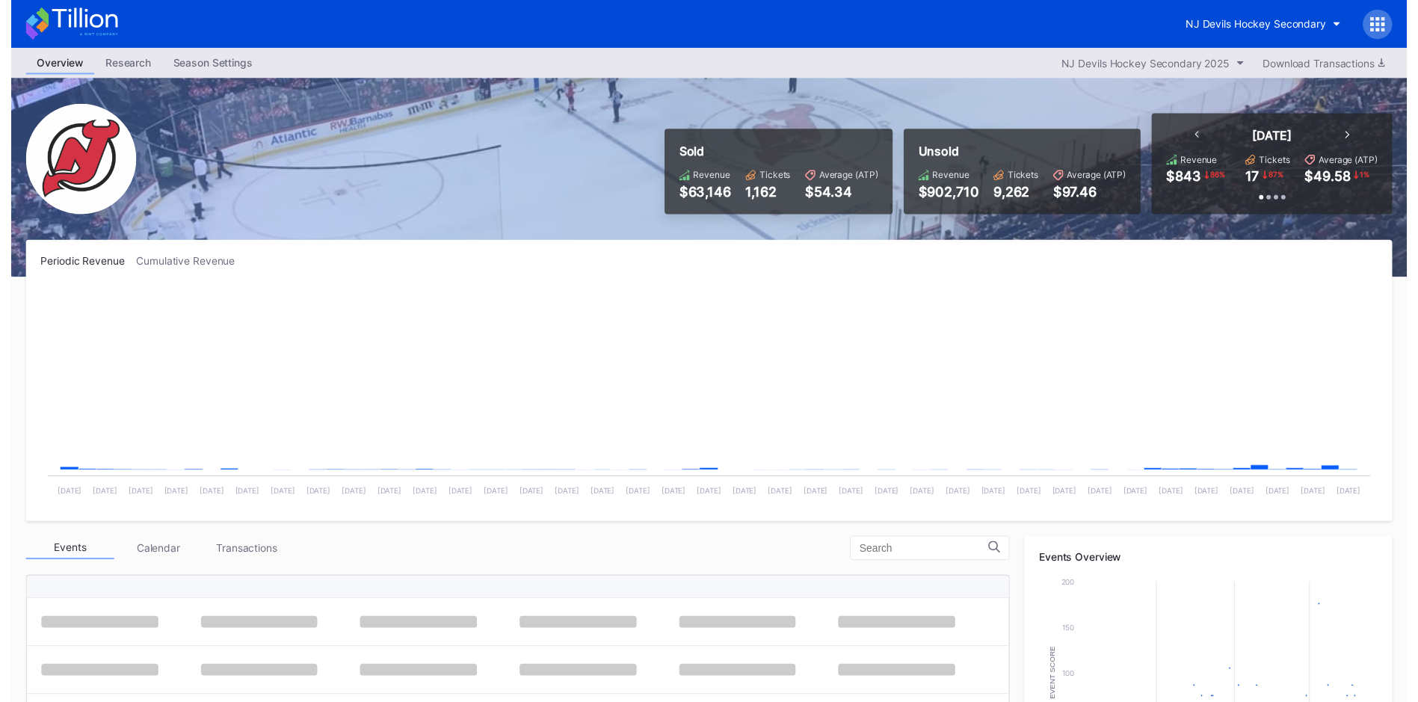
scroll to position [97, 0]
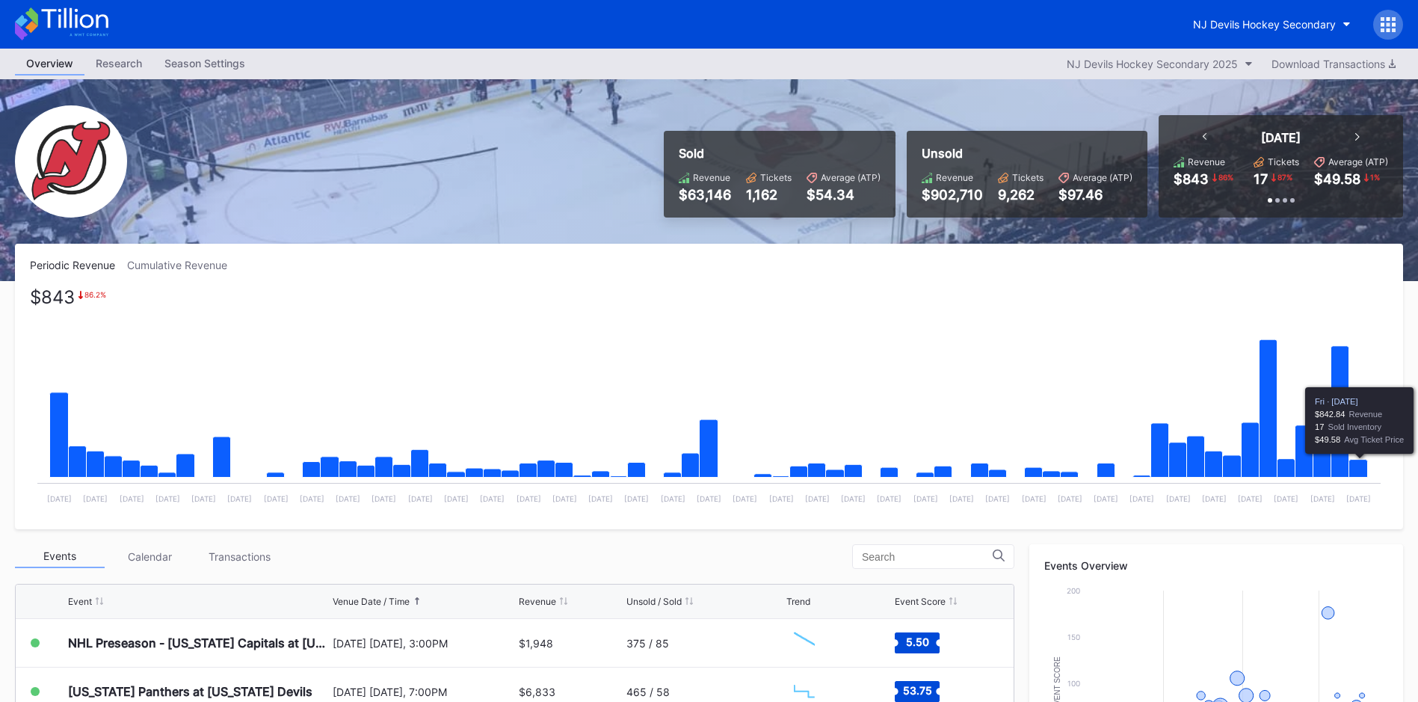
click at [1357, 475] on icon "Chart title" at bounding box center [1358, 469] width 19 height 18
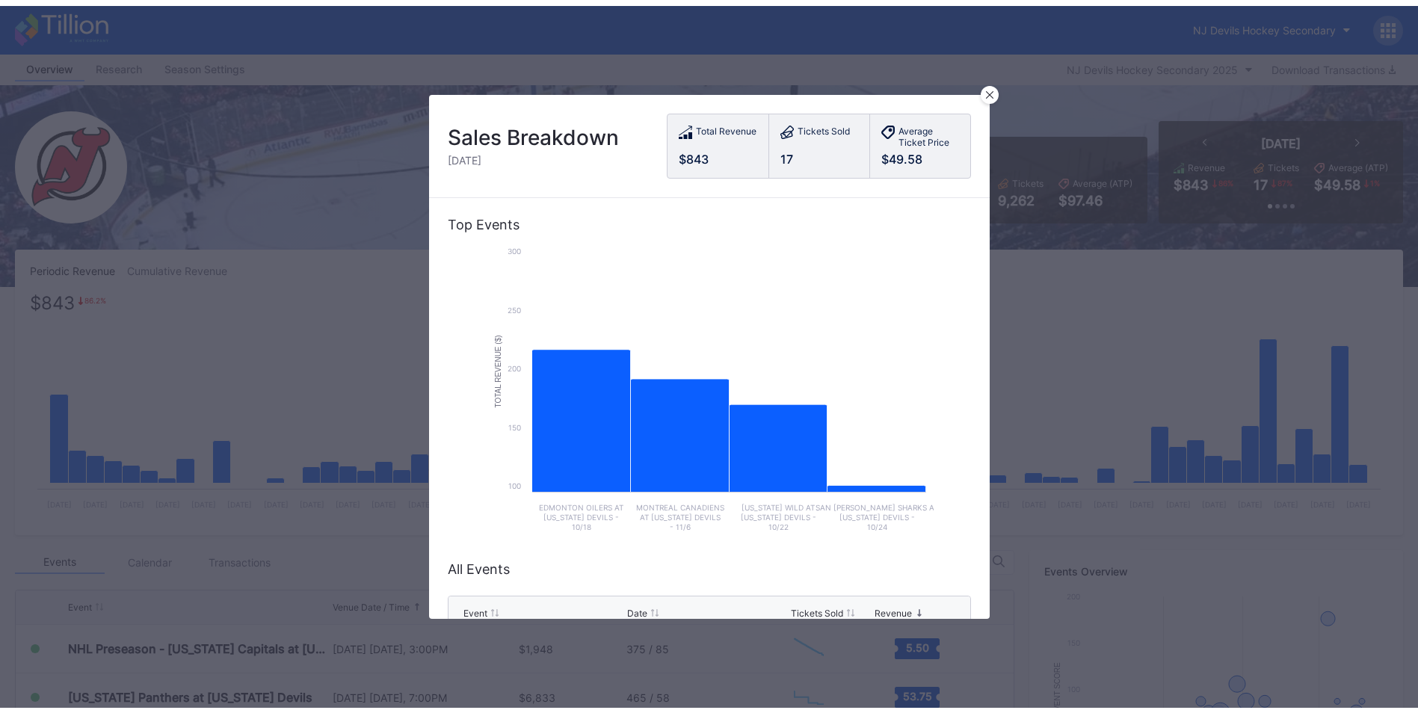
scroll to position [230, 0]
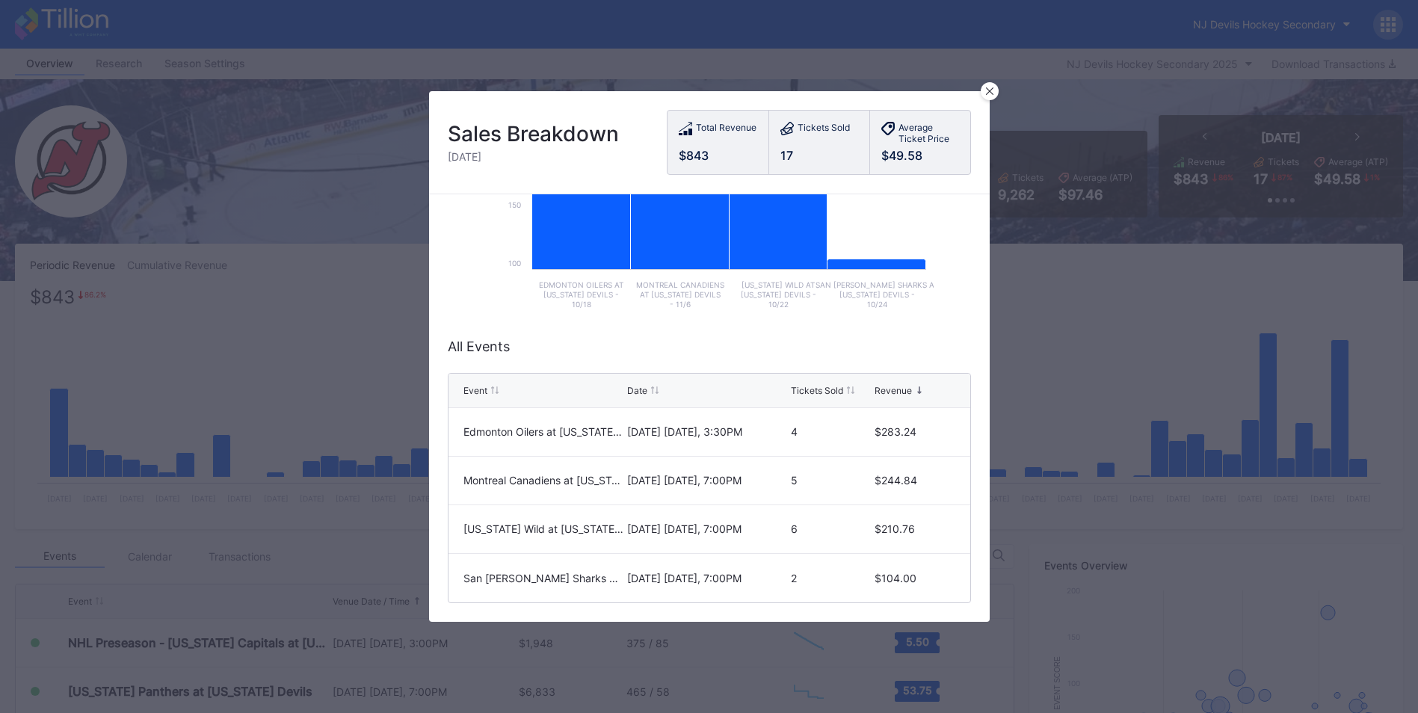
click at [990, 90] on icon at bounding box center [989, 90] width 7 height 7
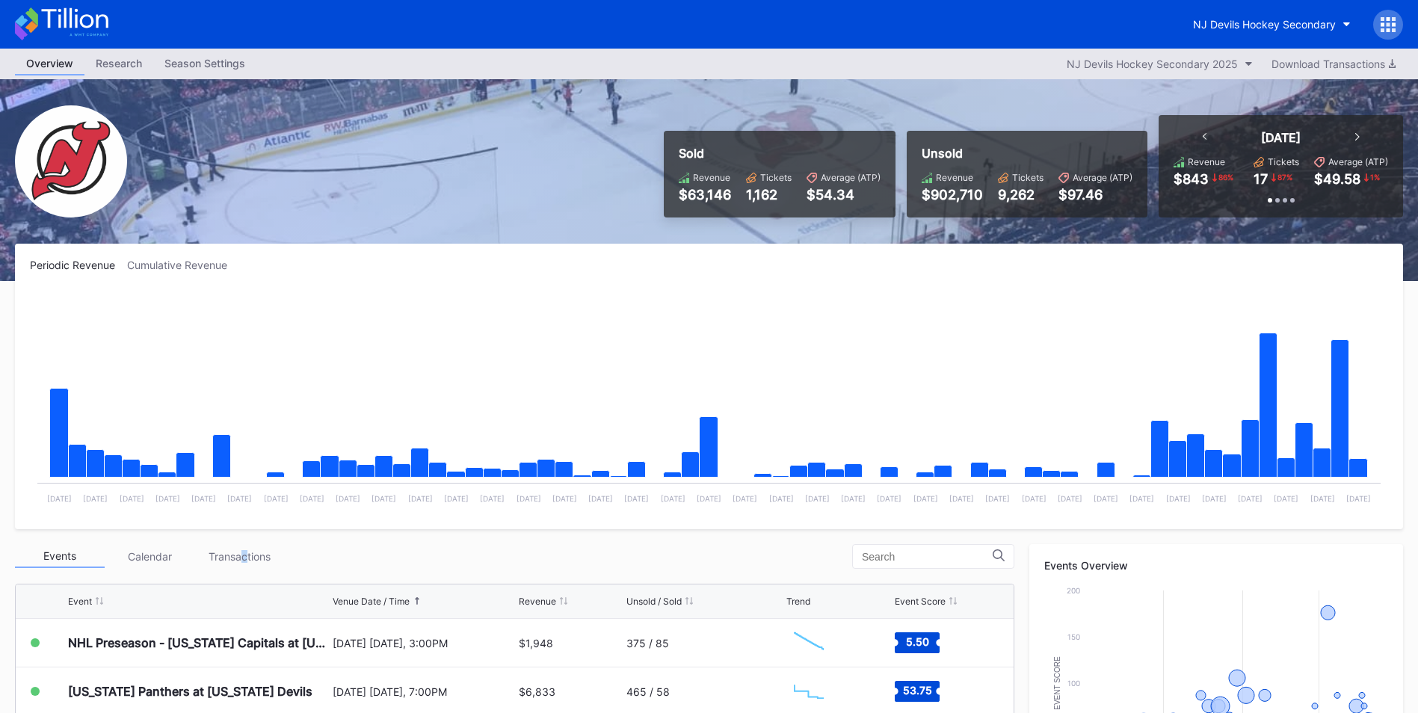
click at [244, 554] on div "Transactions" at bounding box center [239, 556] width 90 height 23
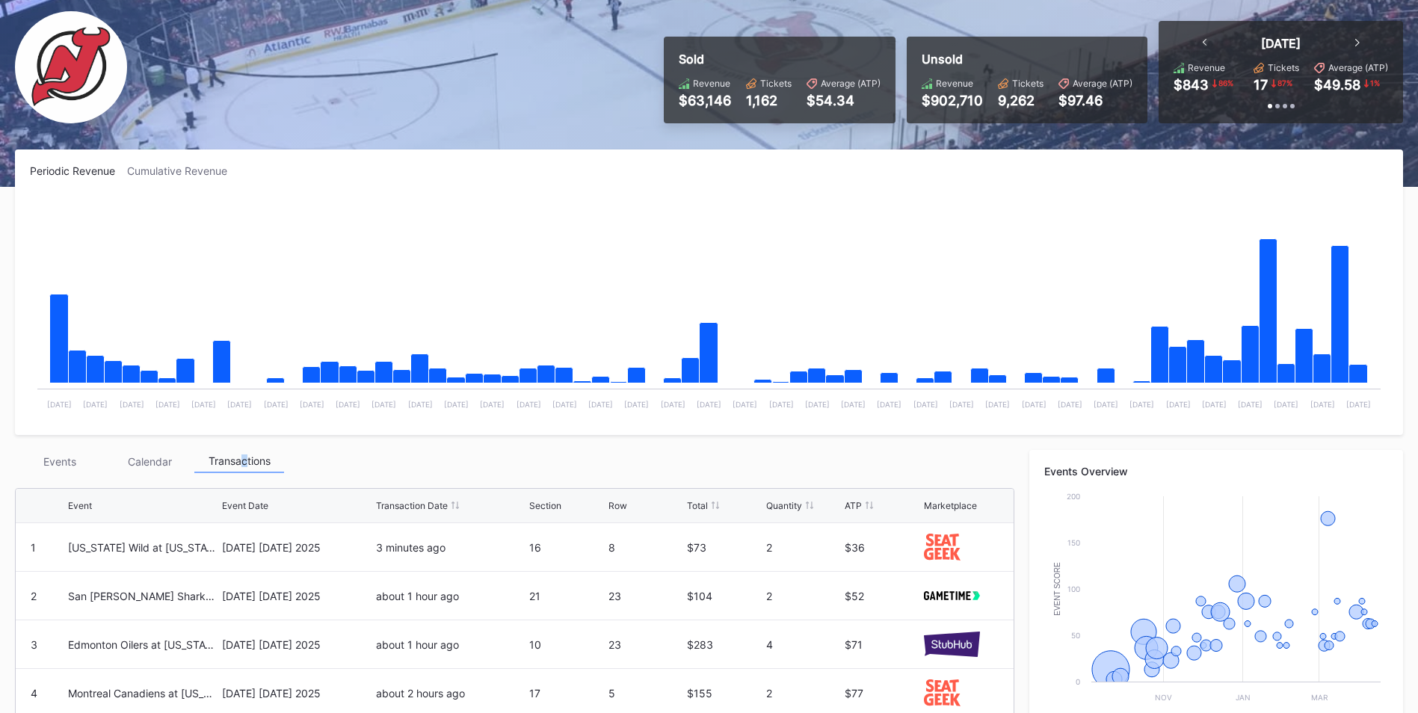
scroll to position [149, 0]
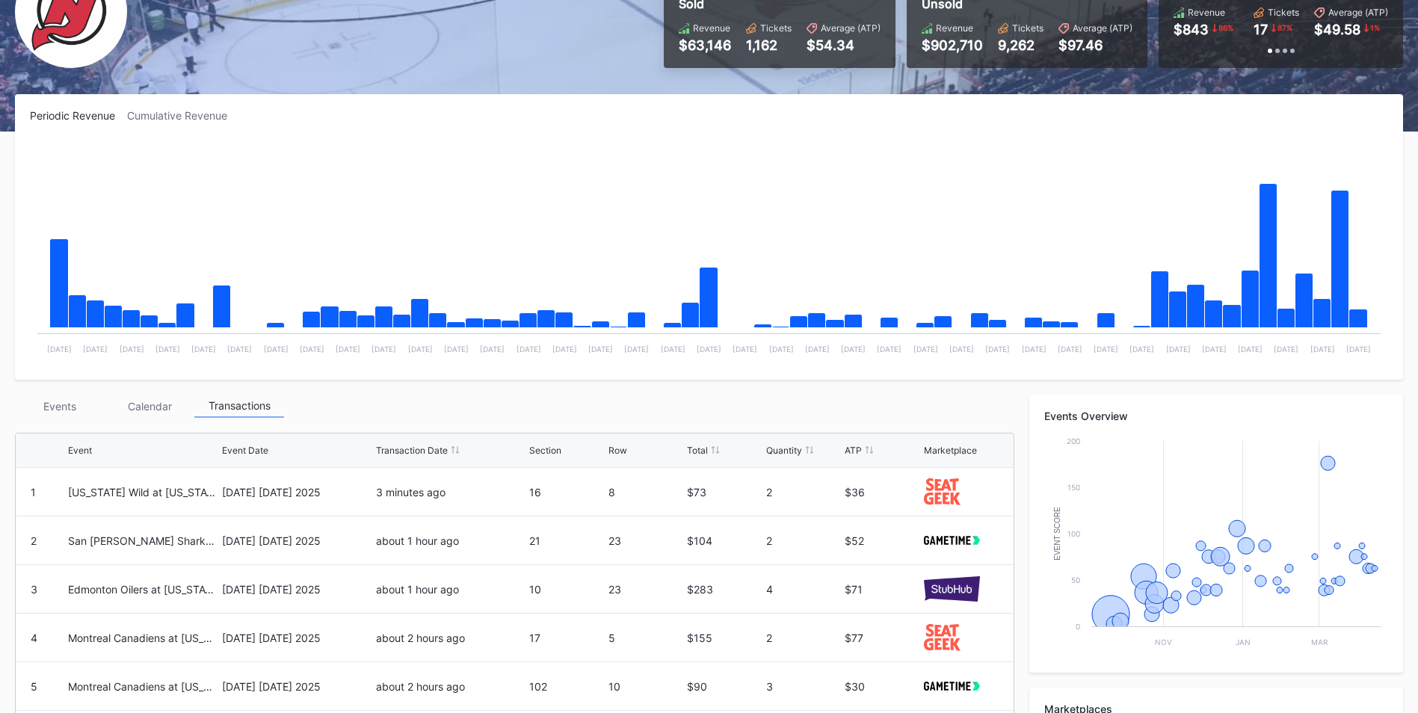
click at [748, 402] on div "Events Calendar Transactions" at bounding box center [514, 406] width 999 height 23
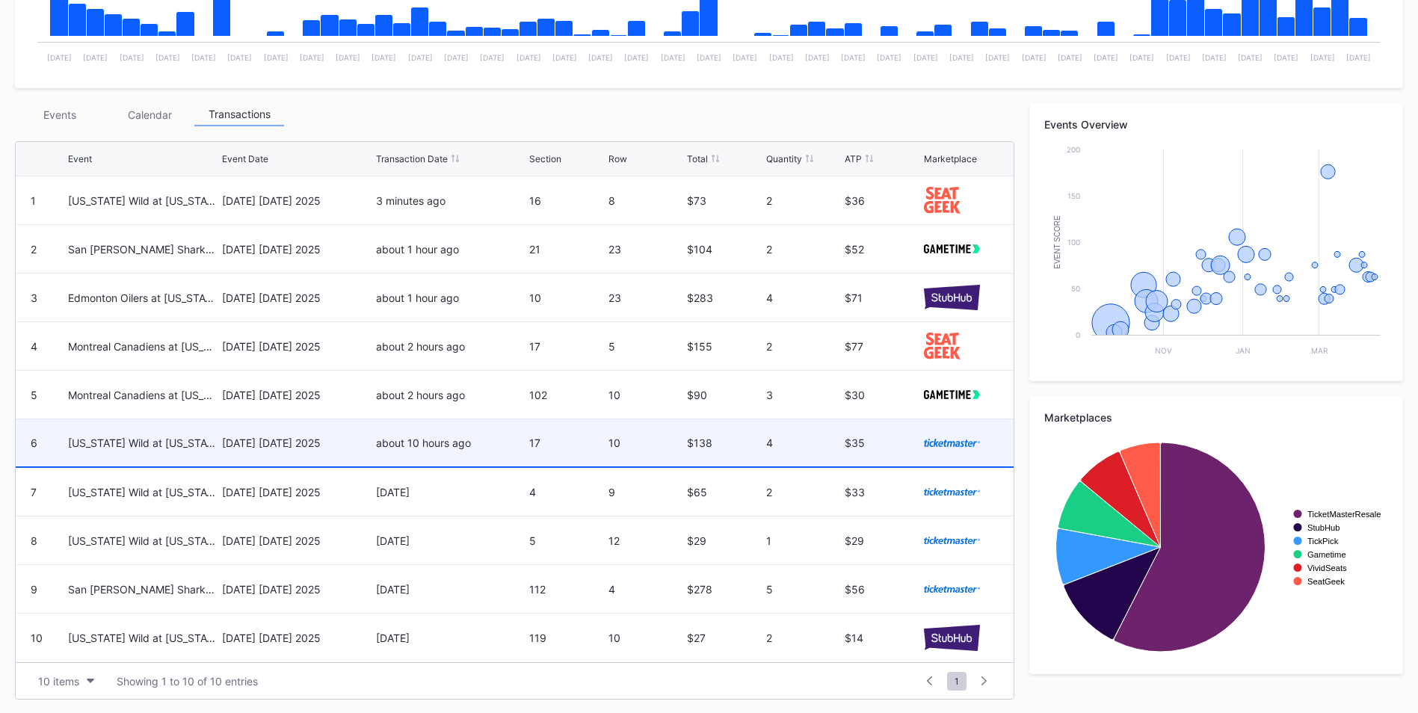
scroll to position [442, 0]
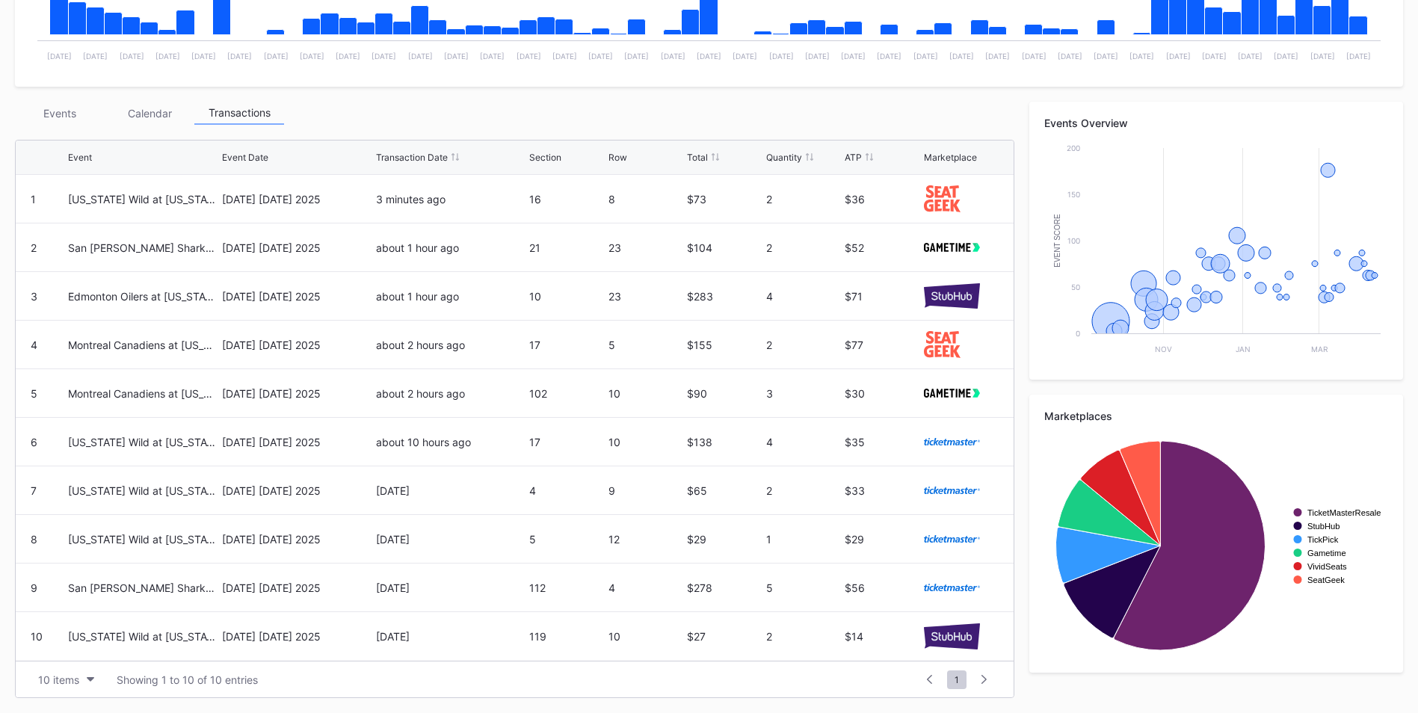
click at [75, 113] on div "Events" at bounding box center [60, 113] width 90 height 23
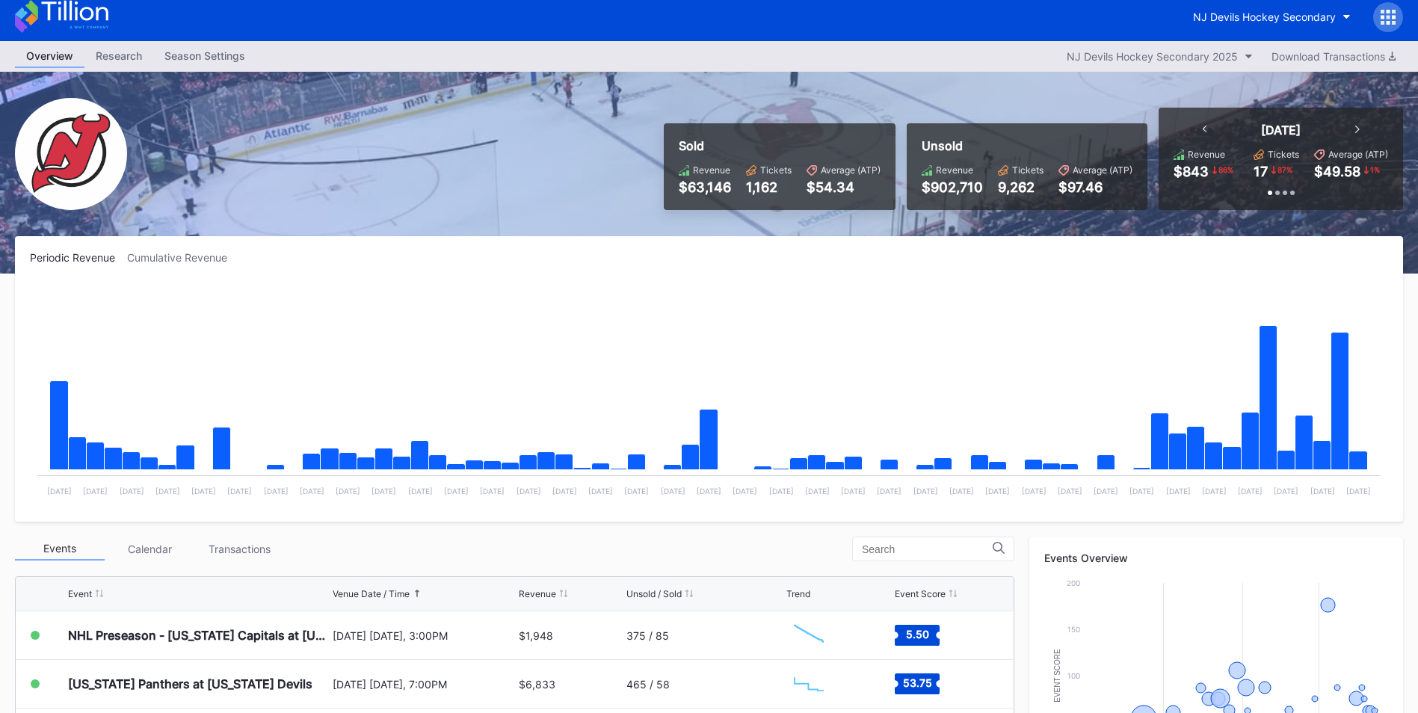
scroll to position [0, 0]
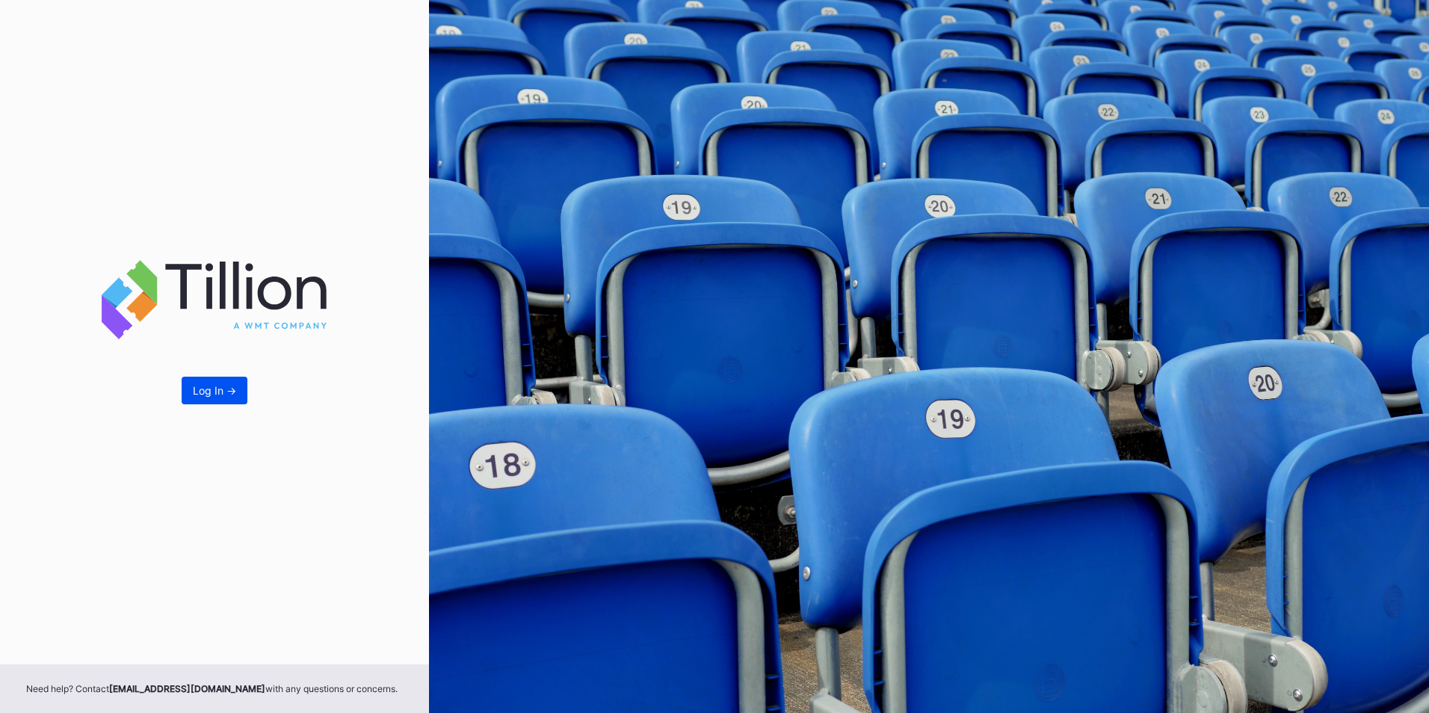
click at [226, 394] on div "Log In ->" at bounding box center [214, 390] width 43 height 13
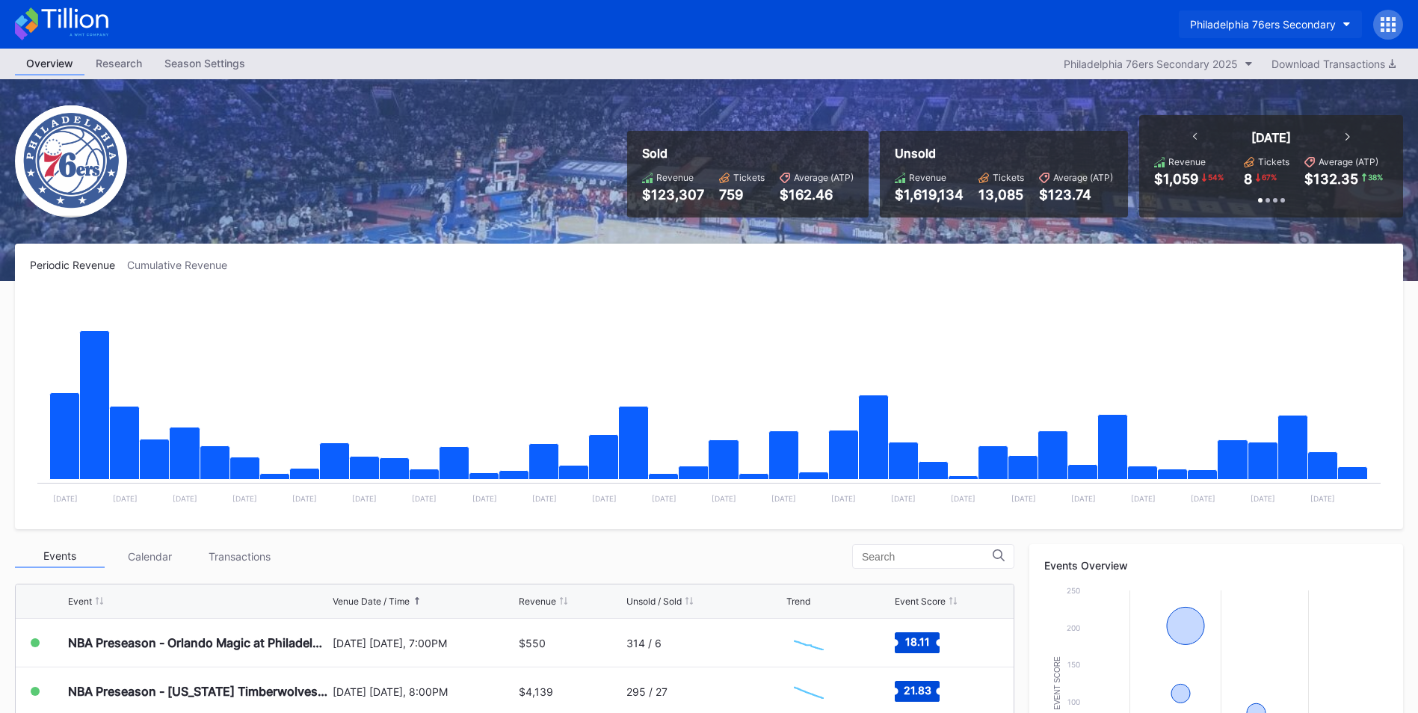
click at [1270, 29] on div "Philadelphia 76ers Secondary" at bounding box center [1263, 24] width 146 height 13
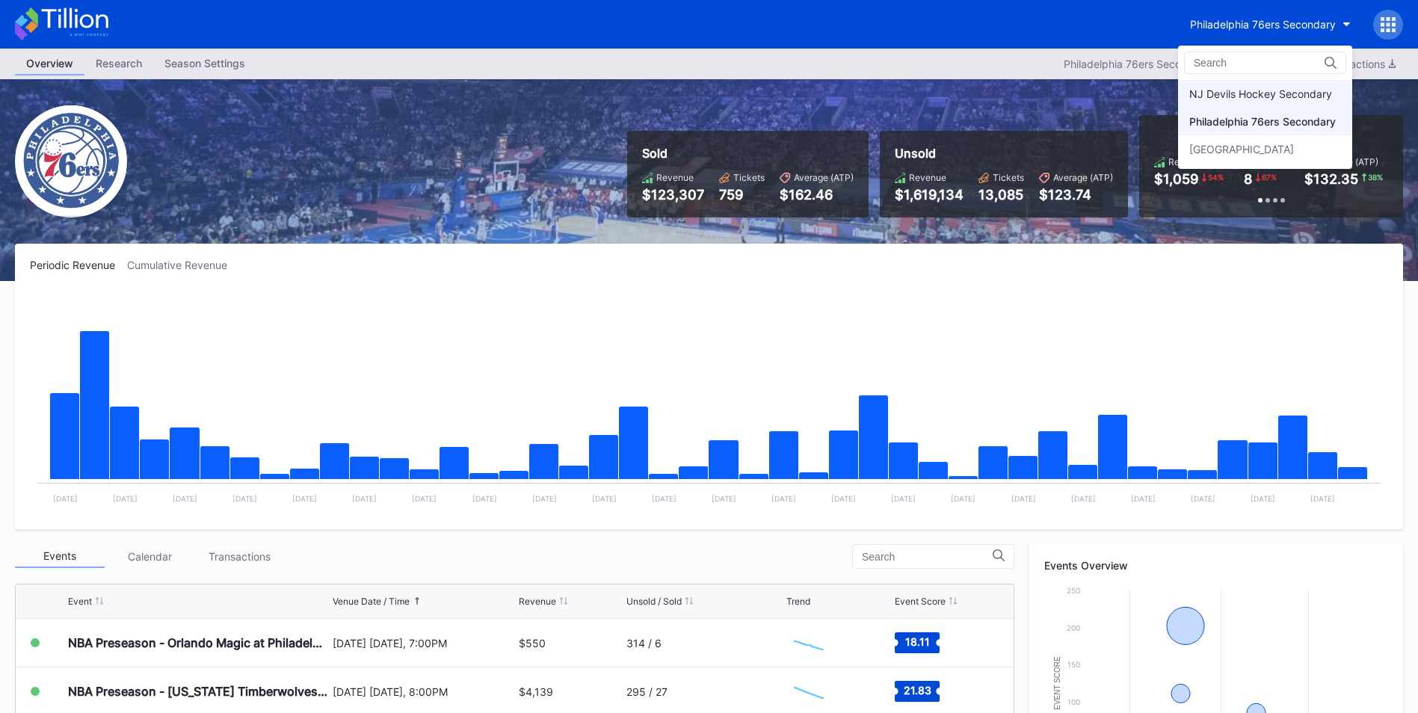
click at [1279, 89] on div "NJ Devils Hockey Secondary" at bounding box center [1260, 93] width 143 height 13
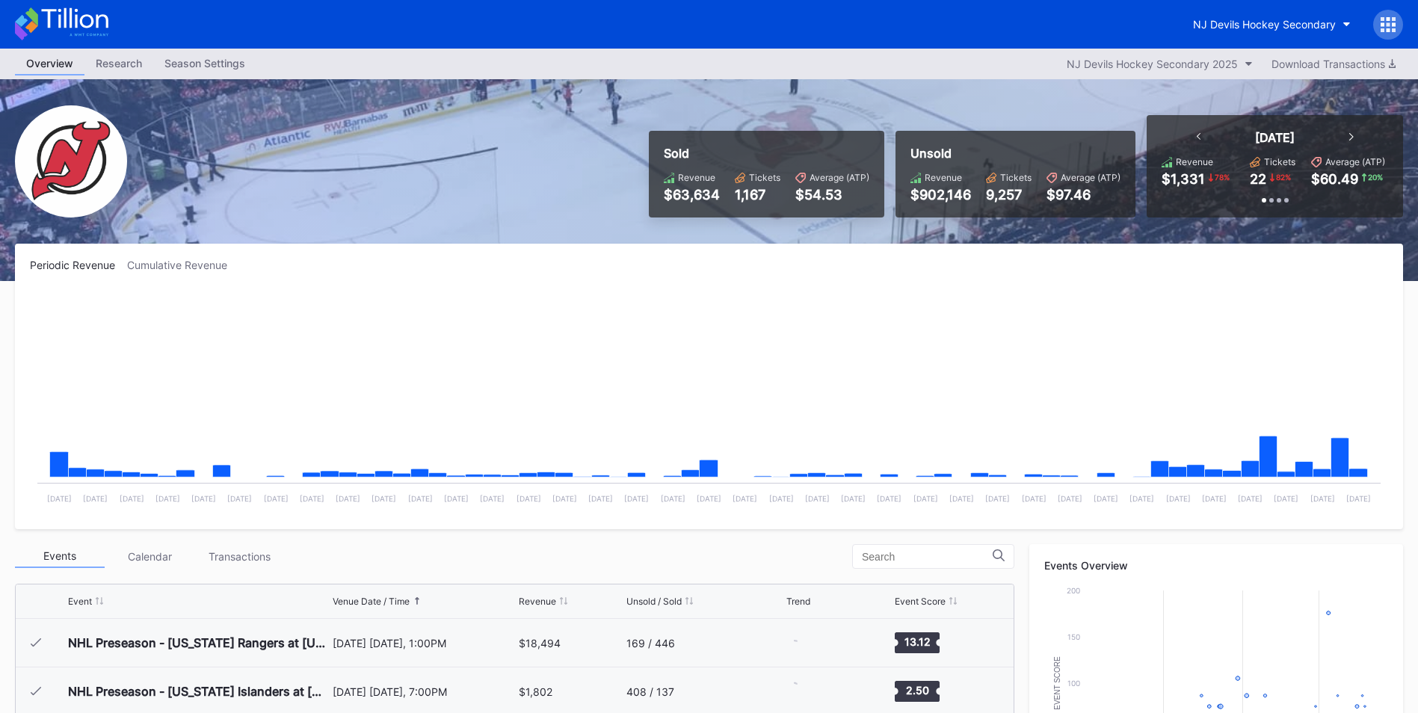
scroll to position [97, 0]
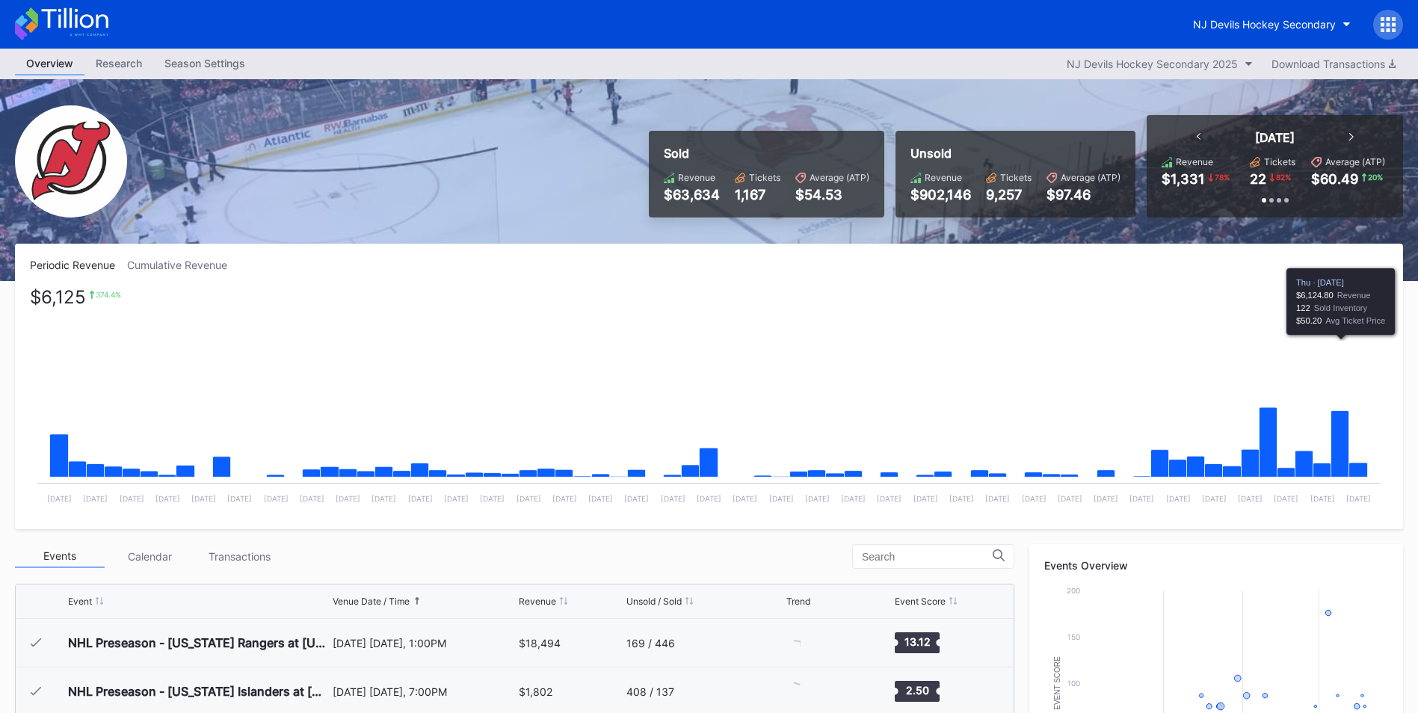
scroll to position [97, 0]
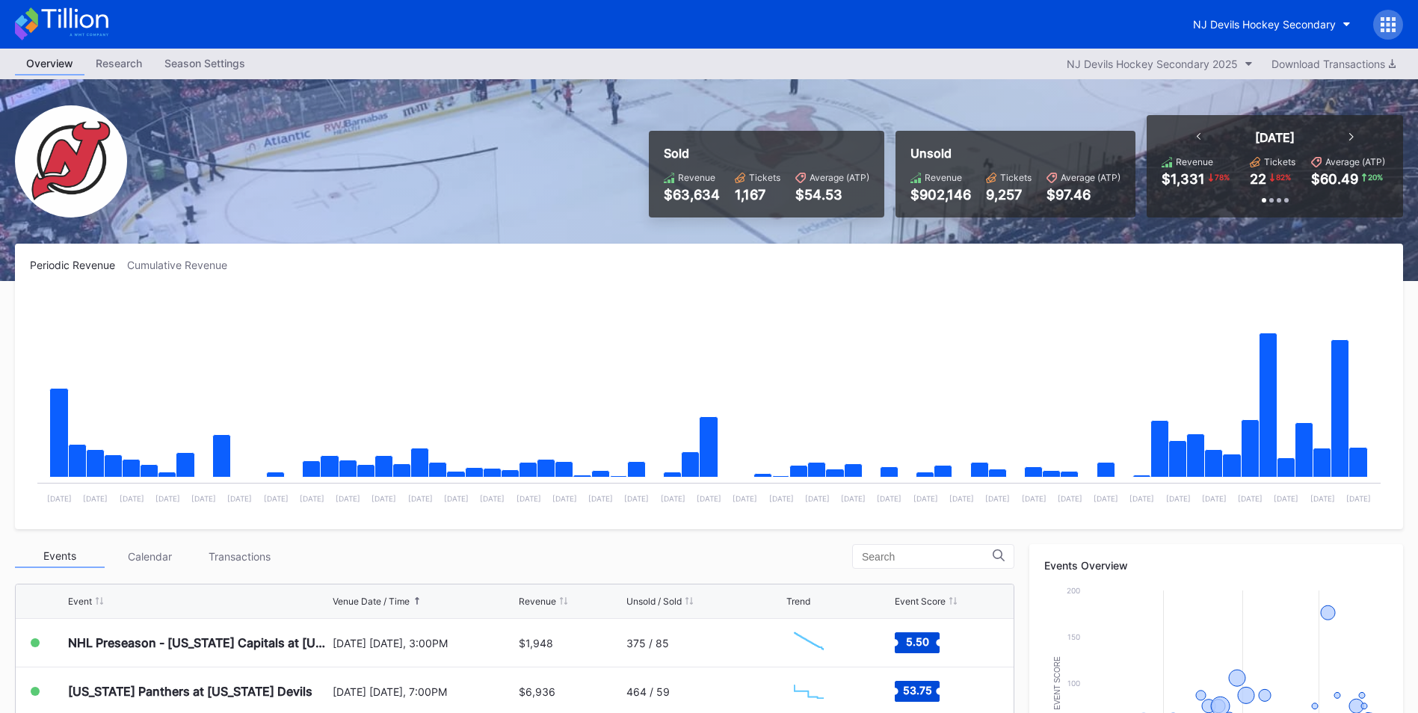
click at [216, 554] on div "Transactions" at bounding box center [239, 556] width 90 height 23
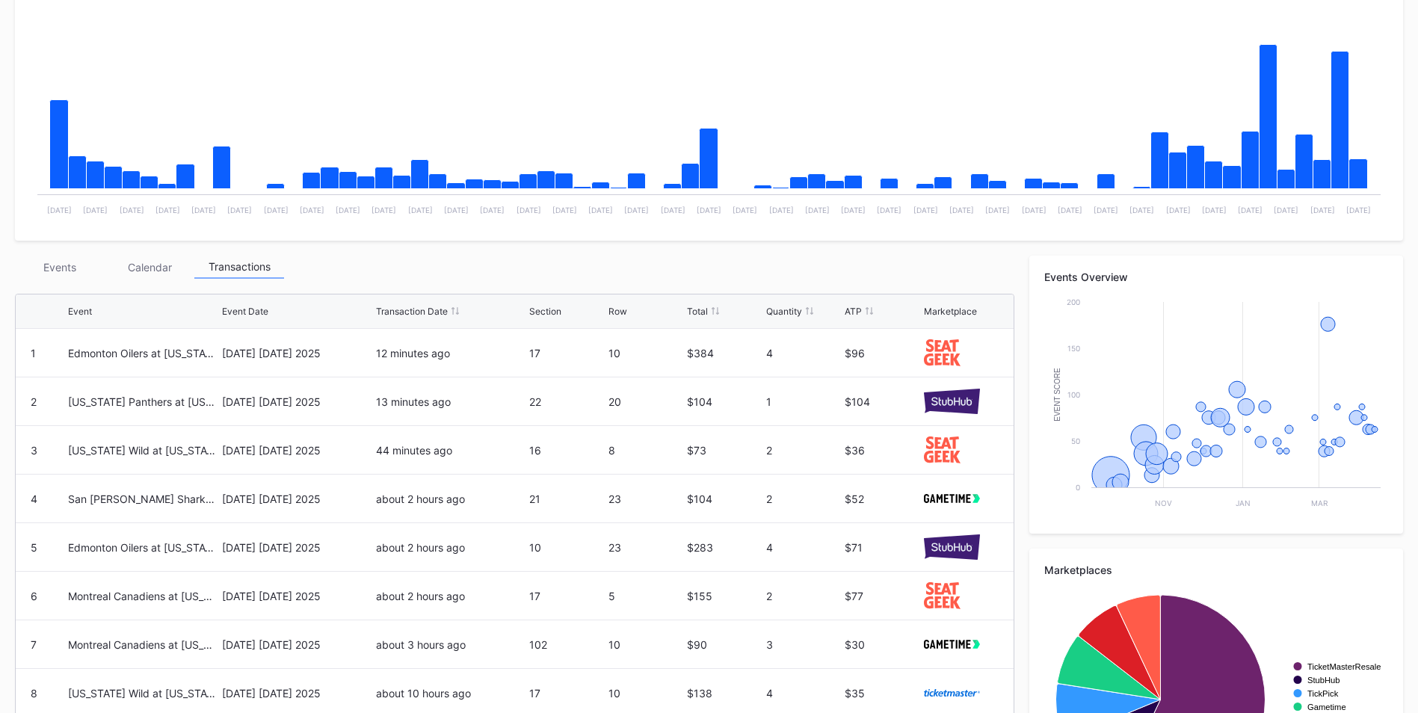
scroll to position [299, 0]
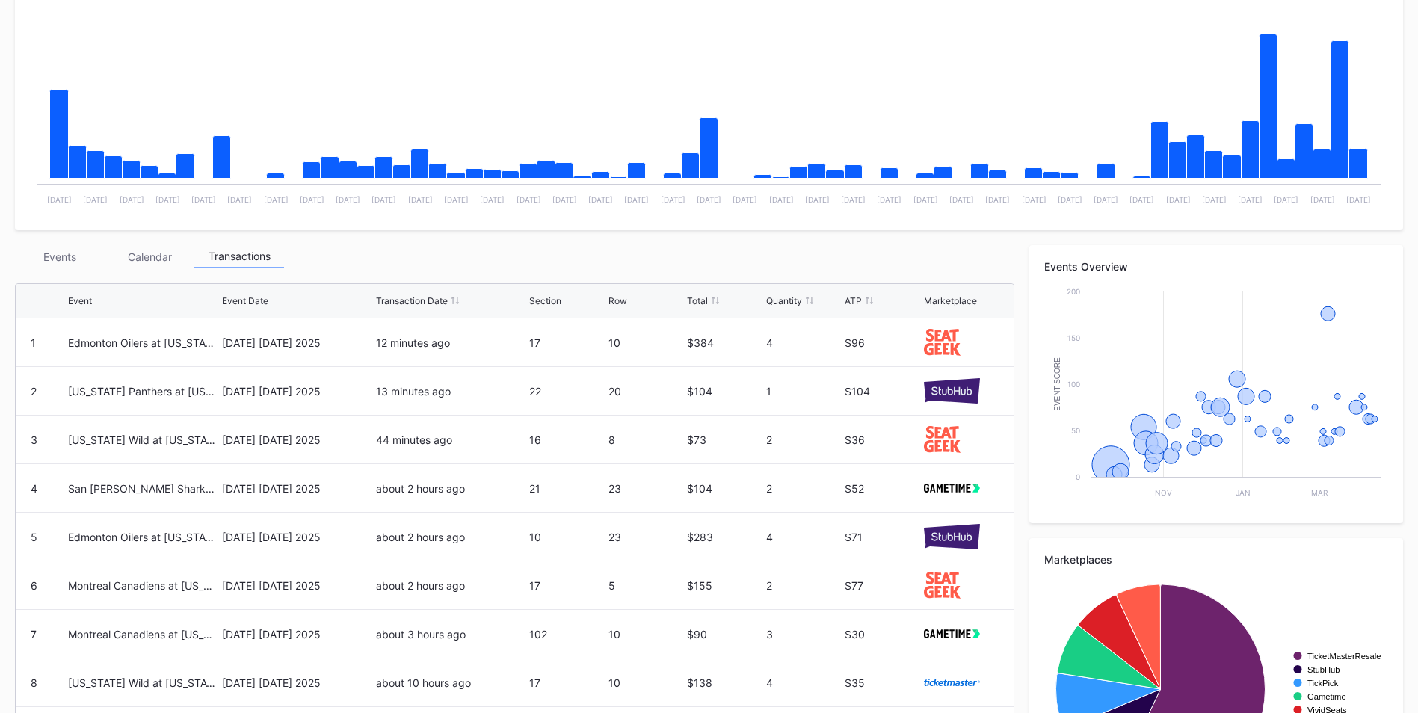
click at [62, 257] on div "Events" at bounding box center [60, 256] width 90 height 23
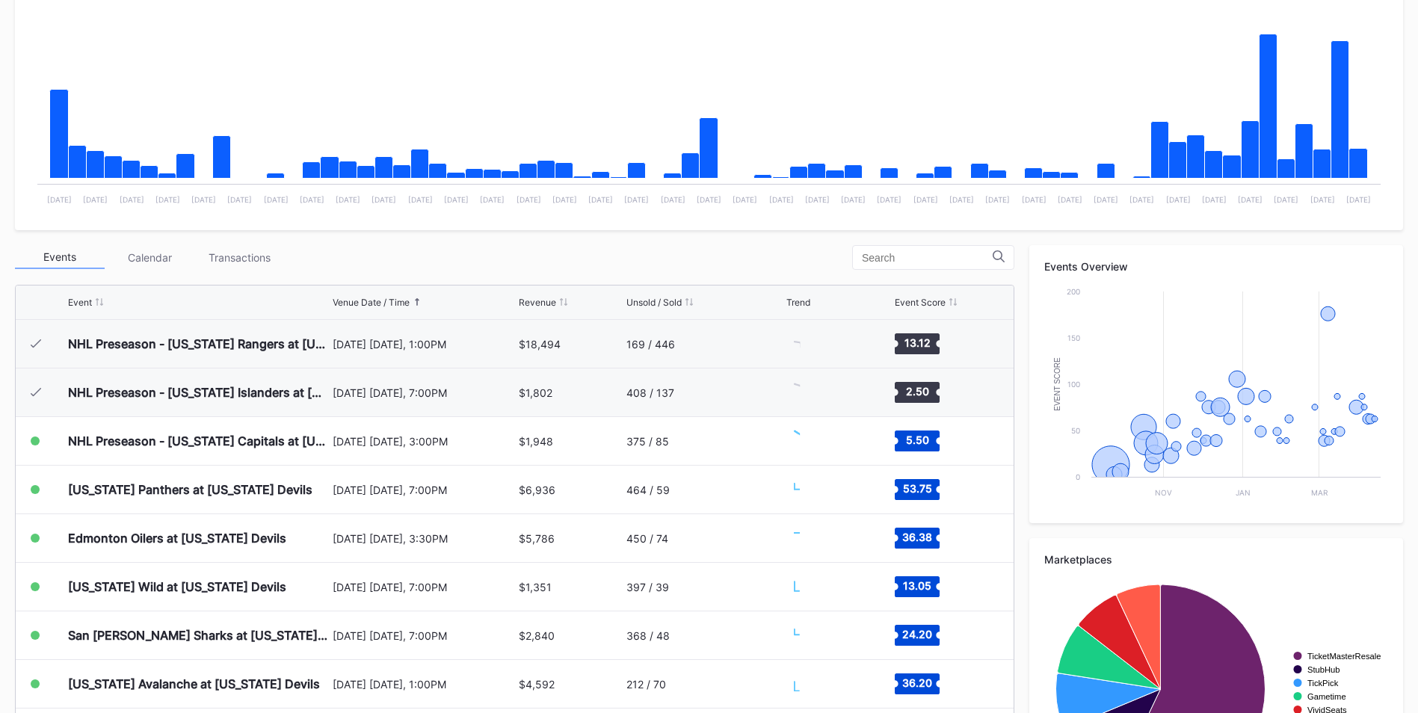
scroll to position [97, 0]
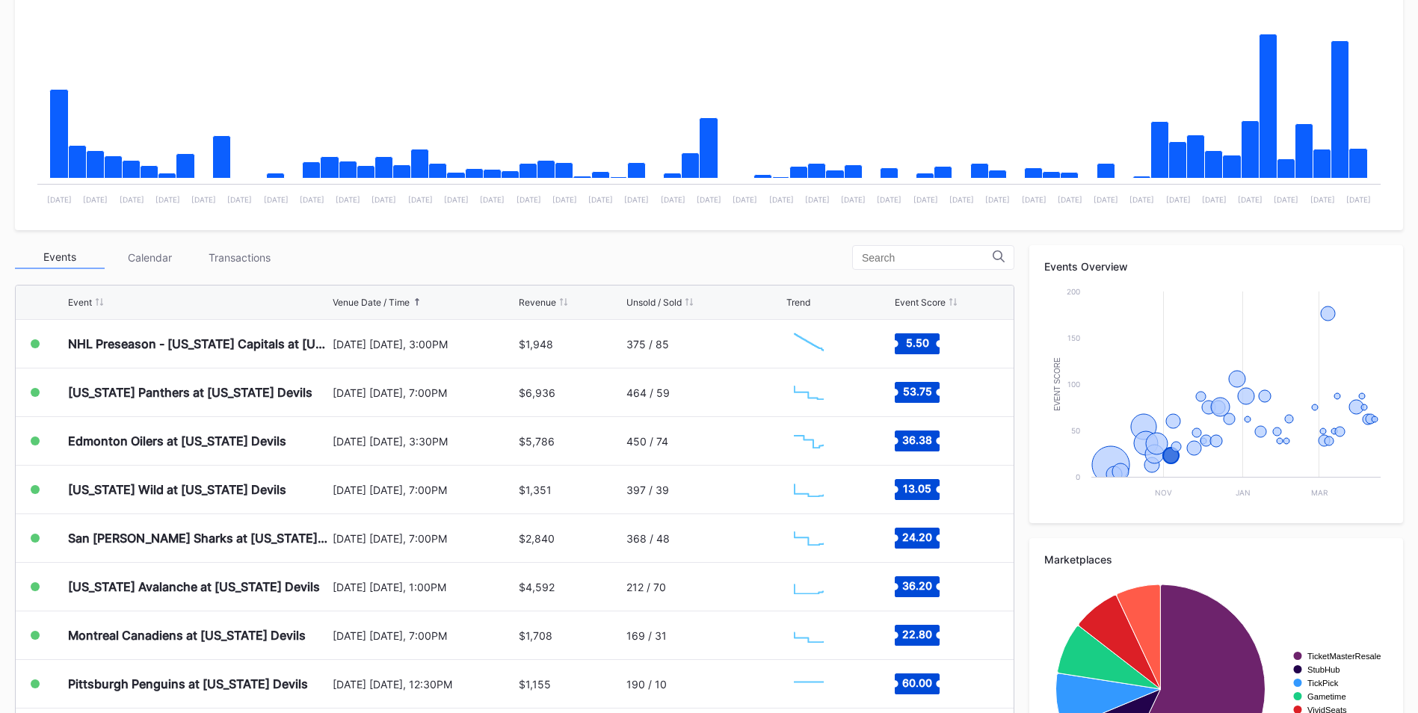
drag, startPoint x: 465, startPoint y: 249, endPoint x: 508, endPoint y: 249, distance: 43.3
click at [466, 250] on div "Events Calendar Transactions" at bounding box center [514, 257] width 999 height 25
